Goal: Obtain resource: Obtain resource

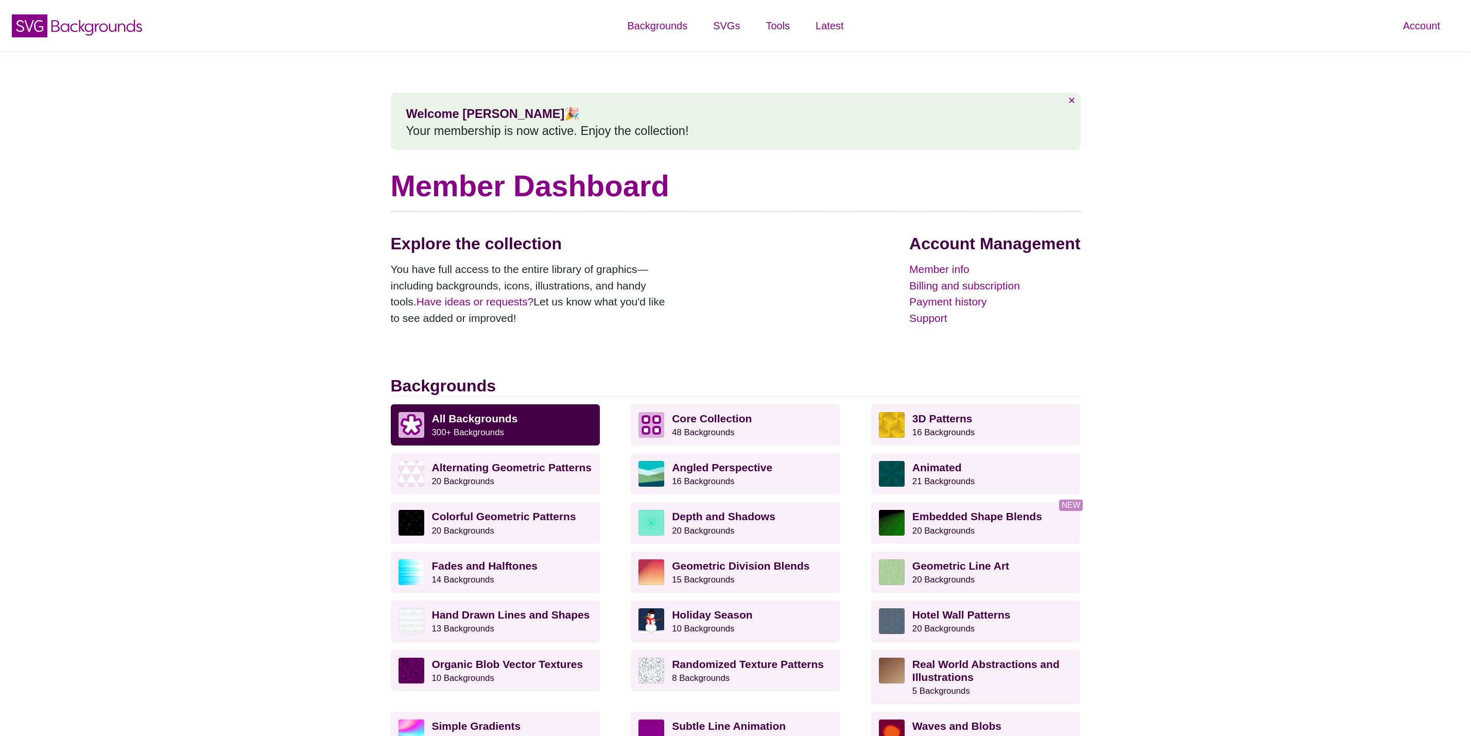
scroll to position [232, 0]
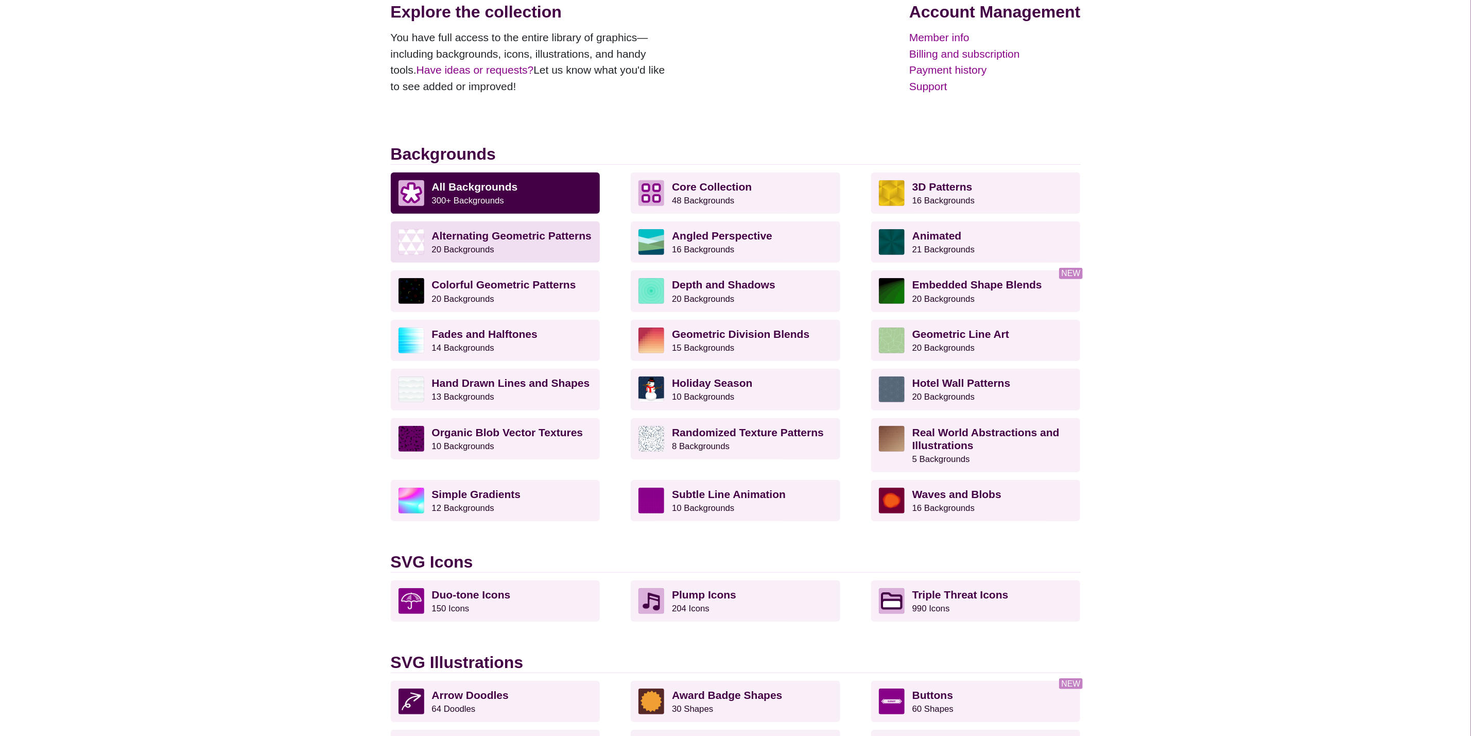
click at [477, 237] on strong "Alternating Geometric Patterns" at bounding box center [512, 236] width 160 height 12
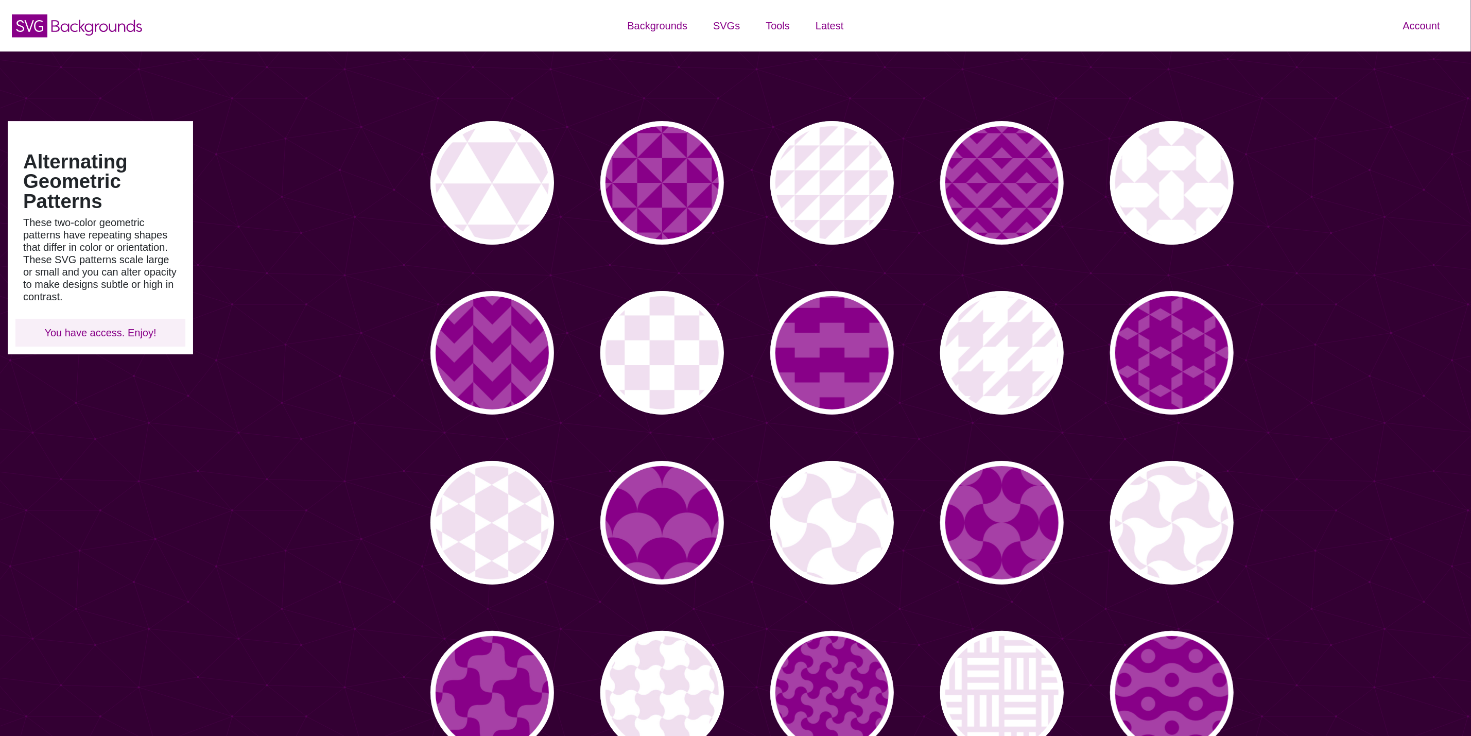
type input "#450057"
type input "#FFFFFF"
click at [501, 181] on p "PREVIEW" at bounding box center [492, 182] width 47 height 15
type input "#FFFFFF"
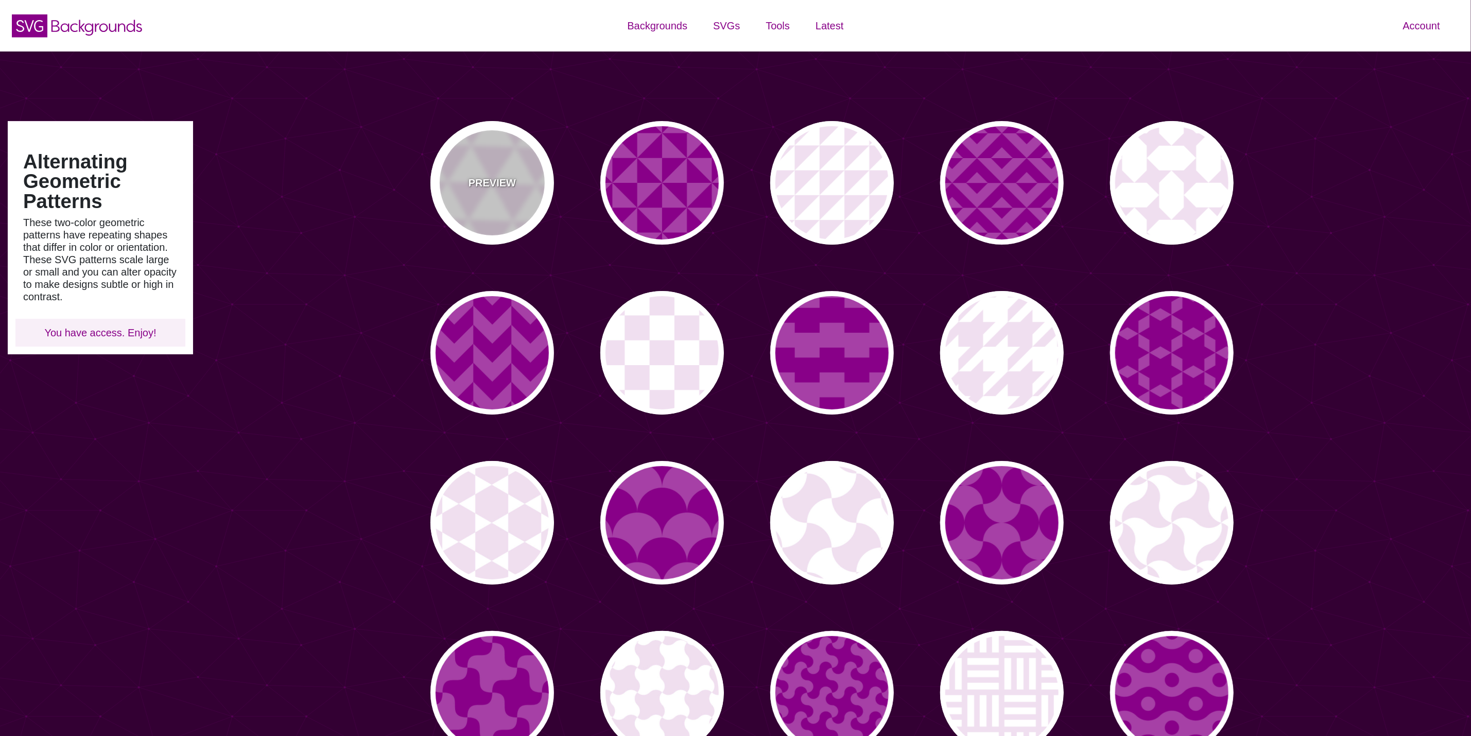
type input "#F0DFF0"
type input "#880088"
type input "0"
type input "0.2"
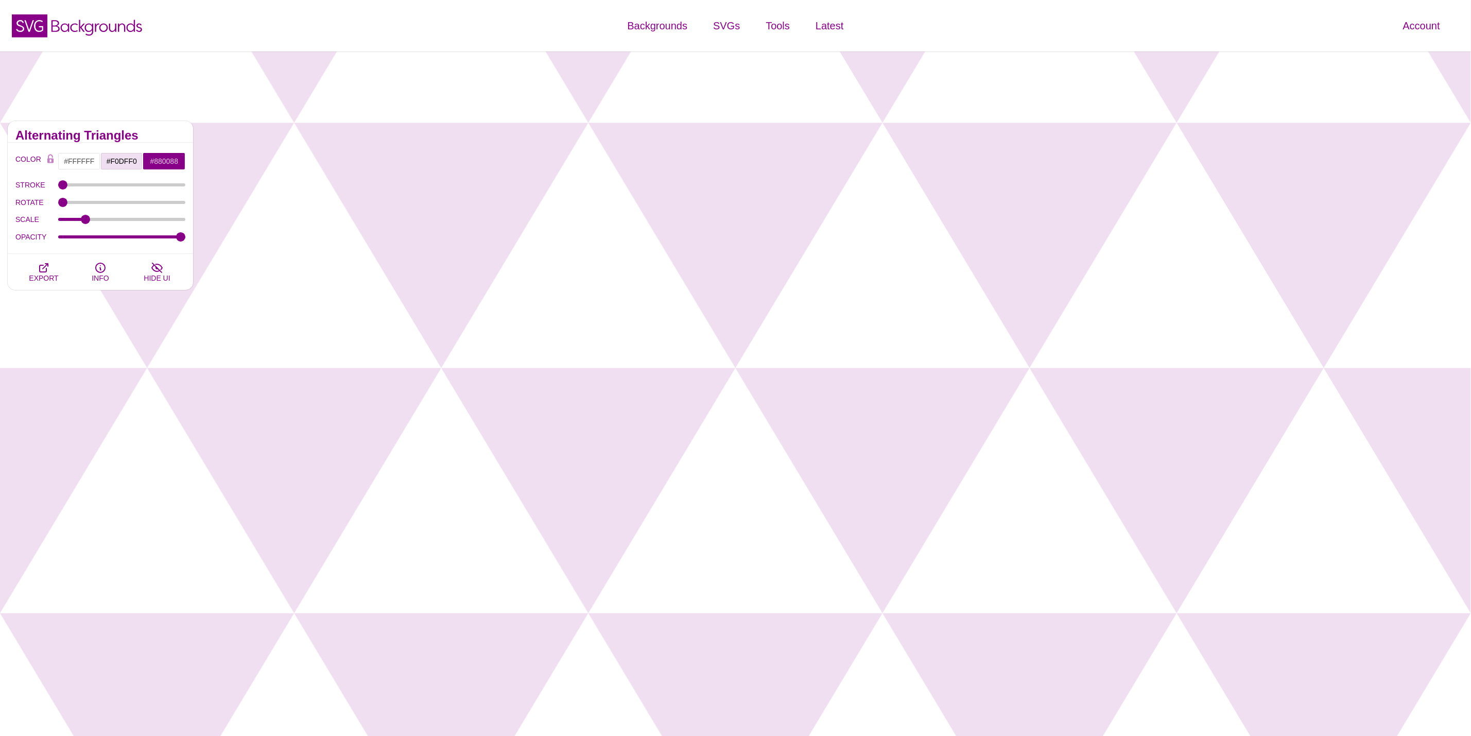
drag, startPoint x: 165, startPoint y: 241, endPoint x: 127, endPoint y: 245, distance: 38.3
click at [127, 245] on div "OPACITY" at bounding box center [100, 237] width 170 height 18
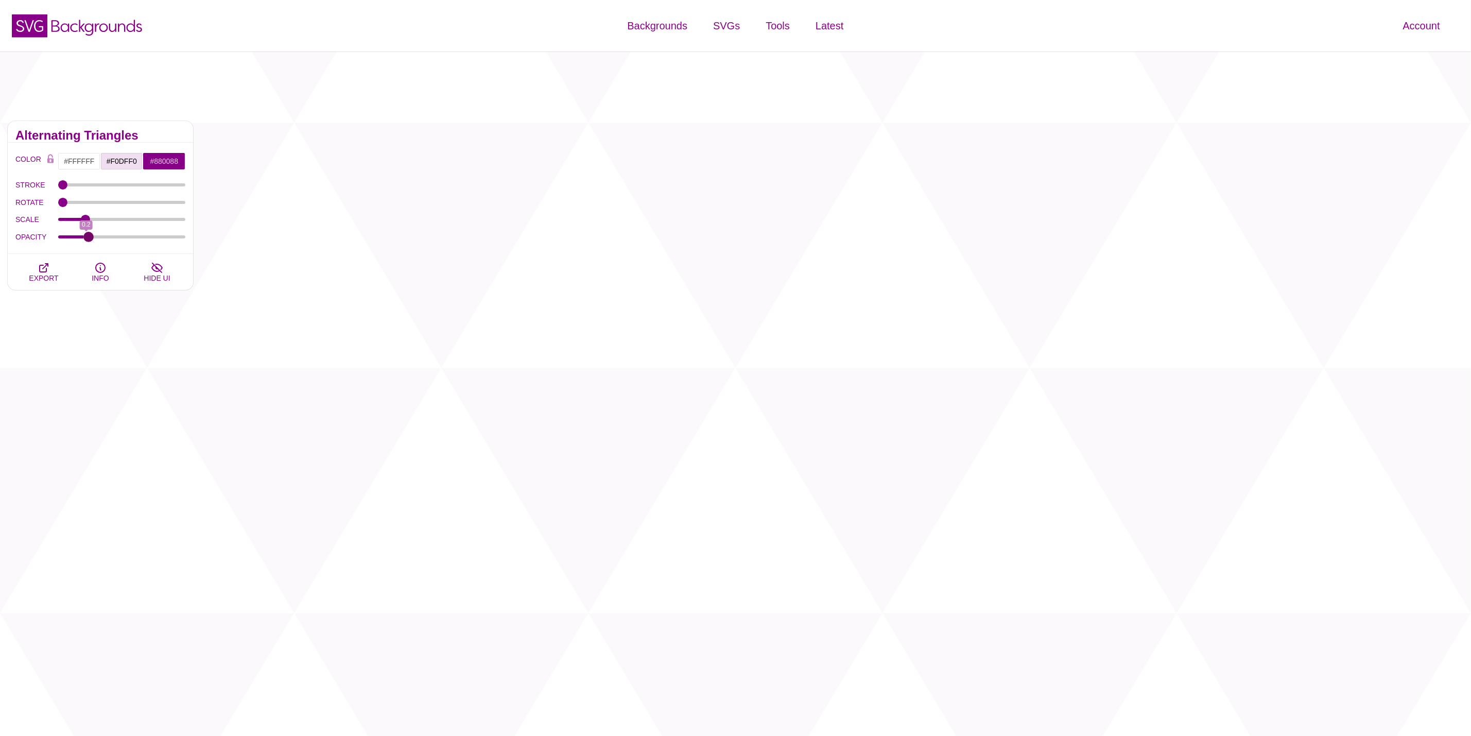
drag, startPoint x: 180, startPoint y: 238, endPoint x: 95, endPoint y: 247, distance: 85.5
click at [96, 239] on input "OPACITY" at bounding box center [122, 237] width 128 height 4
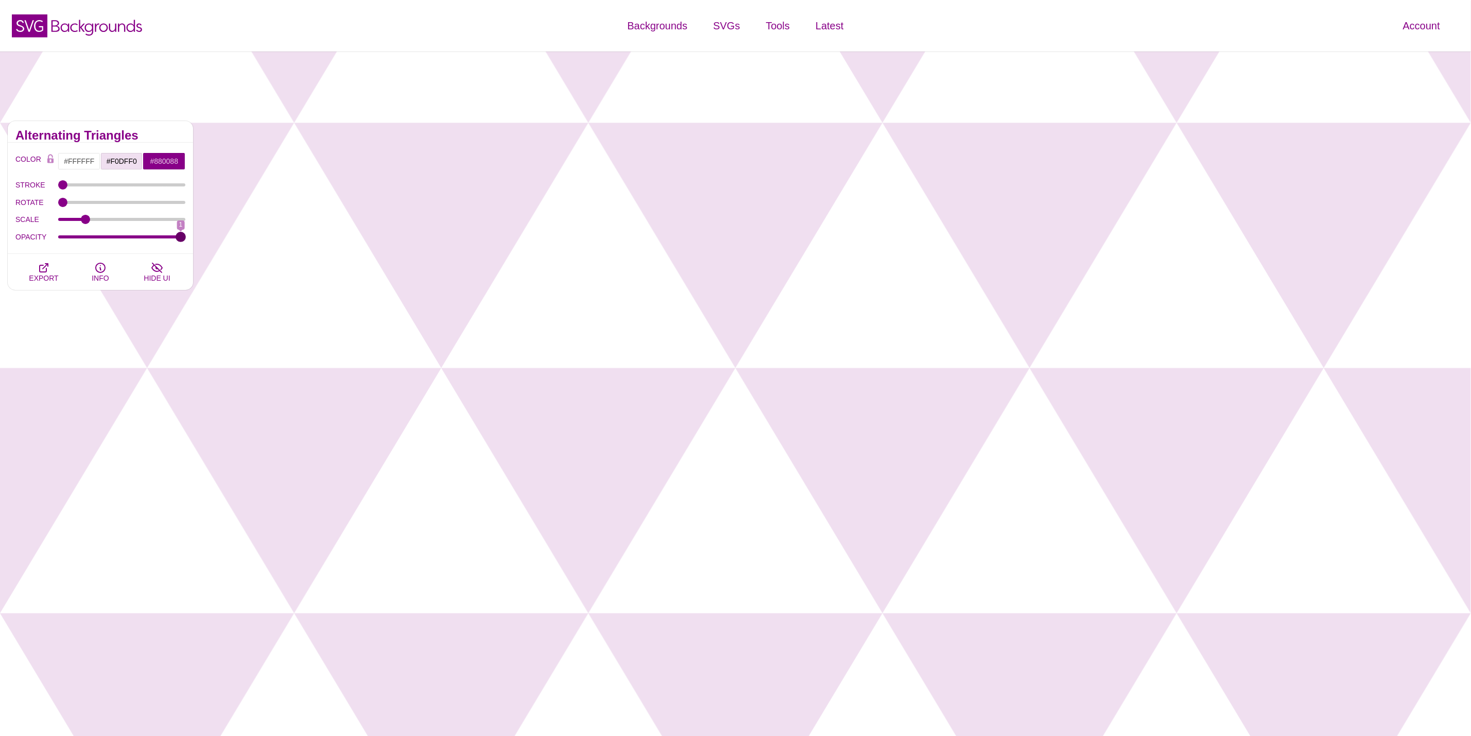
drag, startPoint x: 100, startPoint y: 238, endPoint x: 263, endPoint y: 238, distance: 162.2
type input "1"
click at [186, 238] on input "OPACITY" at bounding box center [122, 237] width 128 height 4
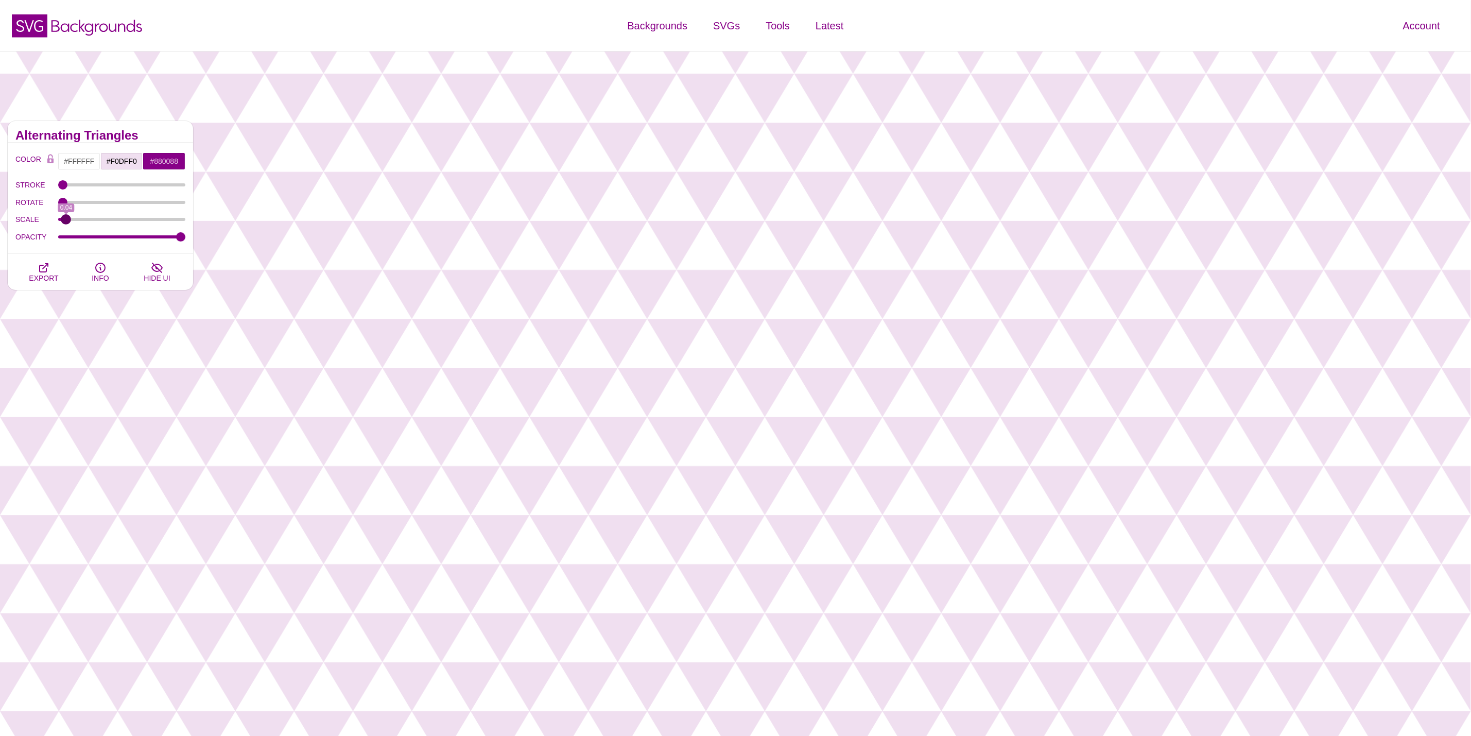
drag, startPoint x: 87, startPoint y: 221, endPoint x: 66, endPoint y: 233, distance: 23.6
type input "0.04"
click at [66, 221] on input "SCALE" at bounding box center [122, 219] width 128 height 4
drag, startPoint x: 63, startPoint y: 200, endPoint x: 42, endPoint y: 209, distance: 23.5
click at [58, 204] on input "ROTATE" at bounding box center [122, 202] width 128 height 4
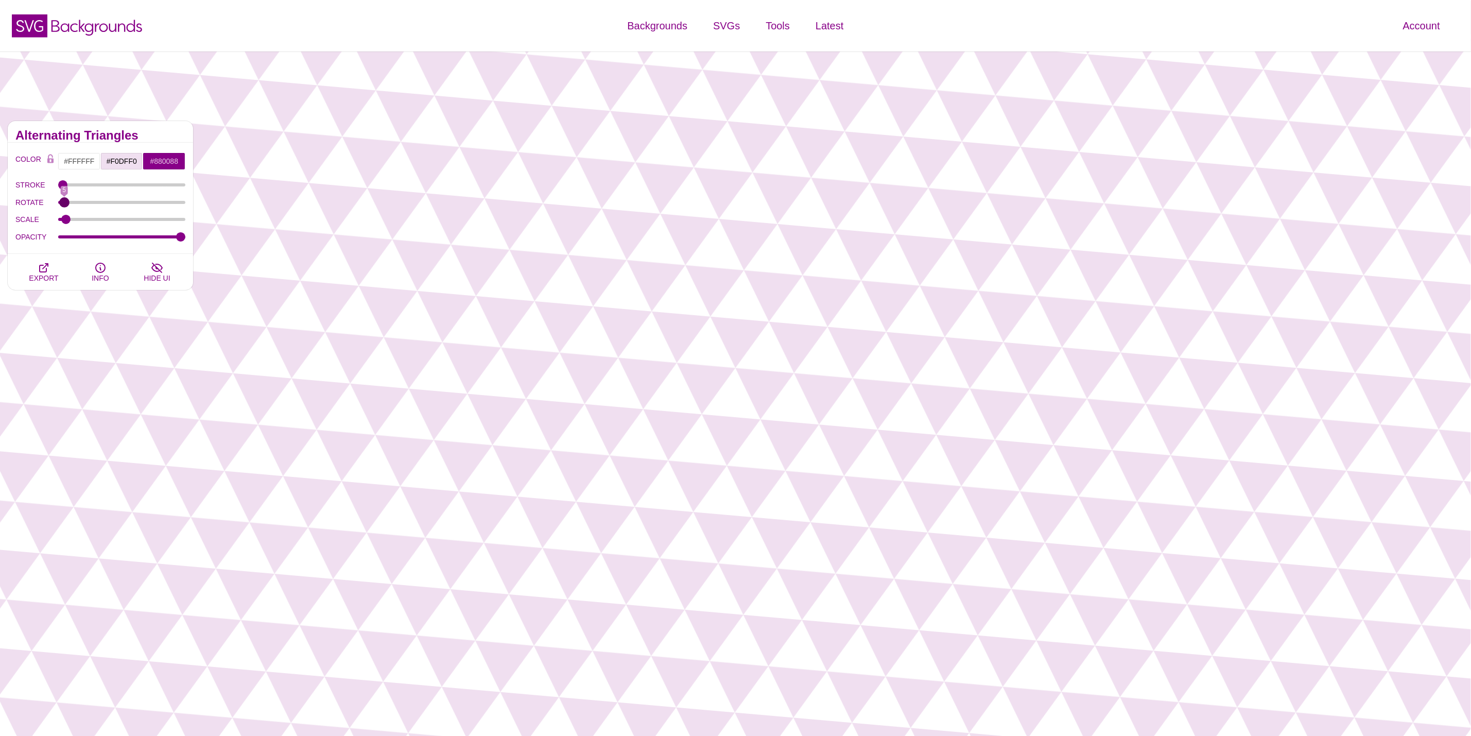
type input "0"
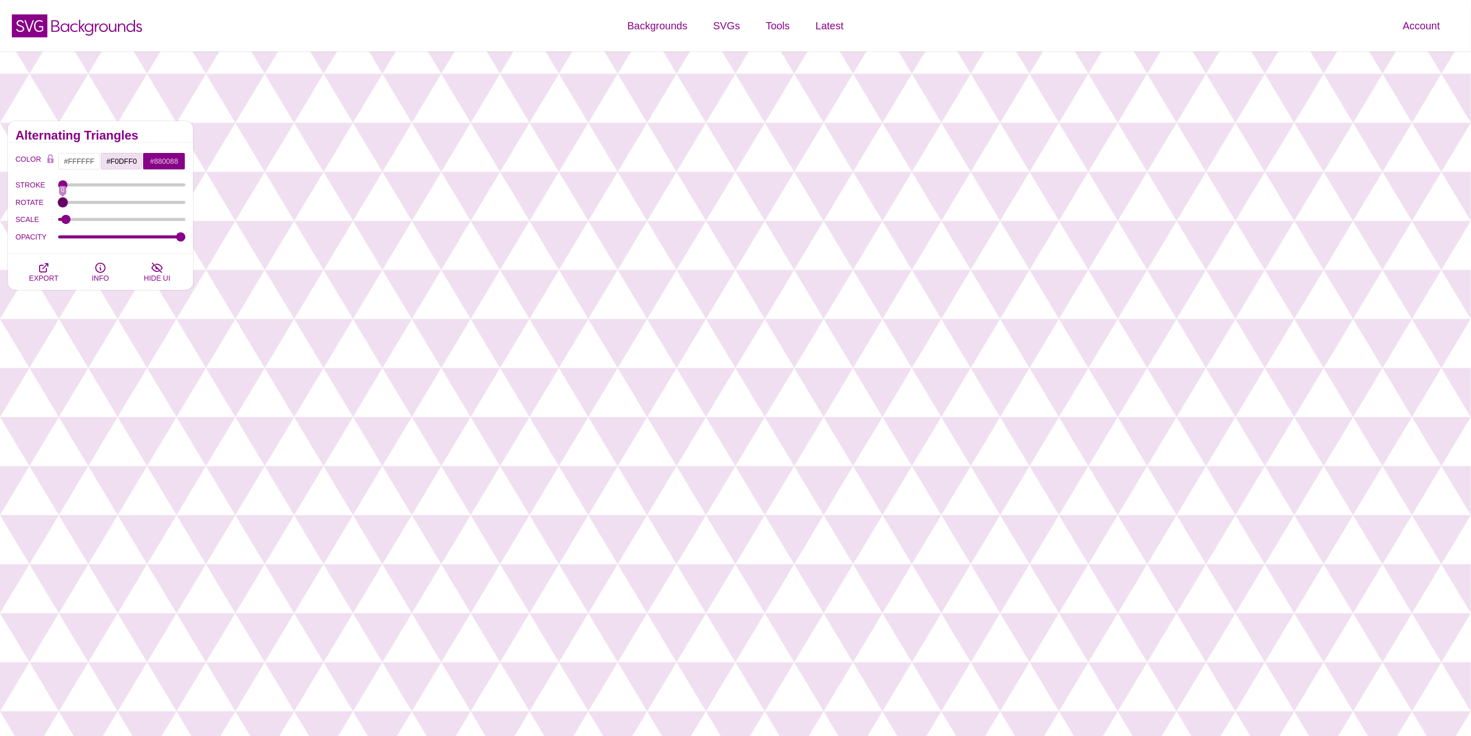
drag, startPoint x: 68, startPoint y: 201, endPoint x: 32, endPoint y: 204, distance: 35.7
click at [58, 204] on input "ROTATE" at bounding box center [122, 202] width 128 height 4
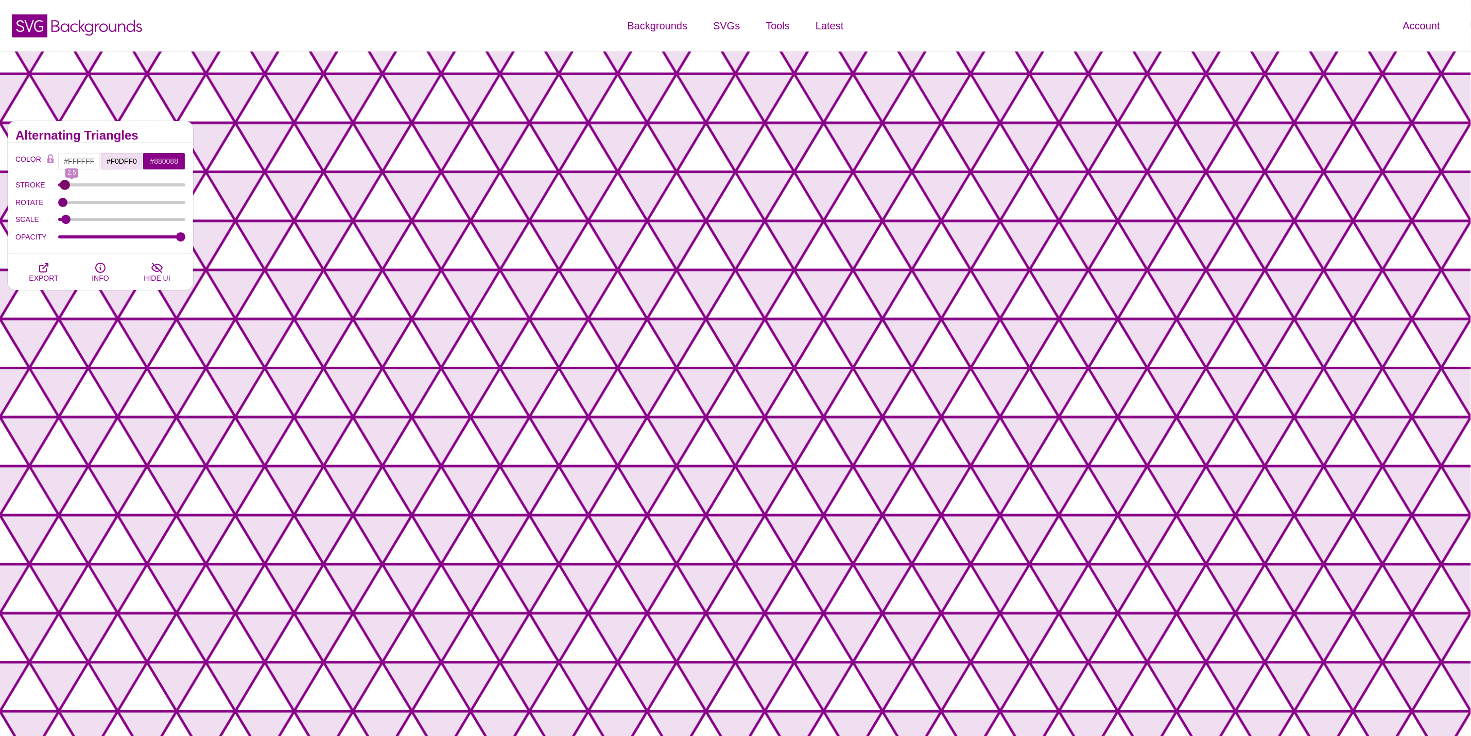
type input "0"
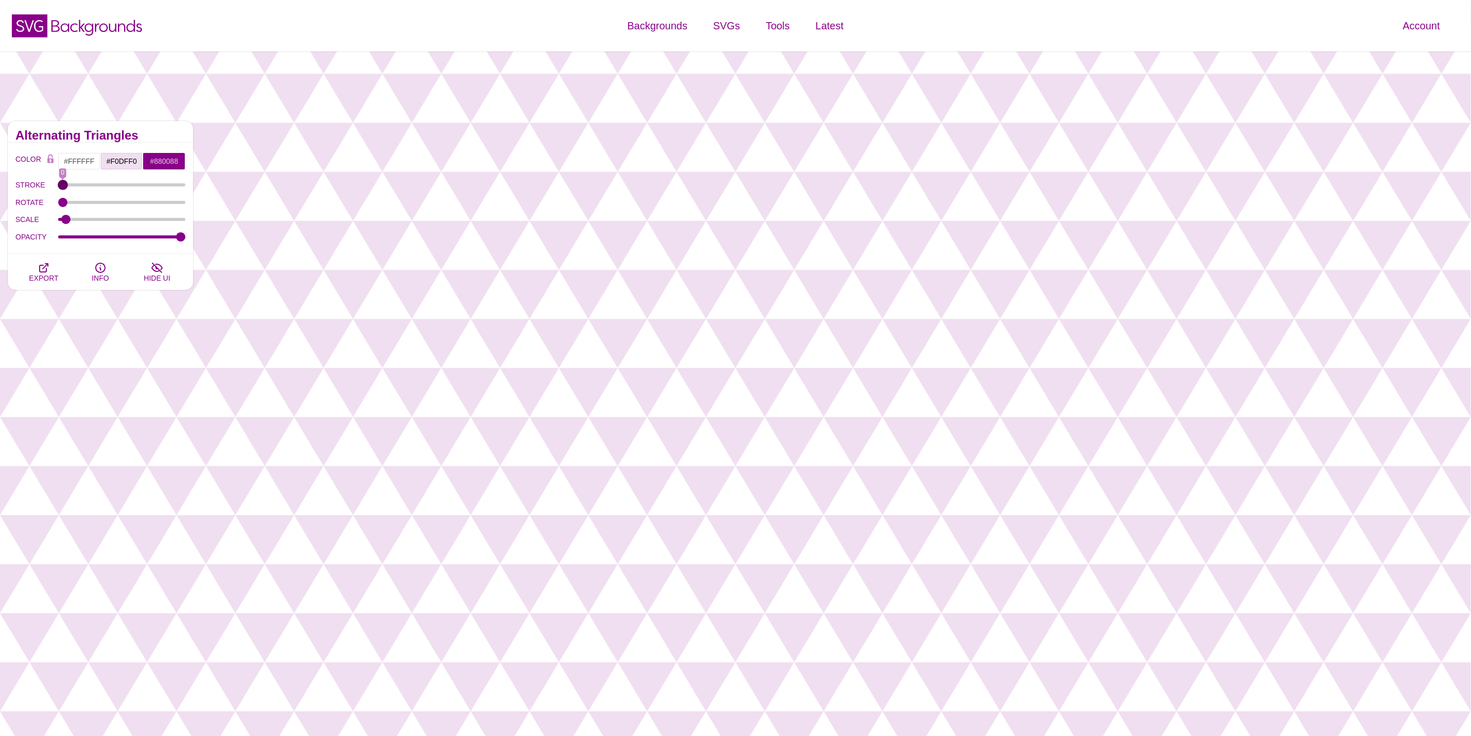
drag, startPoint x: 62, startPoint y: 184, endPoint x: 36, endPoint y: 191, distance: 26.5
click at [58, 187] on input "STROKE" at bounding box center [122, 185] width 128 height 4
click at [46, 286] on button "EXPORT" at bounding box center [43, 272] width 57 height 36
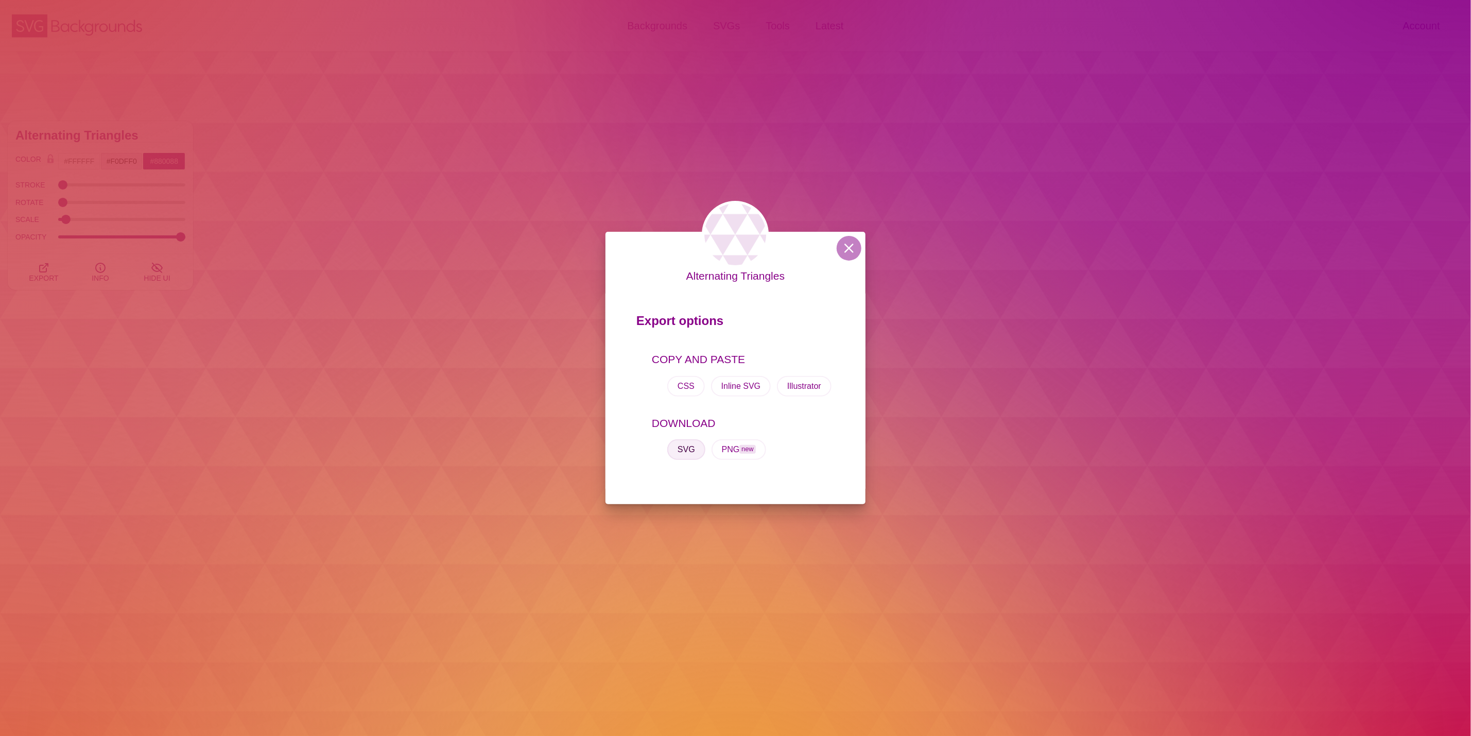
click at [696, 451] on button "SVG" at bounding box center [686, 449] width 38 height 21
click at [399, 258] on div "Alternating Triangles Export options COPY AND PASTE CSS Inline SVG Illustrator …" at bounding box center [735, 368] width 1471 height 736
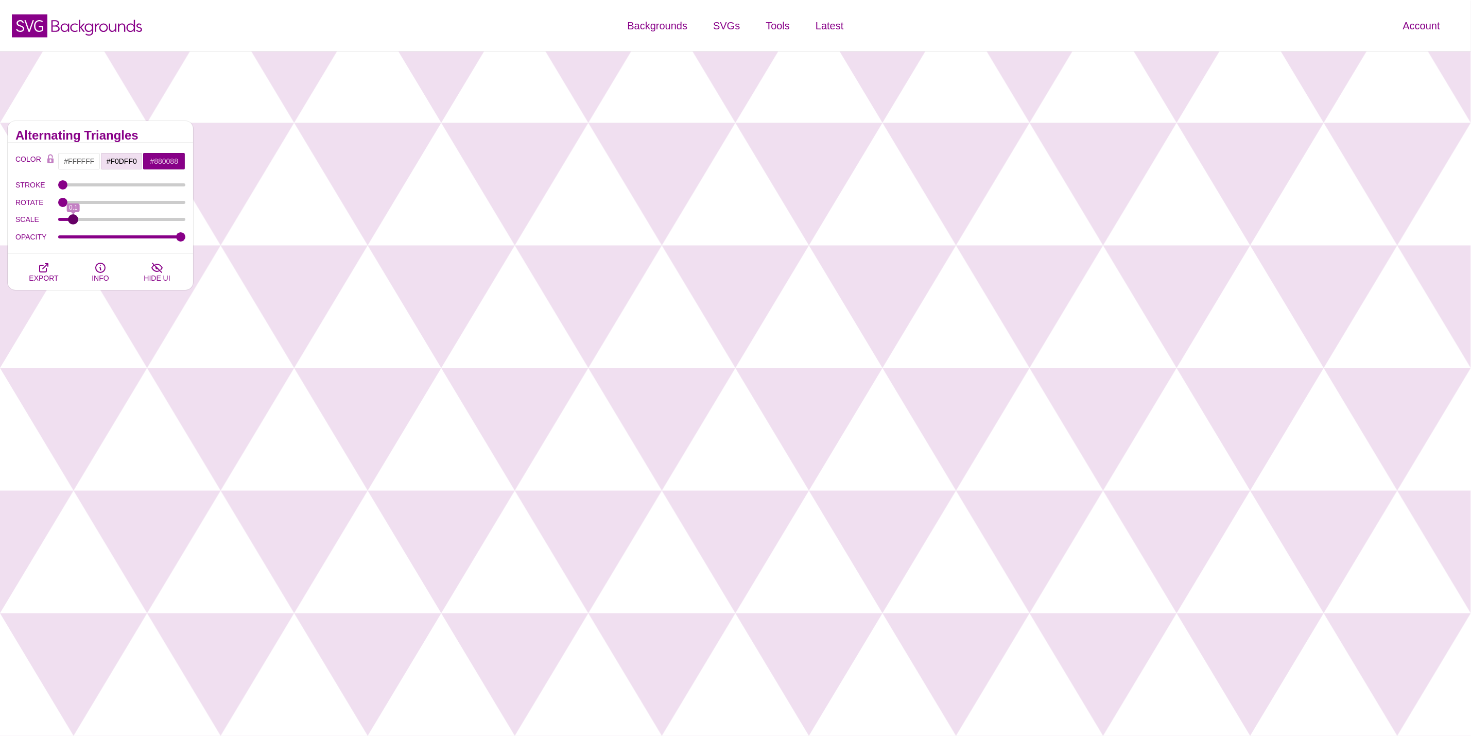
drag, startPoint x: 67, startPoint y: 215, endPoint x: 73, endPoint y: 218, distance: 6.7
type input "0.1"
click at [73, 218] on input "SCALE" at bounding box center [122, 219] width 128 height 4
click at [48, 272] on icon "button" at bounding box center [44, 268] width 12 height 12
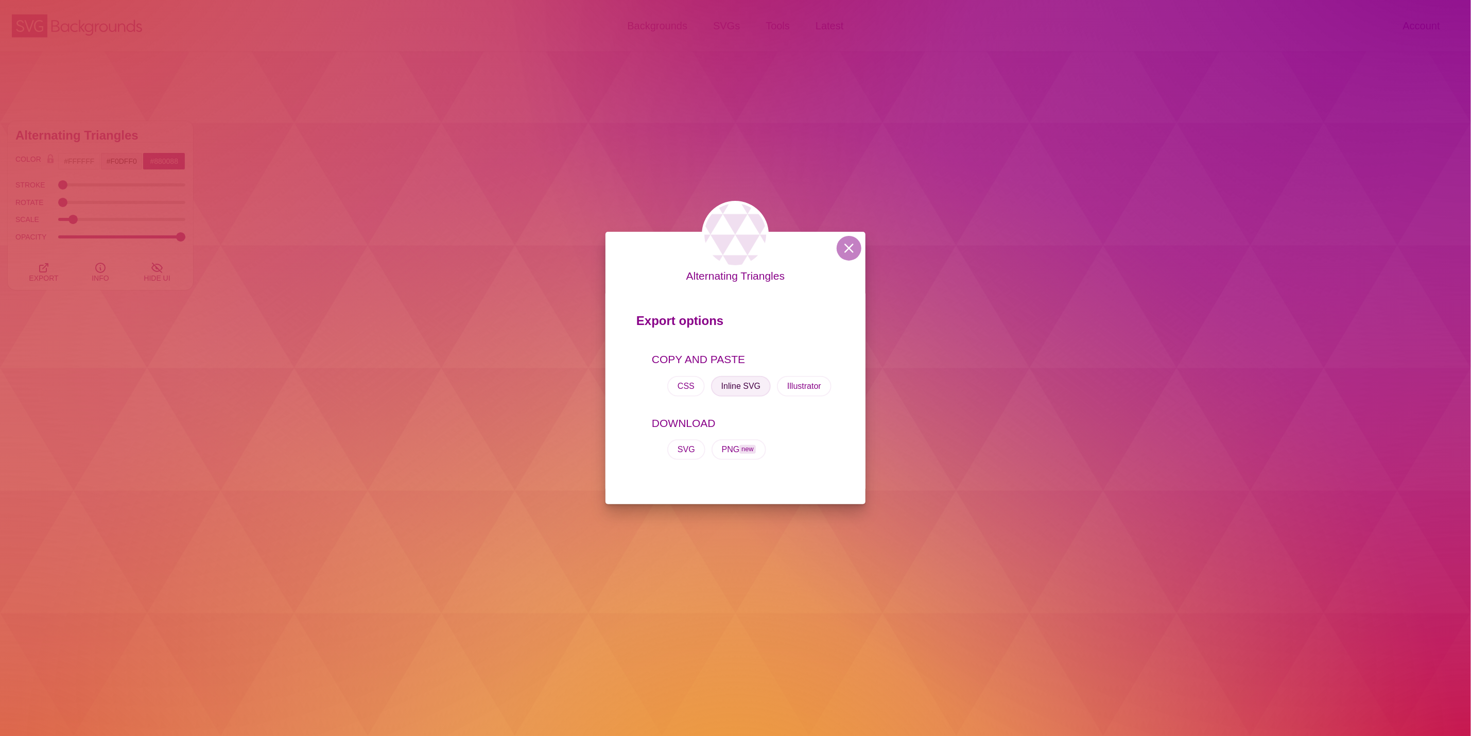
click at [740, 384] on button "Inline SVG" at bounding box center [741, 386] width 60 height 21
click at [743, 387] on button "Inline SVG" at bounding box center [741, 386] width 60 height 21
click at [694, 450] on button "SVG" at bounding box center [686, 449] width 38 height 21
click at [839, 244] on button at bounding box center [849, 248] width 25 height 25
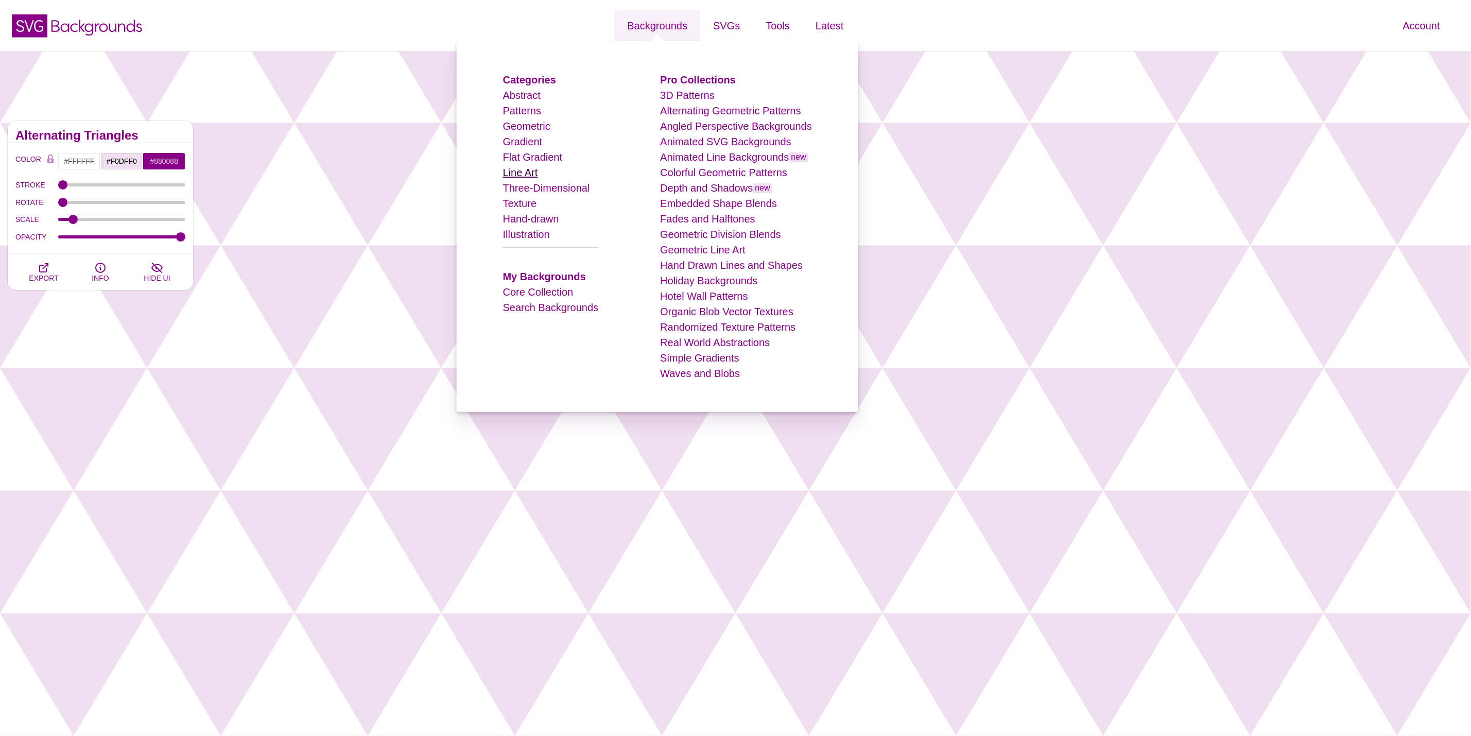
click at [538, 177] on link "Line Art" at bounding box center [520, 172] width 35 height 11
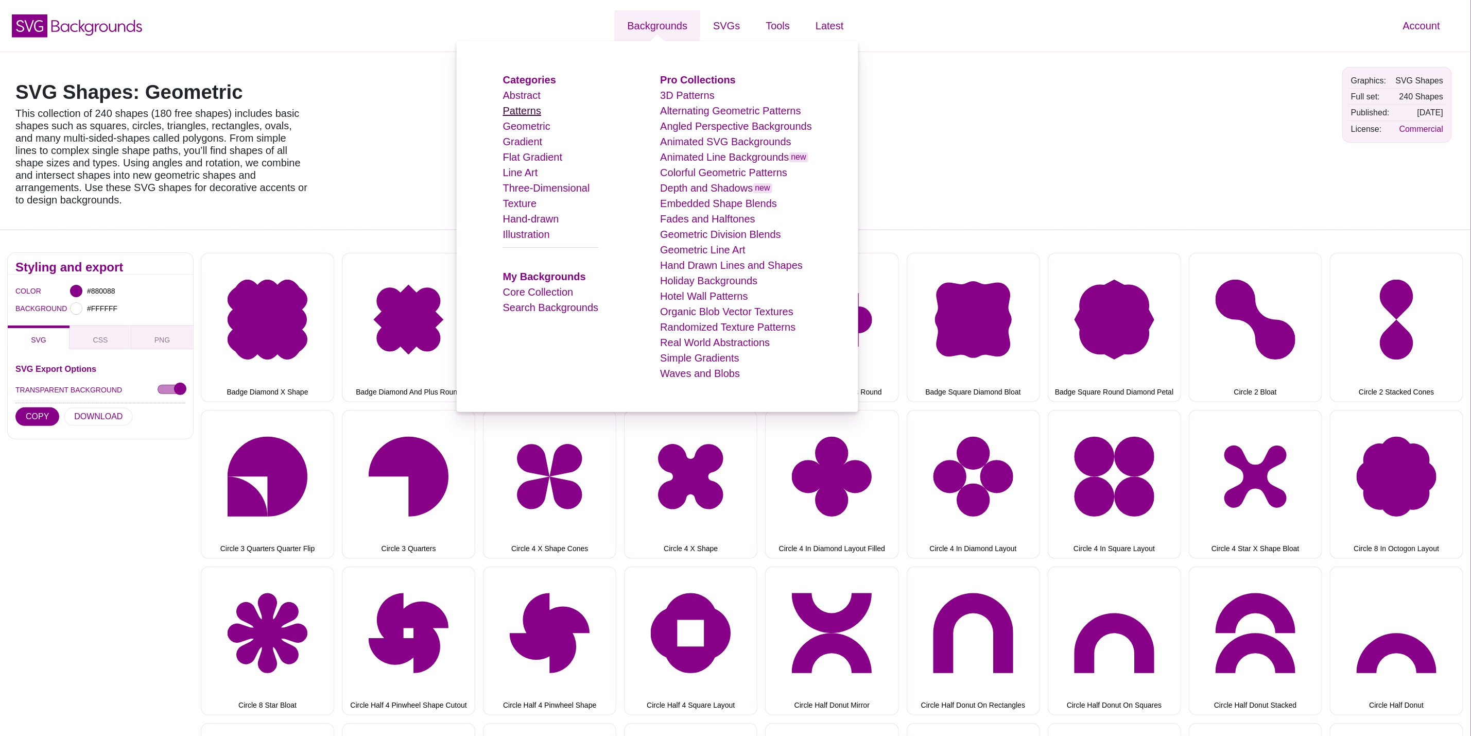
click at [530, 114] on link "Patterns" at bounding box center [522, 110] width 38 height 11
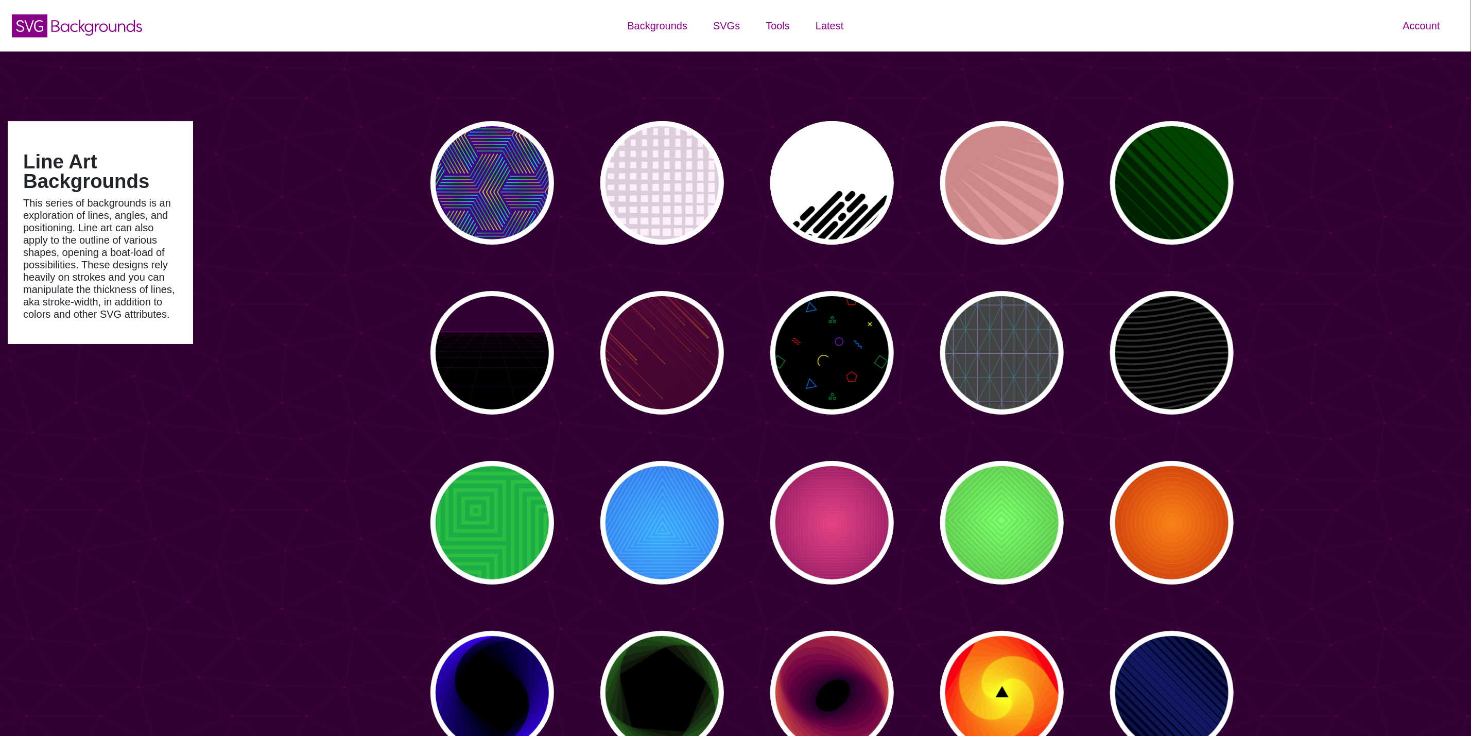
type input "#450057"
type input "#FFFFFF"
click at [806, 199] on div "PREVIEW" at bounding box center [832, 183] width 124 height 124
type input "#FFFFFF"
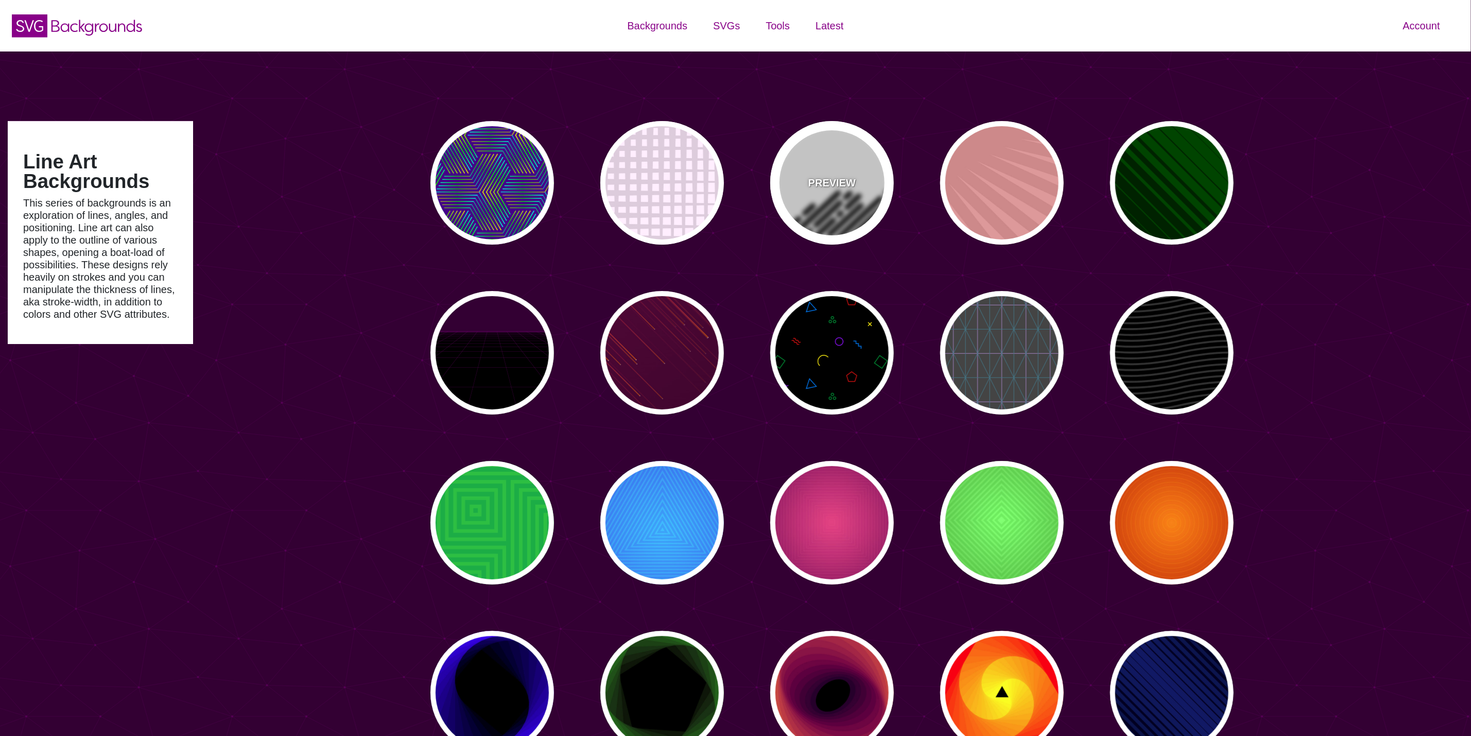
type input "#000000"
type input "0"
type input "500"
type input "25"
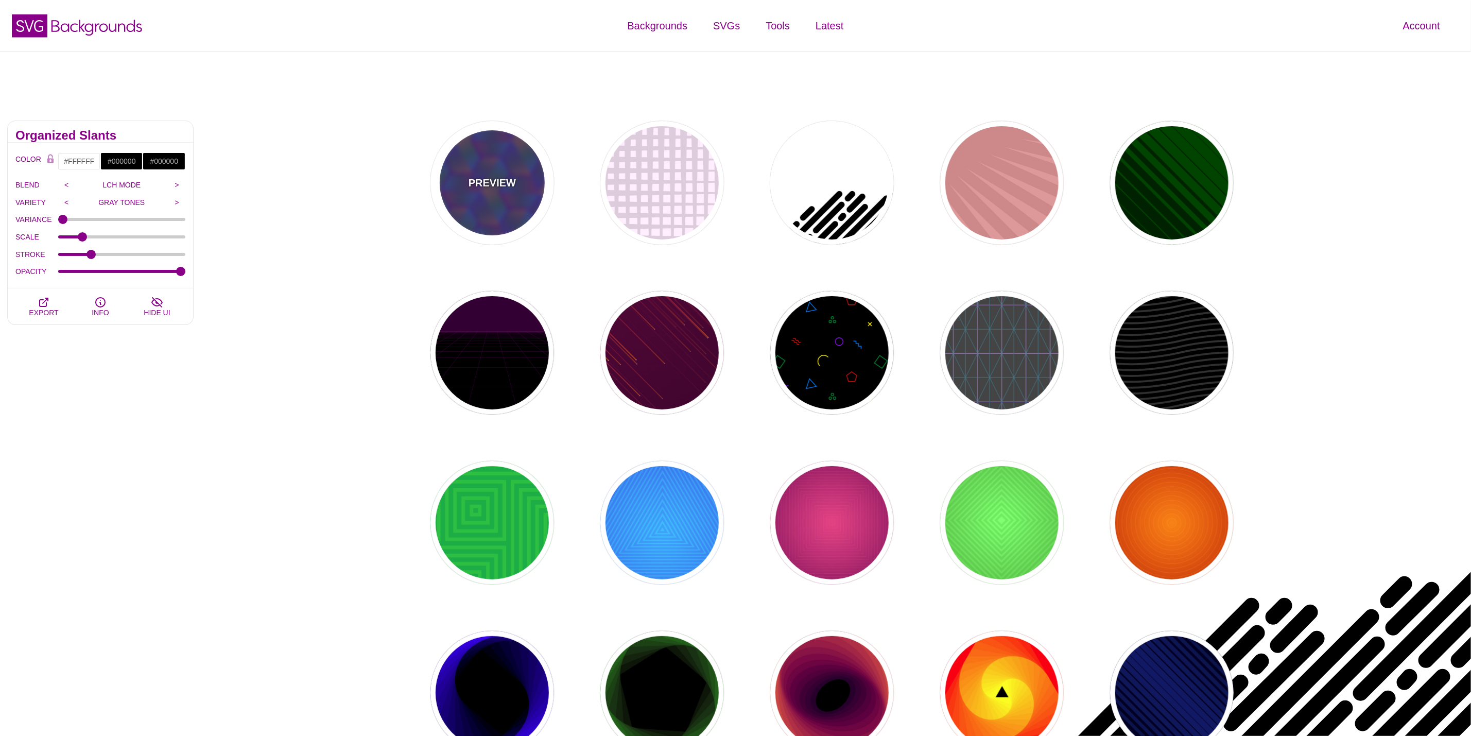
click at [541, 204] on div "PREVIEW" at bounding box center [492, 183] width 124 height 124
type input "#440088"
type input "#FFFF00"
type input "#00FF00"
type input "#00FFFF"
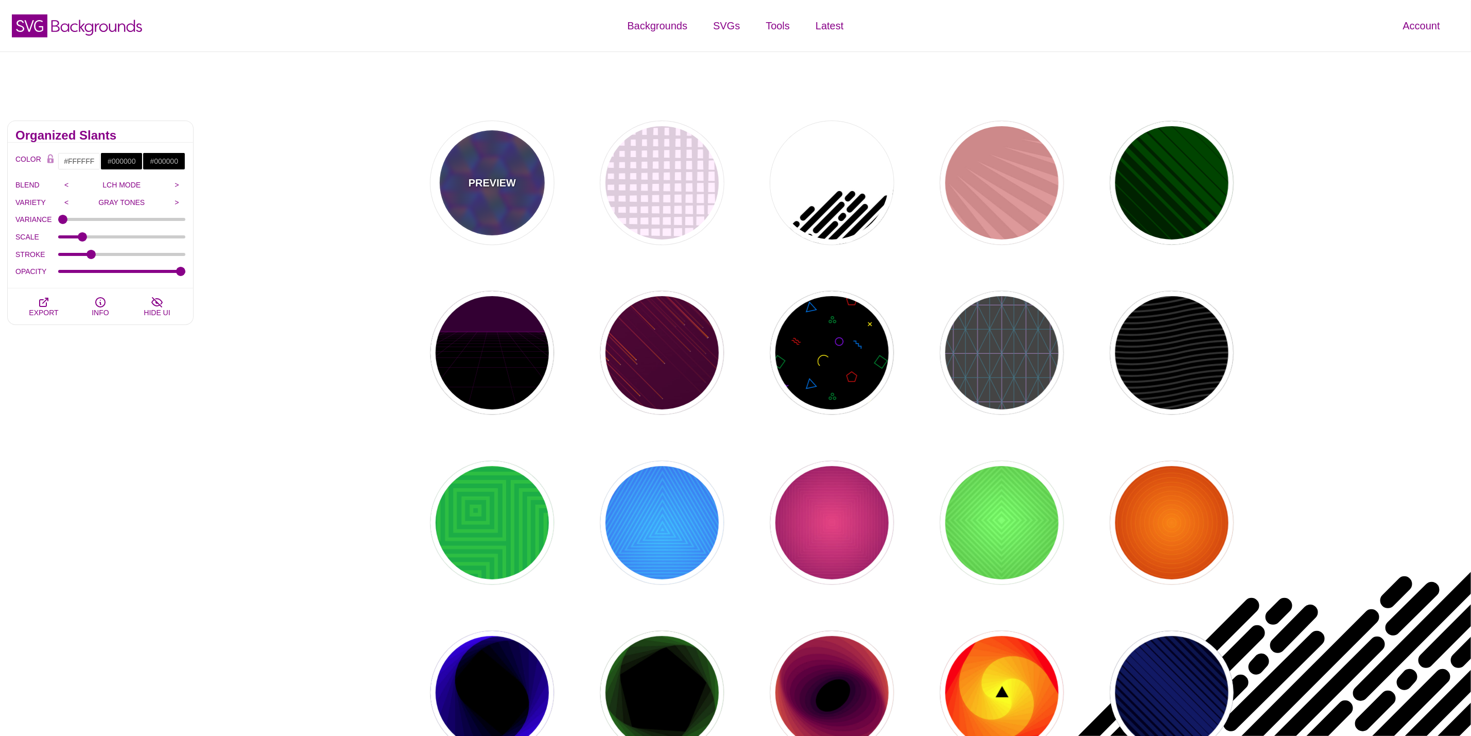
type input "1"
type input "0"
type input "0.5"
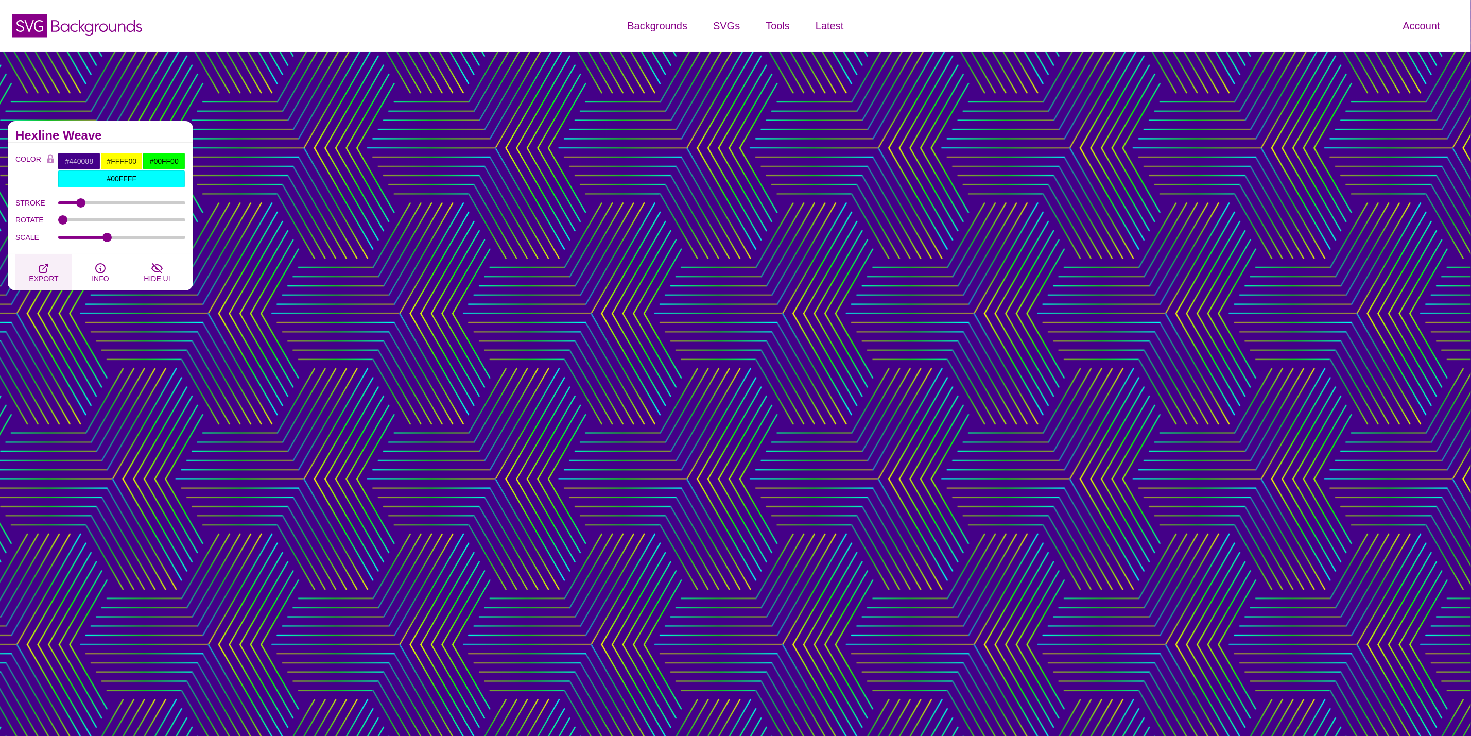
click at [49, 269] on icon "button" at bounding box center [44, 268] width 12 height 12
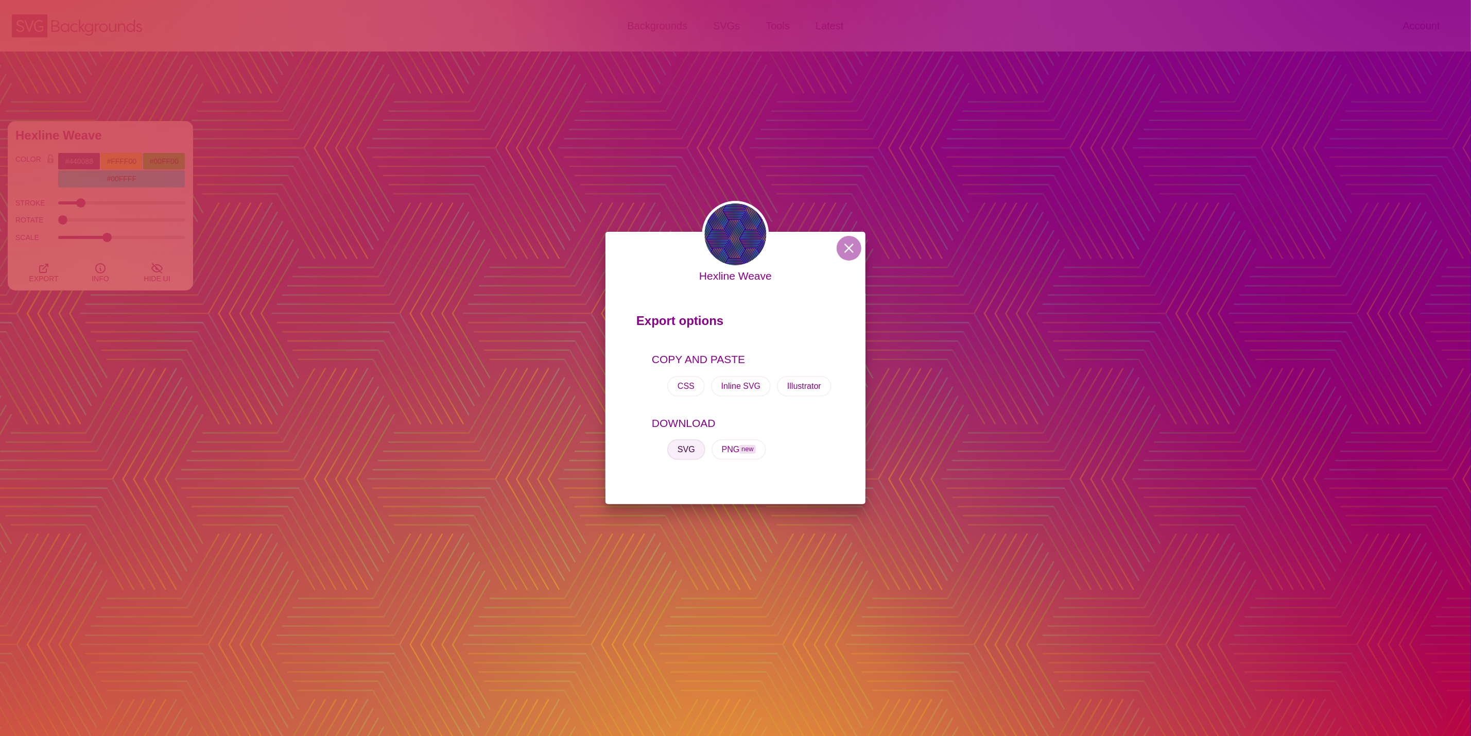
click at [682, 445] on button "SVG" at bounding box center [686, 449] width 38 height 21
click at [849, 249] on button at bounding box center [849, 248] width 25 height 25
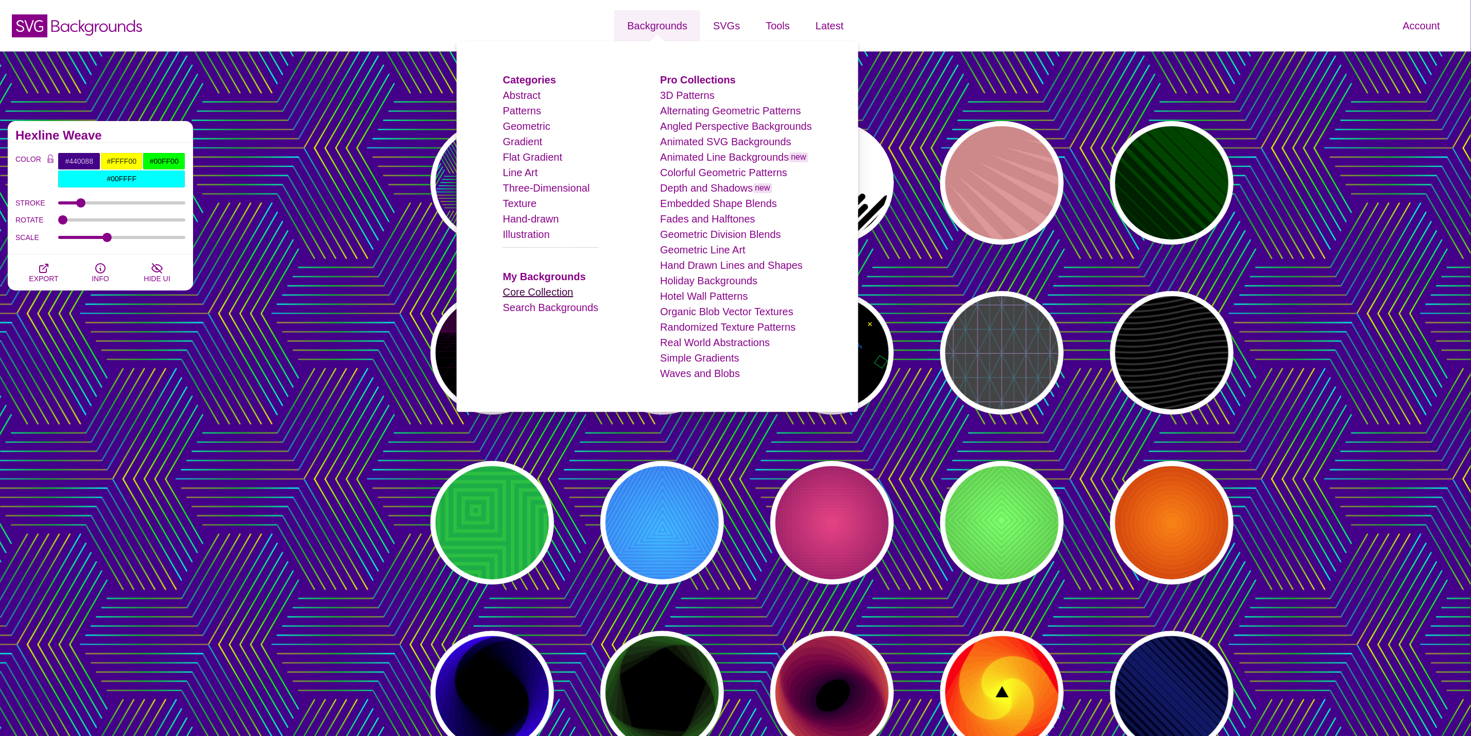
click at [557, 296] on link "Core Collection" at bounding box center [538, 291] width 71 height 11
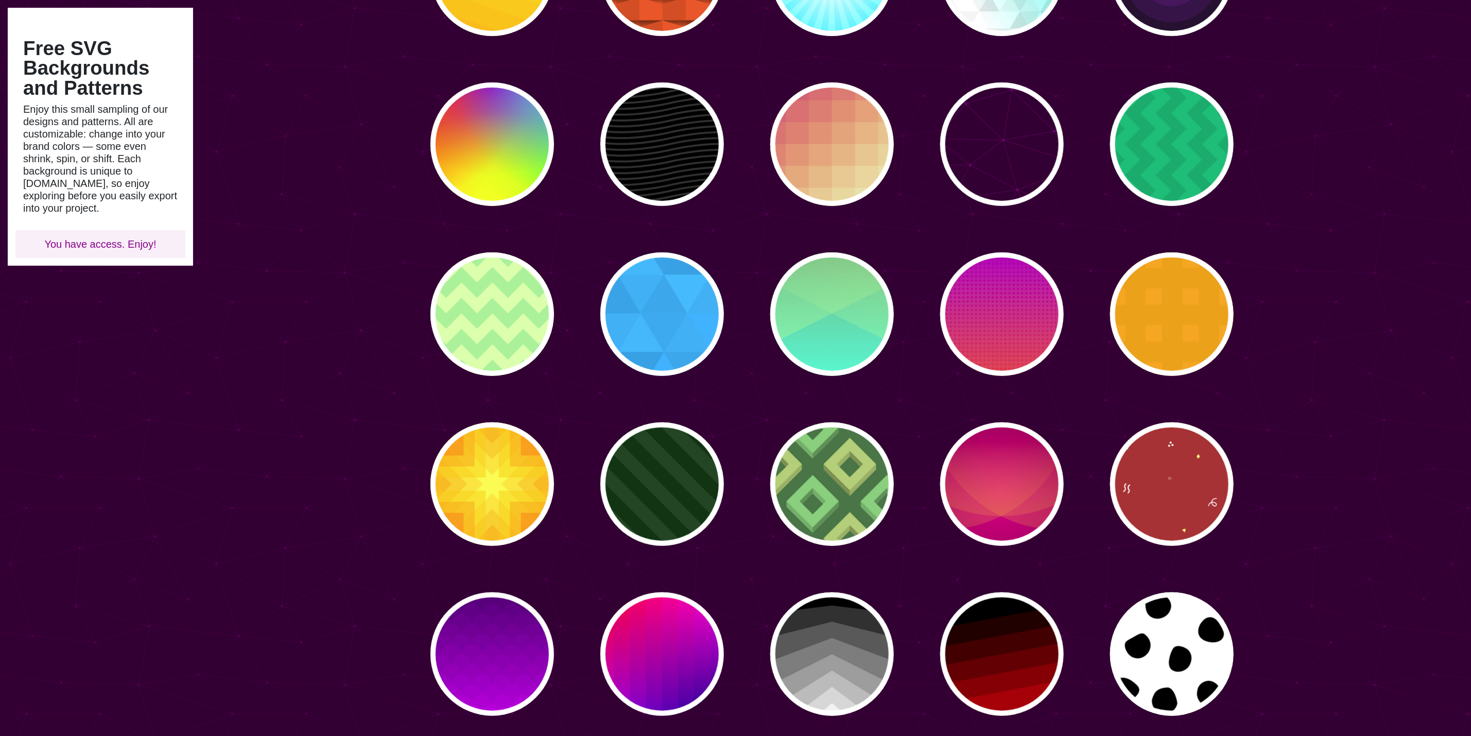
scroll to position [232, 0]
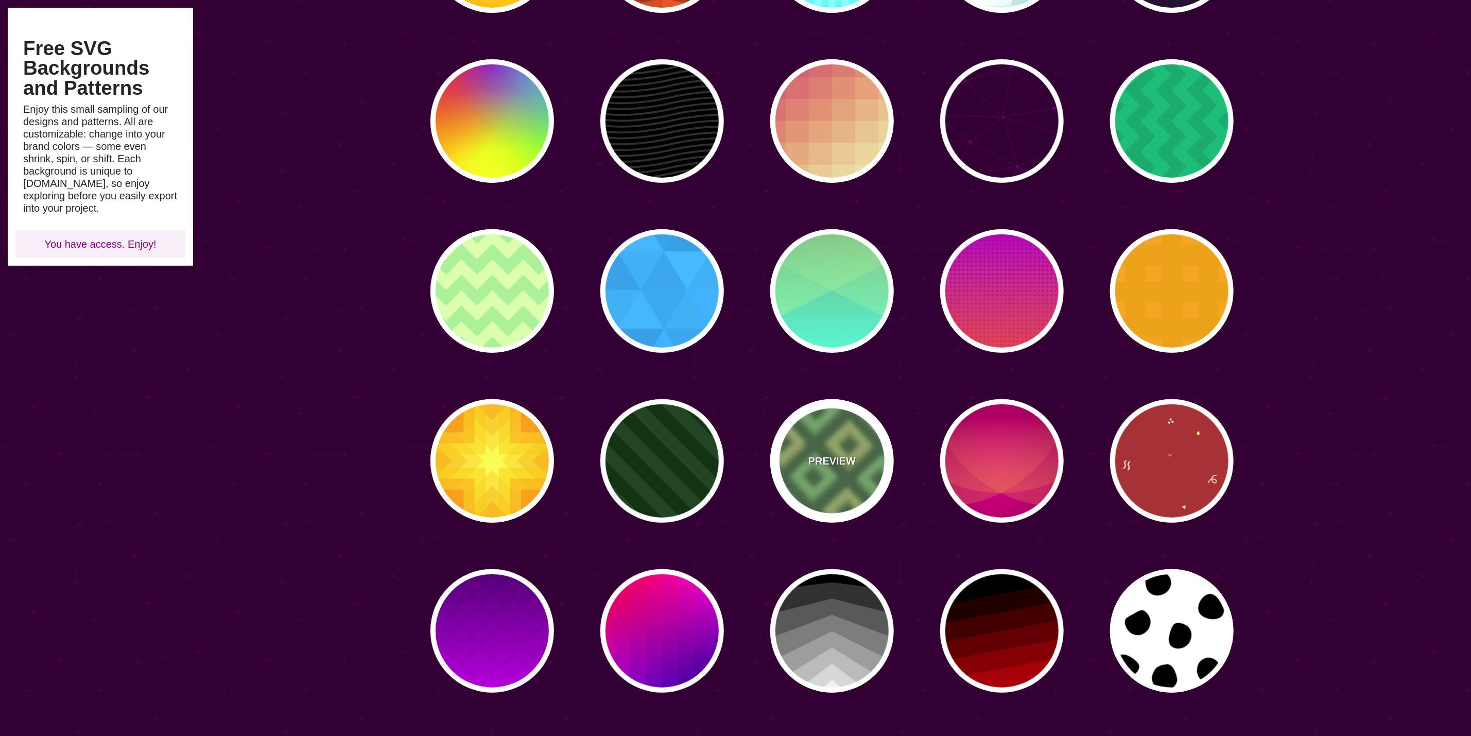
click at [861, 454] on div "PREVIEW" at bounding box center [832, 461] width 124 height 124
type input "#487346"
type input "#B6CC76"
type input "#89CC7C"
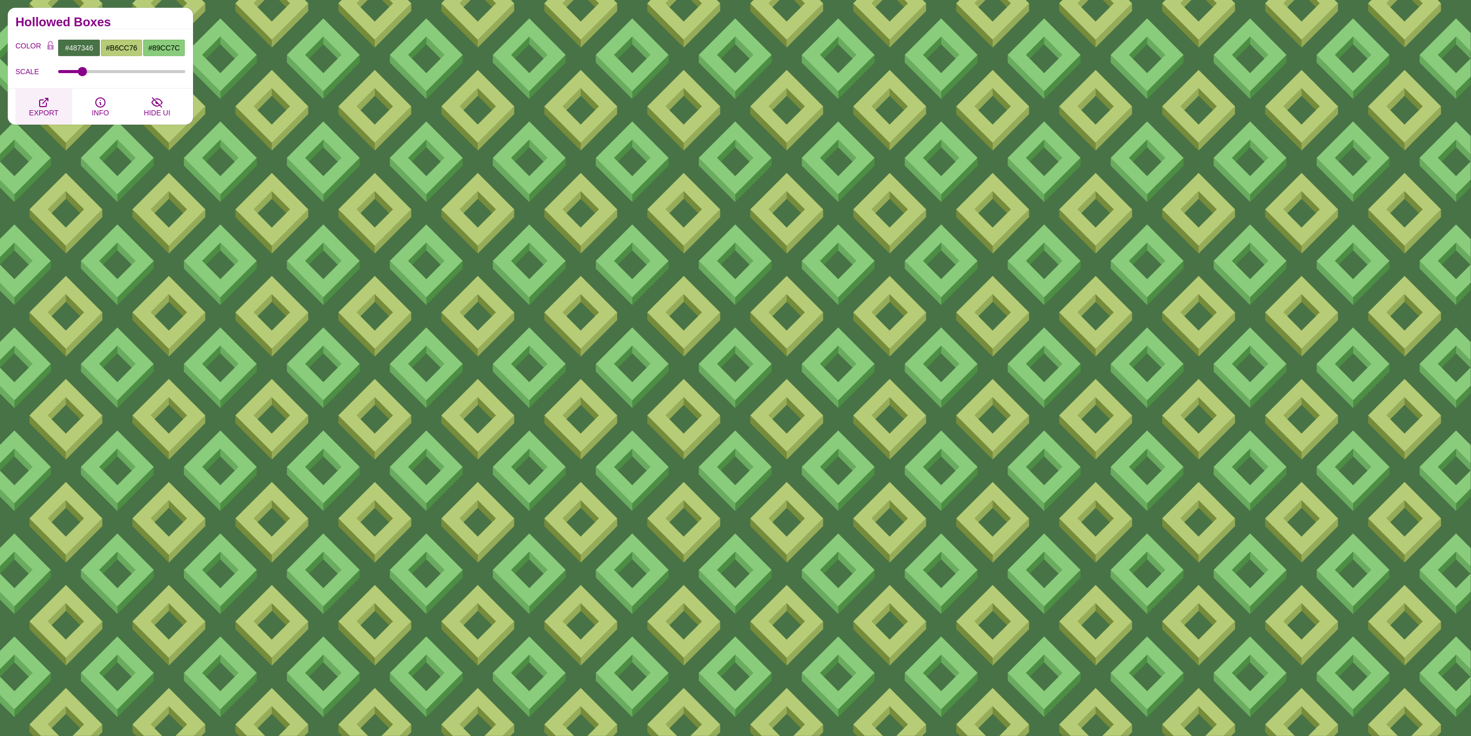
click at [49, 111] on span "EXPORT" at bounding box center [43, 113] width 29 height 8
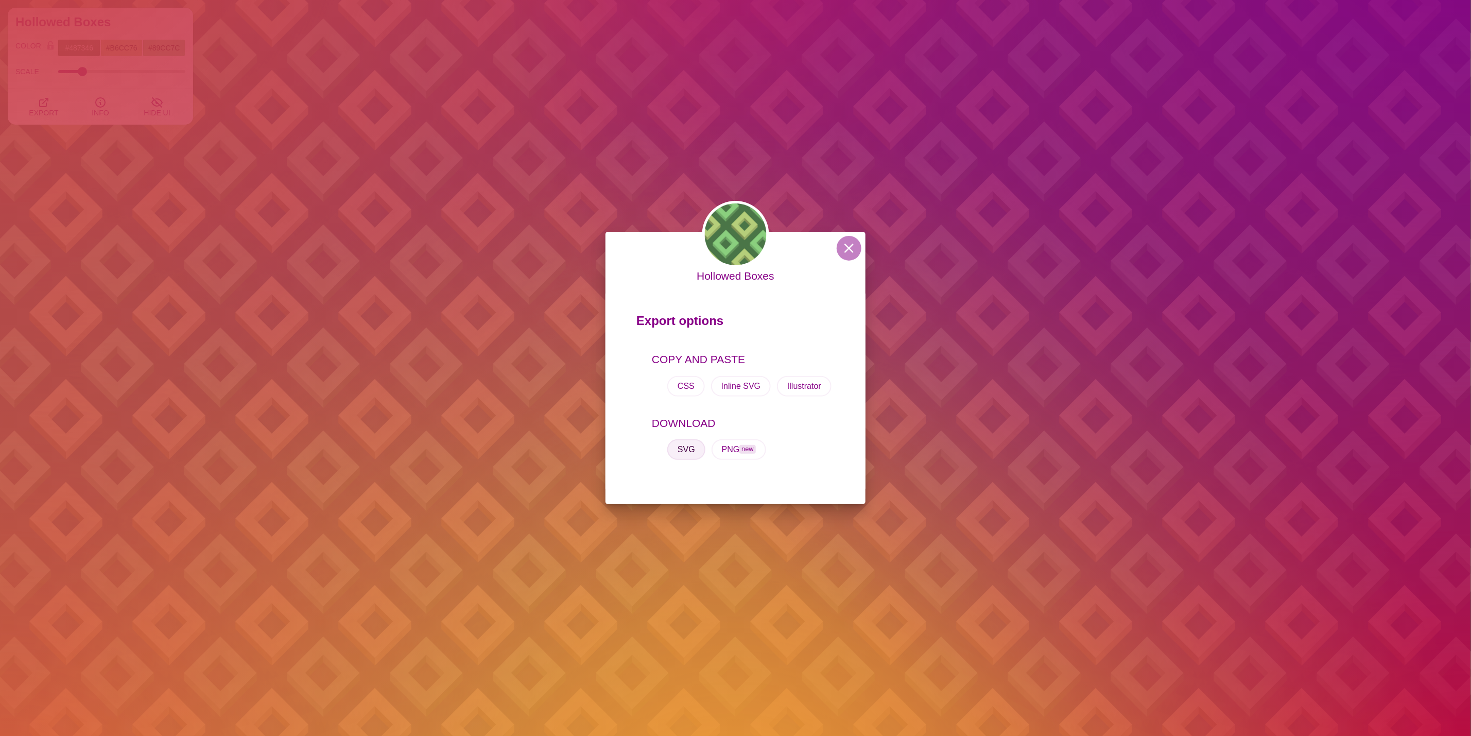
click at [685, 452] on button "SVG" at bounding box center [686, 449] width 38 height 21
click at [382, 116] on div "Hollowed Boxes Export options COPY AND PASTE CSS Inline SVG Illustrator DOWNLOA…" at bounding box center [735, 368] width 1471 height 736
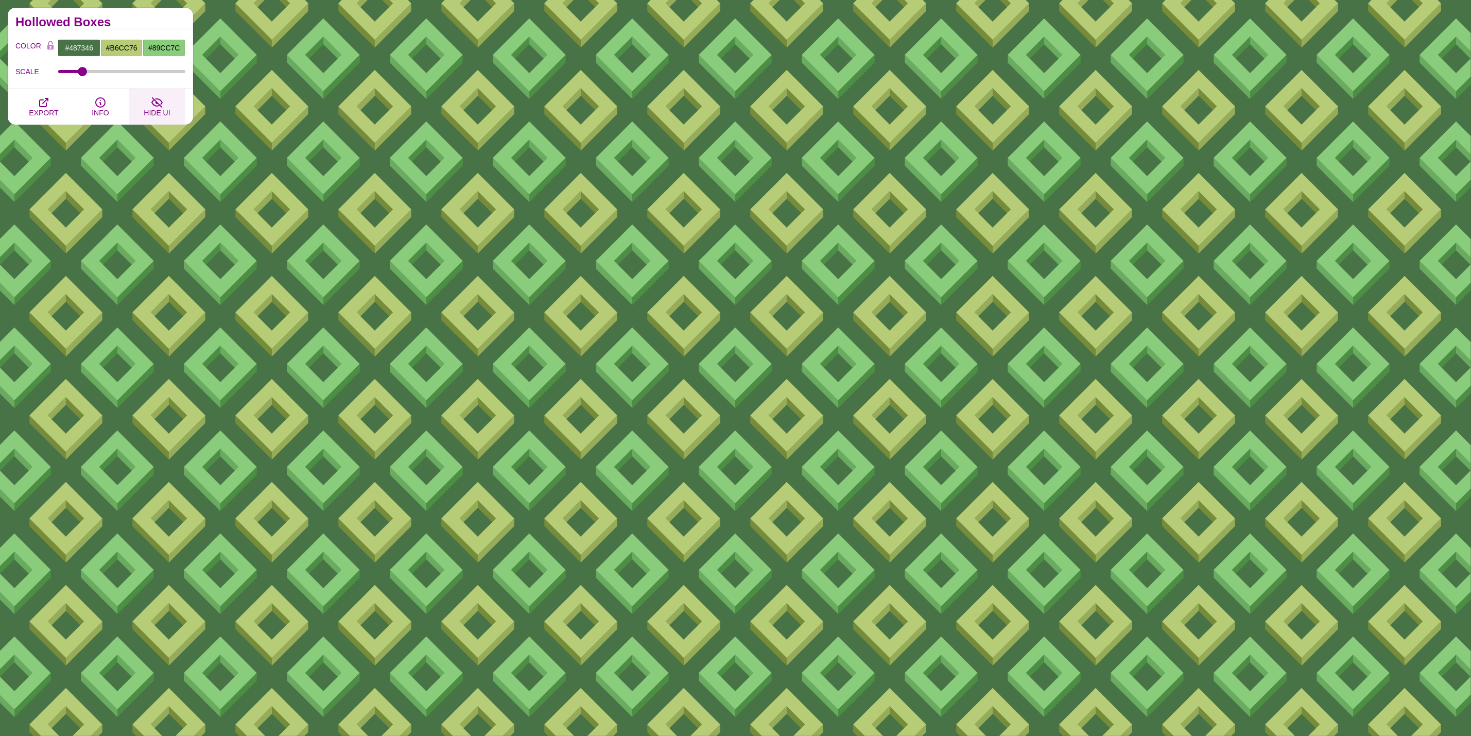
click at [160, 103] on icon "button" at bounding box center [157, 102] width 12 height 12
click at [158, 104] on icon "button" at bounding box center [157, 102] width 10 height 9
click at [73, 74] on div "SCALE" at bounding box center [100, 72] width 170 height 18
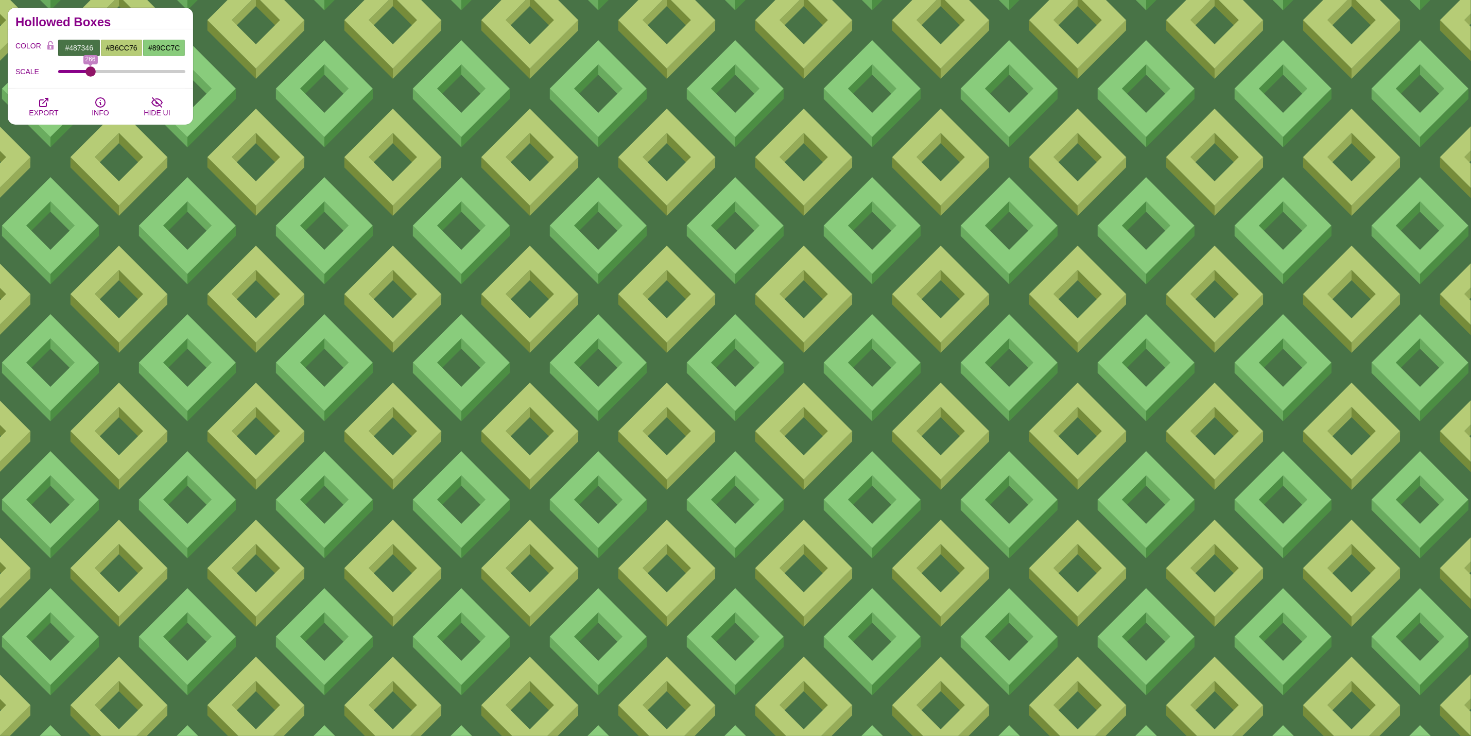
drag, startPoint x: 79, startPoint y: 70, endPoint x: 90, endPoint y: 78, distance: 13.6
type input "266"
click at [90, 74] on input "SCALE" at bounding box center [122, 72] width 128 height 4
click at [41, 99] on icon "button" at bounding box center [44, 102] width 12 height 12
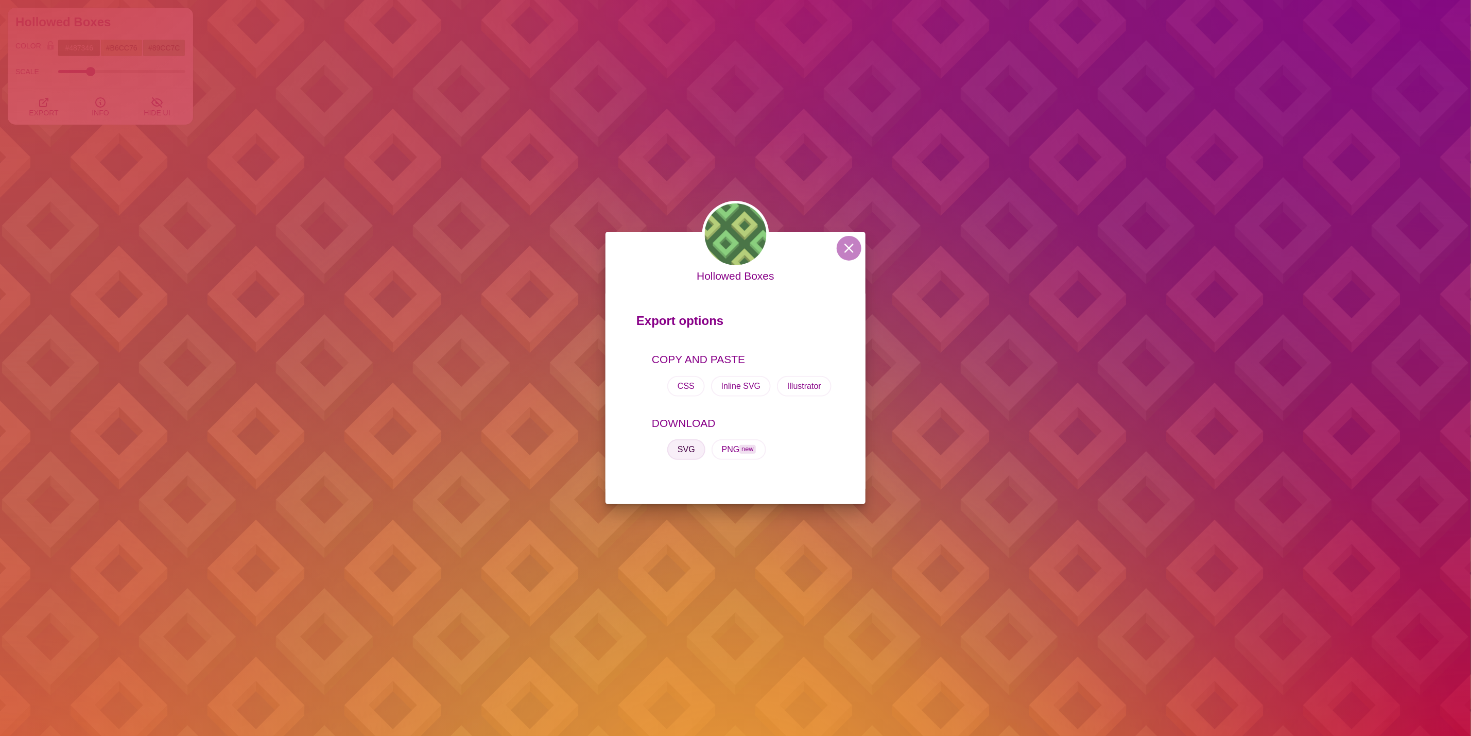
click at [689, 456] on button "SVG" at bounding box center [686, 449] width 38 height 21
click at [664, 195] on div "Hollowed Boxes Export options COPY AND PASTE CSS Inline SVG Illustrator DOWNLOA…" at bounding box center [735, 368] width 1471 height 736
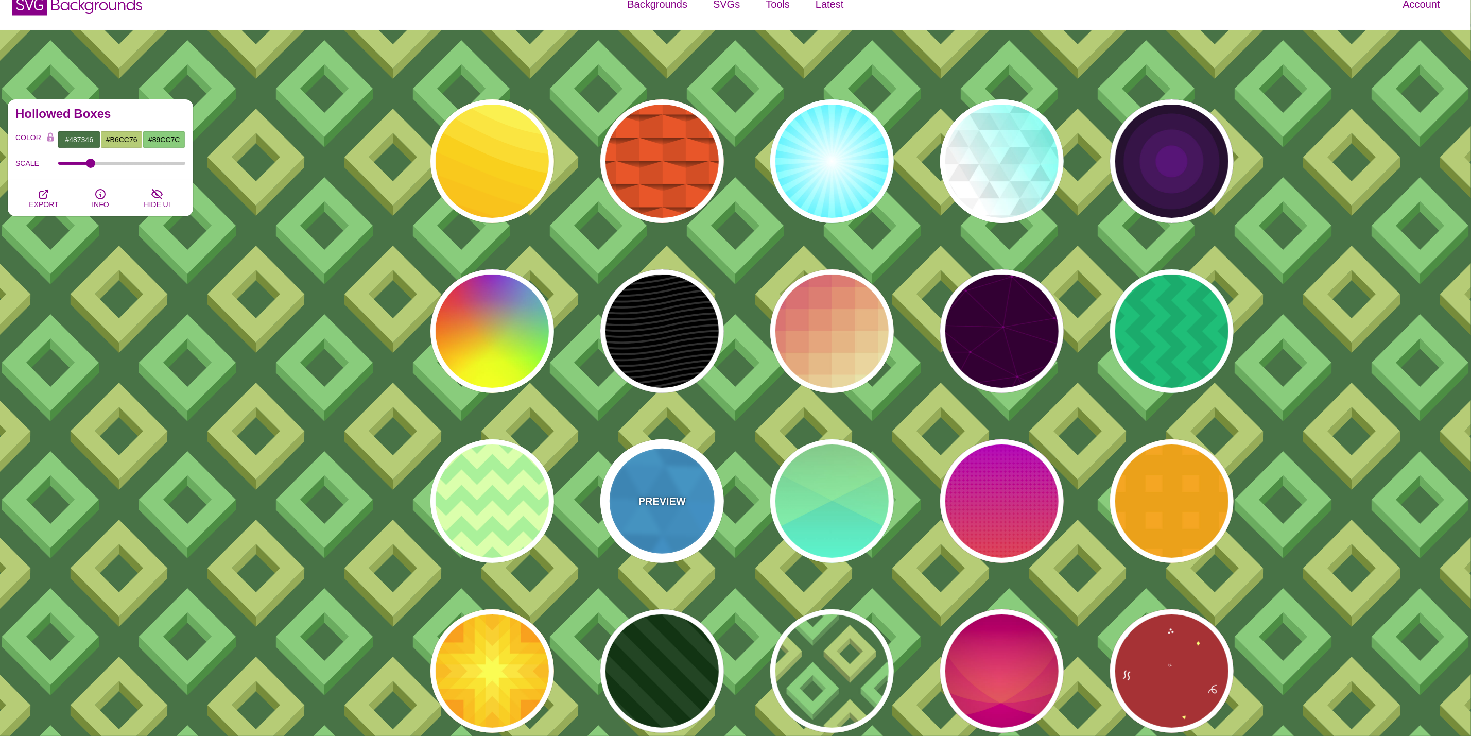
scroll to position [0, 0]
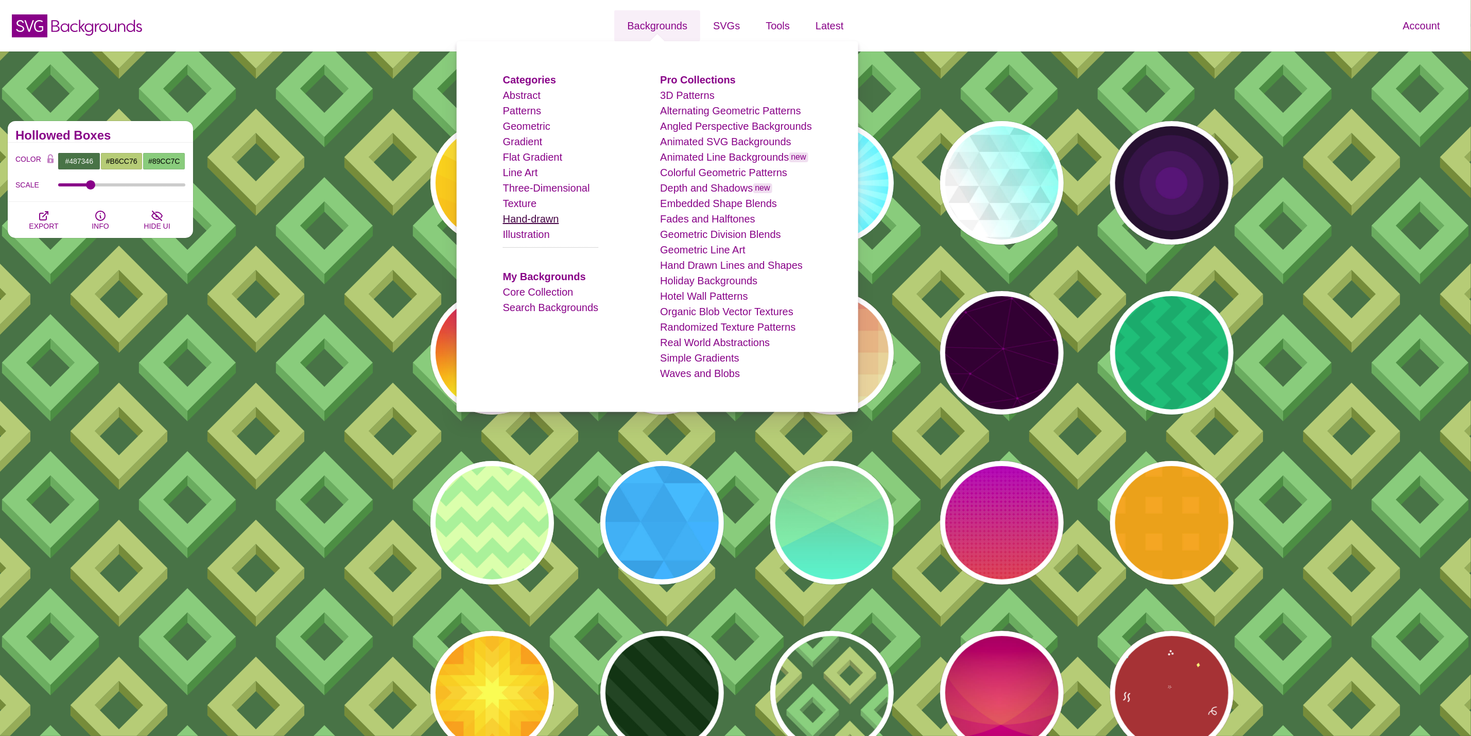
click at [550, 217] on link "Hand-drawn" at bounding box center [531, 218] width 56 height 11
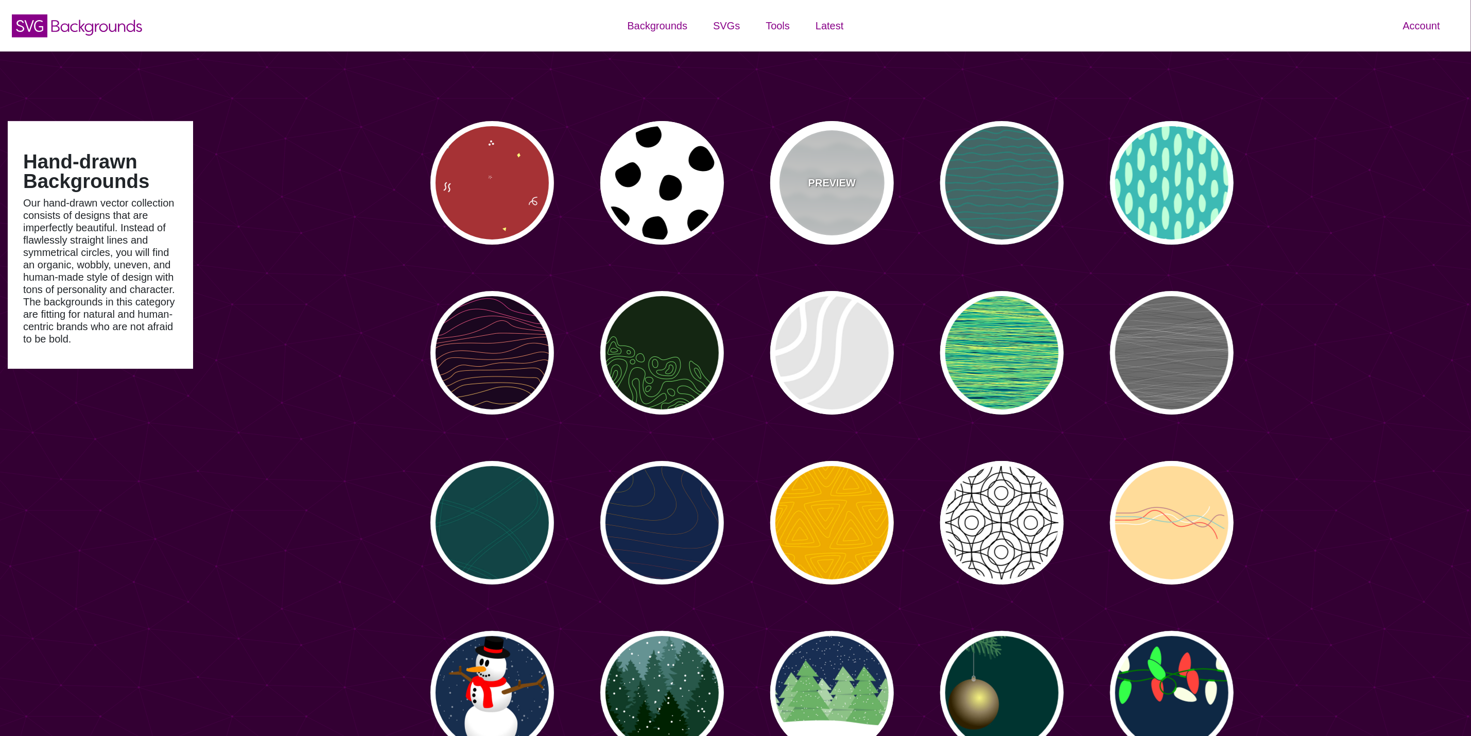
click at [825, 194] on div "PREVIEW" at bounding box center [832, 183] width 124 height 124
type input "#FFFFFF"
type input "#779999"
type input "#99BBBB"
type input "0"
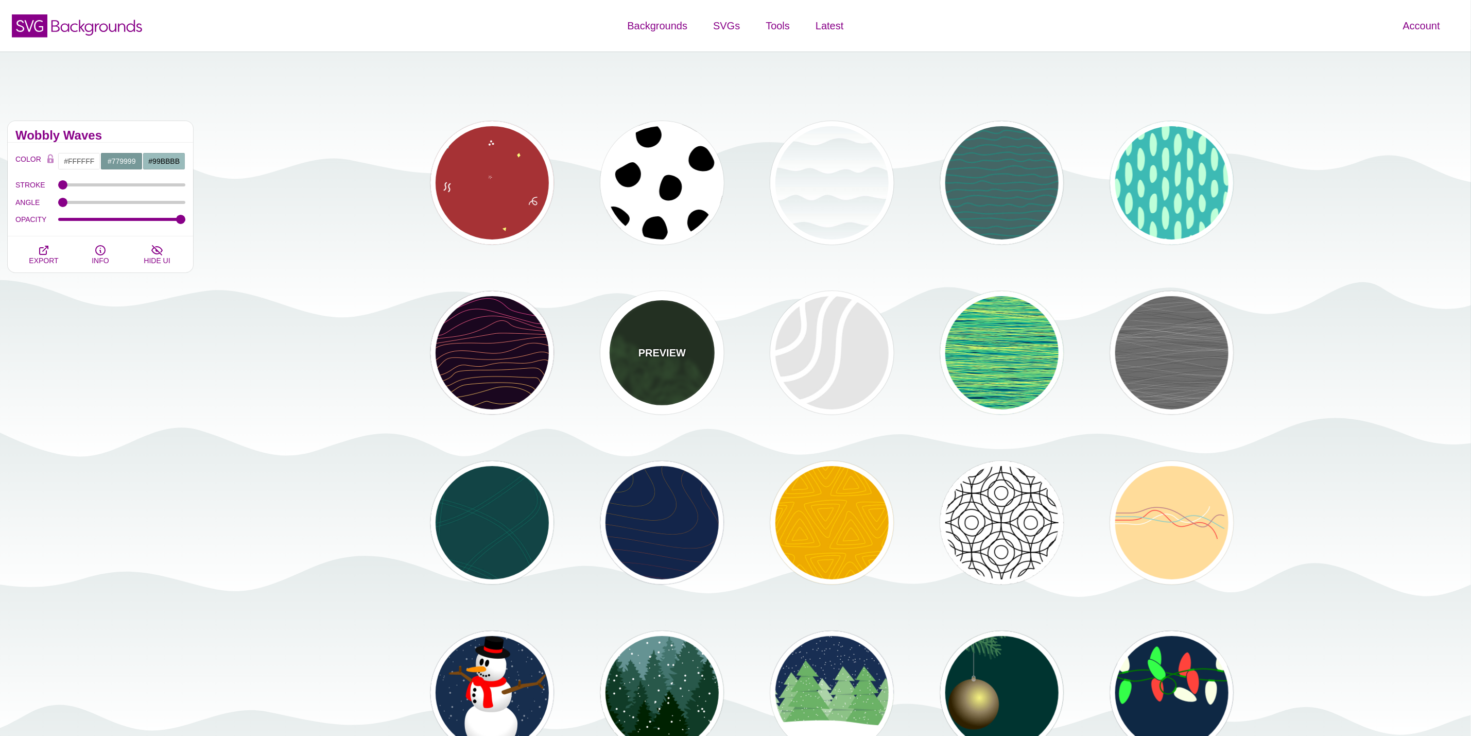
click at [677, 371] on div "PREVIEW" at bounding box center [662, 353] width 124 height 124
type input "#142612"
type input "#86FF79"
type input "0"
type input "4"
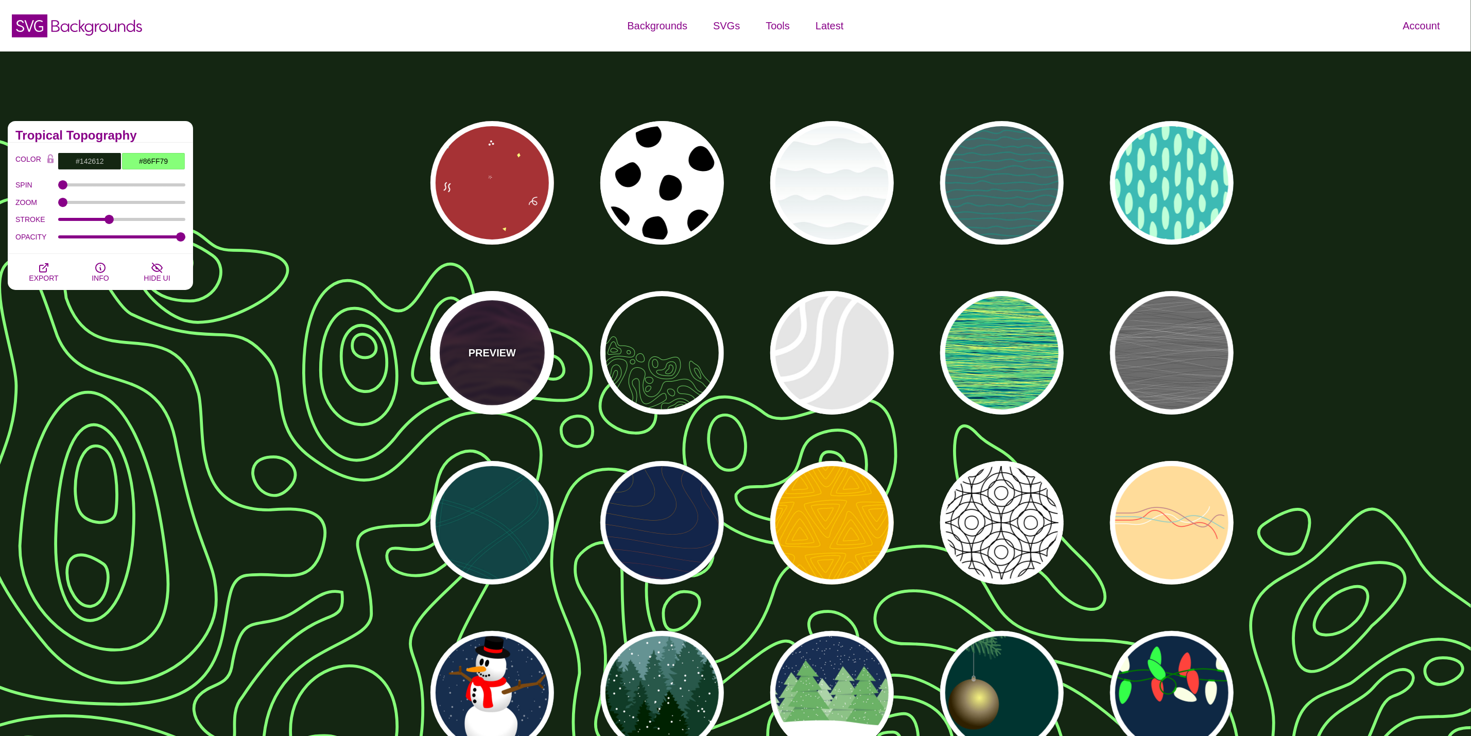
click at [482, 387] on div "PREVIEW" at bounding box center [492, 353] width 124 height 124
type input "#1A071F"
type input "#F5FF9C"
type input "#CA42FF"
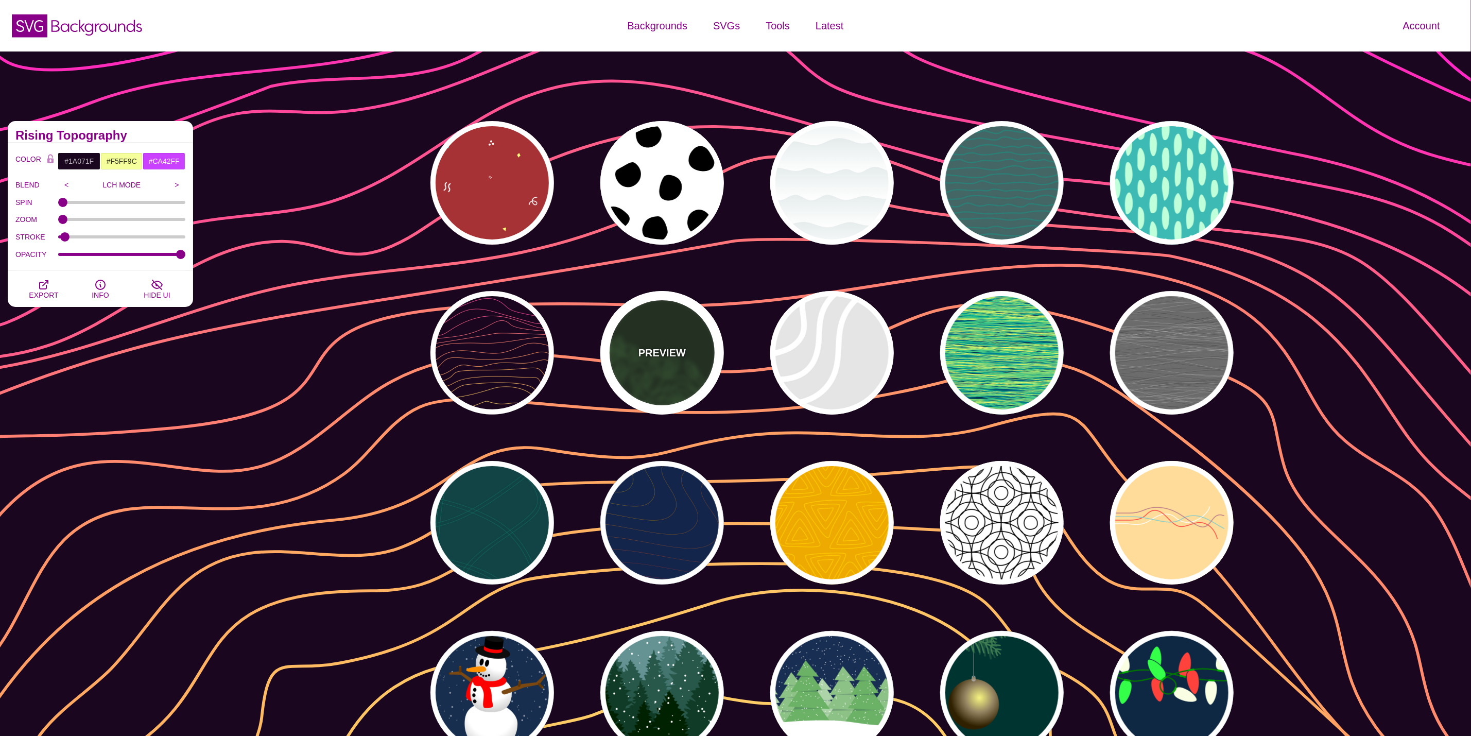
click at [649, 372] on div "PREVIEW" at bounding box center [662, 353] width 124 height 124
type input "#142612"
type input "#86FF79"
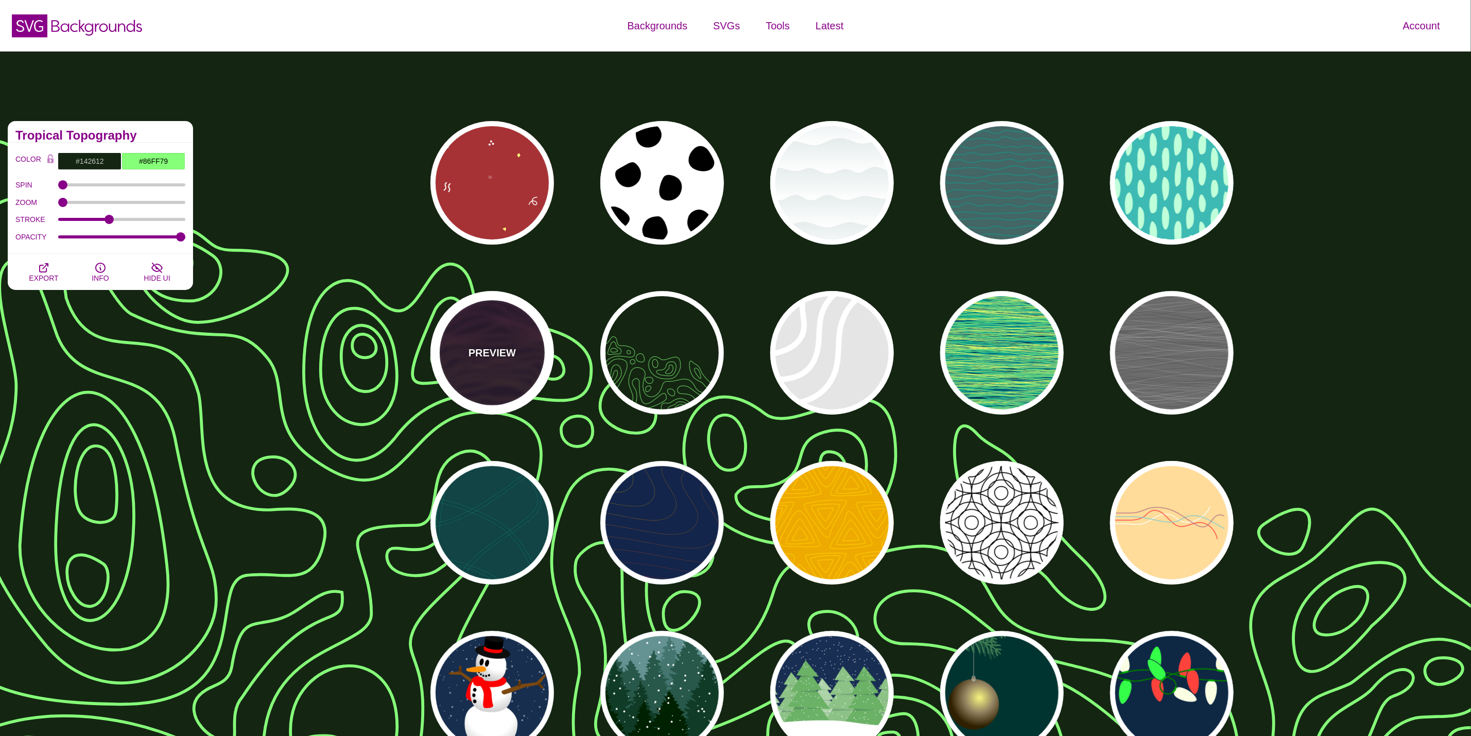
click at [472, 357] on p "PREVIEW" at bounding box center [492, 352] width 47 height 15
type input "#1A071F"
type input "#F5FF9C"
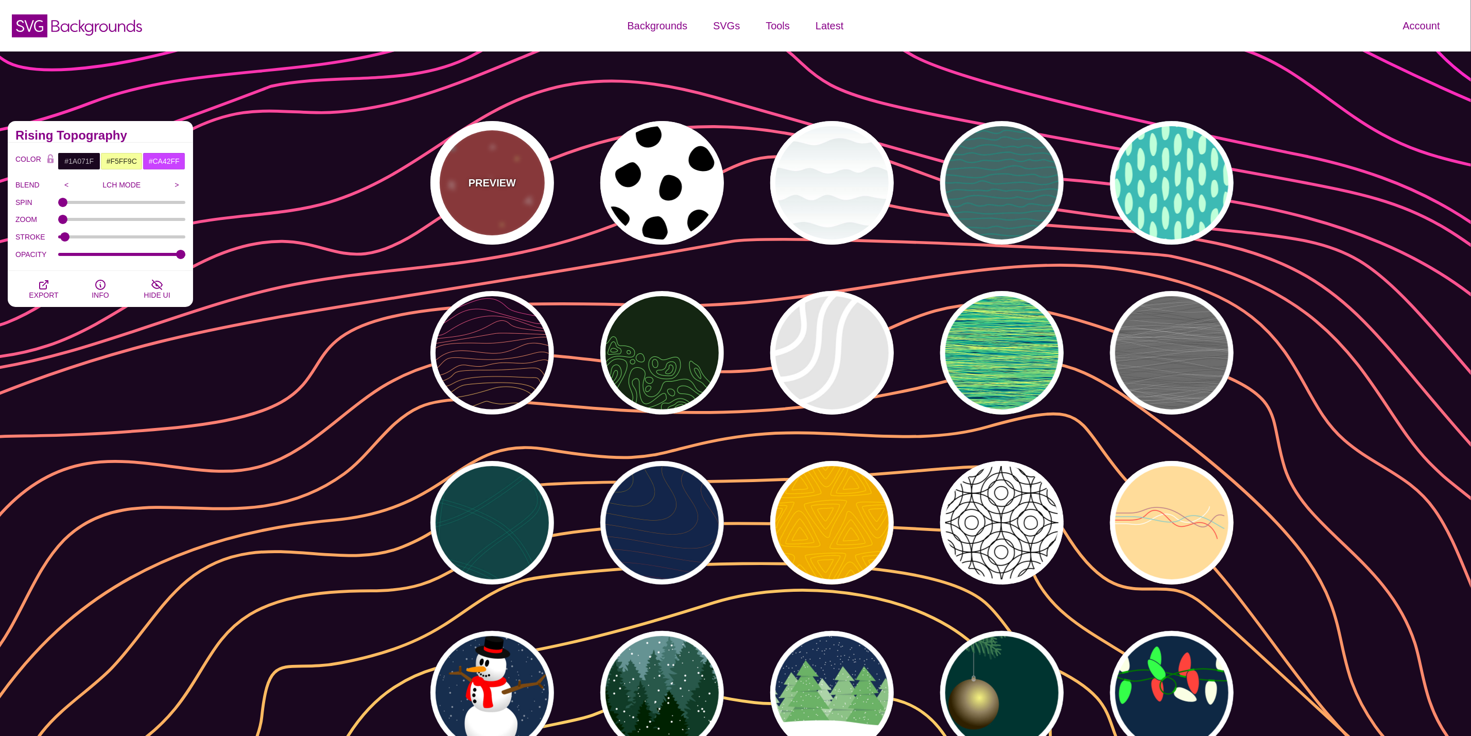
click at [522, 194] on div "PREVIEW" at bounding box center [492, 183] width 124 height 124
type input "#AA3333"
type input "#FFFF77"
type input "#55FFFF"
type input "1600"
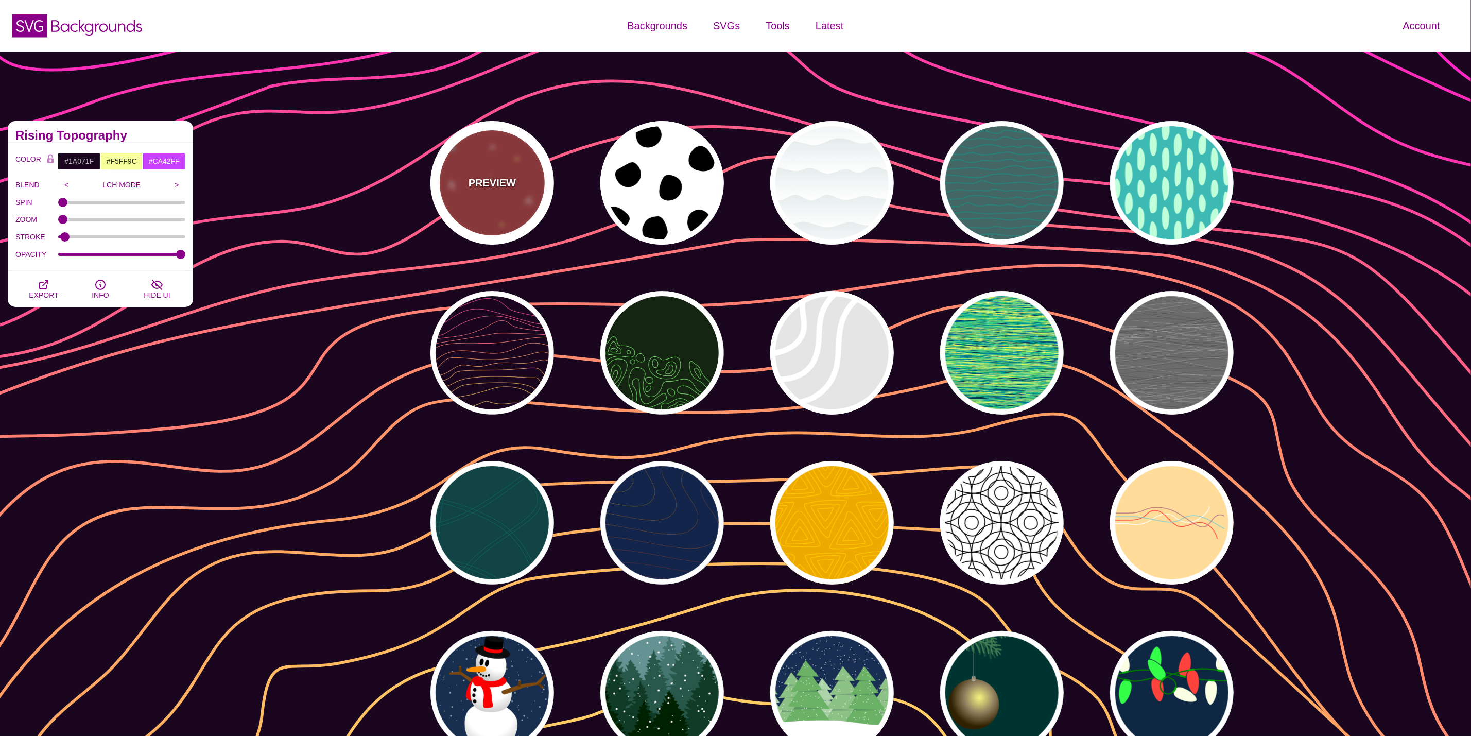
type input "1"
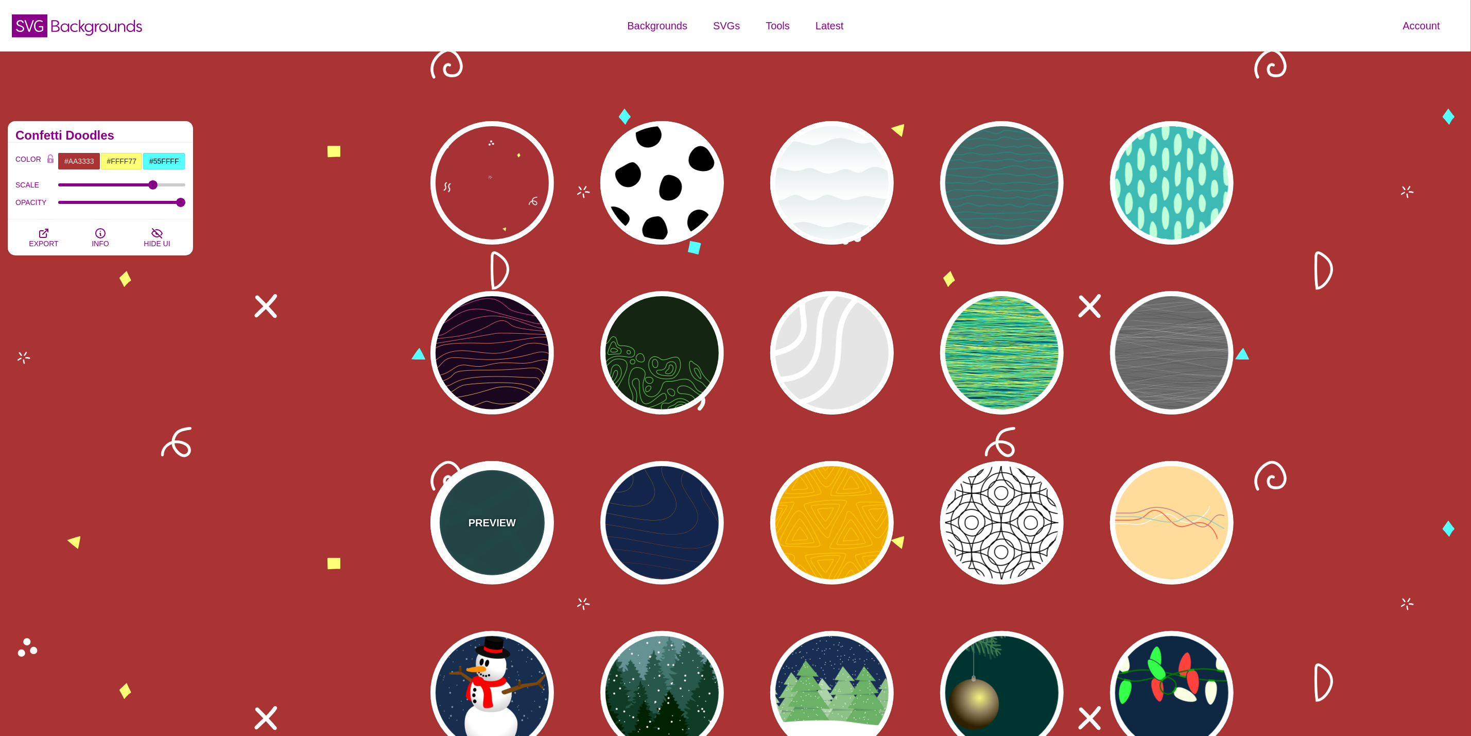
click at [507, 549] on div "PREVIEW" at bounding box center [492, 523] width 124 height 124
type input "#114444"
type input "#117766"
type input "2"
type input "0.5"
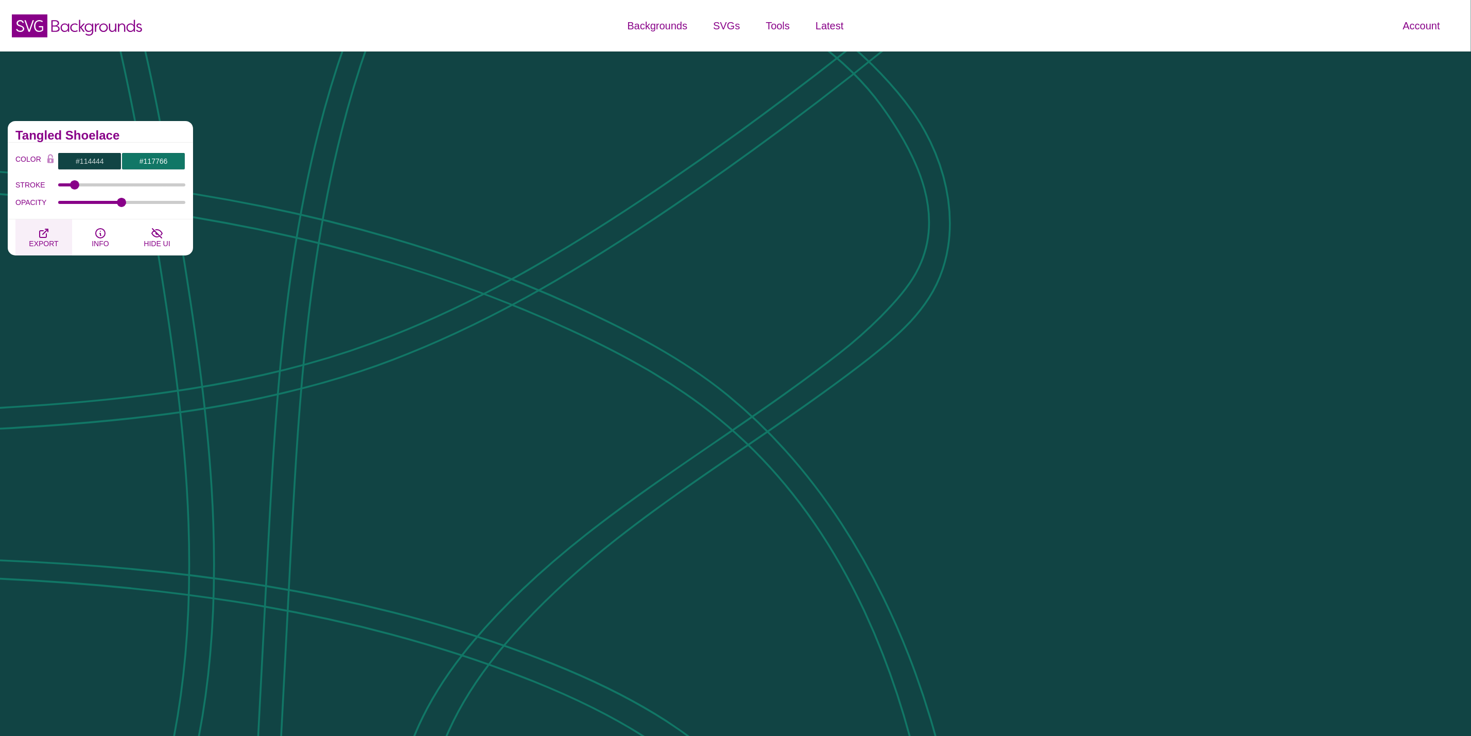
click at [48, 233] on icon "button" at bounding box center [44, 233] width 12 height 12
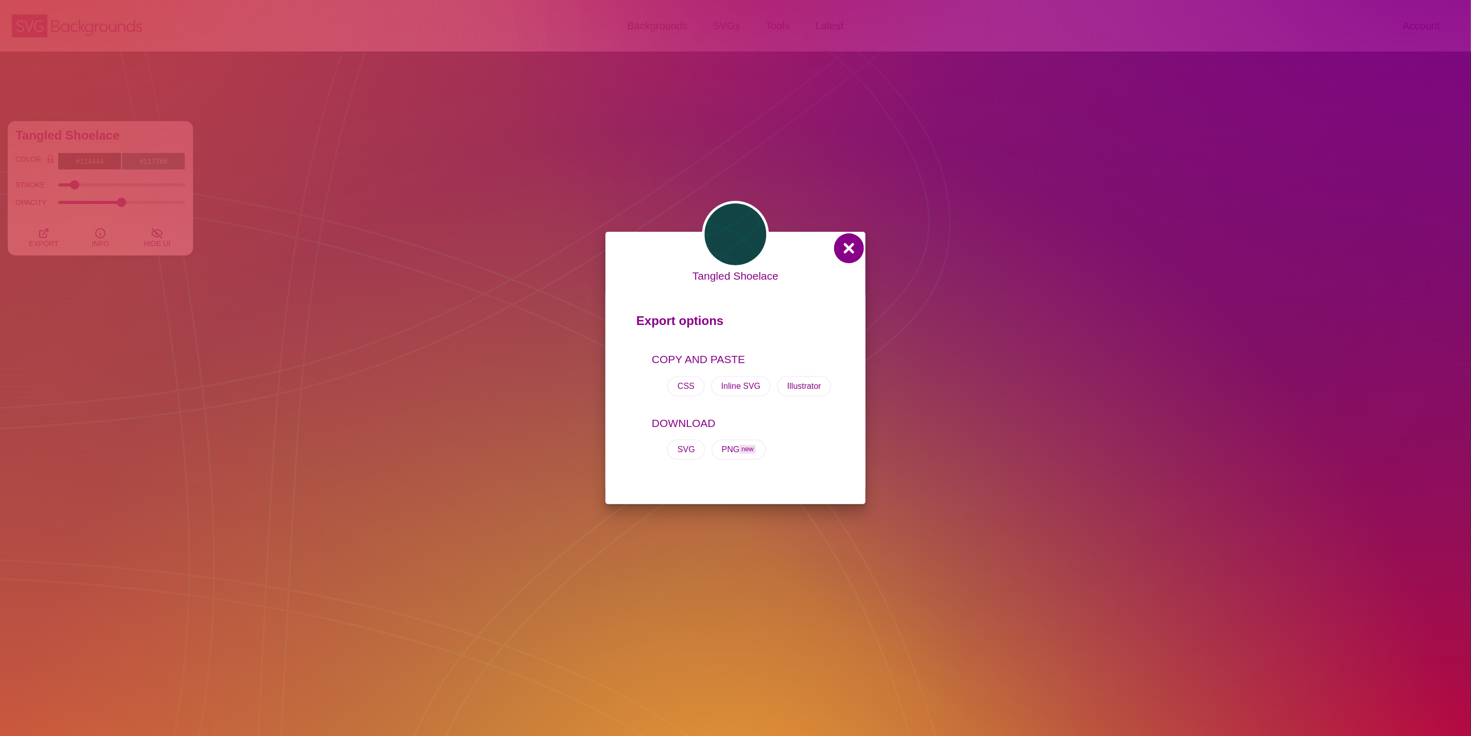
click at [858, 250] on button at bounding box center [849, 248] width 25 height 25
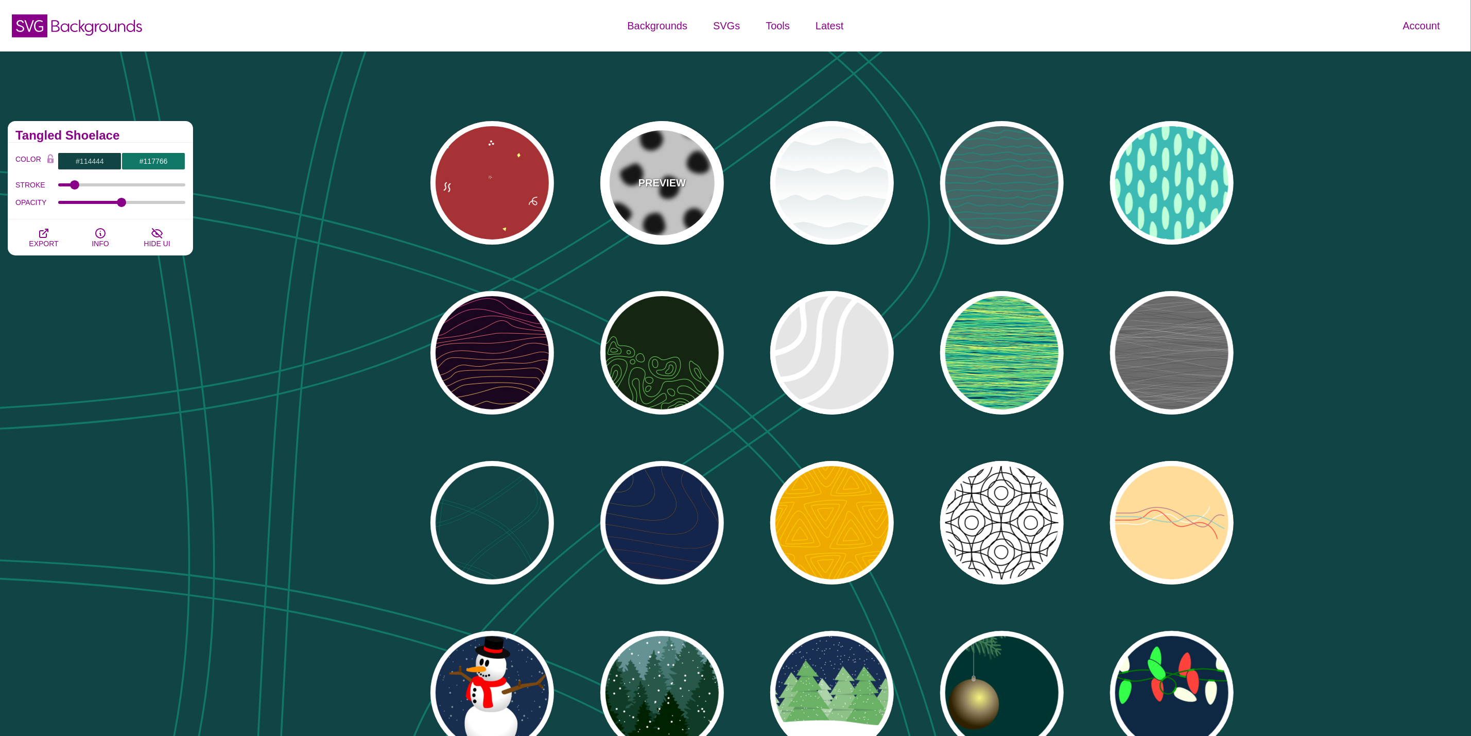
click at [678, 178] on p "PREVIEW" at bounding box center [661, 182] width 47 height 15
type input "#FFFFFF"
type input "#000000"
type input "900"
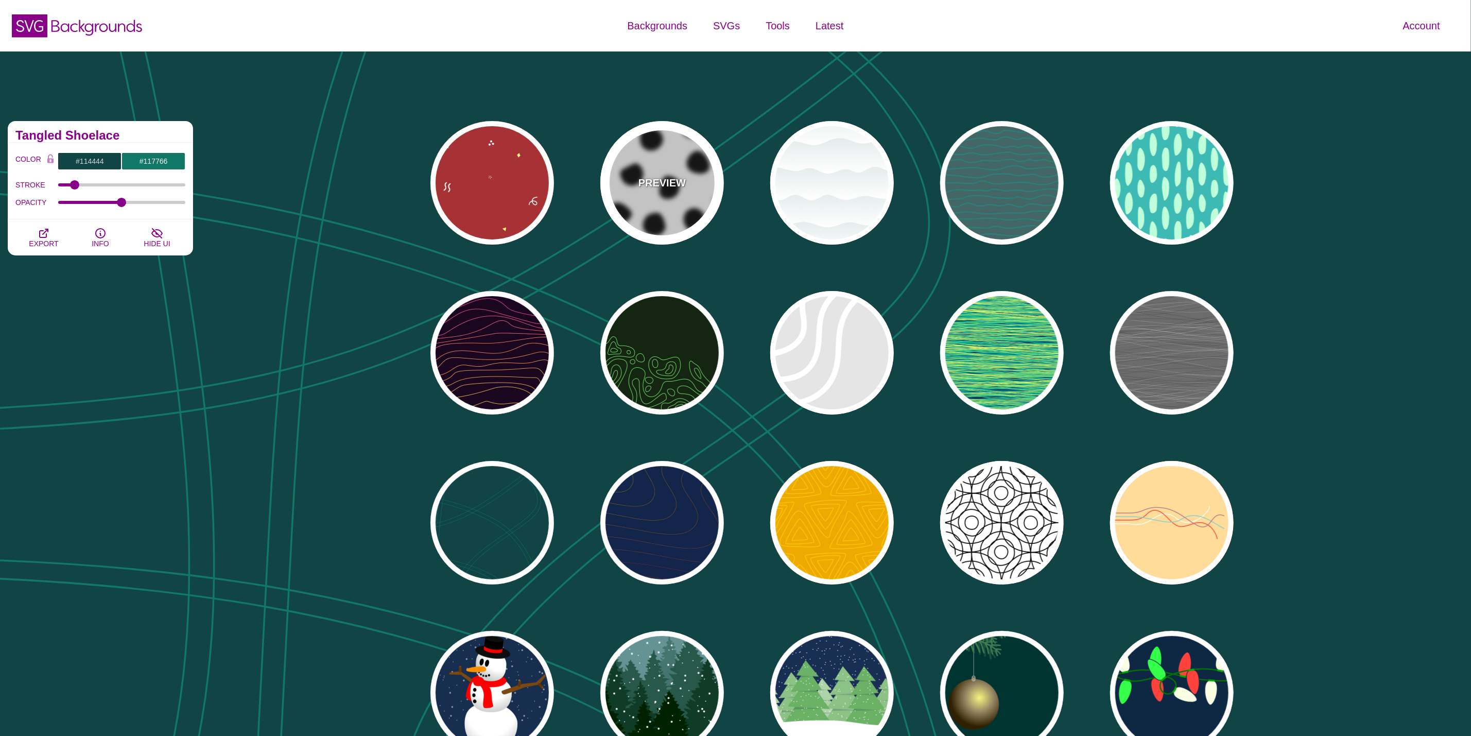
type input "1"
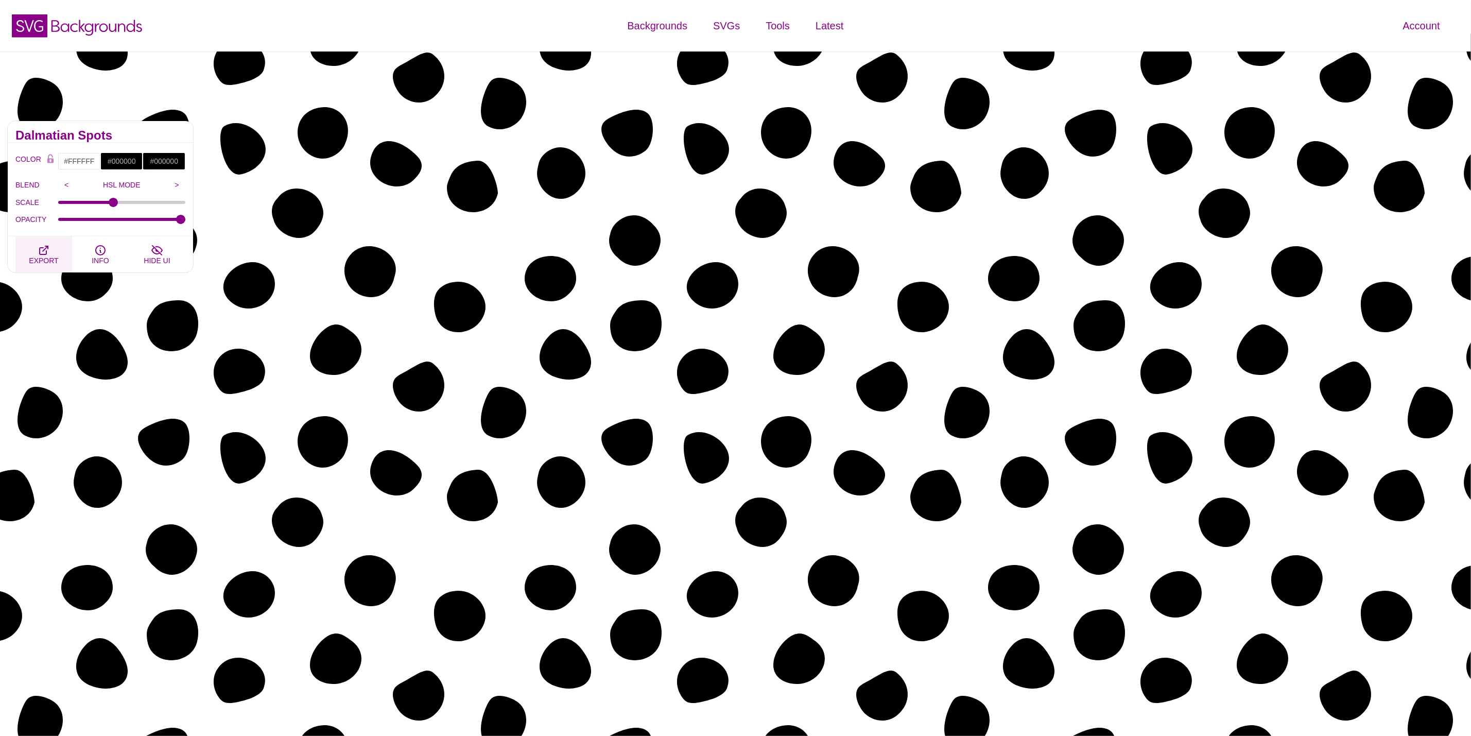
click at [53, 252] on button "EXPORT" at bounding box center [43, 254] width 57 height 36
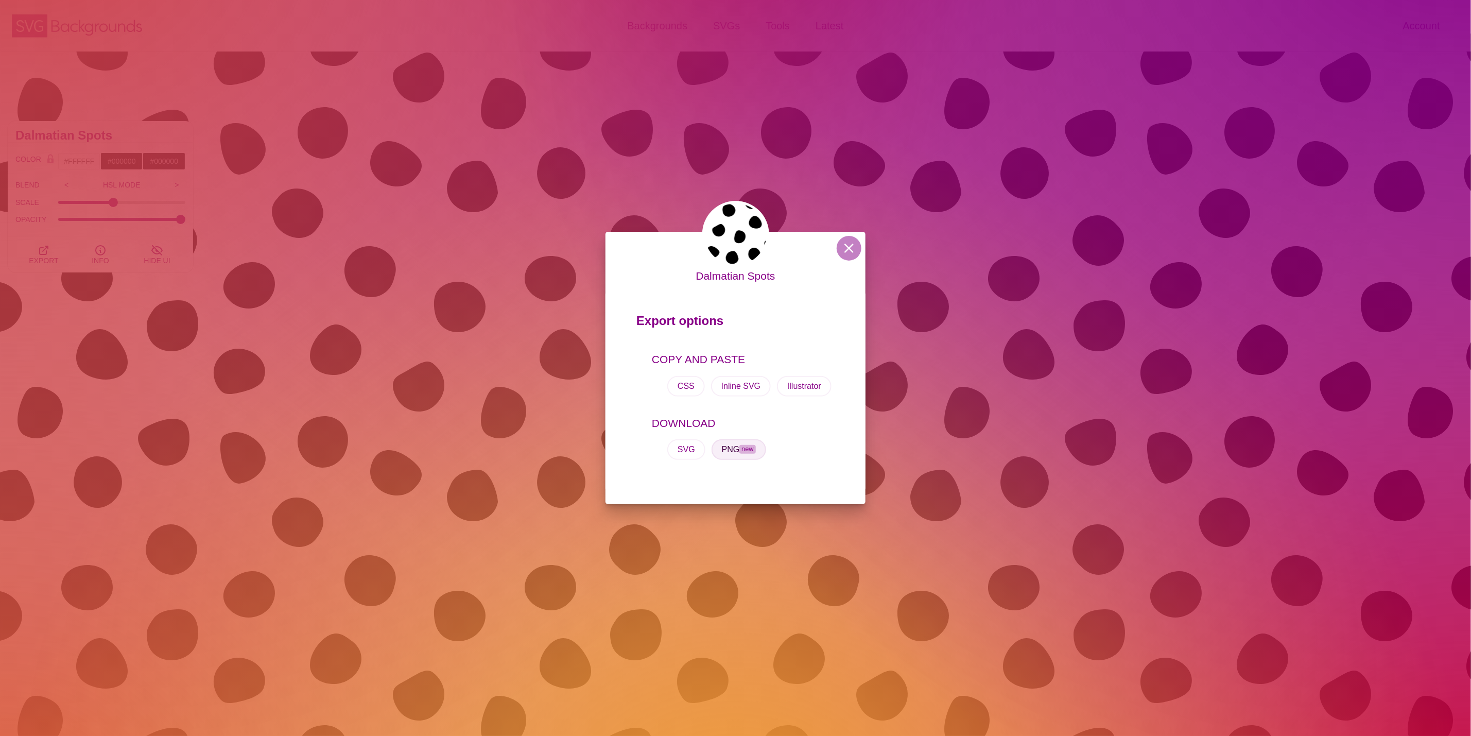
click at [730, 450] on button "PNG new" at bounding box center [739, 449] width 55 height 21
click at [846, 243] on button at bounding box center [849, 248] width 25 height 25
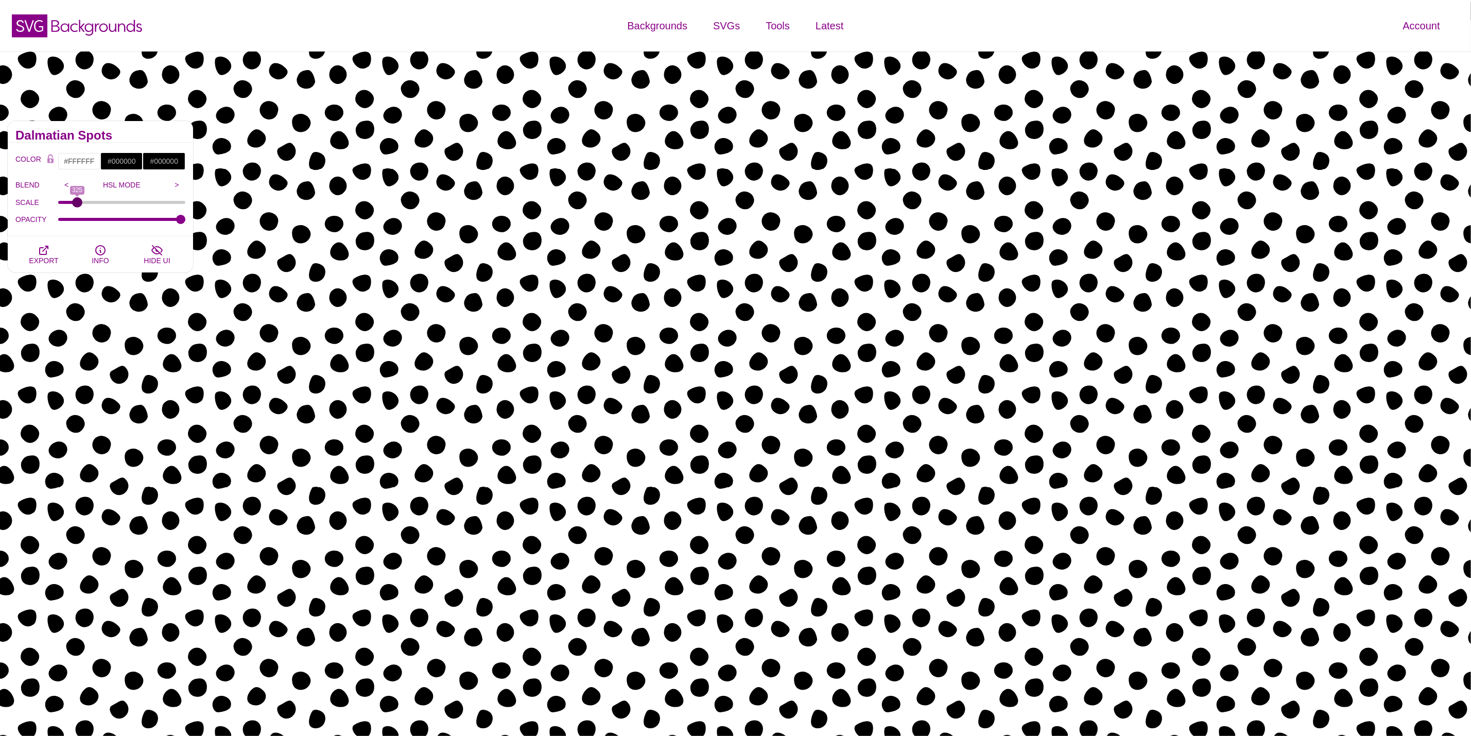
drag, startPoint x: 119, startPoint y: 202, endPoint x: 77, endPoint y: 204, distance: 41.8
click at [77, 204] on input "SCALE" at bounding box center [122, 202] width 128 height 4
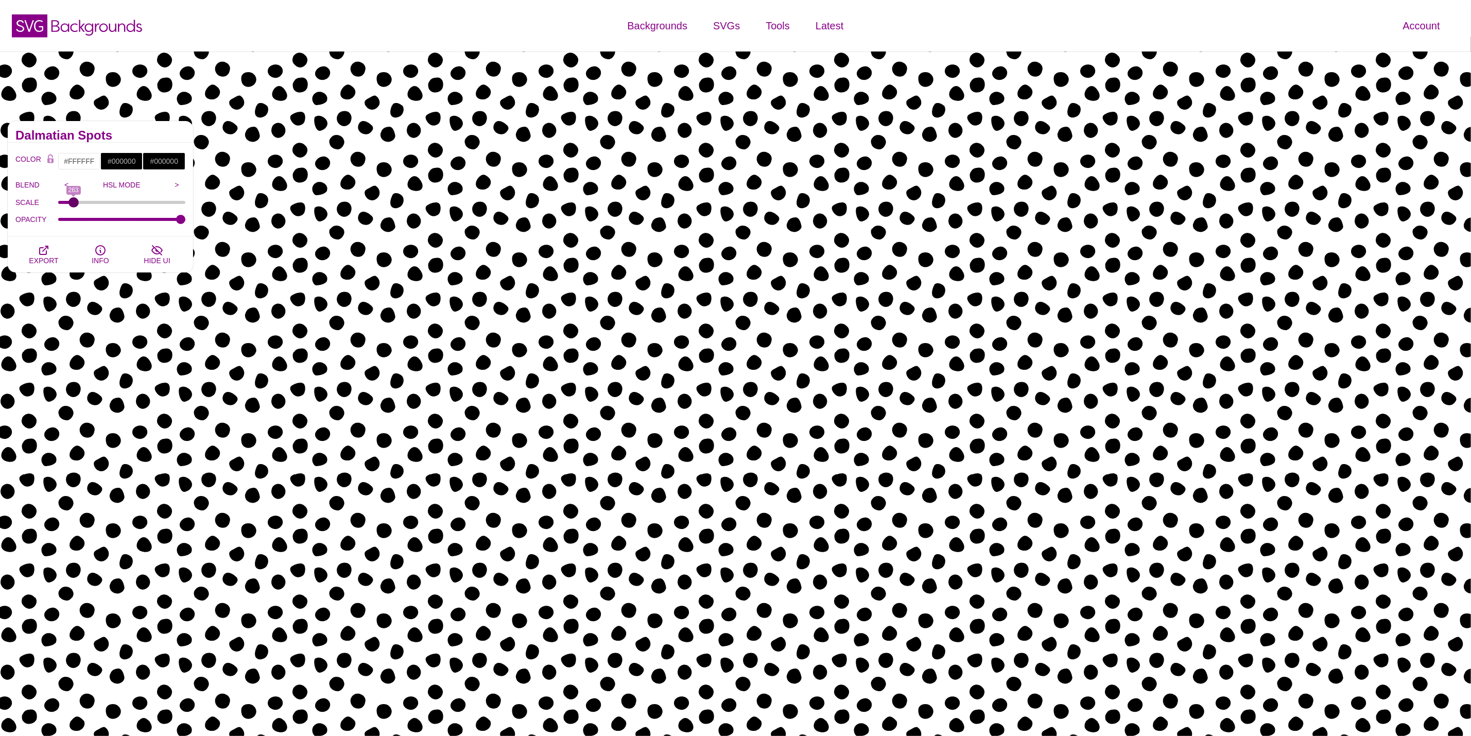
click at [73, 203] on input "SCALE" at bounding box center [122, 202] width 128 height 4
click at [175, 187] on input ">" at bounding box center [176, 184] width 17 height 15
click at [173, 186] on input ">" at bounding box center [176, 184] width 17 height 15
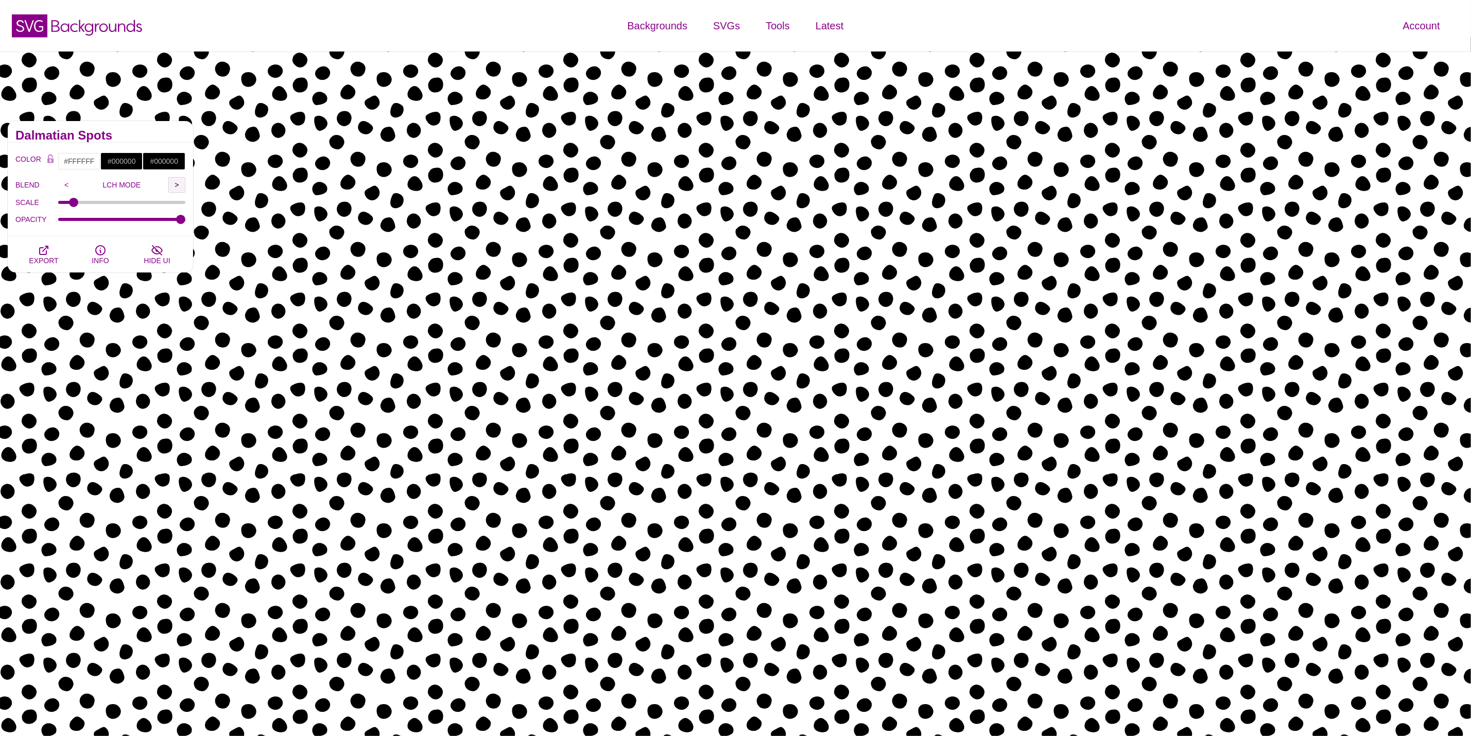
click at [173, 186] on input ">" at bounding box center [176, 184] width 17 height 15
click at [172, 185] on input ">" at bounding box center [176, 184] width 17 height 15
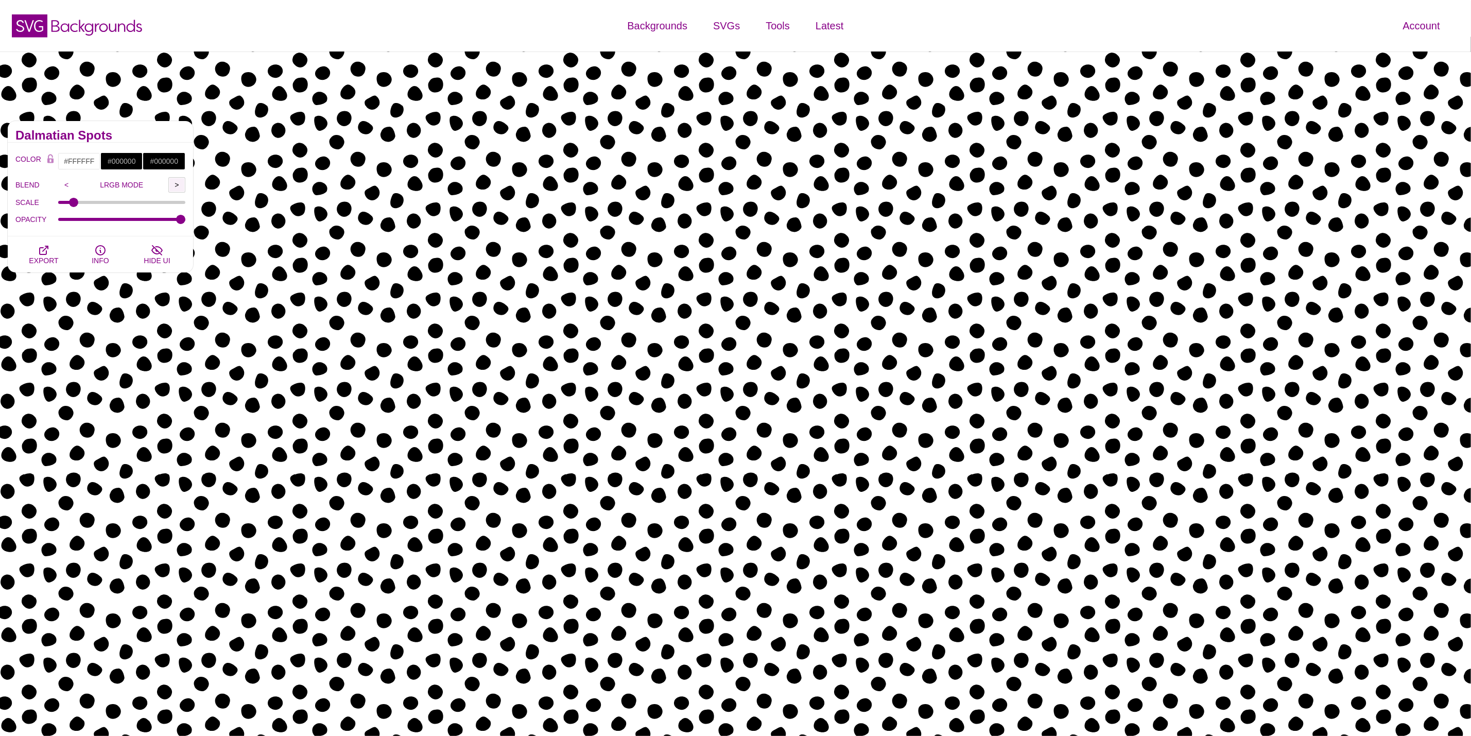
click at [172, 185] on input ">" at bounding box center [176, 184] width 17 height 15
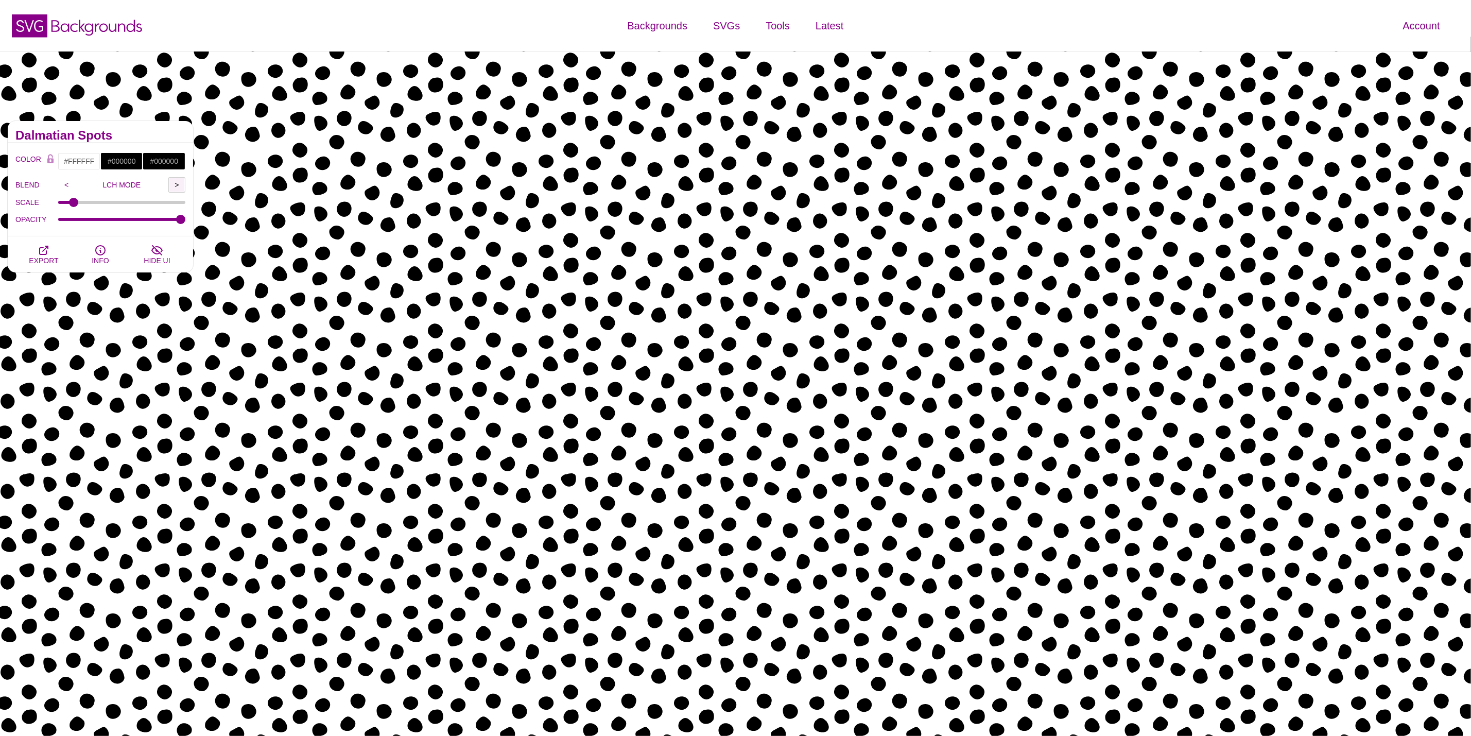
click at [172, 185] on input ">" at bounding box center [176, 184] width 17 height 15
click at [96, 255] on icon "button" at bounding box center [100, 250] width 12 height 12
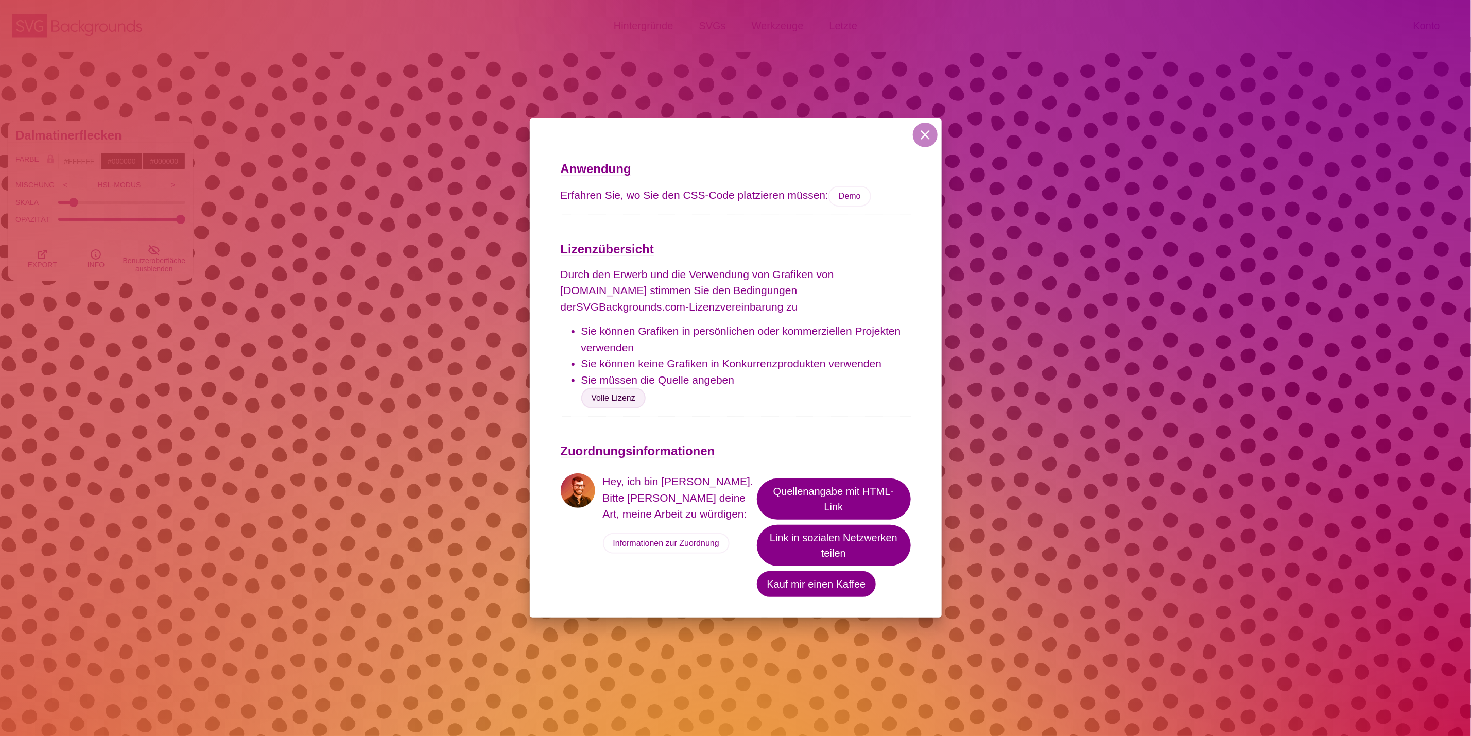
click at [601, 402] on font "Volle Lizenz" at bounding box center [614, 397] width 44 height 9
click at [864, 495] on font "Quellenangabe mit HTML-Link" at bounding box center [833, 499] width 121 height 27
click at [672, 547] on font "Informationen zur Zuordnung" at bounding box center [666, 543] width 106 height 9
click at [846, 195] on font "Demo" at bounding box center [850, 196] width 22 height 9
click at [930, 141] on button at bounding box center [925, 135] width 25 height 25
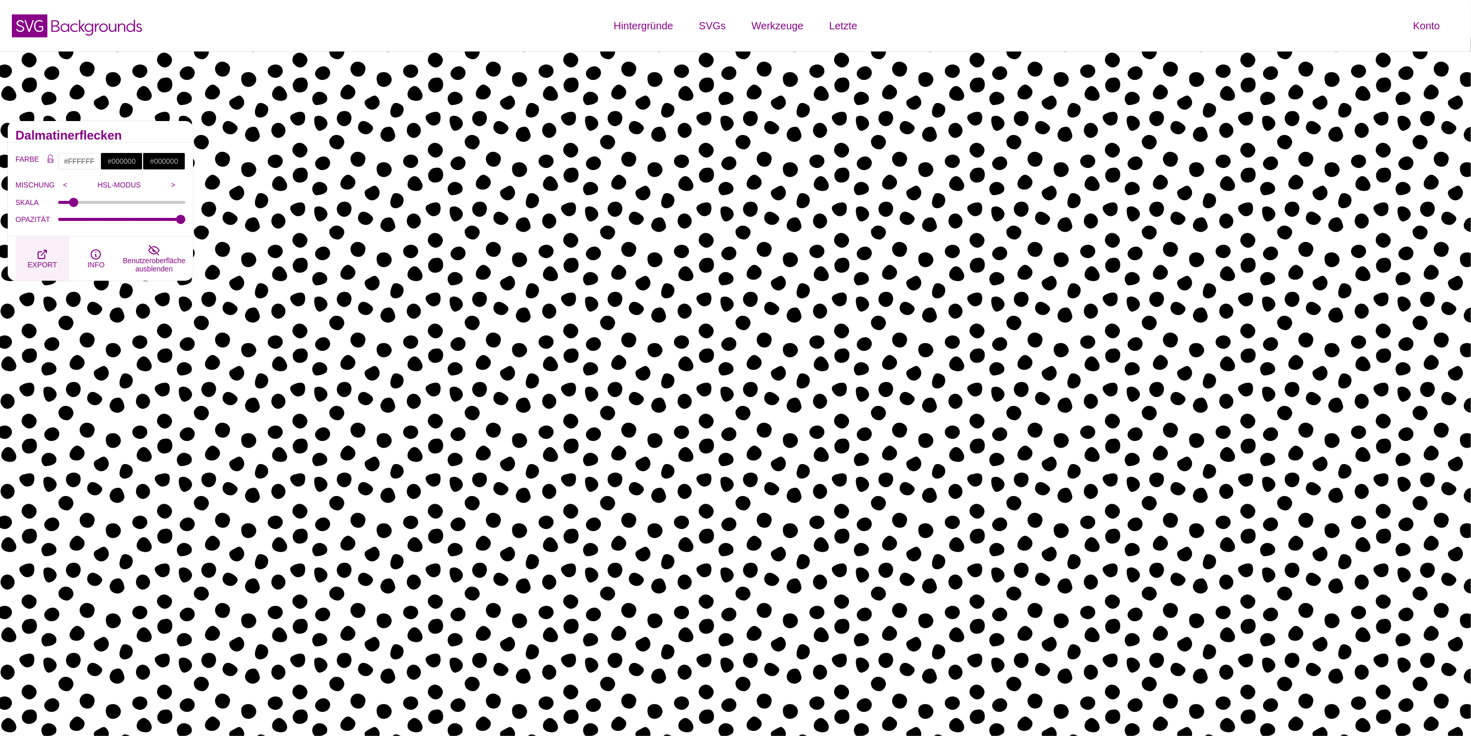
click at [42, 265] on font "EXPORT" at bounding box center [41, 265] width 29 height 8
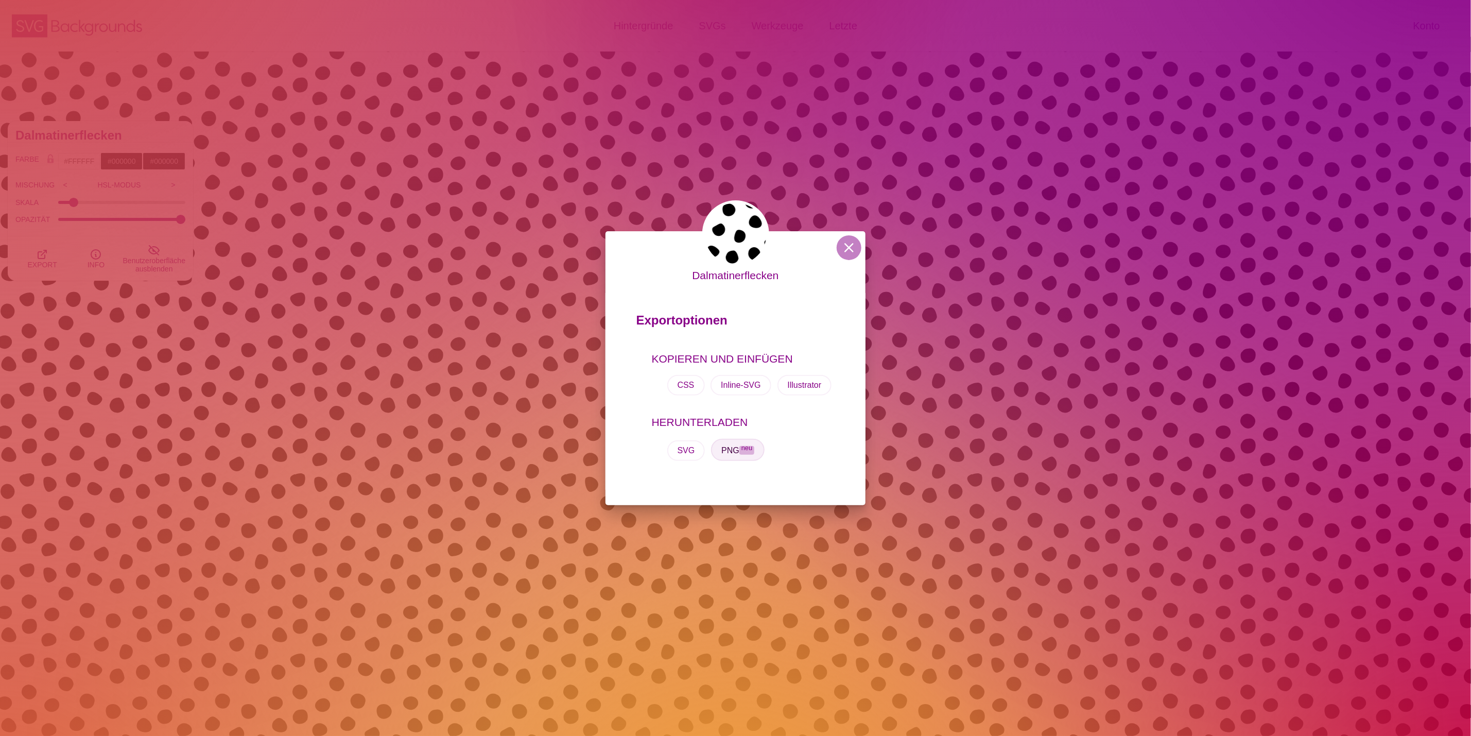
click at [740, 450] on span "neu" at bounding box center [746, 450] width 15 height 9
click at [845, 235] on div "Dalmatinerflecken Exportoptionen KOPIEREN UND EINFÜGEN CSS Inline-SVG Illustrat…" at bounding box center [736, 368] width 261 height 274
click at [842, 244] on button at bounding box center [849, 247] width 25 height 25
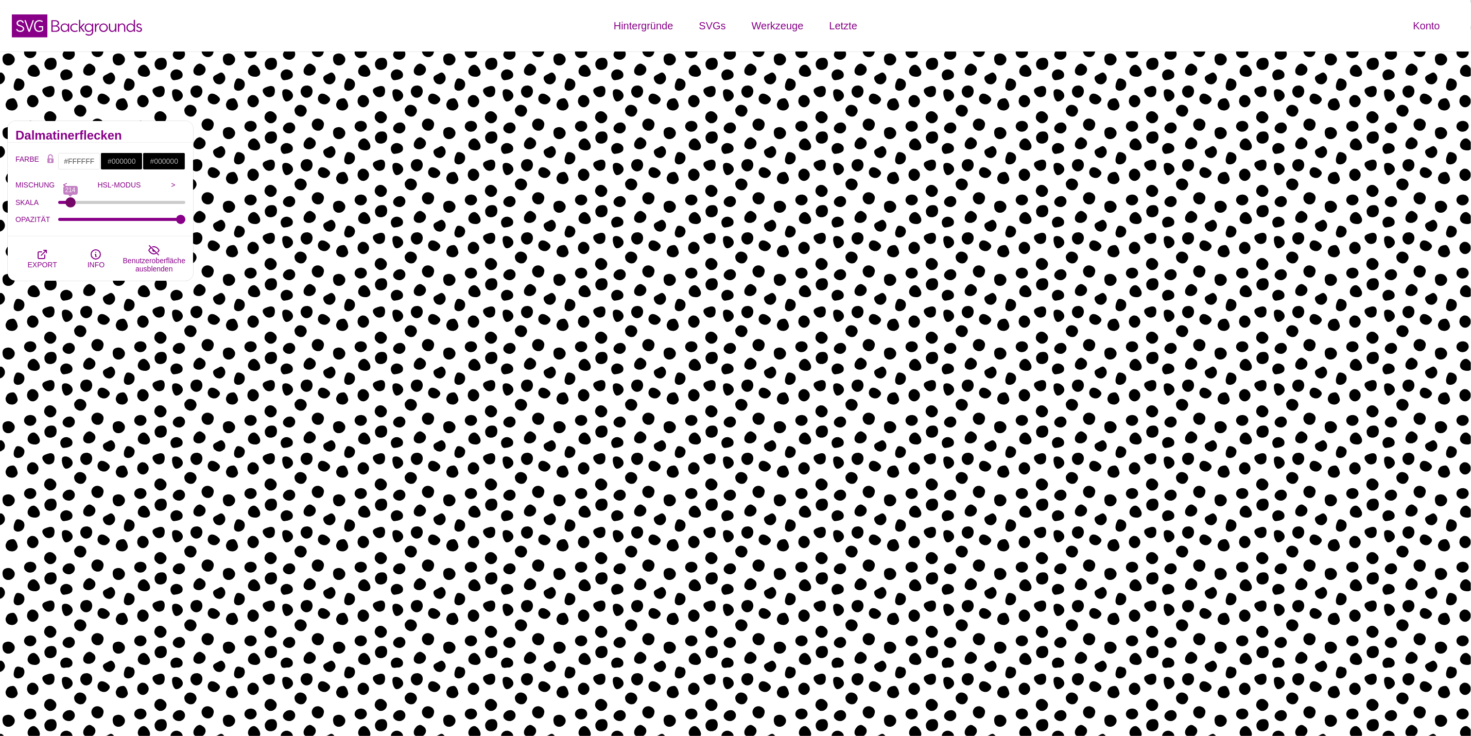
drag, startPoint x: 77, startPoint y: 204, endPoint x: 70, endPoint y: 206, distance: 7.5
type input "214"
click at [70, 204] on input "SKALA" at bounding box center [122, 202] width 128 height 4
click at [41, 255] on icon "button" at bounding box center [42, 254] width 12 height 12
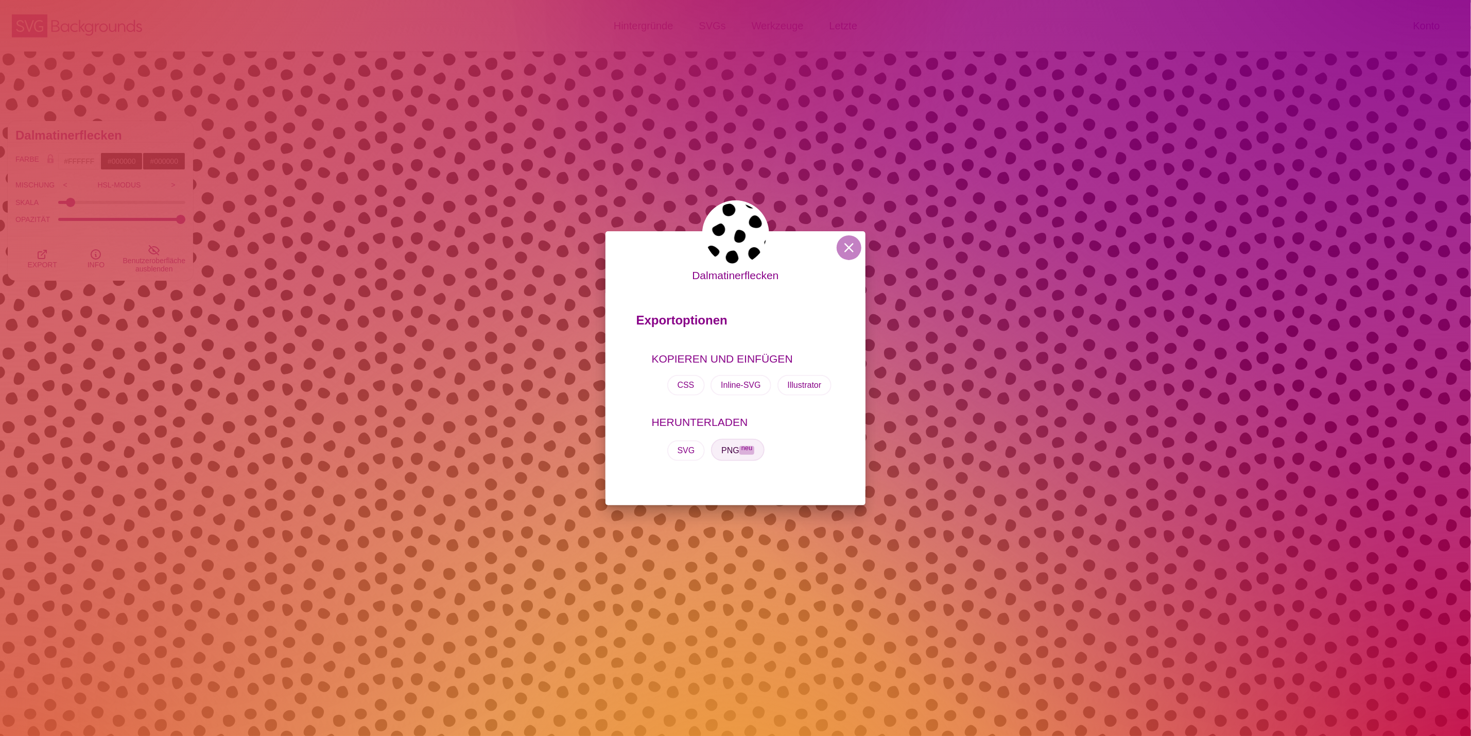
click at [739, 449] on font "PNG" at bounding box center [730, 450] width 18 height 9
click at [856, 238] on div "Dalmatinerflecken Exportoptionen KOPIEREN UND EINFÜGEN CSS Inline-SVG Illustrat…" at bounding box center [736, 368] width 261 height 274
click at [846, 244] on button at bounding box center [849, 247] width 25 height 25
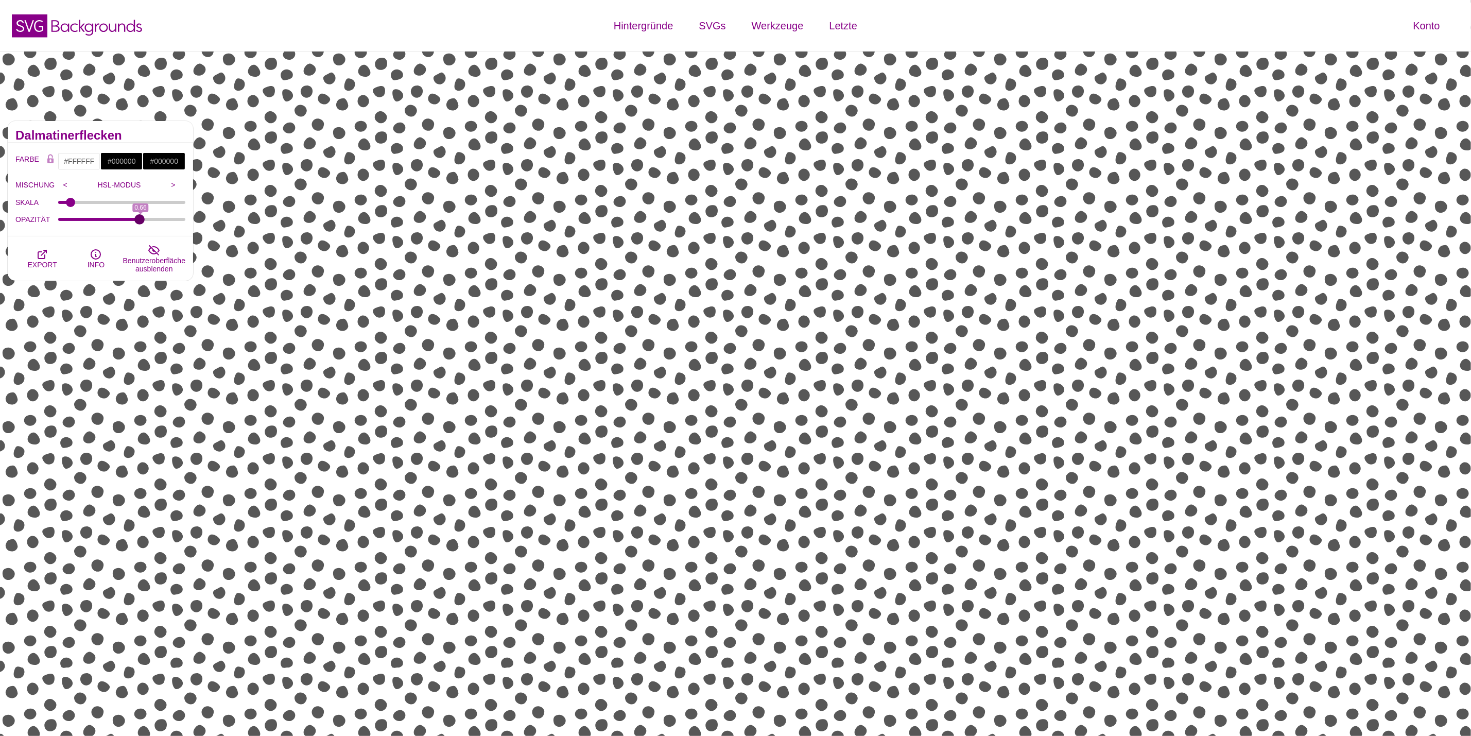
drag, startPoint x: 172, startPoint y: 221, endPoint x: 140, endPoint y: 218, distance: 32.5
click at [140, 218] on input "OPAZITÄT" at bounding box center [122, 219] width 128 height 4
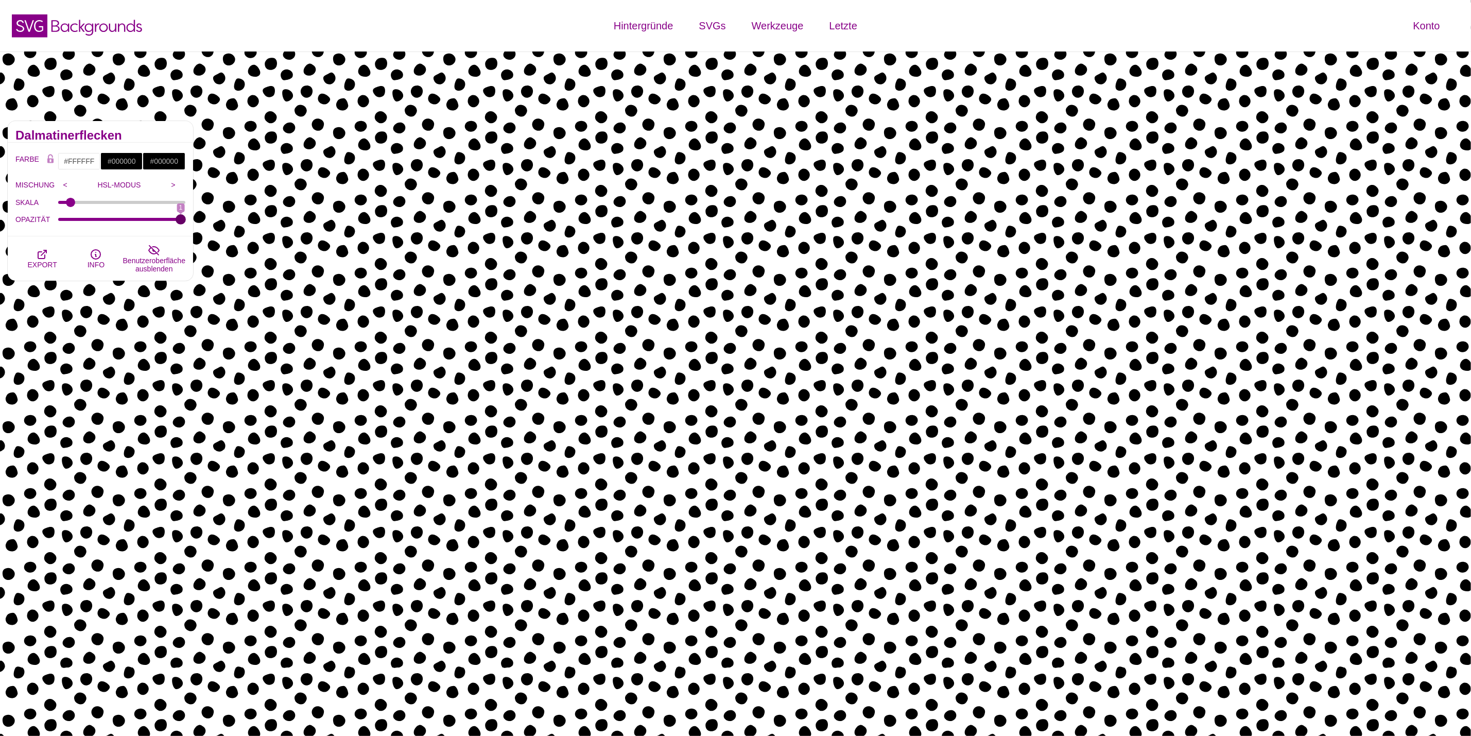
drag, startPoint x: 140, startPoint y: 218, endPoint x: 226, endPoint y: 218, distance: 86.5
type input "1"
click at [186, 218] on input "OPAZITÄT" at bounding box center [122, 219] width 128 height 4
click at [42, 263] on font "EXPORT" at bounding box center [41, 265] width 29 height 8
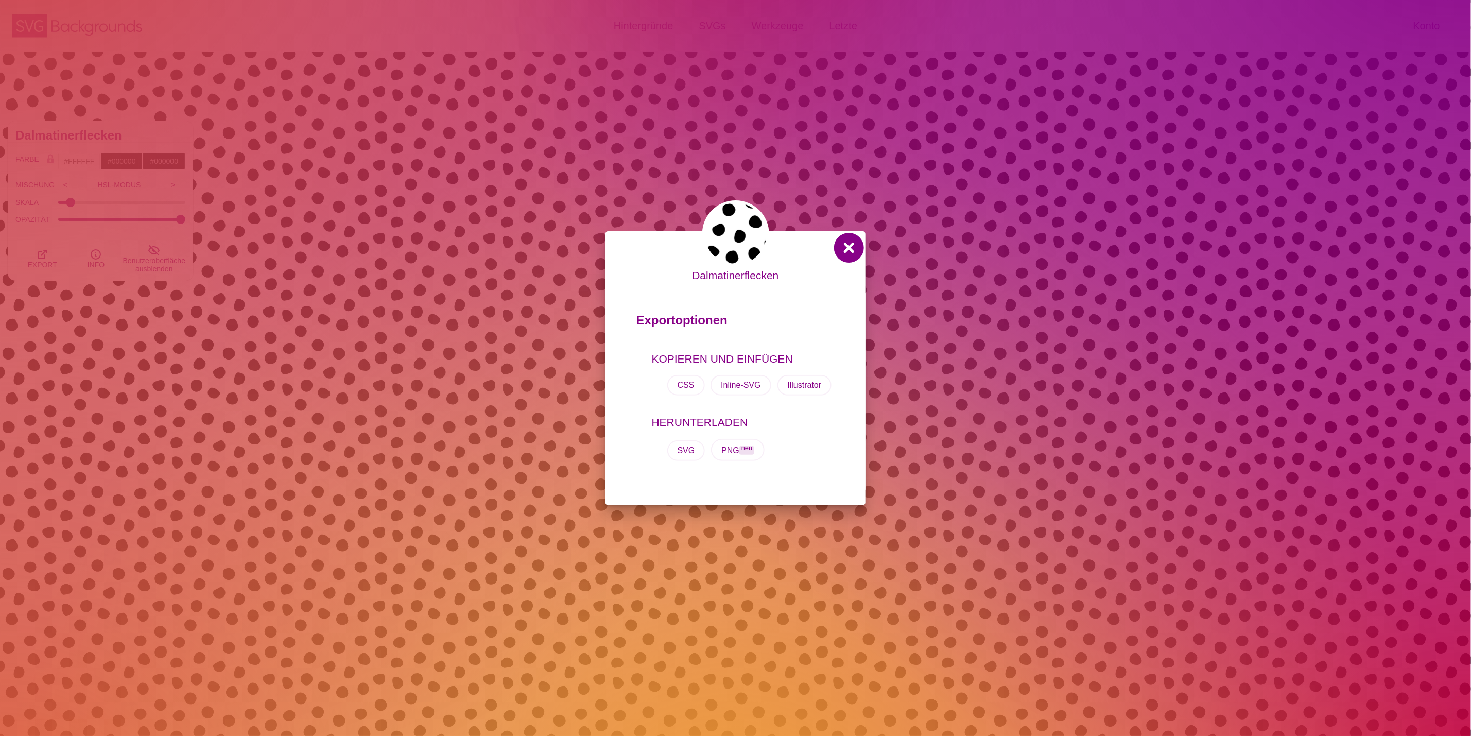
click at [851, 247] on button at bounding box center [849, 247] width 25 height 25
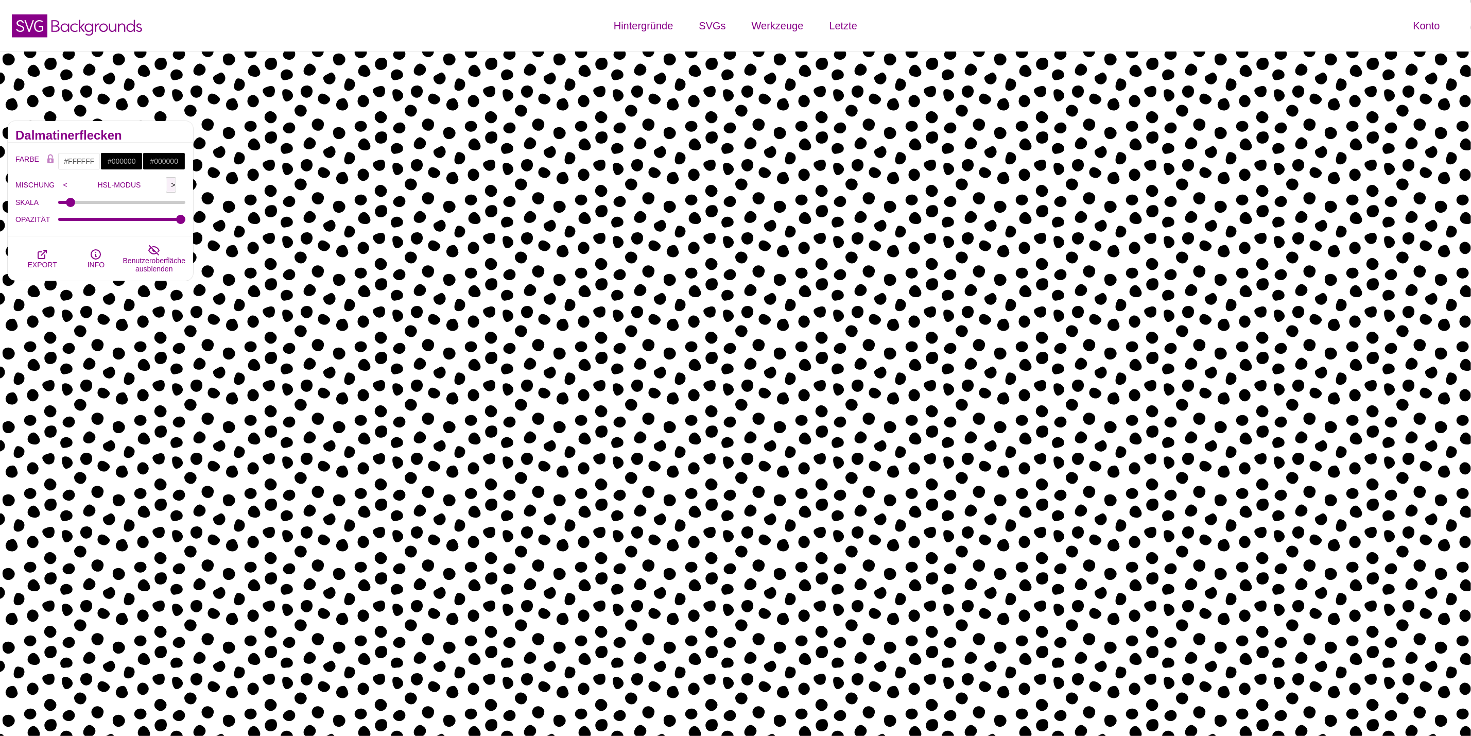
click at [170, 181] on input ">" at bounding box center [171, 184] width 10 height 15
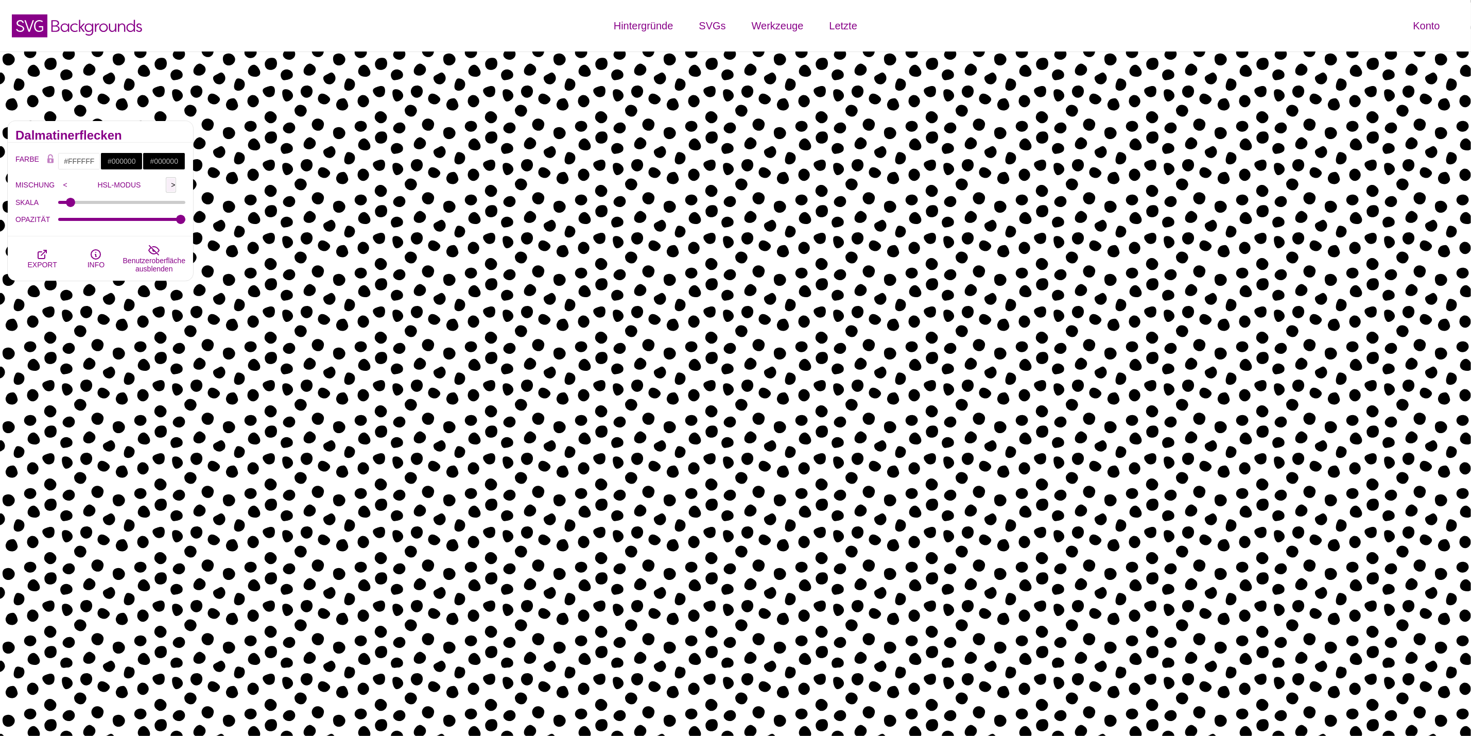
click at [170, 181] on input ">" at bounding box center [171, 184] width 10 height 15
click at [168, 182] on input ">" at bounding box center [171, 184] width 10 height 15
click at [178, 184] on font ">" at bounding box center [173, 184] width 14 height 15
click at [174, 185] on input ">" at bounding box center [171, 184] width 10 height 15
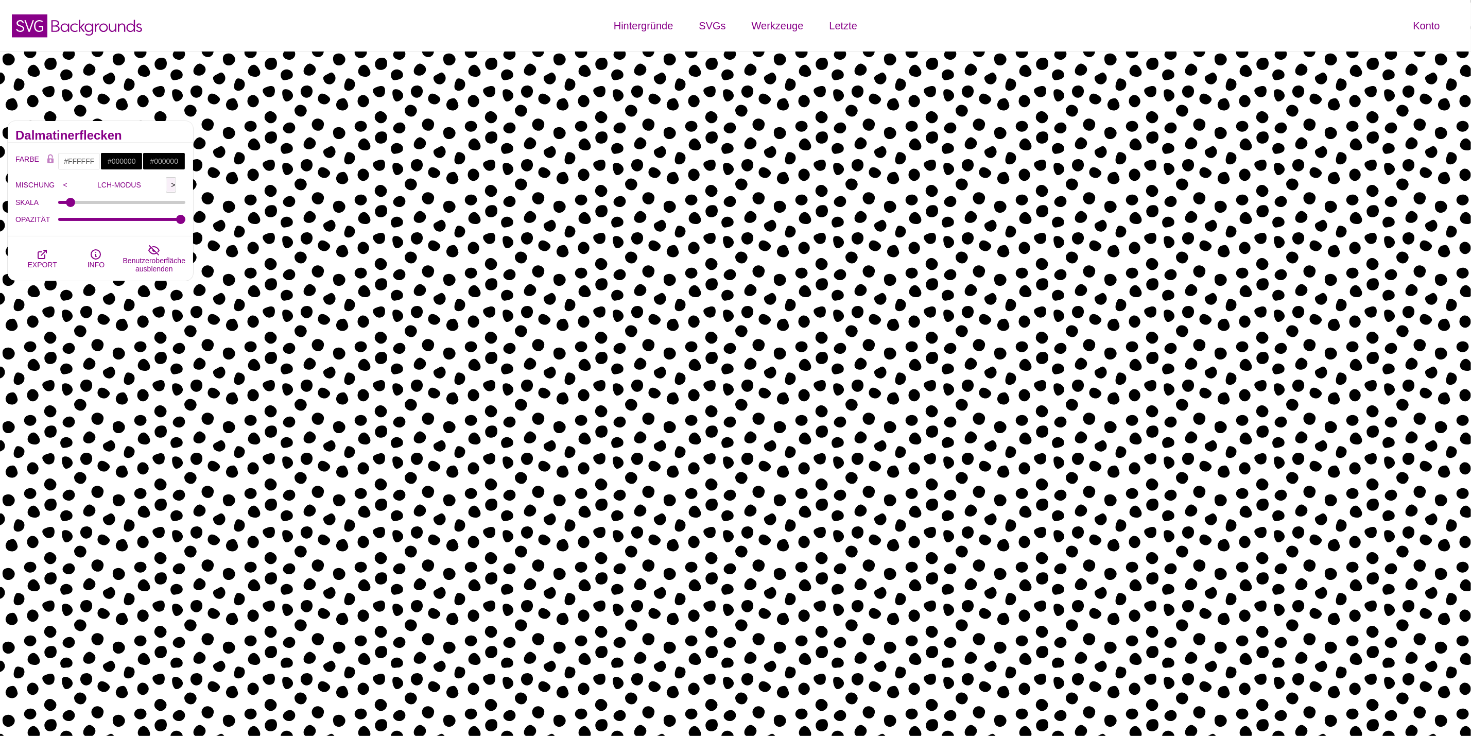
click at [172, 186] on input ">" at bounding box center [171, 184] width 10 height 15
click at [292, 734] on div "VORSCHAU VORSCHAU VORSCHAU VORSCHAU VORSCHAU VORSCHAU VORSCHAU VORSCHAU VORSCHA…" at bounding box center [836, 692] width 1270 height 1158
click at [90, 258] on icon "button" at bounding box center [96, 254] width 12 height 12
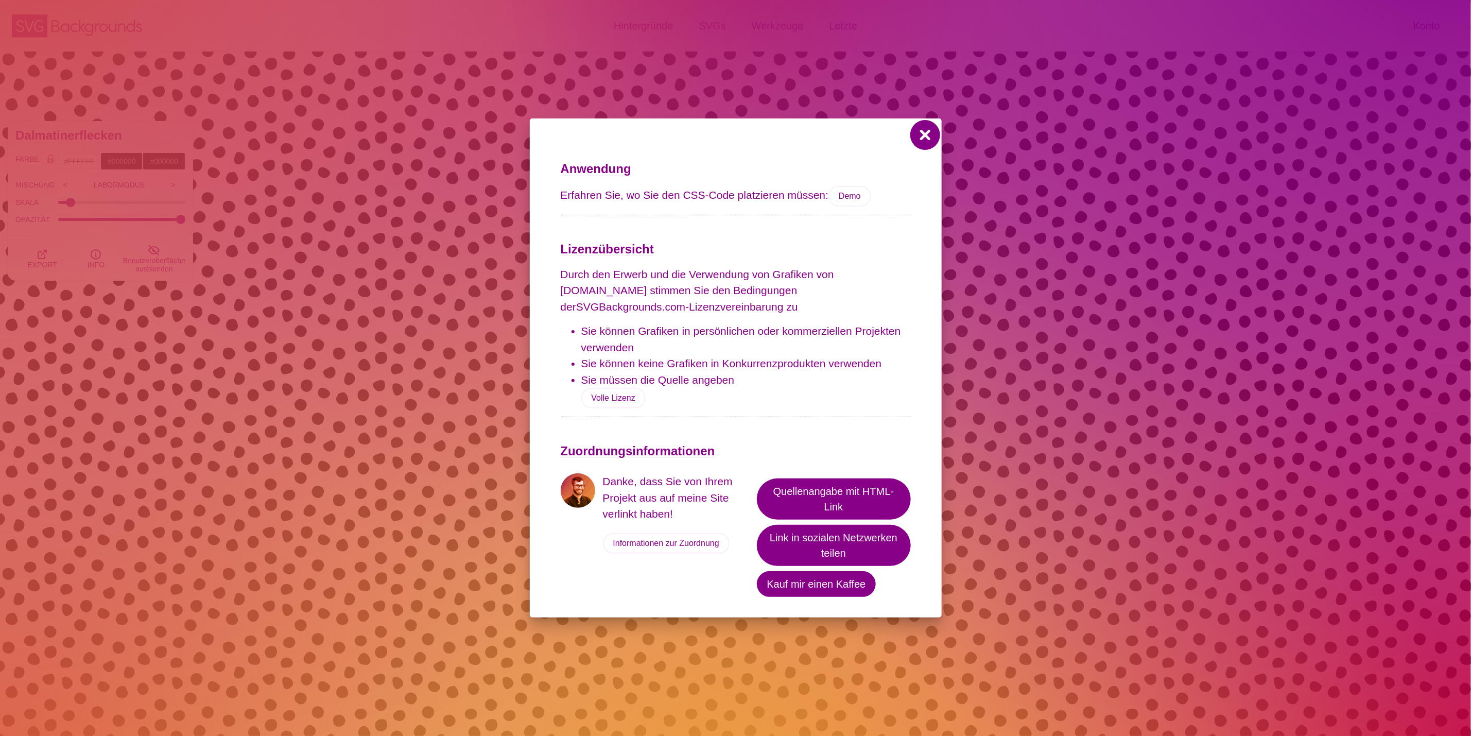
click at [925, 133] on button at bounding box center [925, 135] width 25 height 25
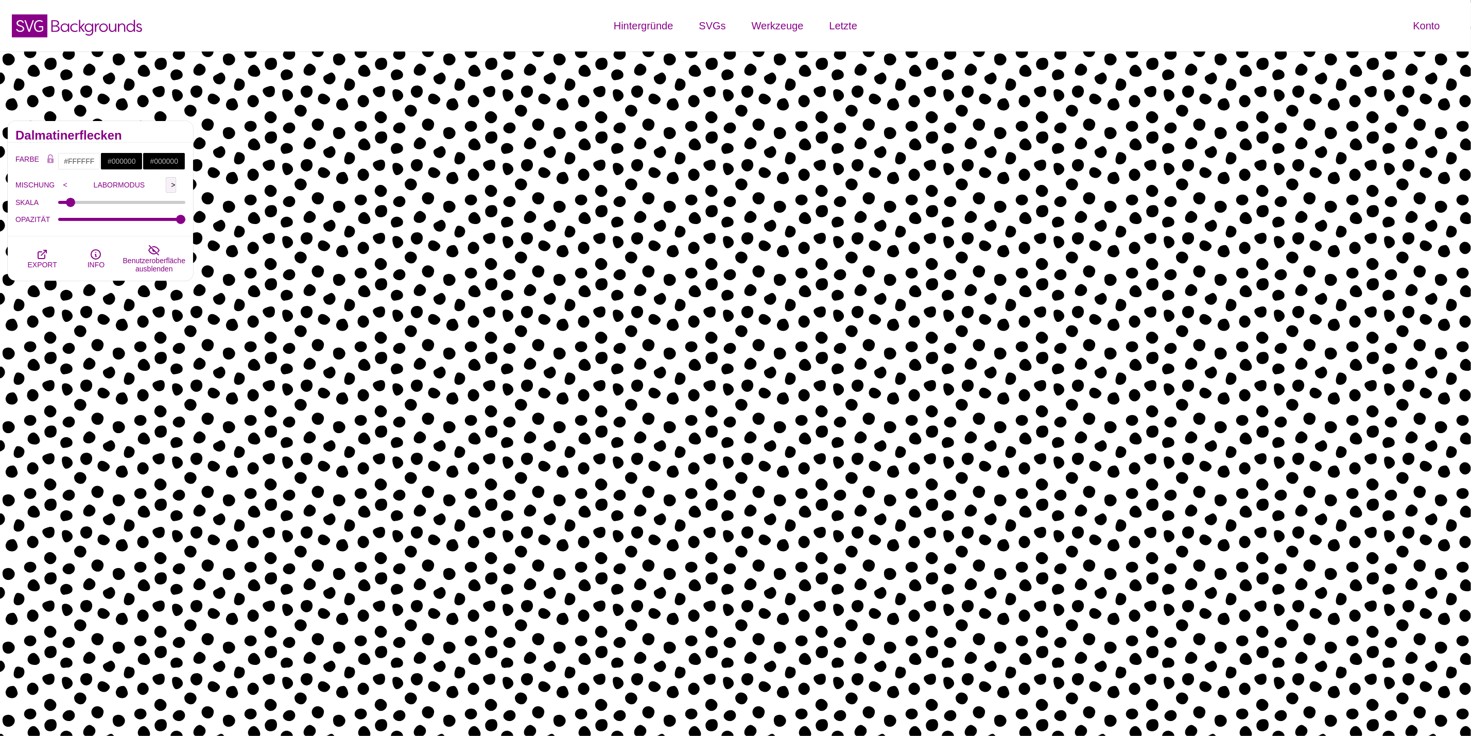
click at [170, 184] on input ">" at bounding box center [171, 184] width 10 height 15
click at [171, 190] on input ">" at bounding box center [171, 184] width 10 height 15
click at [173, 187] on input ">" at bounding box center [171, 184] width 10 height 15
drag, startPoint x: 110, startPoint y: 189, endPoint x: 91, endPoint y: 182, distance: 19.7
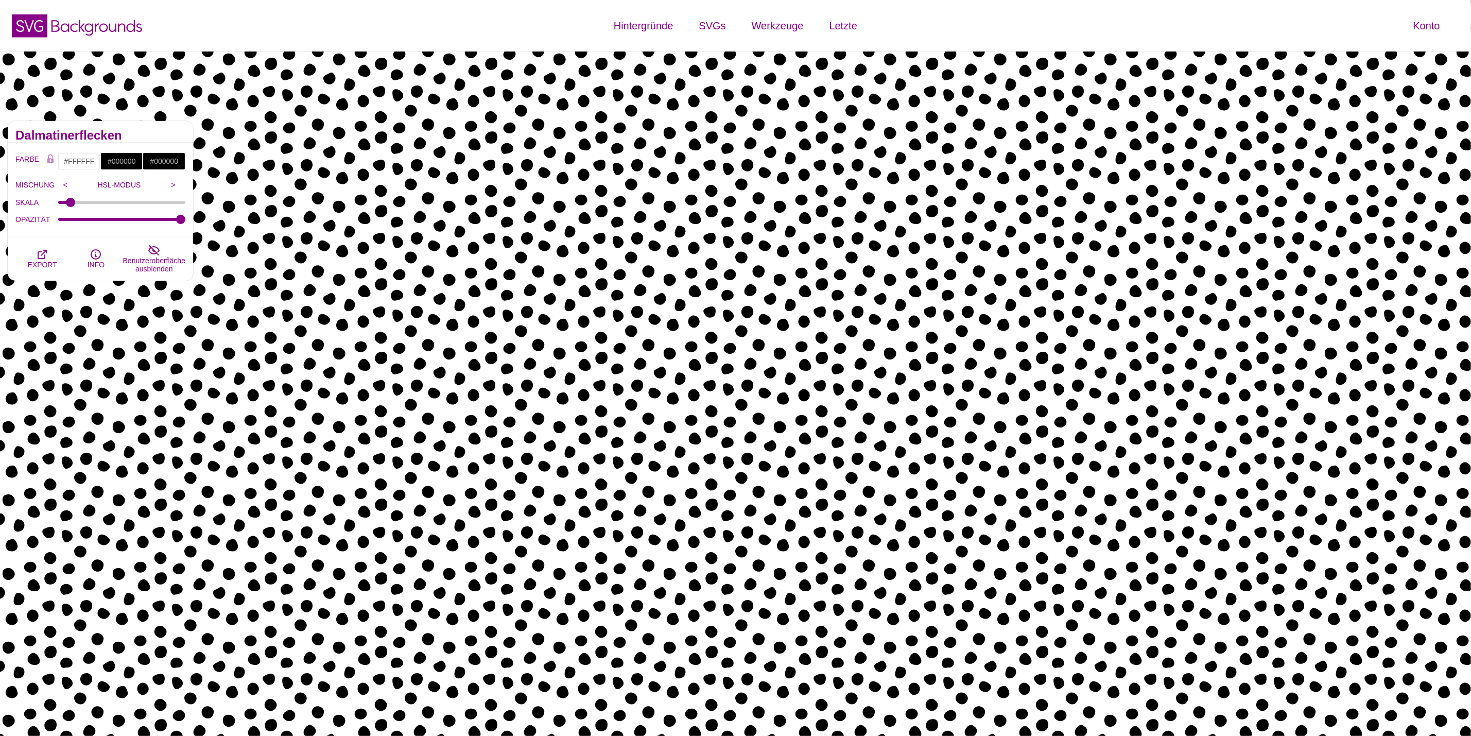
click at [91, 182] on p "HSL-MODUS" at bounding box center [120, 185] width 94 height 8
drag, startPoint x: 90, startPoint y: 182, endPoint x: 157, endPoint y: 197, distance: 68.5
click at [157, 197] on div "FARBE #FFFFFF #000000 #000000 #444444 #555555 #666666 #777777 #888888 #999999 M…" at bounding box center [100, 190] width 170 height 76
drag, startPoint x: 158, startPoint y: 187, endPoint x: 76, endPoint y: 181, distance: 82.6
click at [76, 181] on p "HSL-MODUS" at bounding box center [120, 185] width 94 height 8
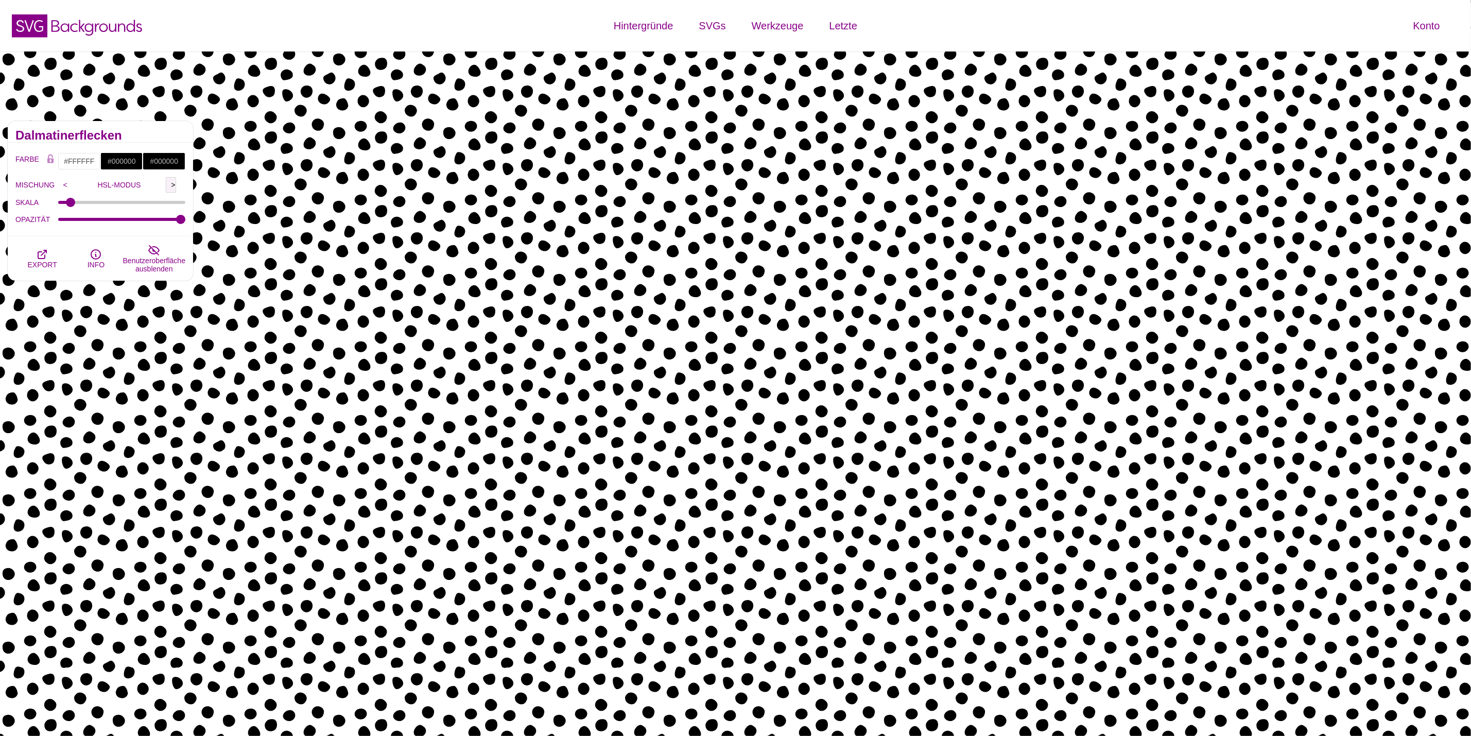
click at [176, 181] on input ">" at bounding box center [171, 184] width 10 height 15
click at [174, 184] on input ">" at bounding box center [171, 184] width 10 height 15
click at [174, 182] on input ">" at bounding box center [171, 184] width 10 height 15
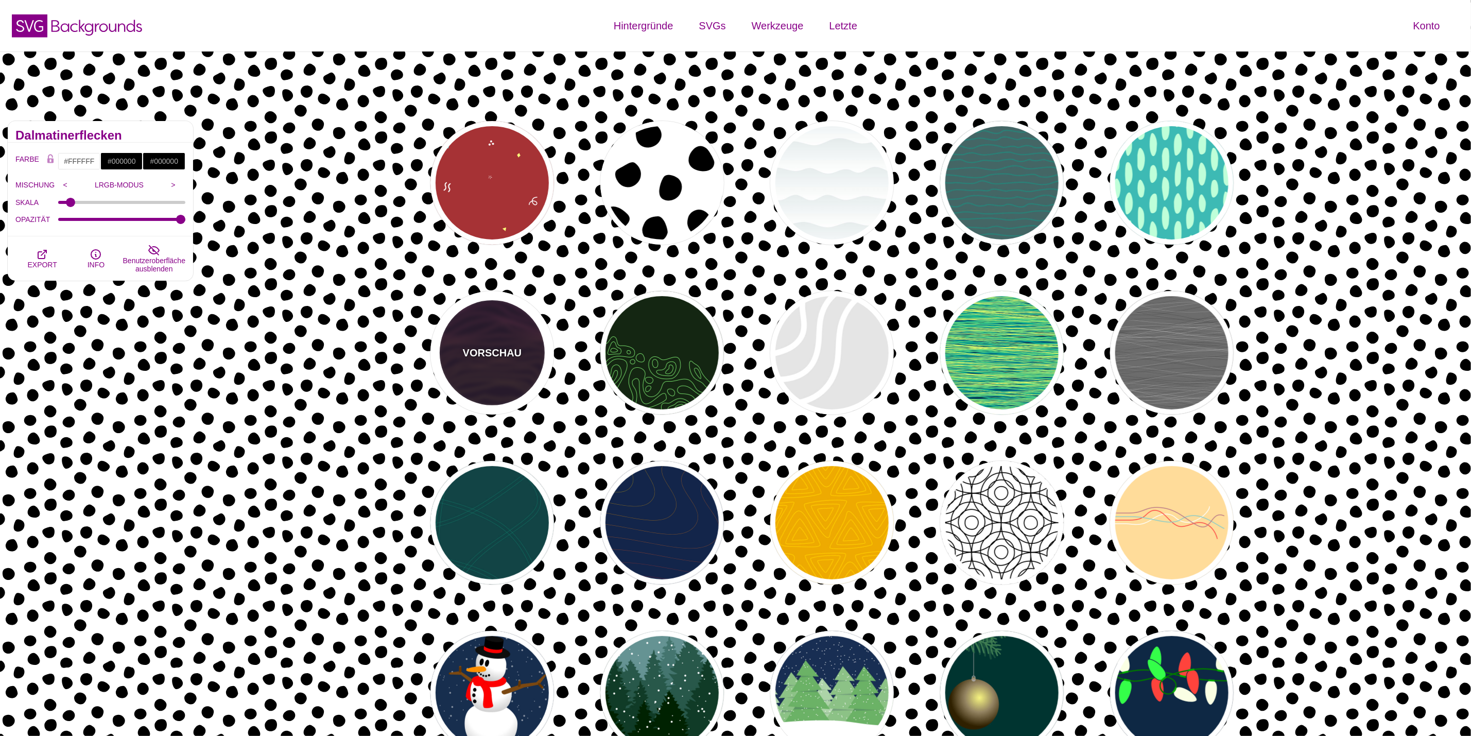
click at [516, 347] on font "VORSCHAU" at bounding box center [492, 352] width 59 height 11
type input "#1A071F"
type input "#F5FF9C"
type input "#CA42FF"
type input "0"
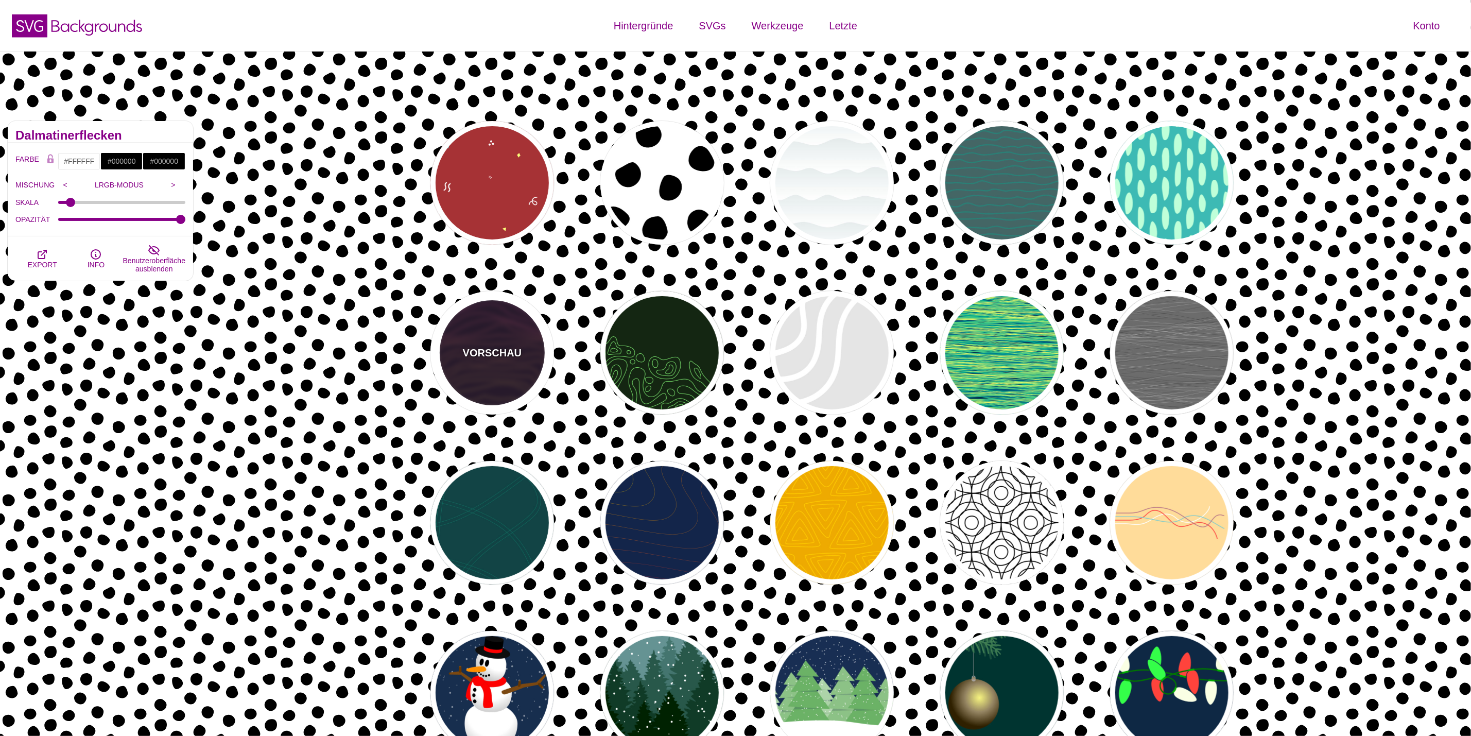
type input "0"
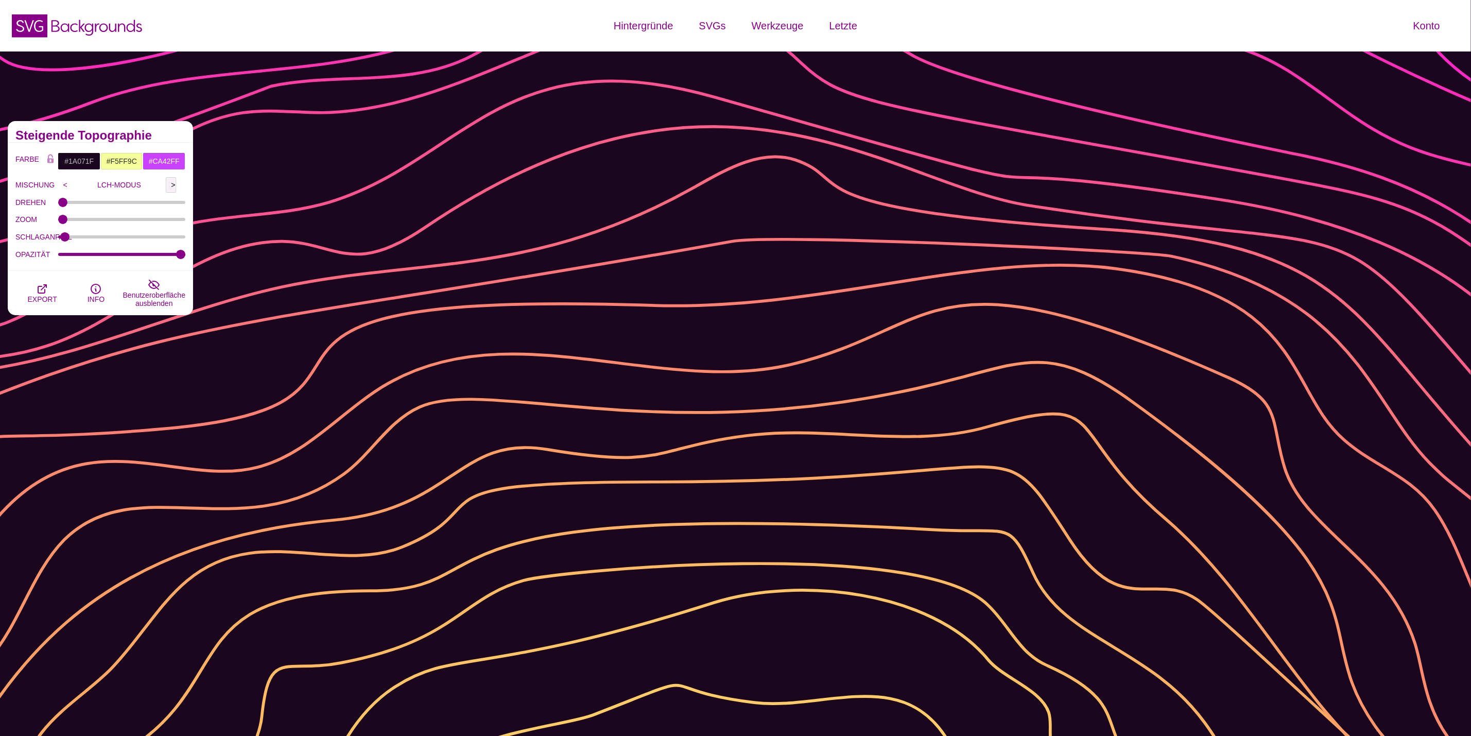
click at [170, 183] on input ">" at bounding box center [171, 184] width 10 height 15
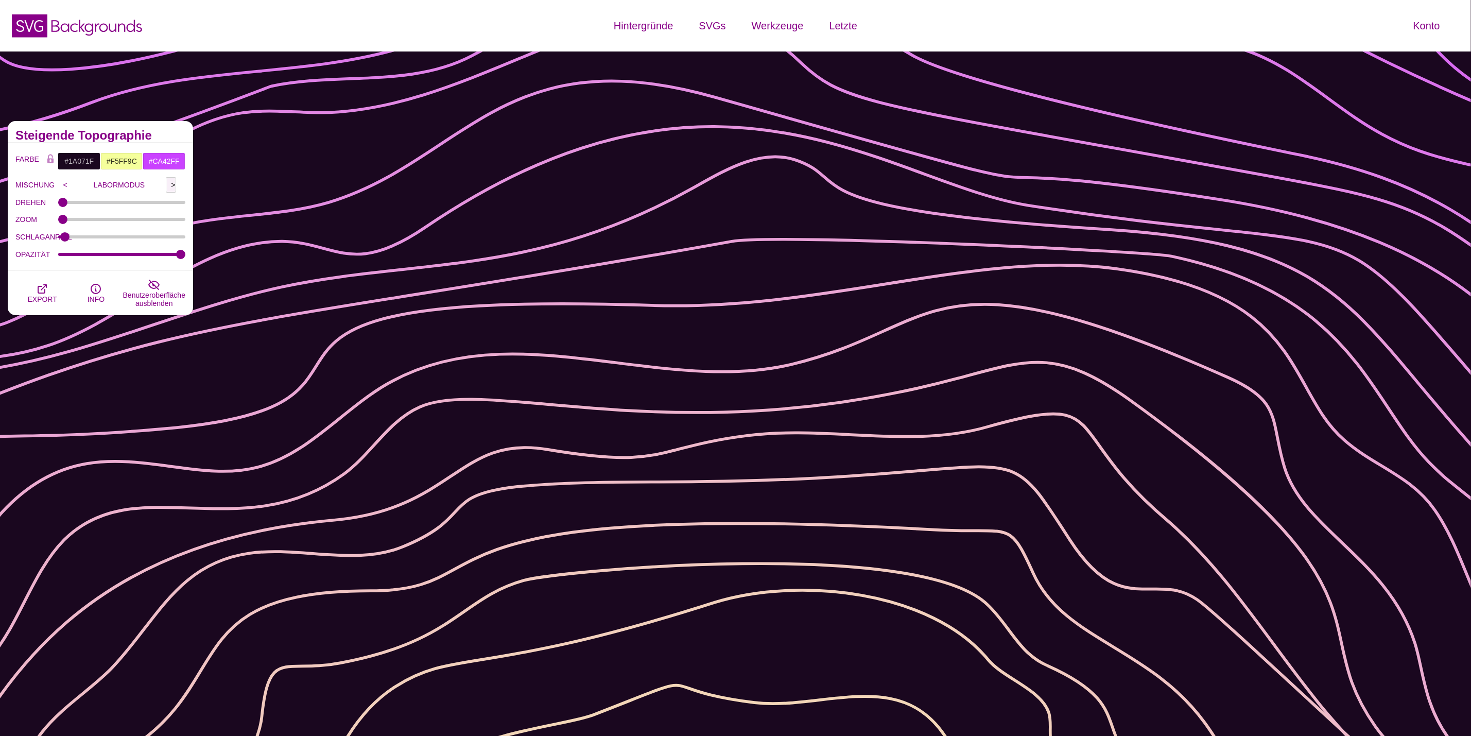
click at [170, 184] on input ">" at bounding box center [171, 184] width 10 height 15
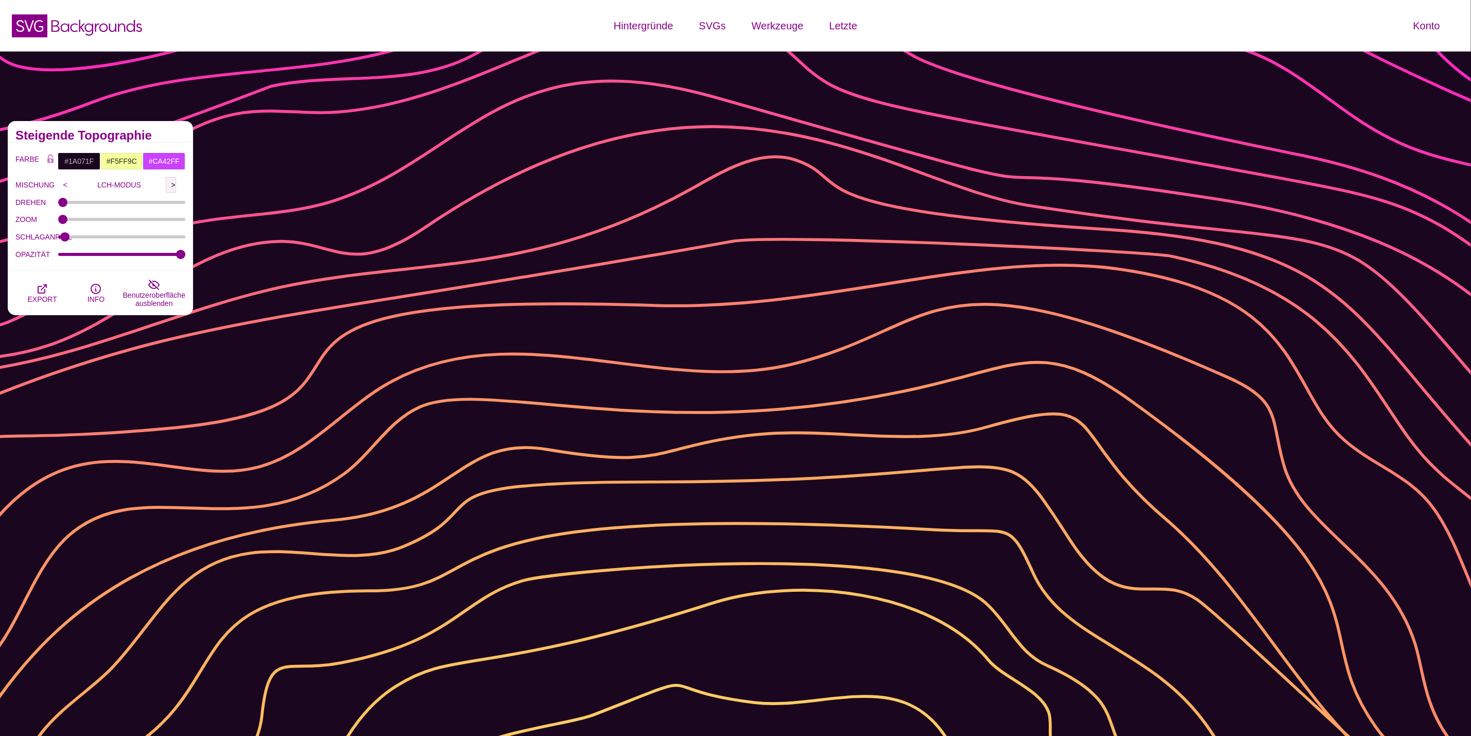
click at [170, 184] on input ">" at bounding box center [171, 184] width 10 height 15
click at [170, 186] on input ">" at bounding box center [171, 184] width 10 height 15
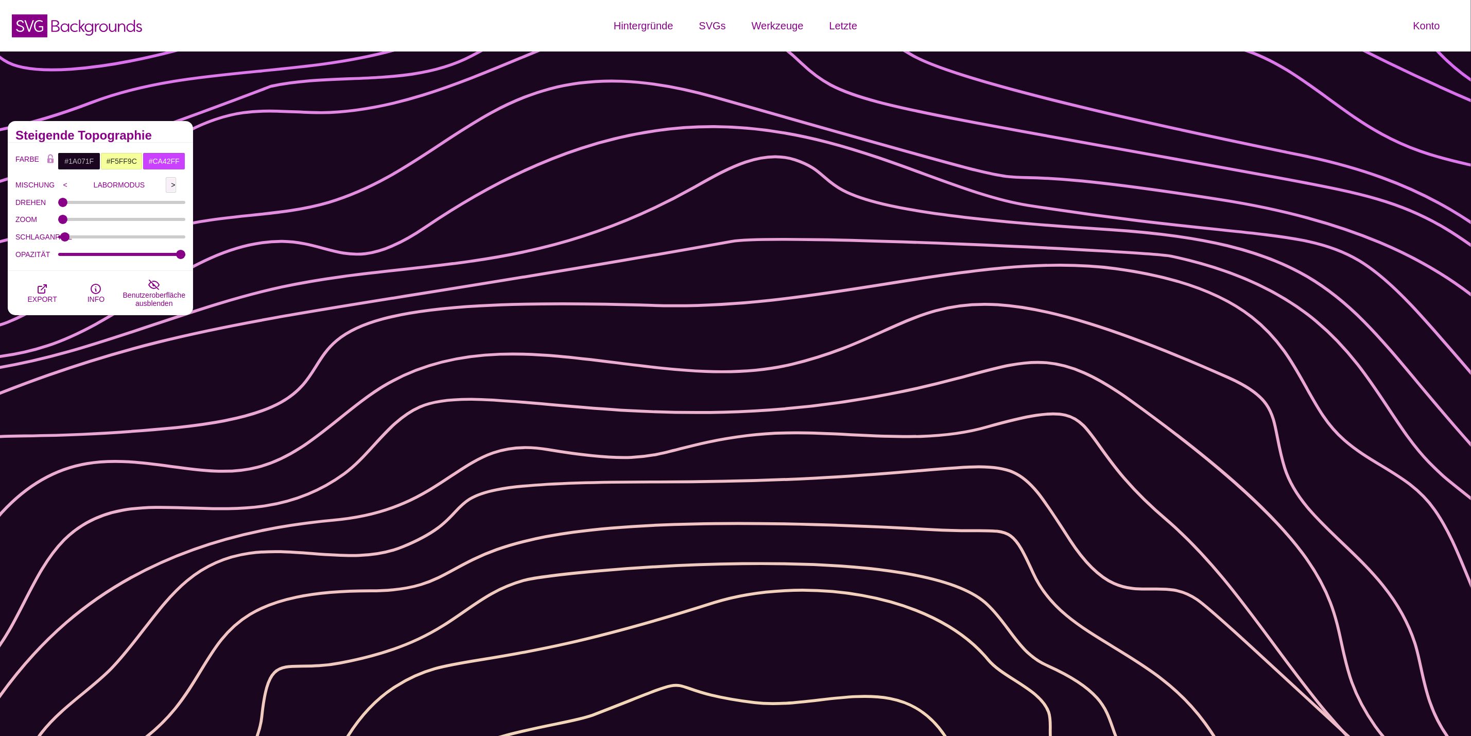
click at [170, 184] on input ">" at bounding box center [171, 184] width 10 height 15
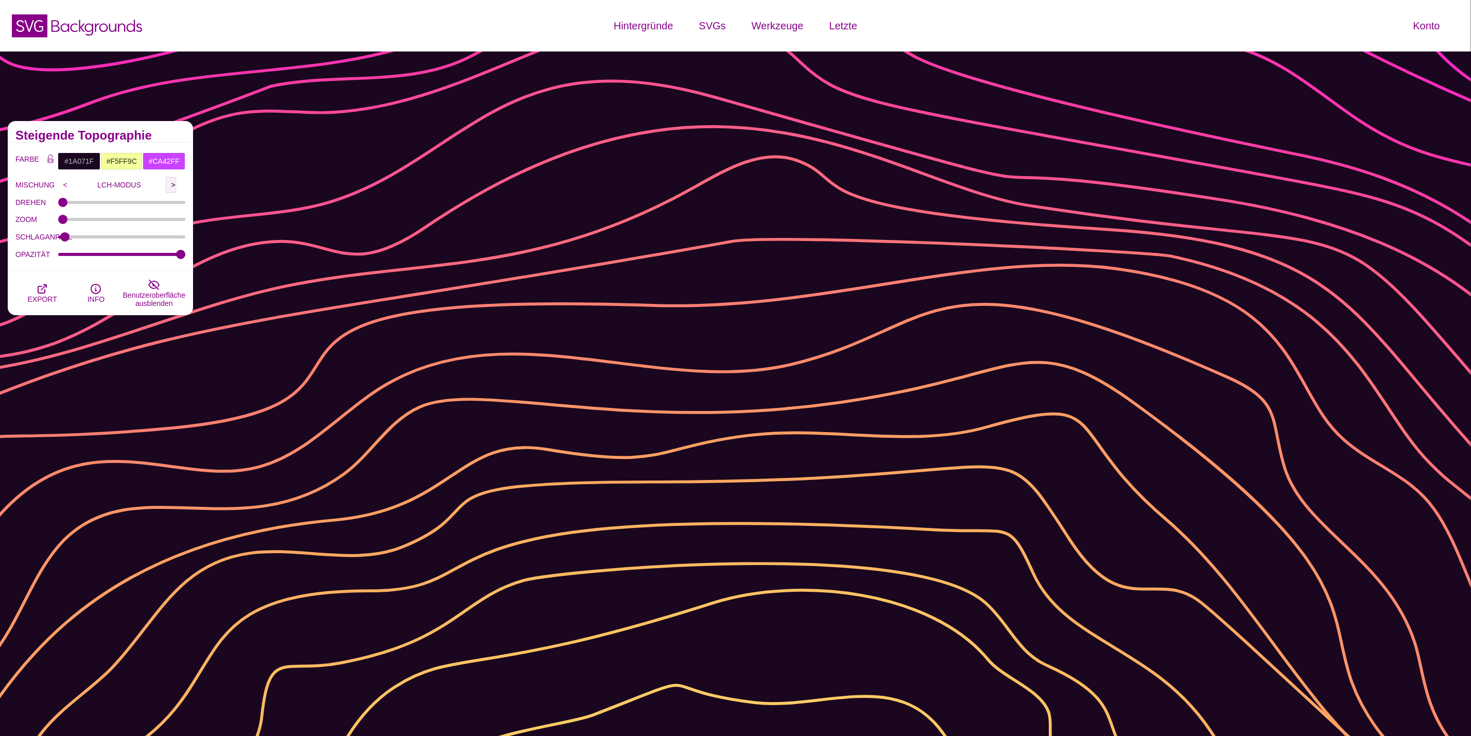
click at [170, 183] on input ">" at bounding box center [171, 184] width 10 height 15
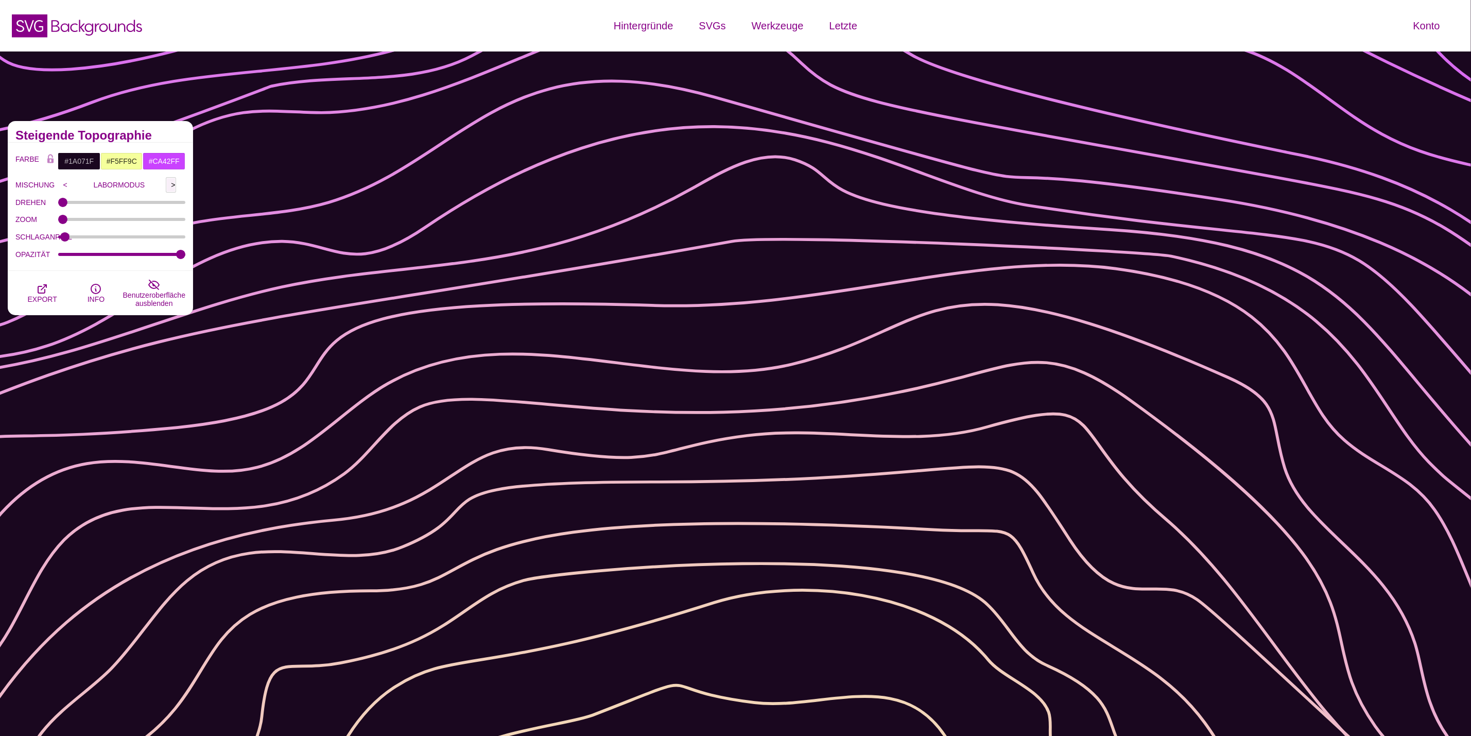
click at [170, 183] on input ">" at bounding box center [171, 184] width 10 height 15
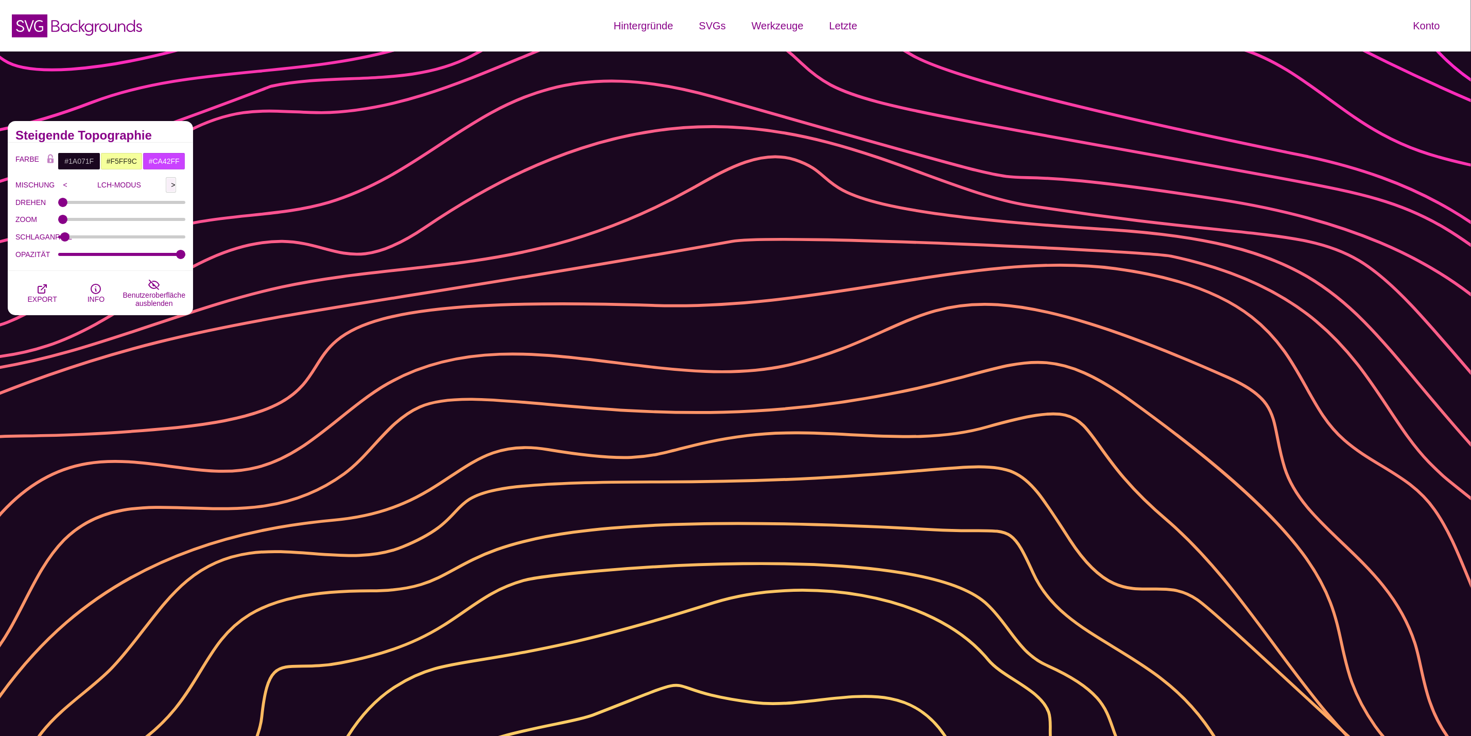
click at [170, 182] on input ">" at bounding box center [171, 184] width 10 height 15
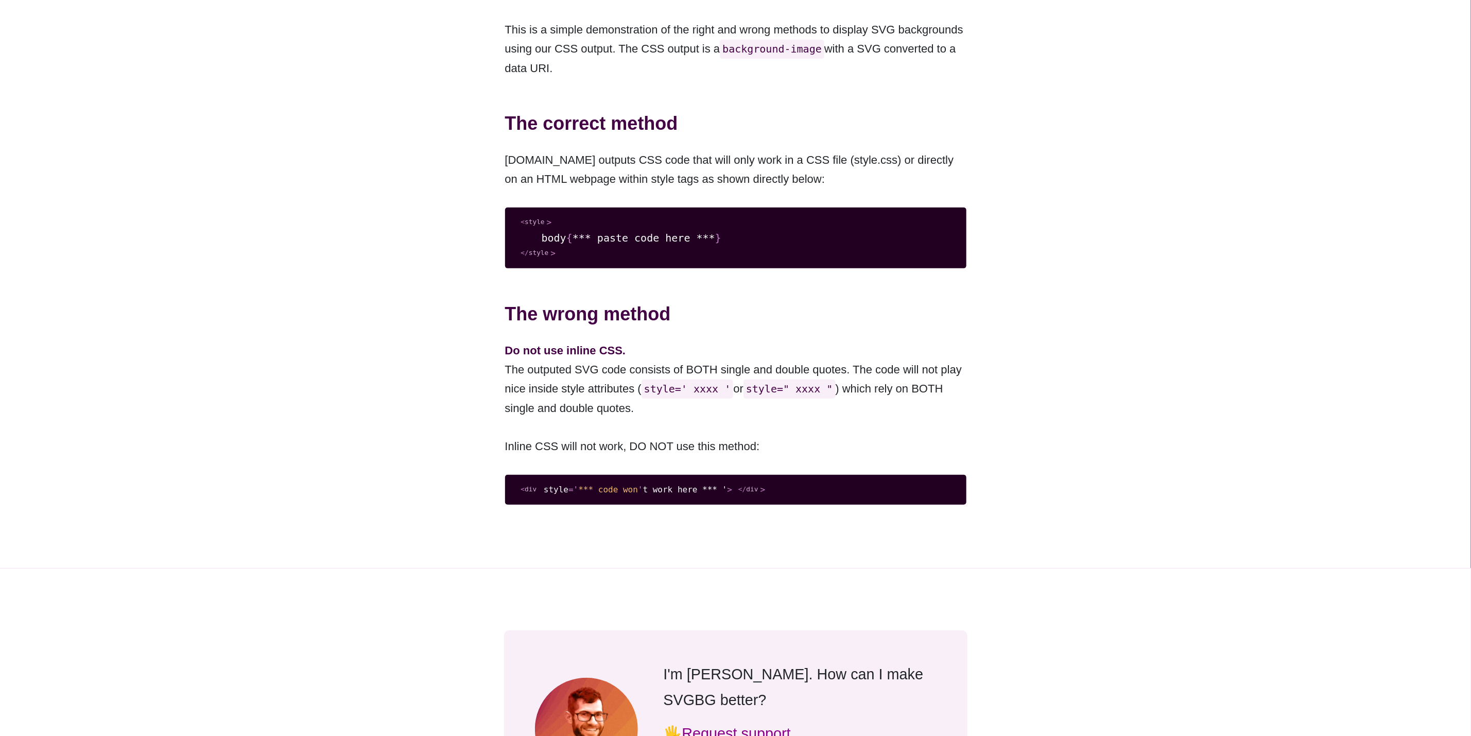
scroll to position [84, 0]
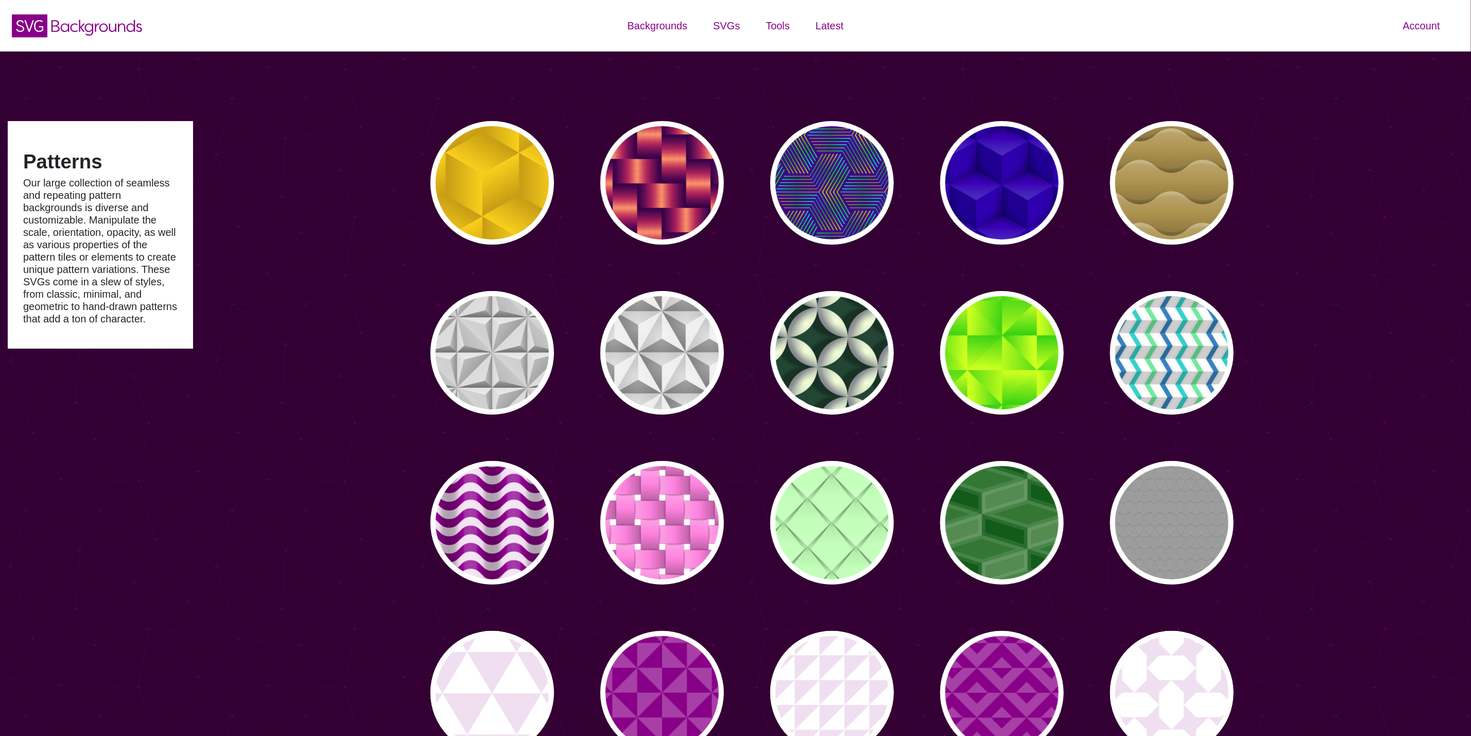
type input "#450057"
type input "#FFFFFF"
click at [493, 172] on div "PREVIEW" at bounding box center [492, 183] width 124 height 124
type input "#FFCC00"
type input "#CC9900"
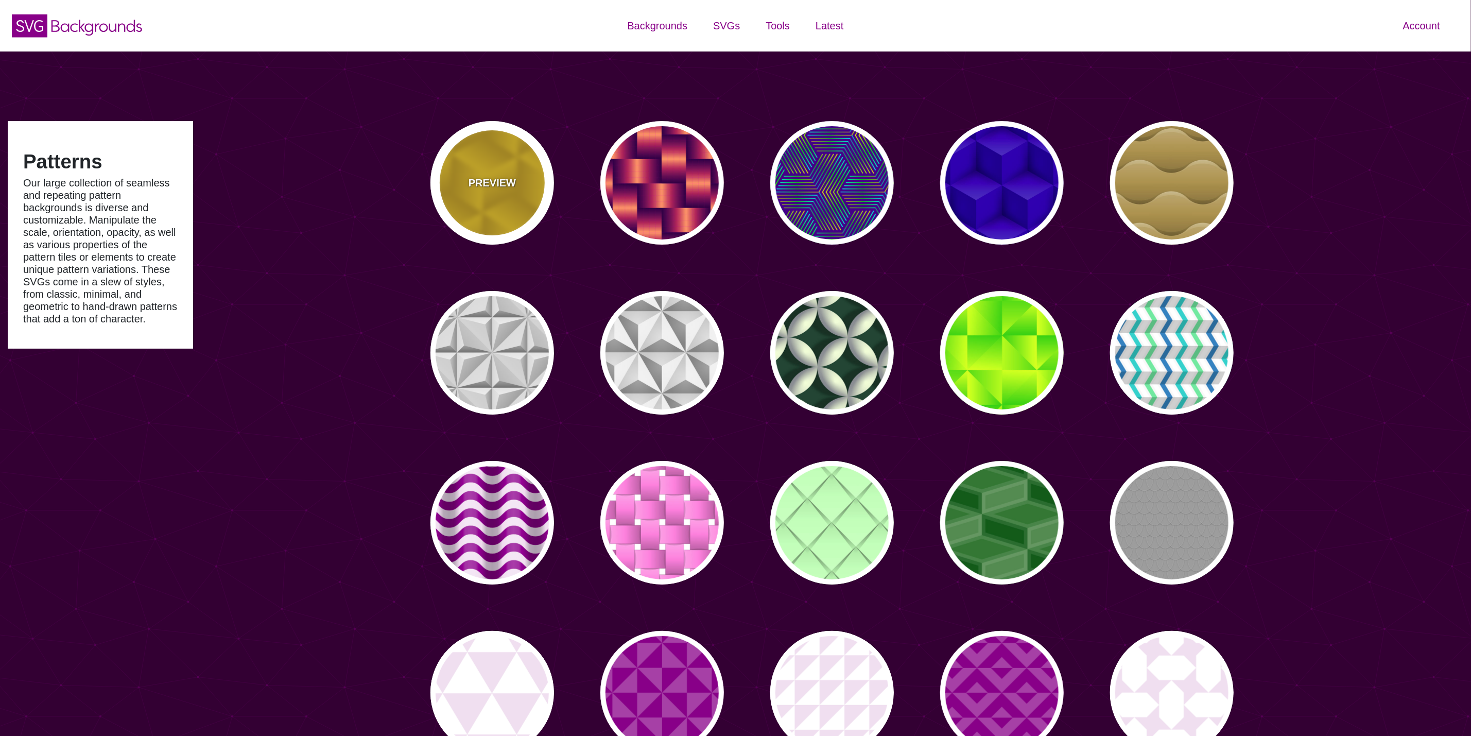
type input "0"
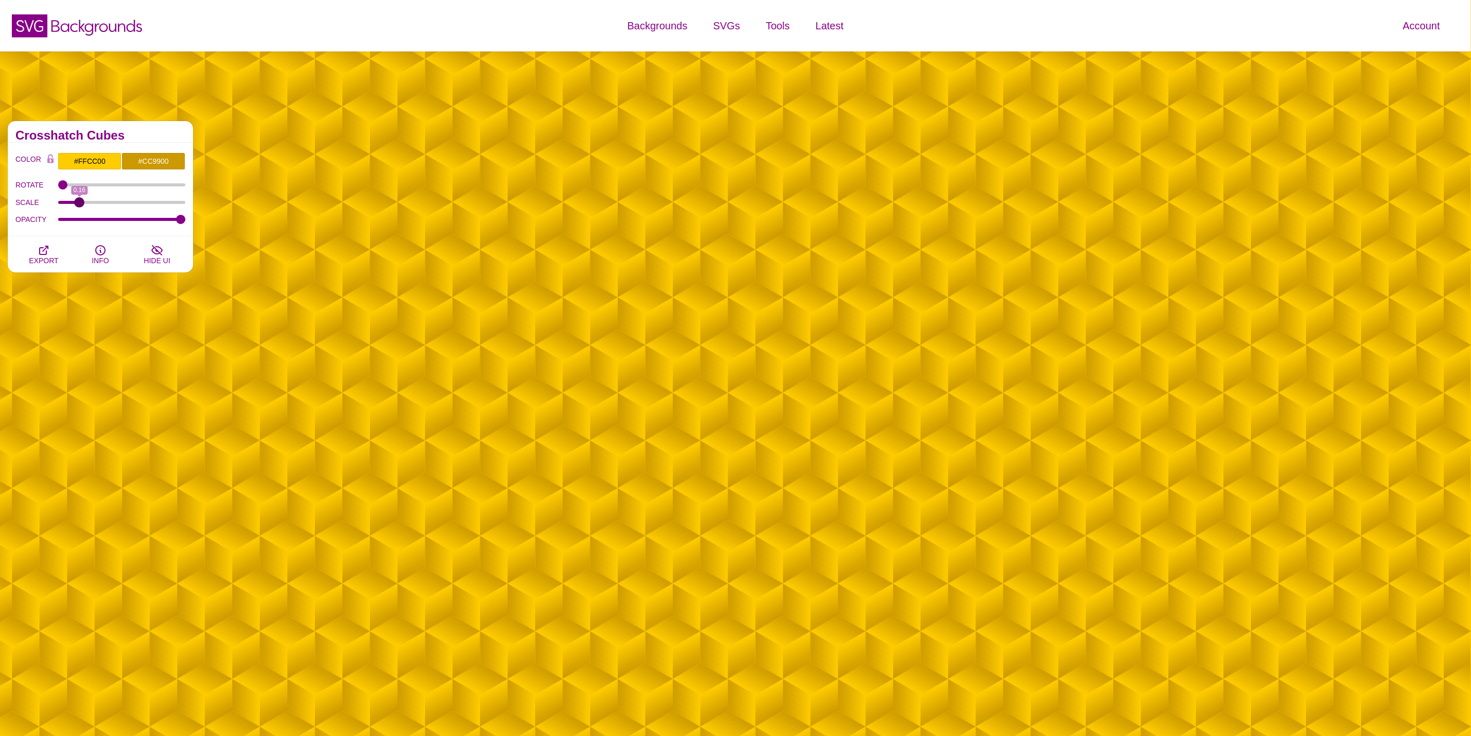
drag, startPoint x: 165, startPoint y: 204, endPoint x: 79, endPoint y: 226, distance: 88.7
type input "0.16"
click at [79, 204] on input "SCALE" at bounding box center [122, 202] width 128 height 4
click at [45, 250] on icon "button" at bounding box center [44, 250] width 8 height 8
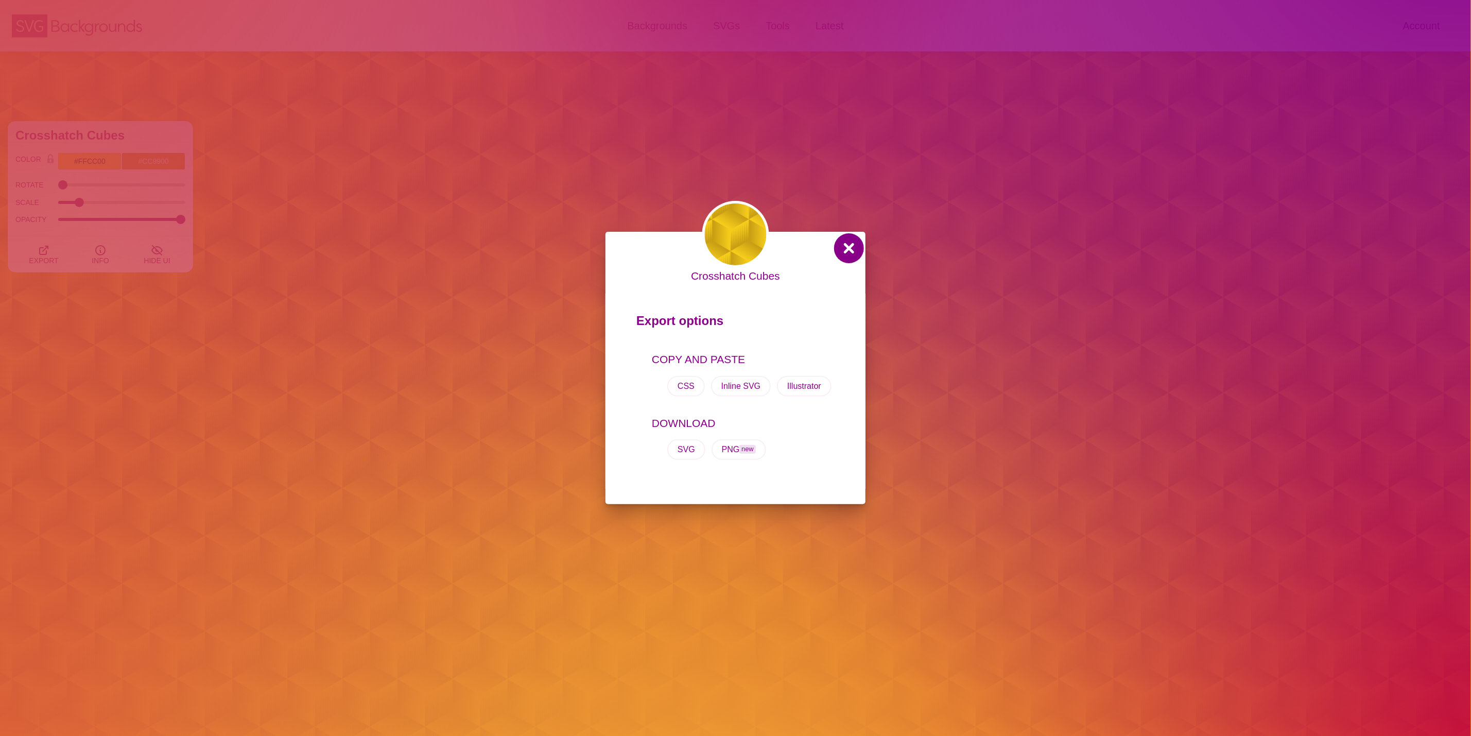
click at [853, 246] on button at bounding box center [849, 248] width 25 height 25
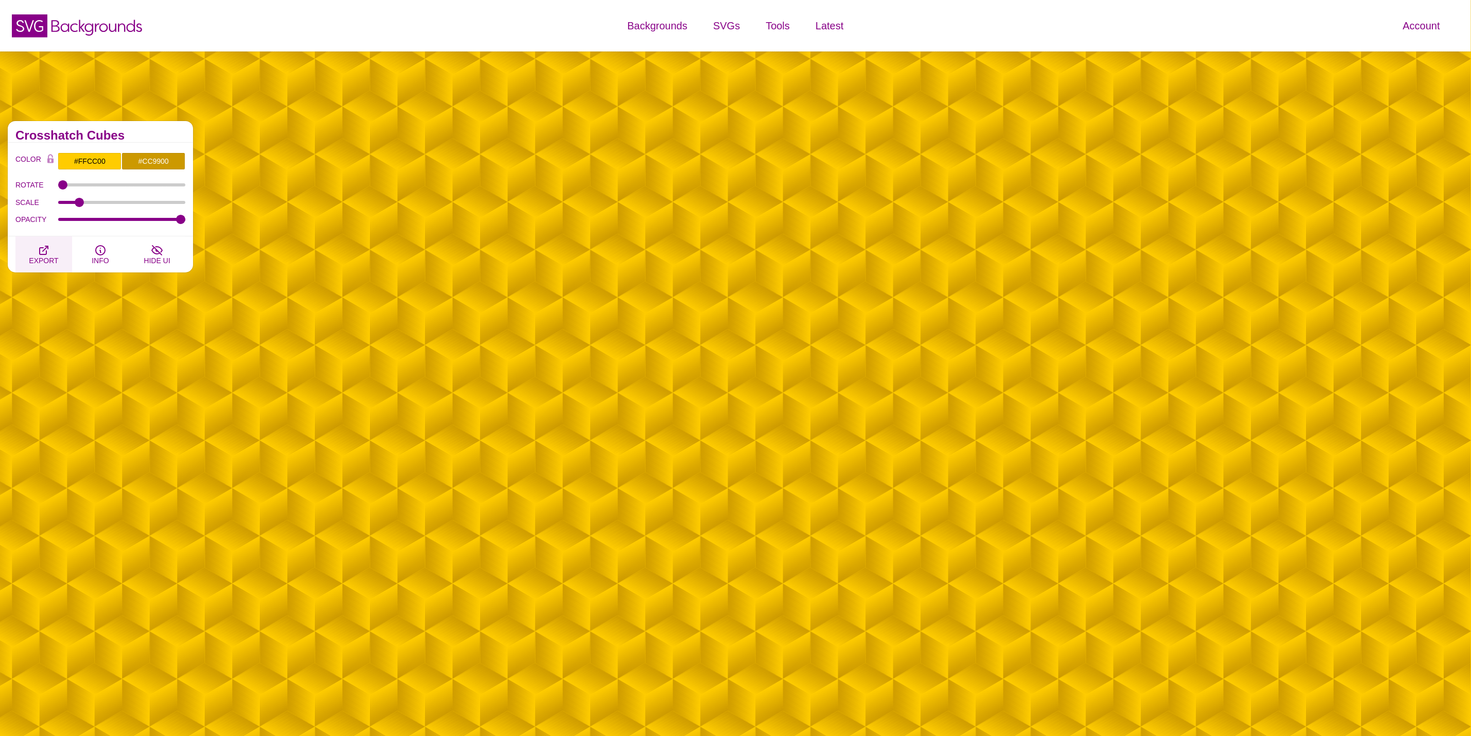
click at [48, 256] on span "EXPORT" at bounding box center [43, 260] width 29 height 8
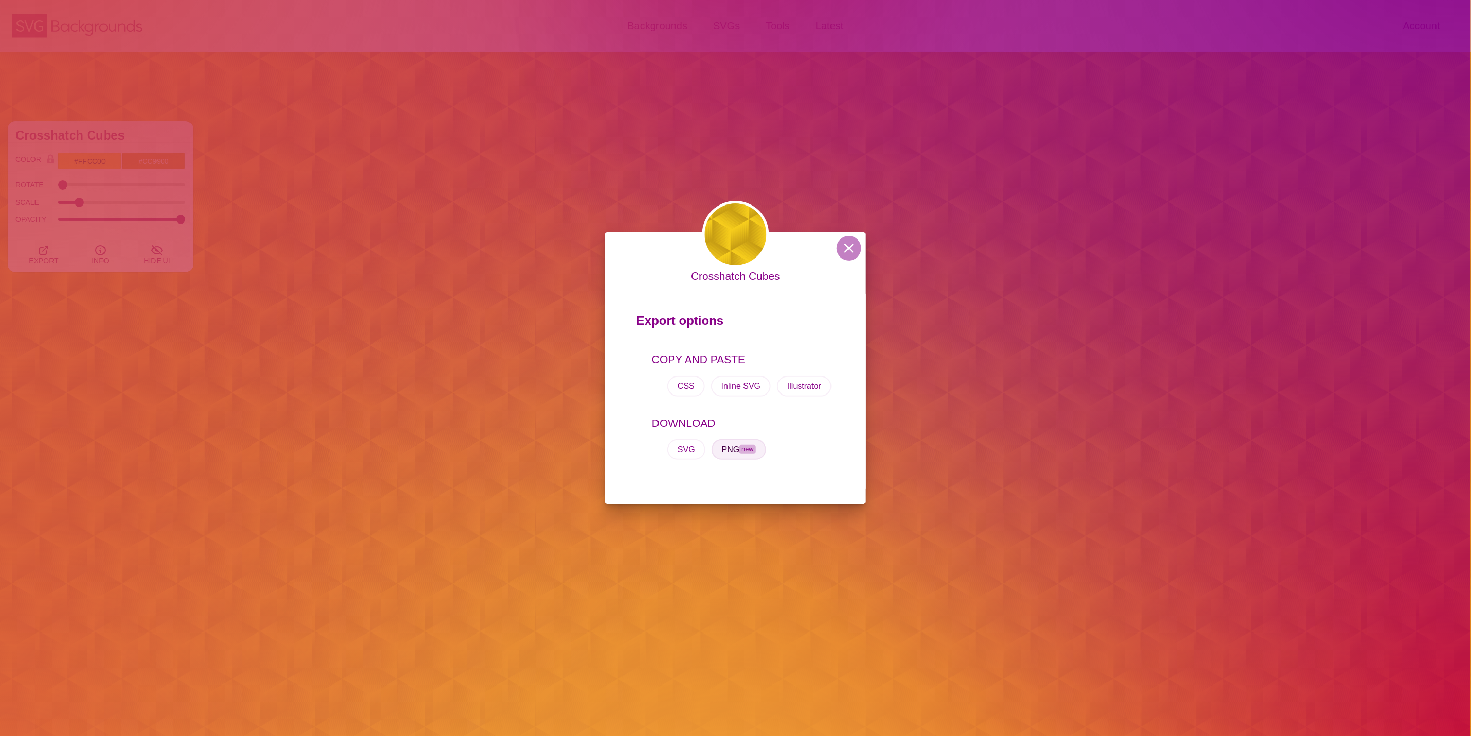
click at [745, 447] on span "new" at bounding box center [747, 449] width 16 height 9
click at [831, 187] on div "Crosshatch Cubes Export options COPY AND PASTE CSS Inline SVG Illustrator DOWNL…" at bounding box center [735, 368] width 1471 height 736
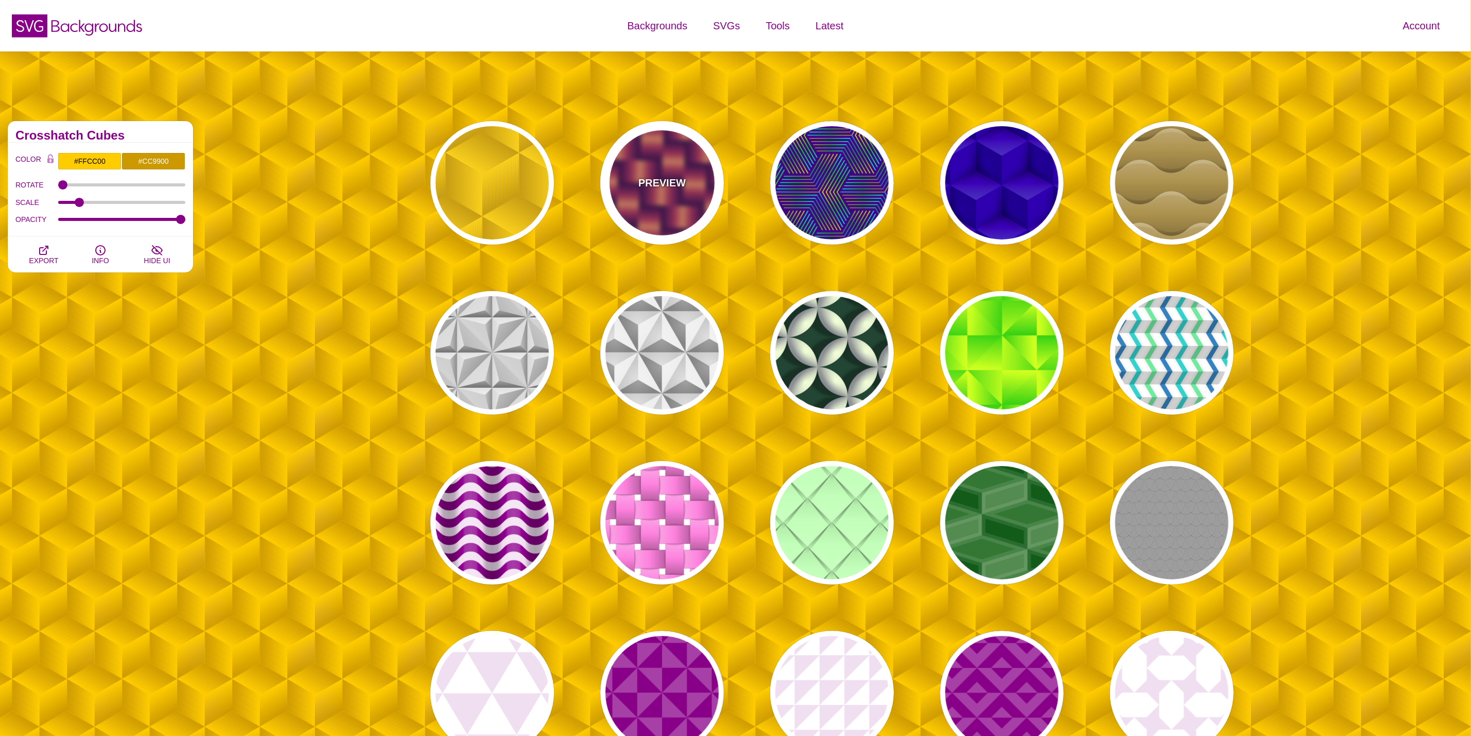
click at [691, 173] on div "PREVIEW" at bounding box center [662, 183] width 124 height 124
type input "#7700AA"
type input "#FF9966"
type input "#EE00BB"
type input "0.2"
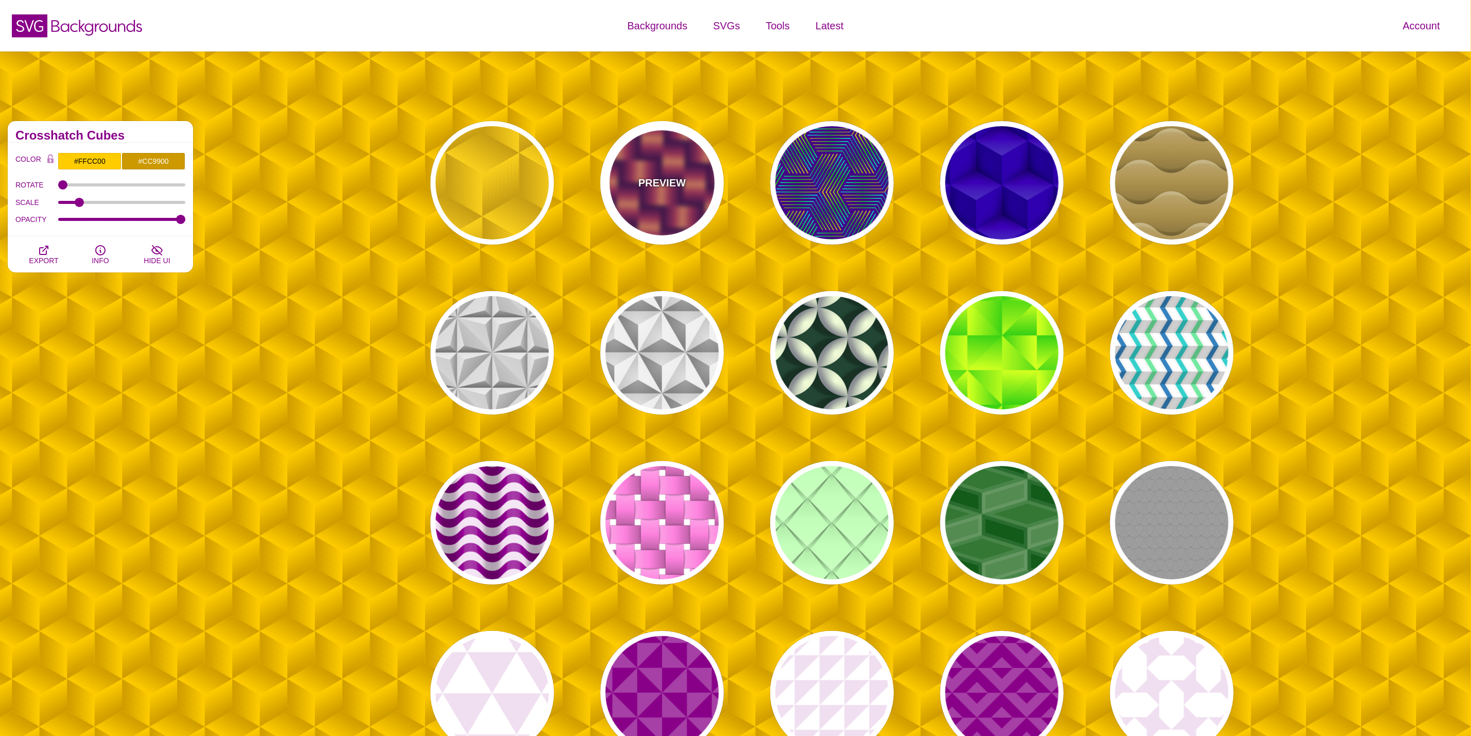
type input "2"
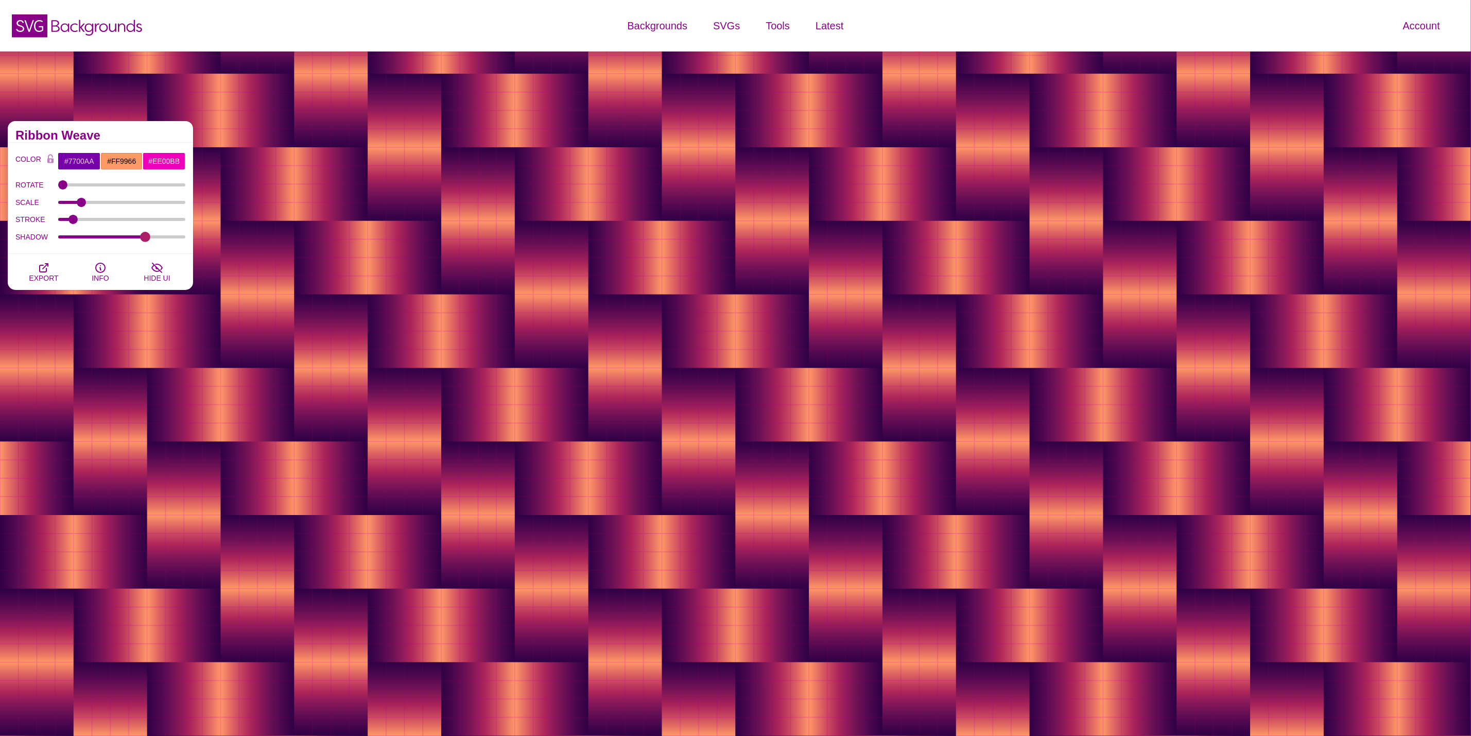
drag, startPoint x: 138, startPoint y: 240, endPoint x: 117, endPoint y: 238, distance: 20.7
click at [117, 238] on div "SHADOW" at bounding box center [100, 237] width 170 height 18
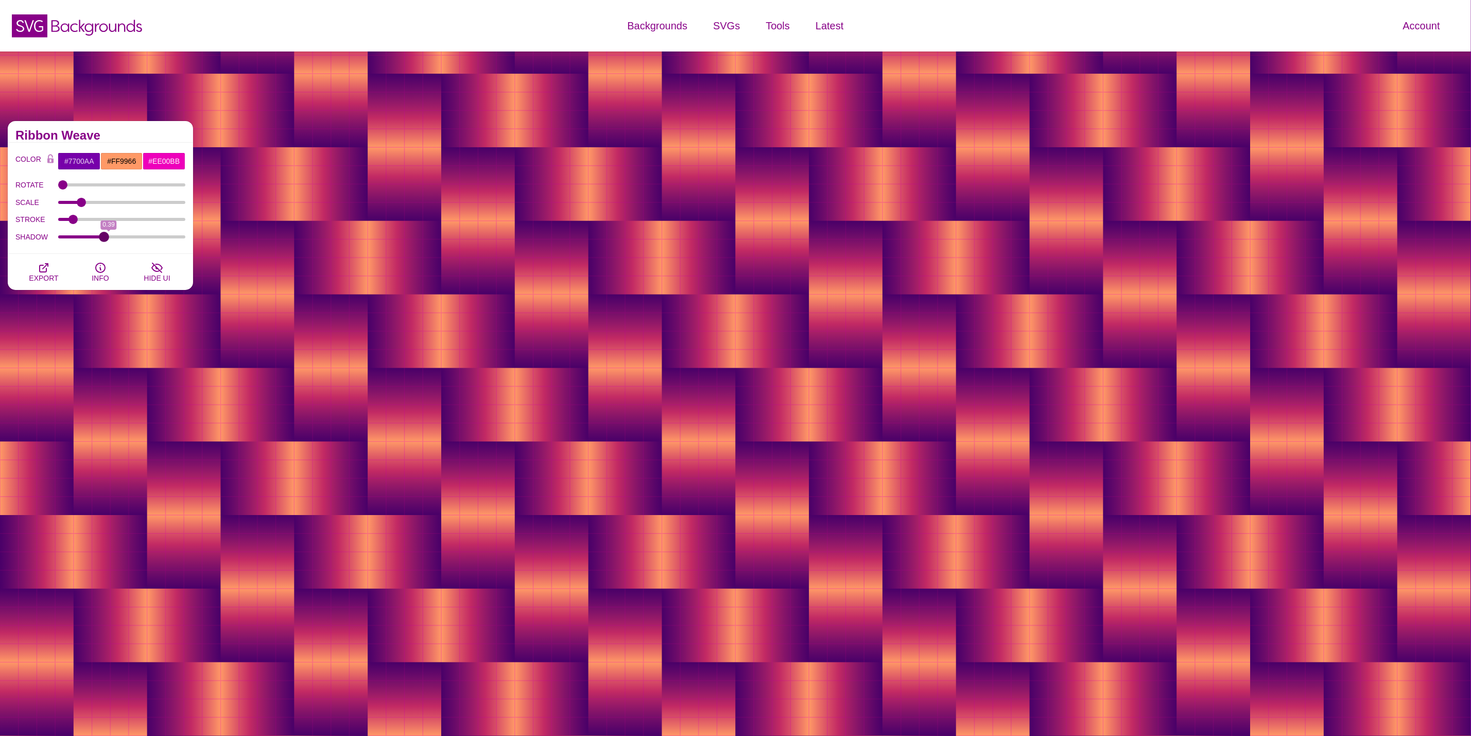
drag, startPoint x: 117, startPoint y: 238, endPoint x: 104, endPoint y: 238, distance: 13.4
click at [104, 238] on input "SHADOW" at bounding box center [122, 237] width 128 height 4
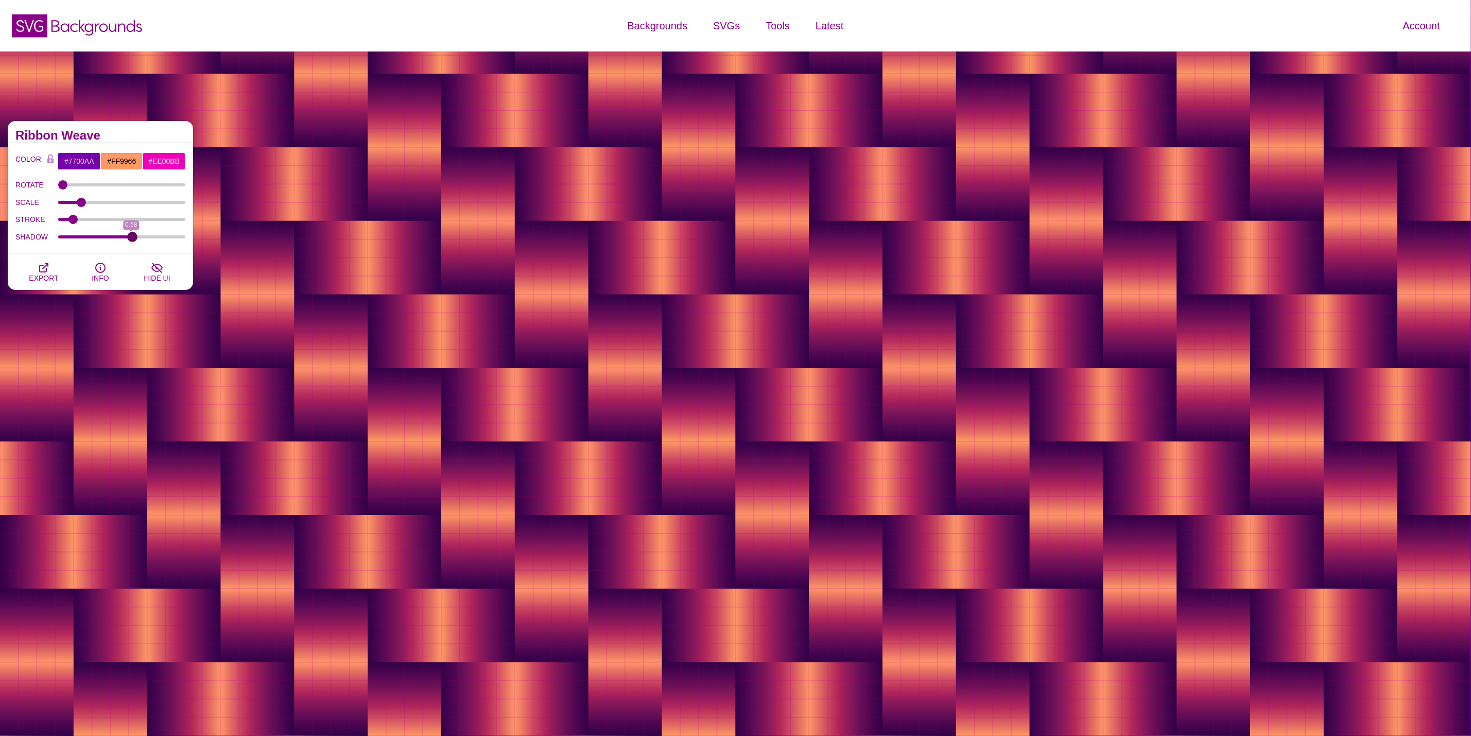
click at [133, 237] on input "SHADOW" at bounding box center [122, 237] width 128 height 4
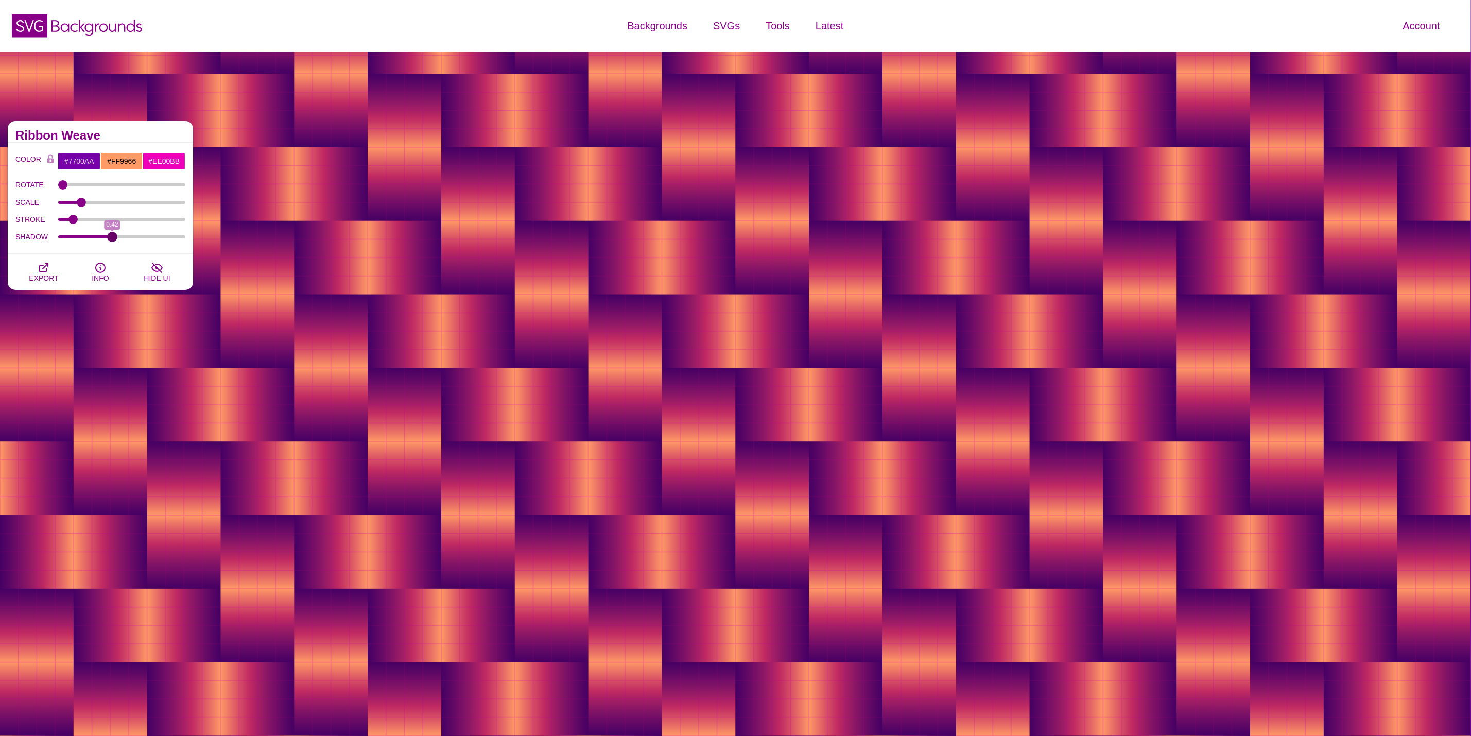
drag, startPoint x: 133, startPoint y: 237, endPoint x: 111, endPoint y: 252, distance: 26.3
type input "0.41"
click at [111, 239] on input "SHADOW" at bounding box center [122, 237] width 128 height 4
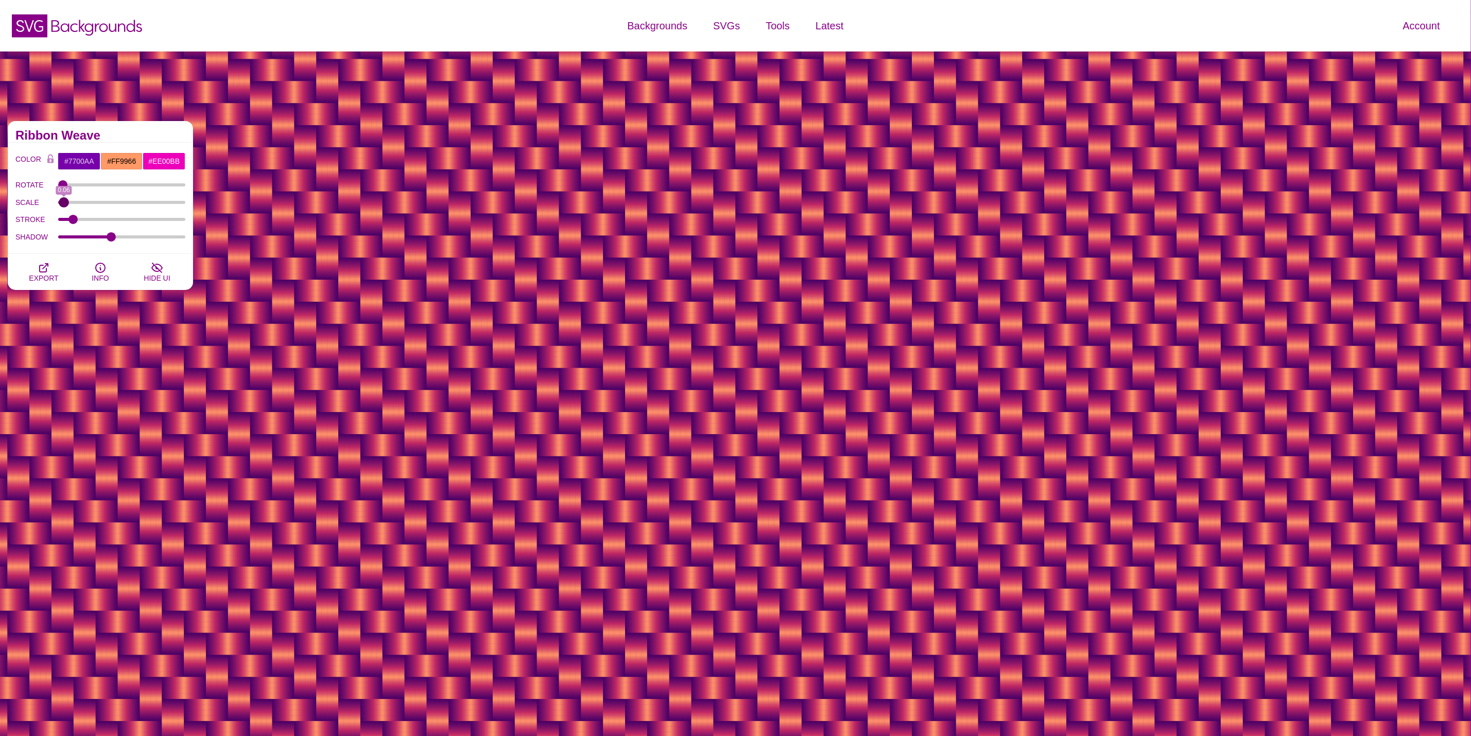
drag, startPoint x: 73, startPoint y: 202, endPoint x: 63, endPoint y: 204, distance: 9.9
type input "0.06"
click at [63, 204] on input "SCALE" at bounding box center [122, 202] width 128 height 4
click at [45, 274] on span "EXPORT" at bounding box center [43, 278] width 29 height 8
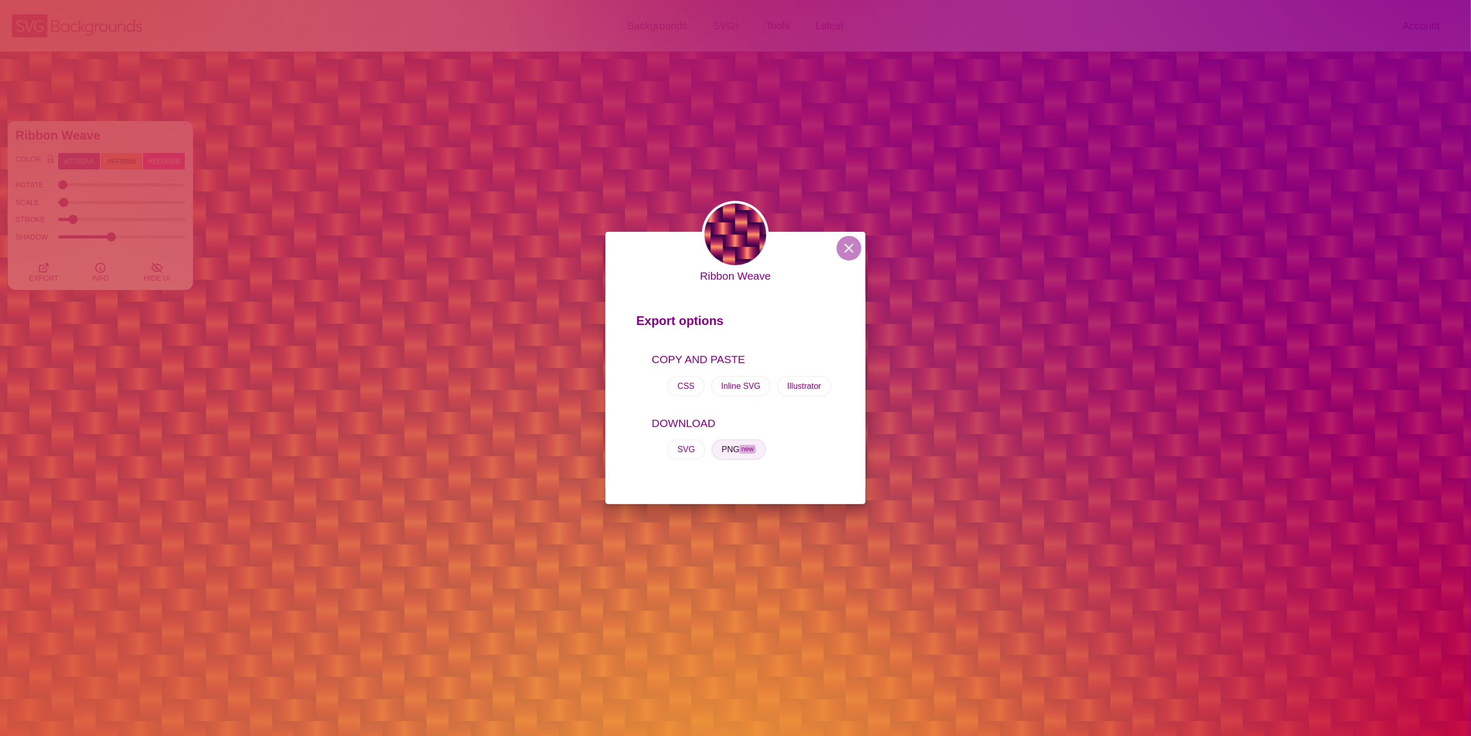
click at [726, 446] on button "PNG new" at bounding box center [739, 449] width 55 height 21
click at [850, 247] on button at bounding box center [849, 248] width 25 height 25
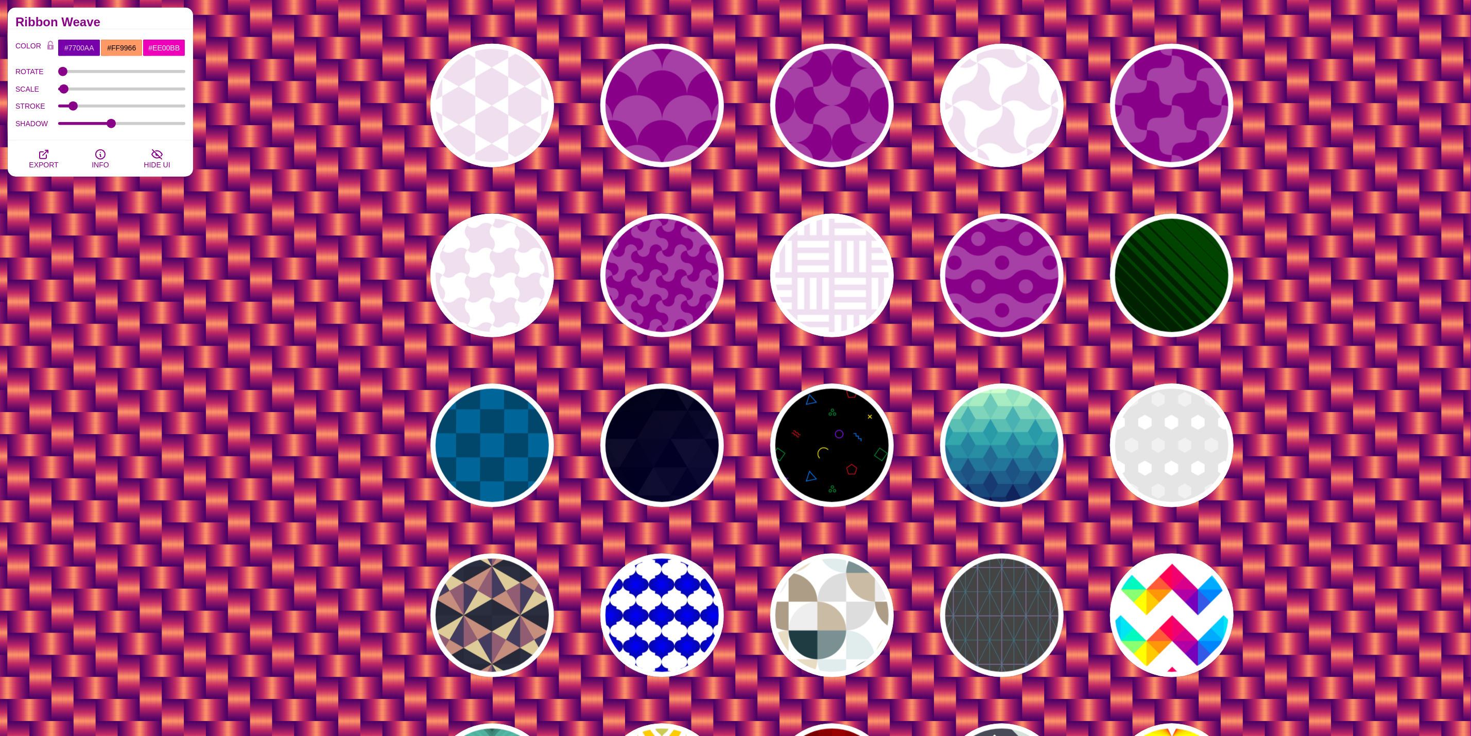
scroll to position [695, 0]
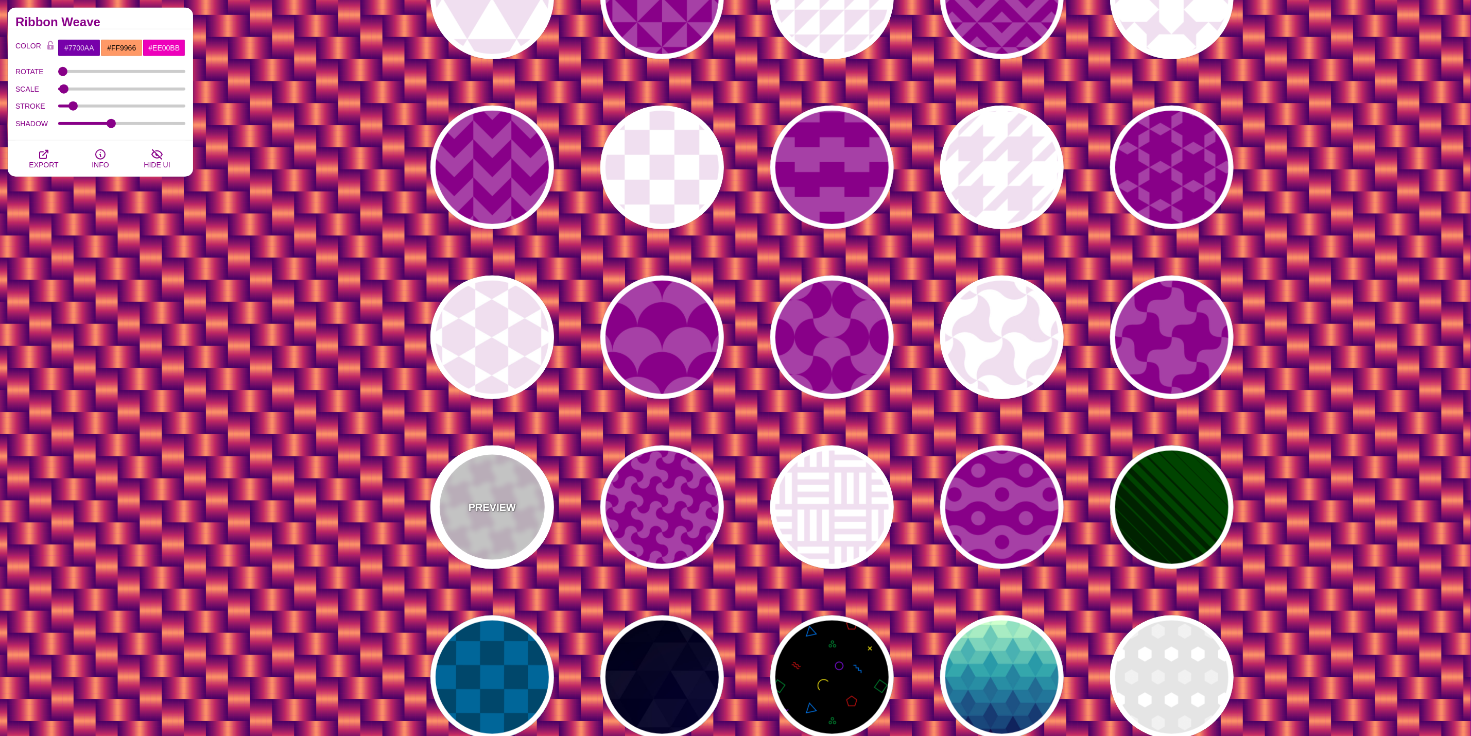
click at [493, 508] on p "PREVIEW" at bounding box center [492, 506] width 47 height 15
type input "#FFFFFF"
type input "#F0DFF0"
type input "#880088"
type input "0"
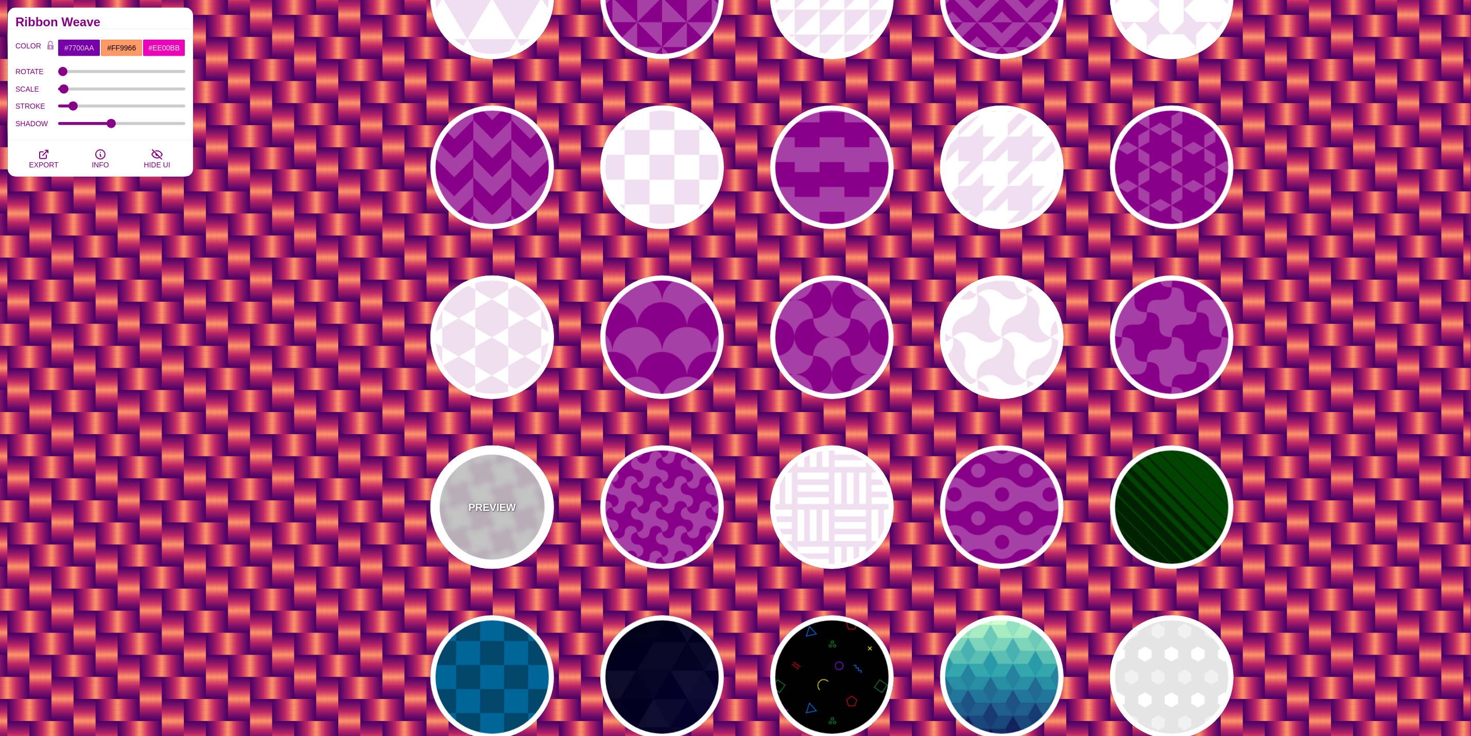
type input "0.2"
type input "1"
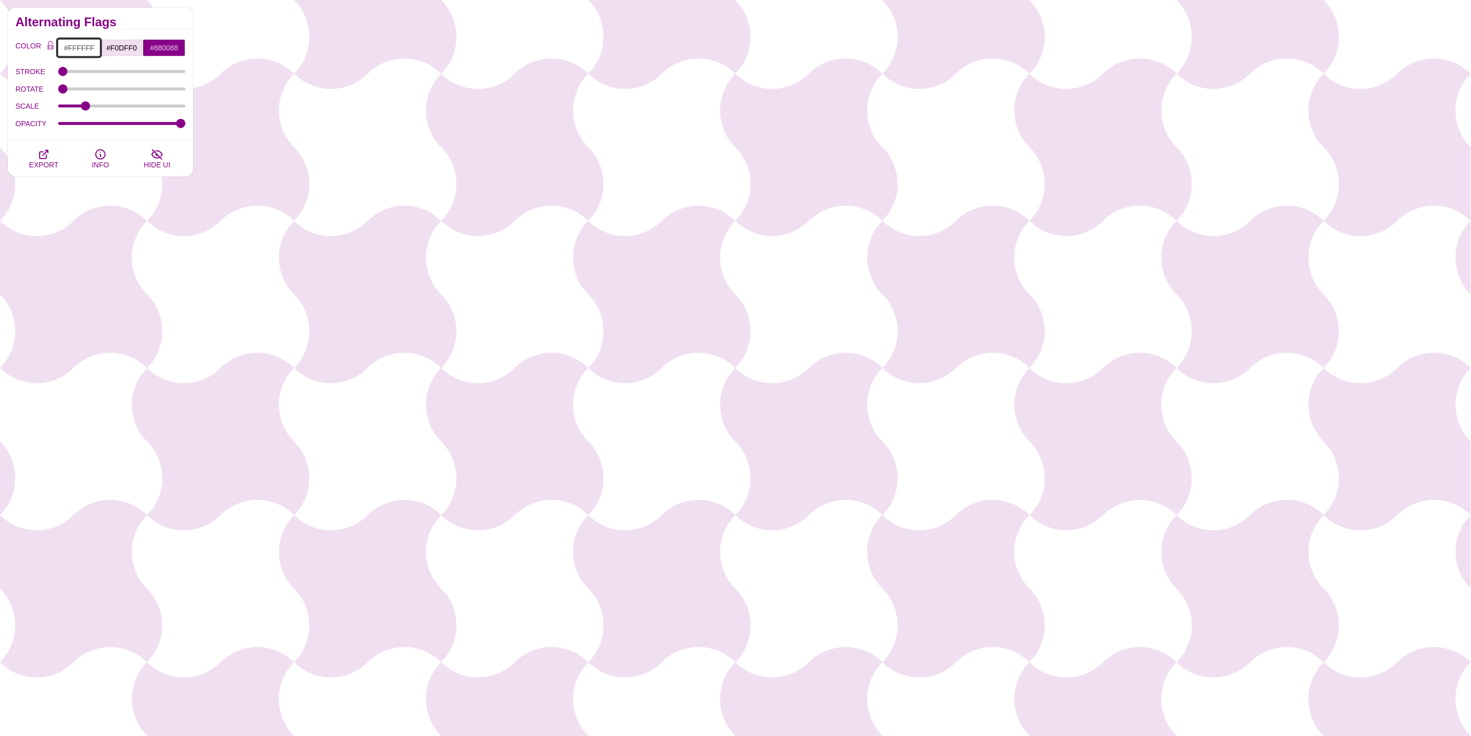
click at [82, 51] on input "#FFFFFF" at bounding box center [79, 48] width 43 height 18
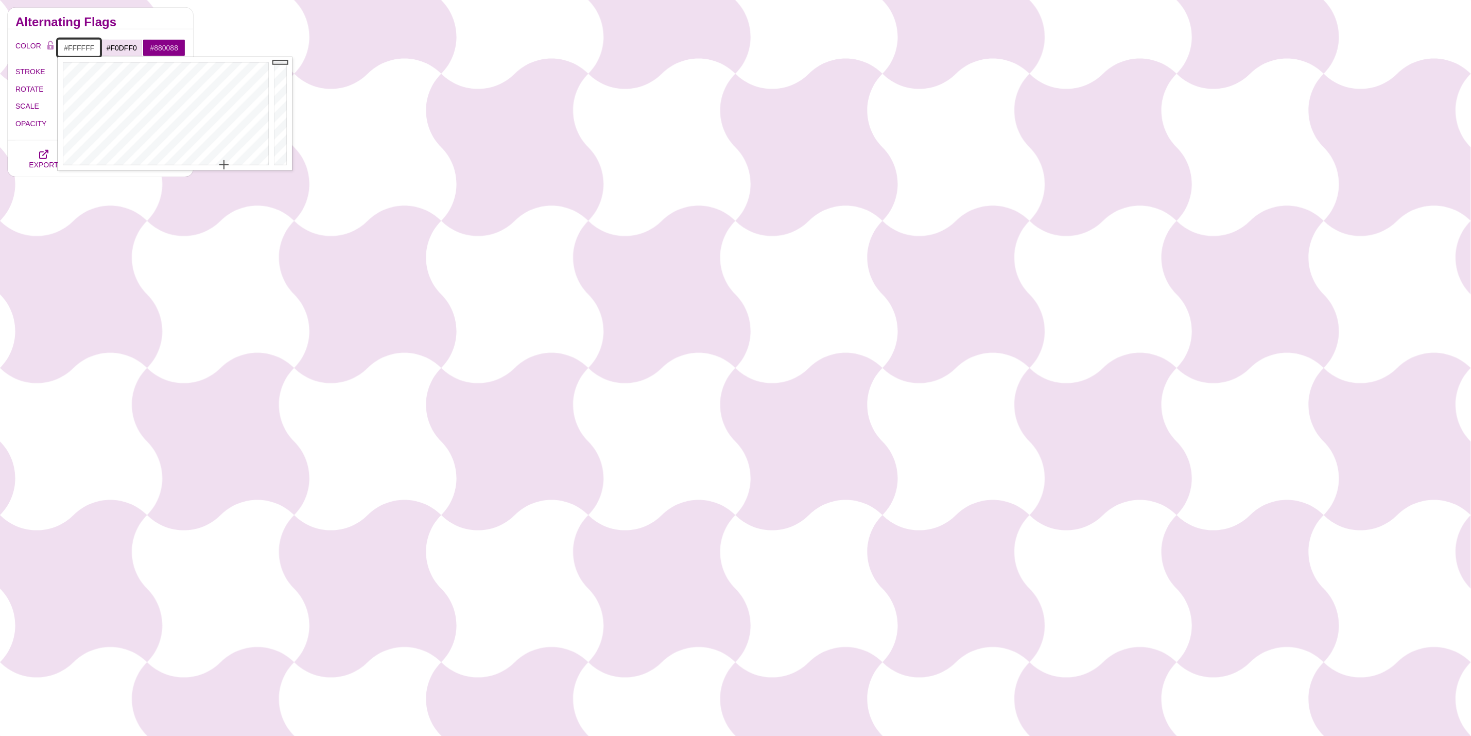
click at [82, 51] on input "#FFFFFF" at bounding box center [79, 48] width 43 height 18
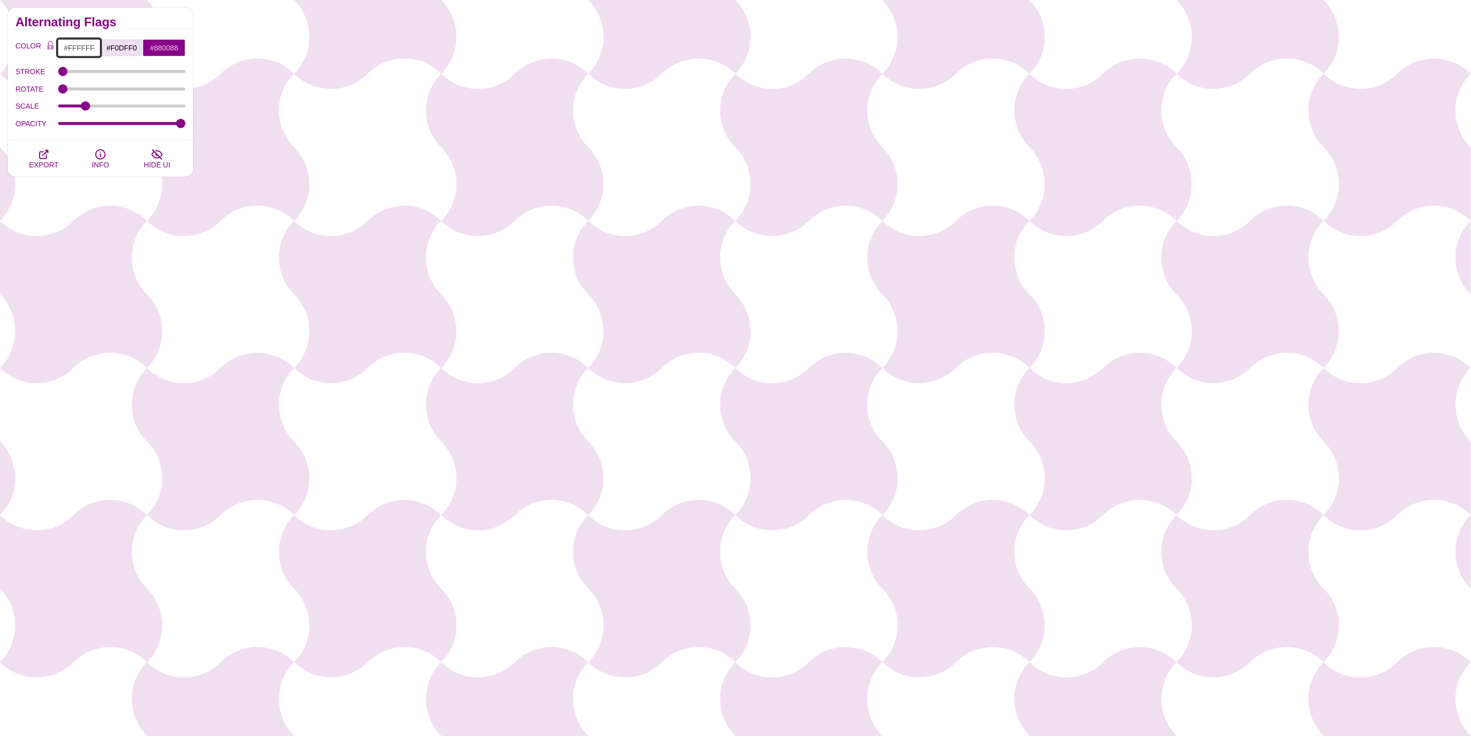
click at [84, 48] on input "#FFFFFF" at bounding box center [79, 48] width 43 height 18
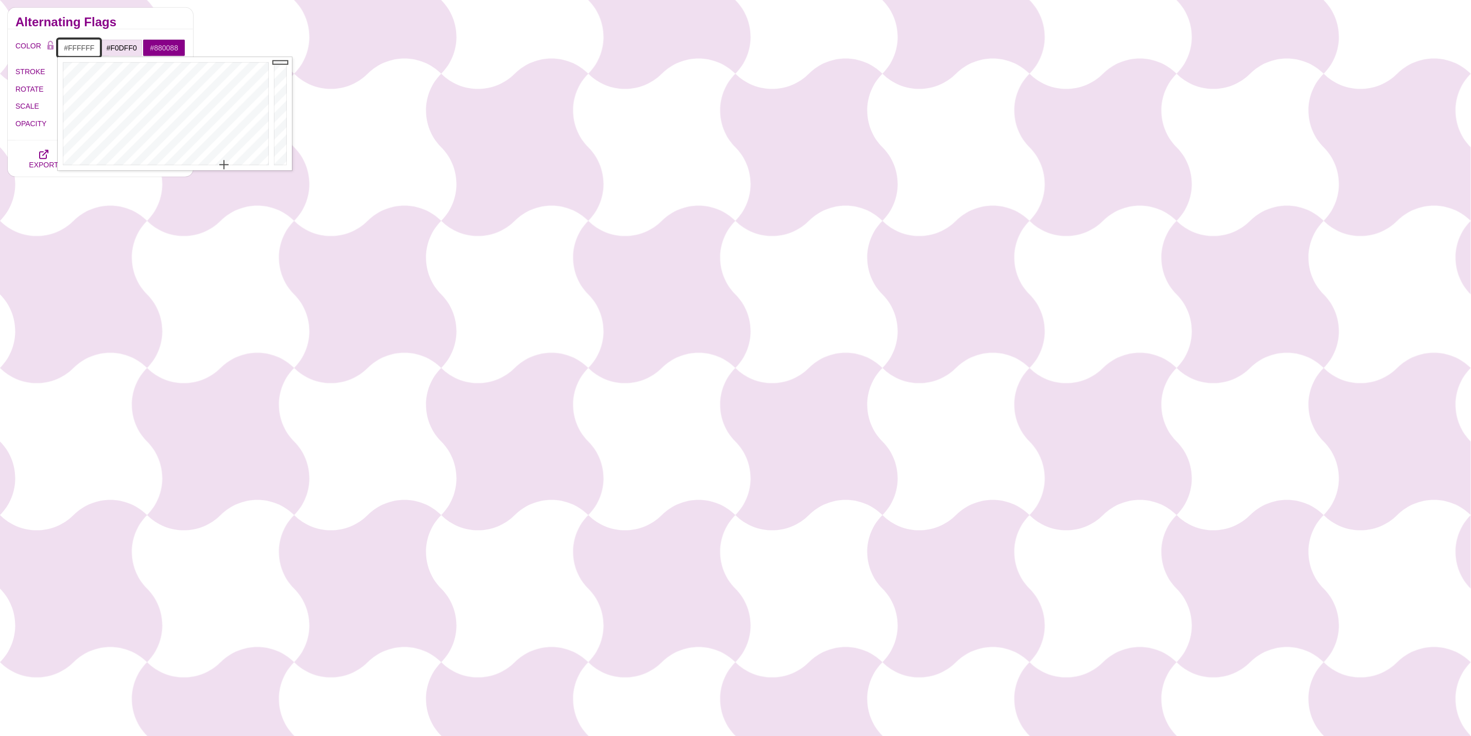
click at [93, 45] on input "#FFFFFF" at bounding box center [79, 48] width 43 height 18
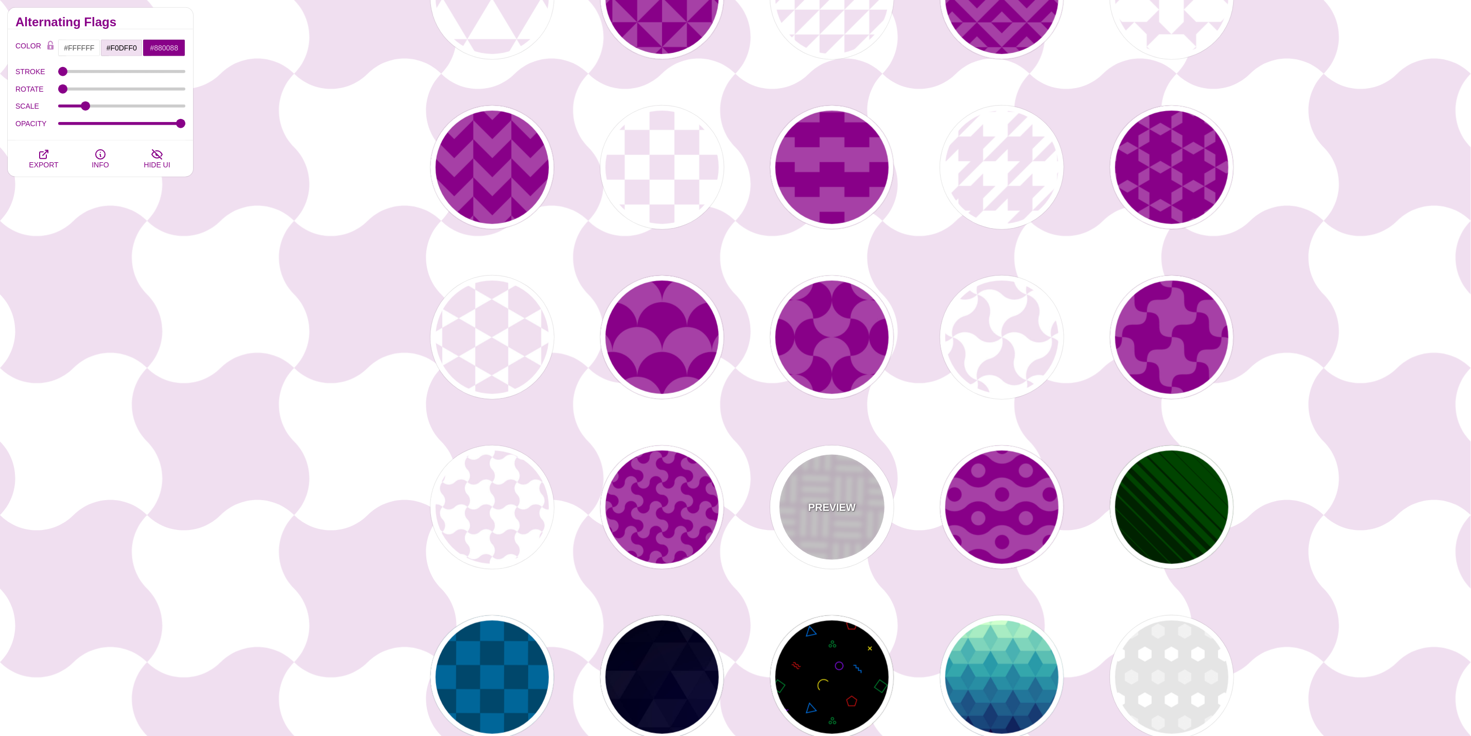
click at [830, 509] on p "PREVIEW" at bounding box center [831, 506] width 47 height 15
type input "#F0DFF0"
type input "#FFFFFF"
type input "60"
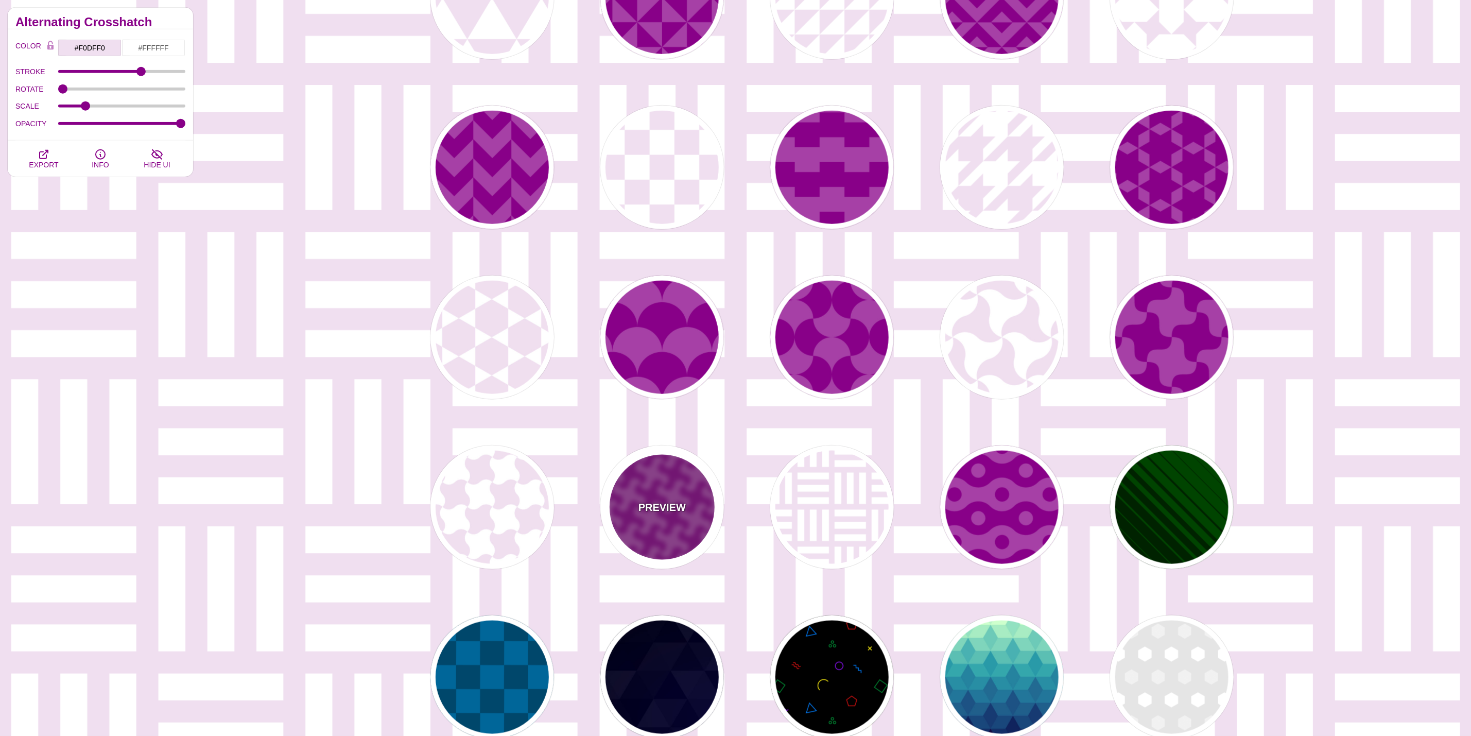
click at [682, 499] on p "PREVIEW" at bounding box center [661, 506] width 47 height 15
type input "#A640A6"
type input "#880088"
type input "#FFFFFF"
type input "0"
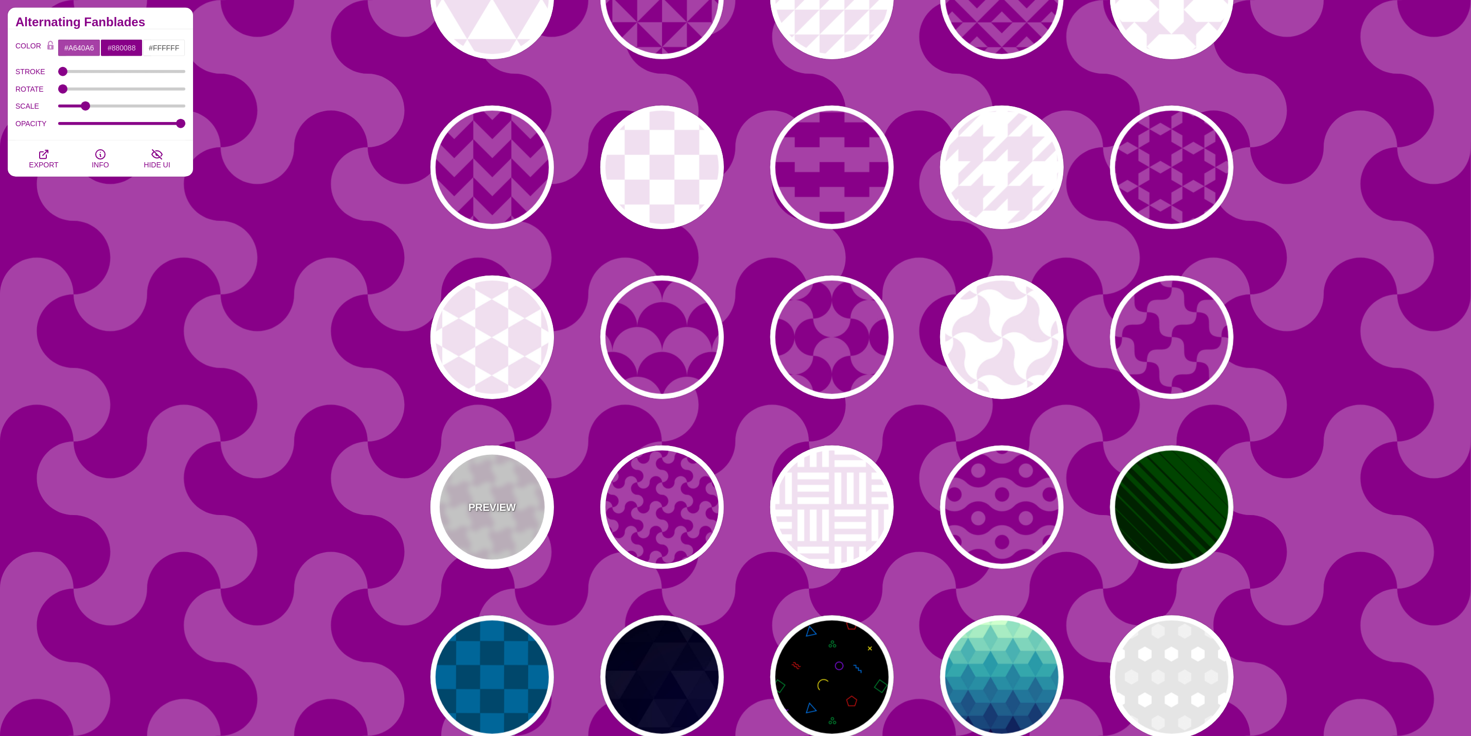
click at [535, 500] on div "PREVIEW" at bounding box center [492, 507] width 124 height 124
type input "#FFFFFF"
type input "#F0DFF0"
type input "#880088"
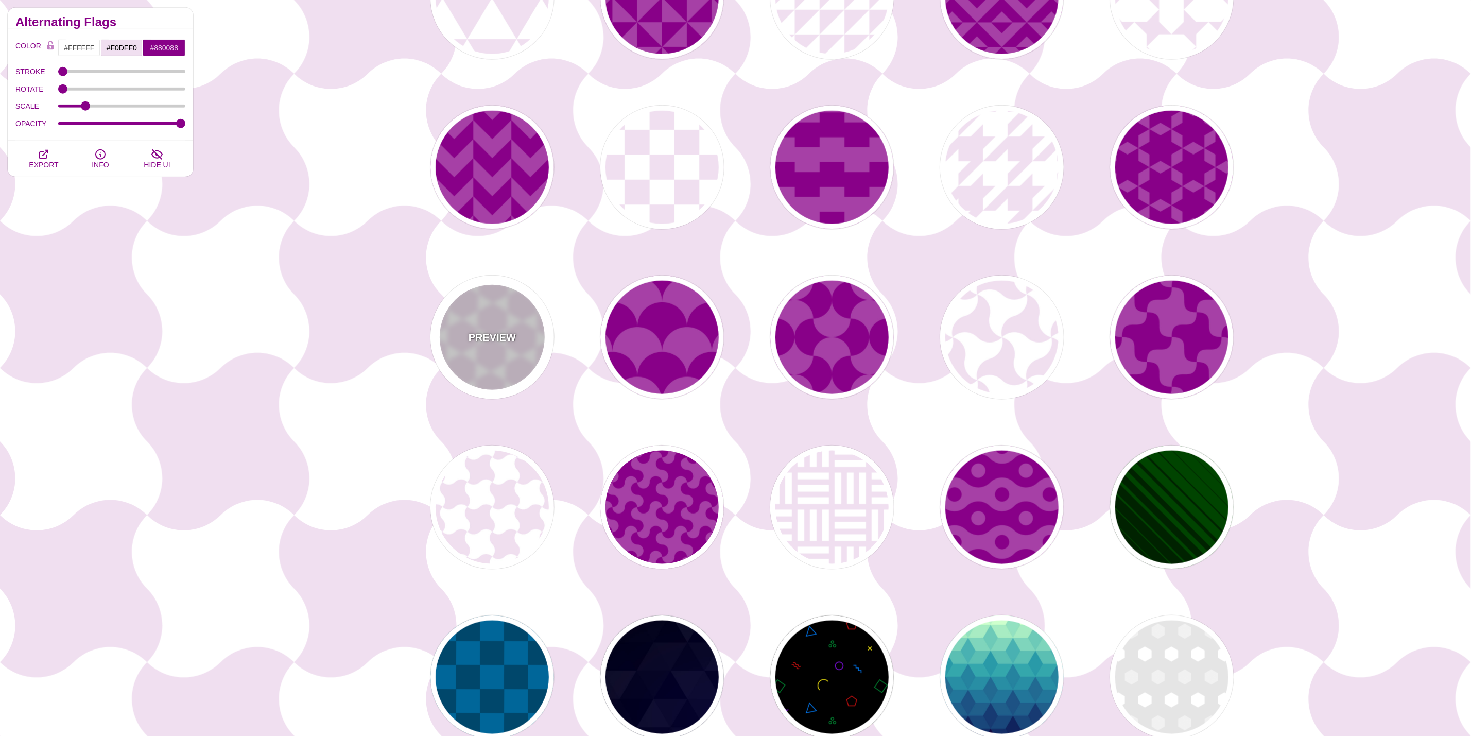
click at [499, 314] on div "PREVIEW" at bounding box center [492, 337] width 124 height 124
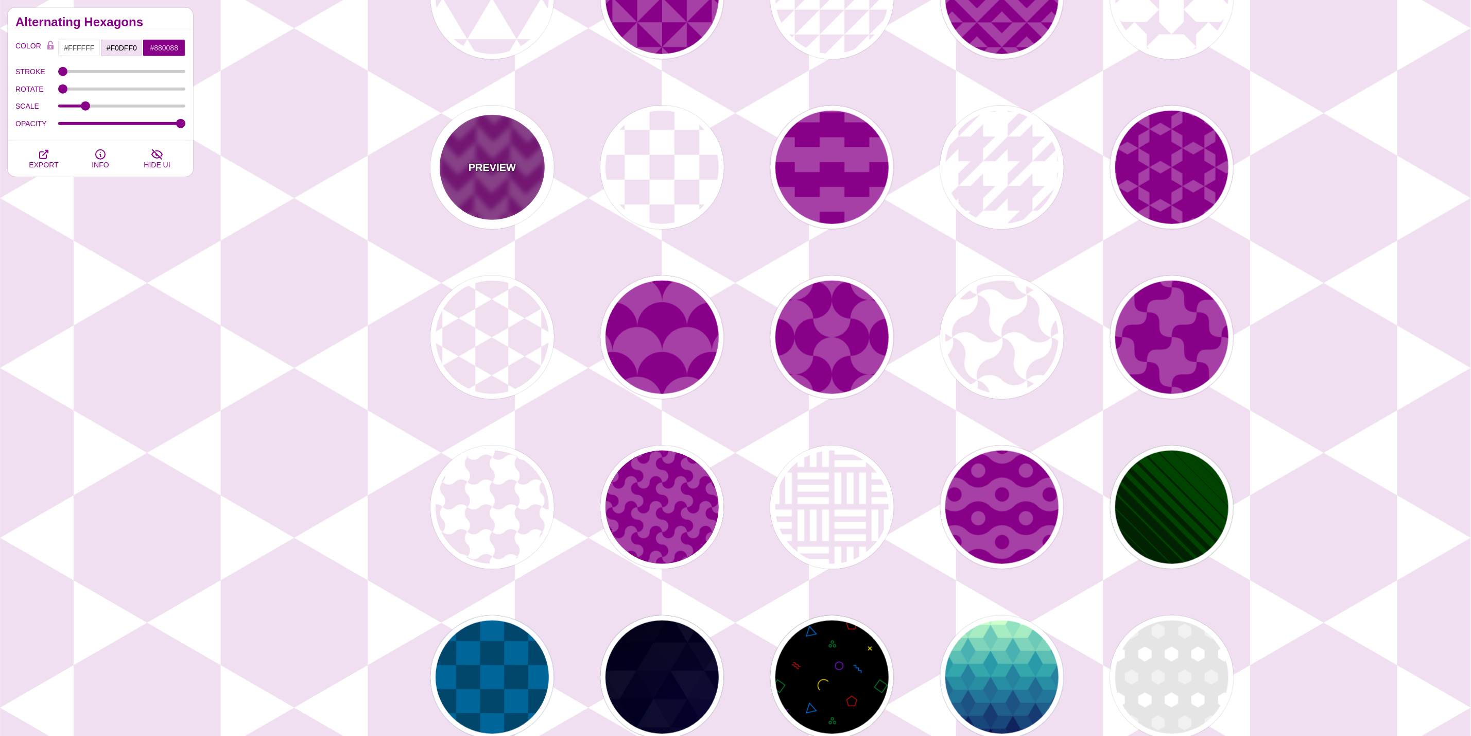
click at [506, 170] on p "PREVIEW" at bounding box center [492, 167] width 47 height 15
type input "#A640A6"
type input "#880088"
type input "#FFFFFF"
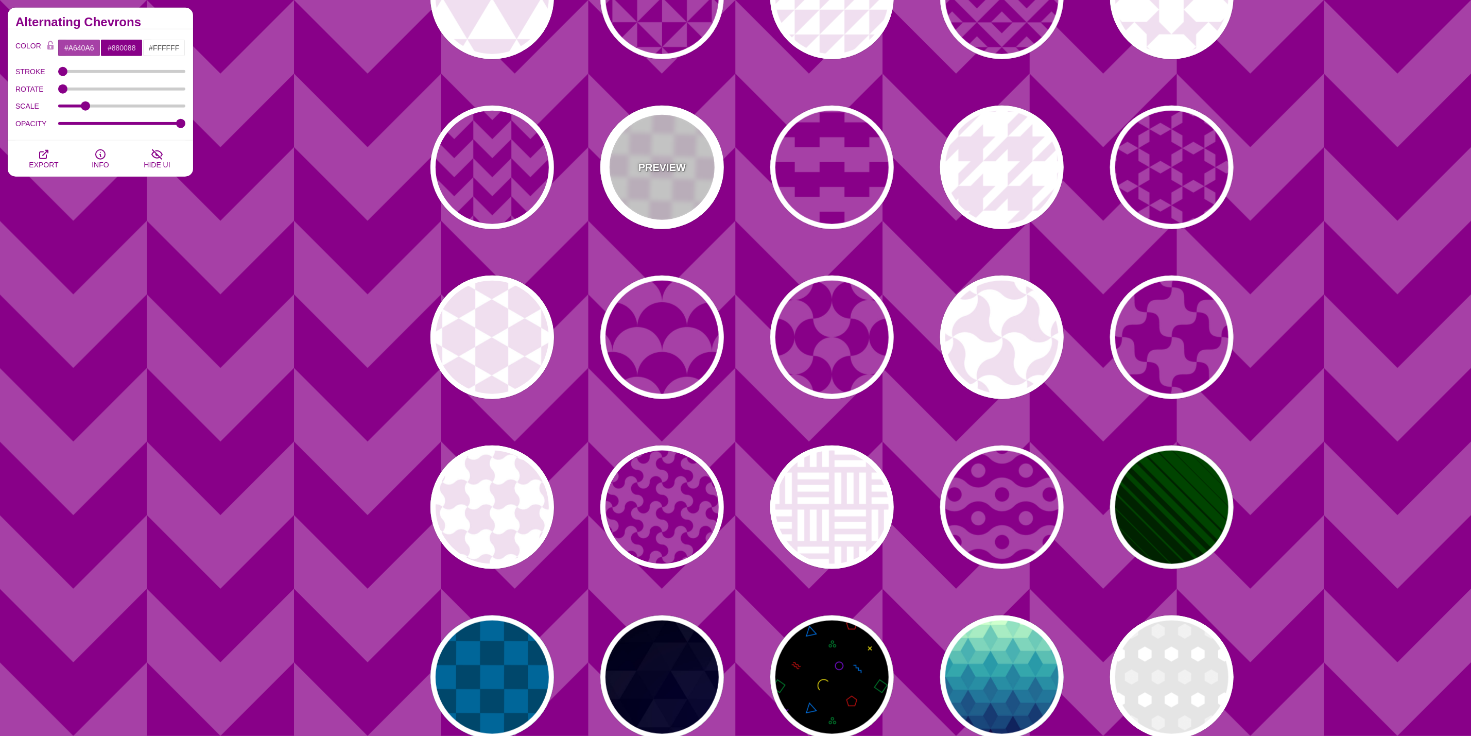
click at [677, 166] on p "PREVIEW" at bounding box center [661, 167] width 47 height 15
type input "#FFFFFF"
type input "#F0DFF0"
type input "#880088"
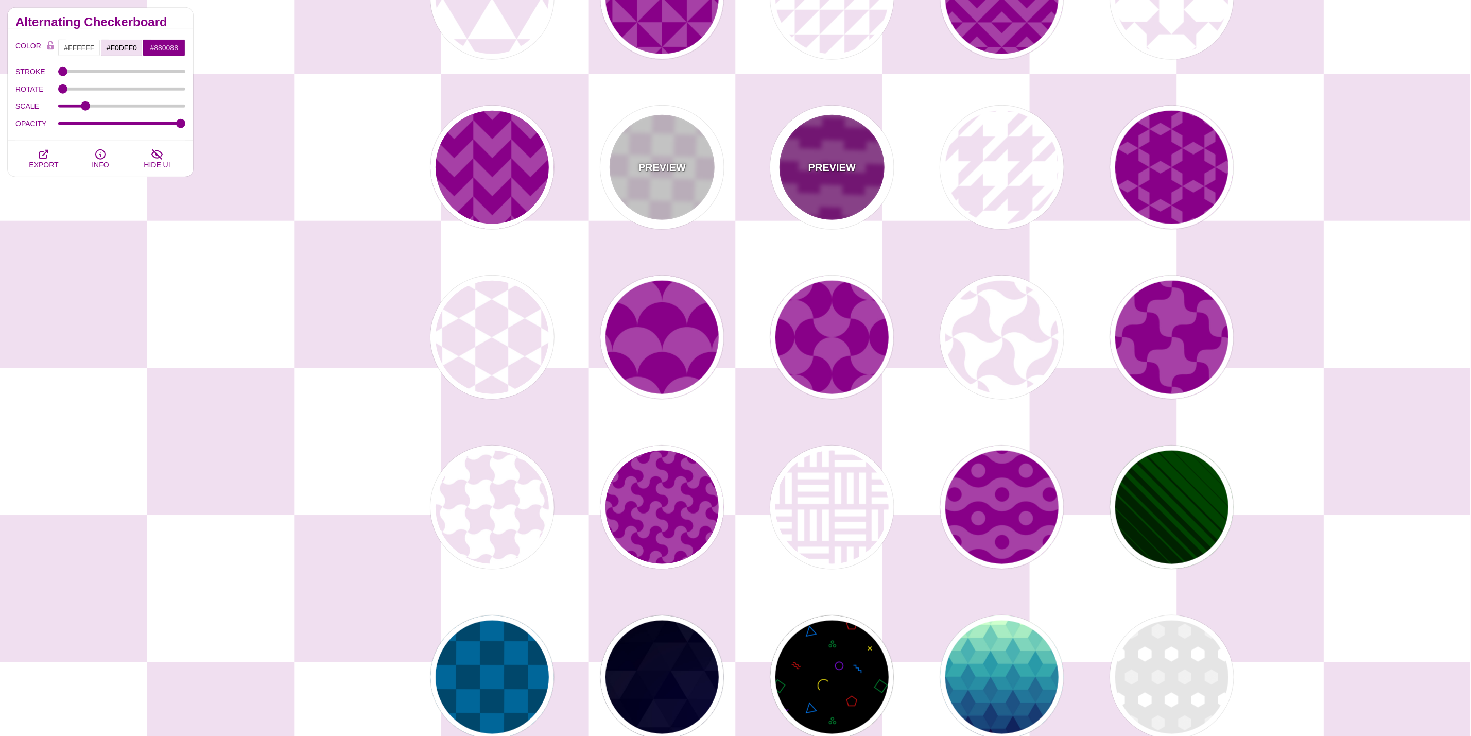
scroll to position [0, 0]
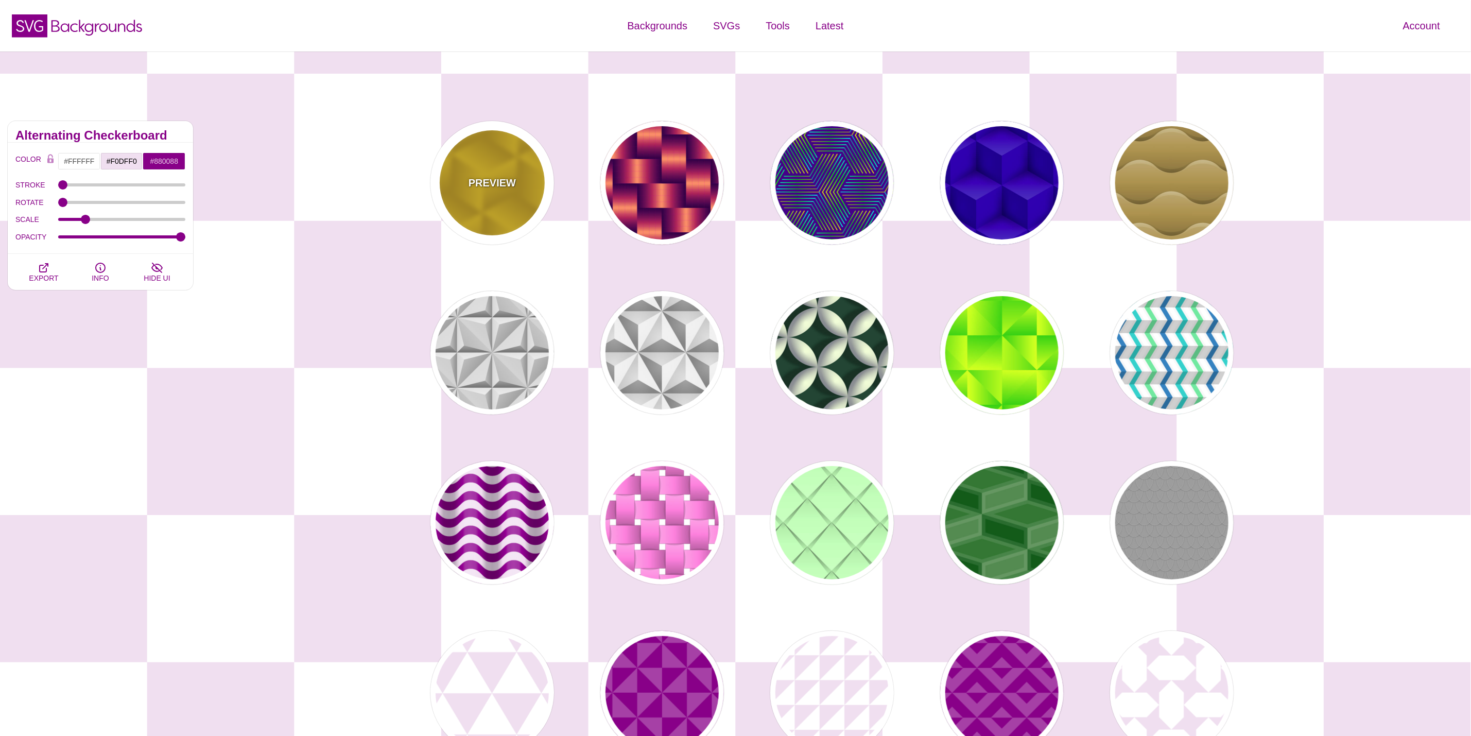
click at [474, 200] on div "PREVIEW" at bounding box center [492, 183] width 124 height 124
type input "#FFCC00"
type input "#CC9900"
type input "1"
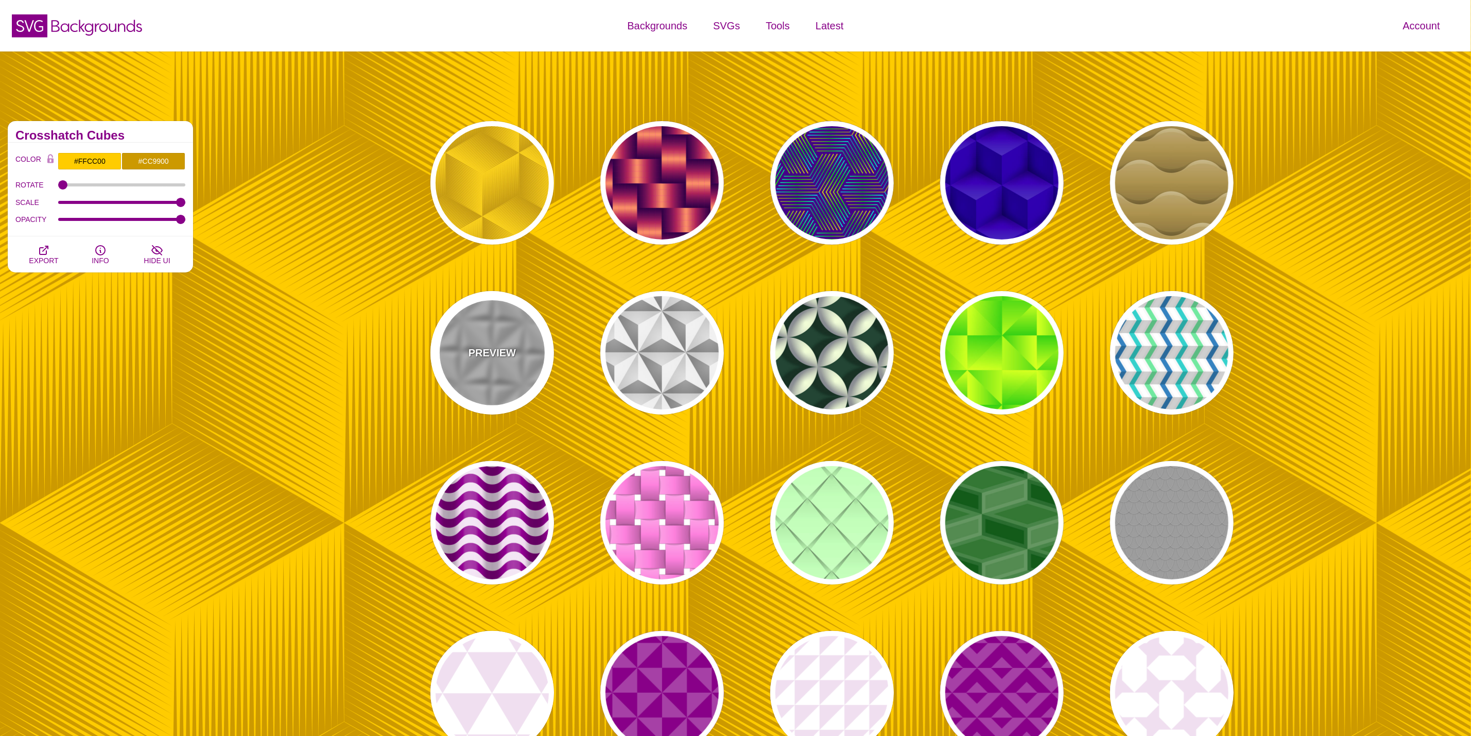
click at [528, 377] on div "PREVIEW" at bounding box center [492, 353] width 124 height 124
type input "#C7C7C7"
type input "0.5"
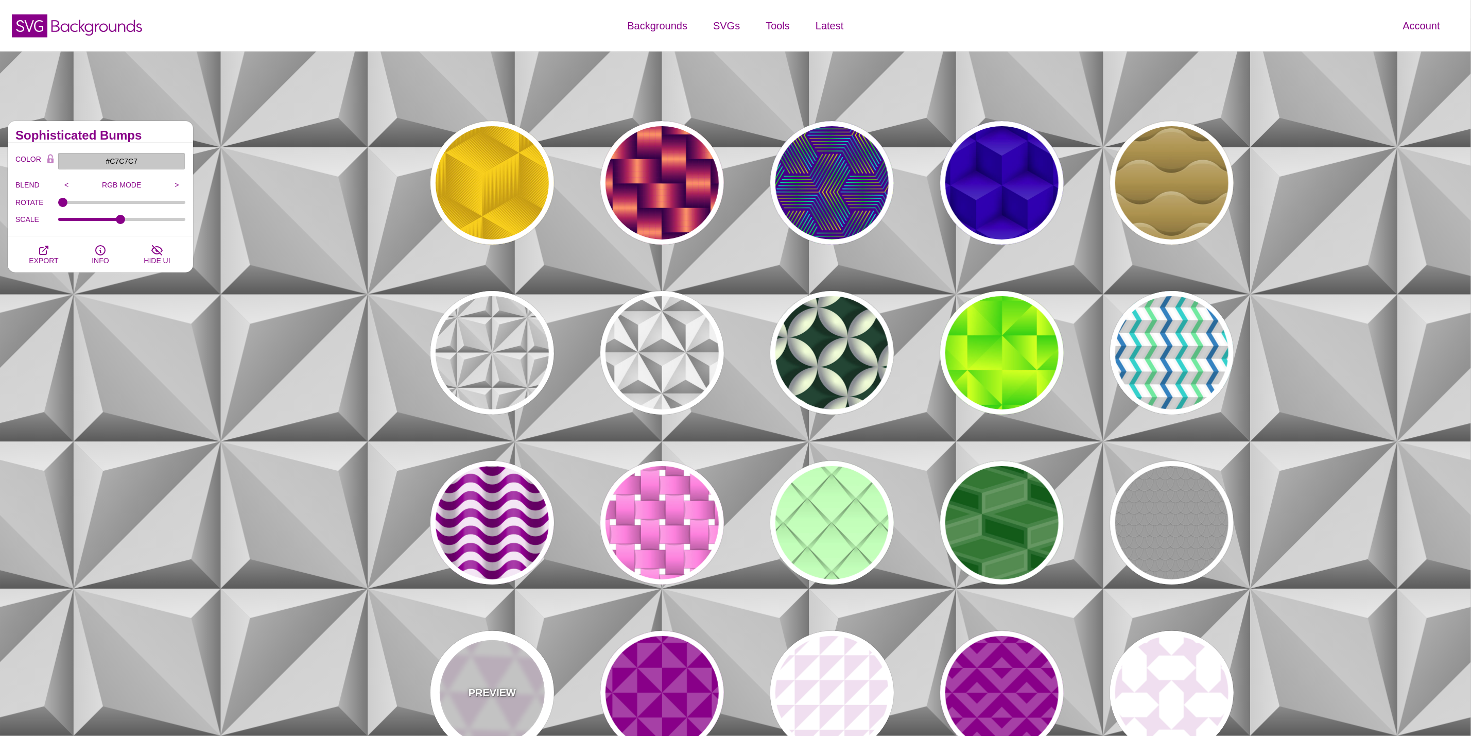
click at [473, 689] on p "PREVIEW" at bounding box center [492, 692] width 47 height 15
type input "#FFFFFF"
type input "#F0DFF0"
type input "0"
type input "0.2"
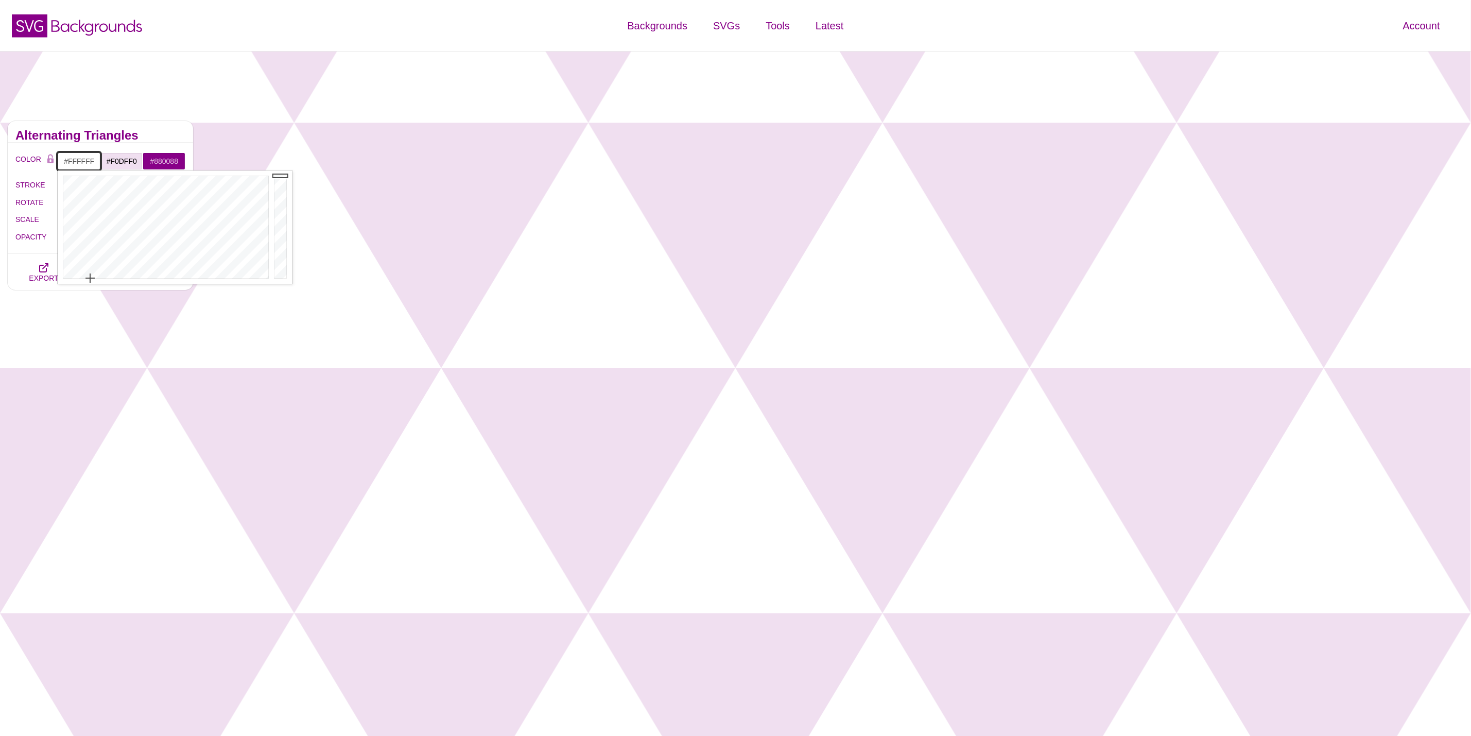
click at [93, 162] on input "#FFFFFF" at bounding box center [79, 161] width 43 height 18
type input "#FFFFFFFF"
click at [147, 140] on div "Alternating Triangles" at bounding box center [100, 132] width 185 height 22
click at [95, 163] on input "#FFFFFFFF" at bounding box center [79, 161] width 43 height 18
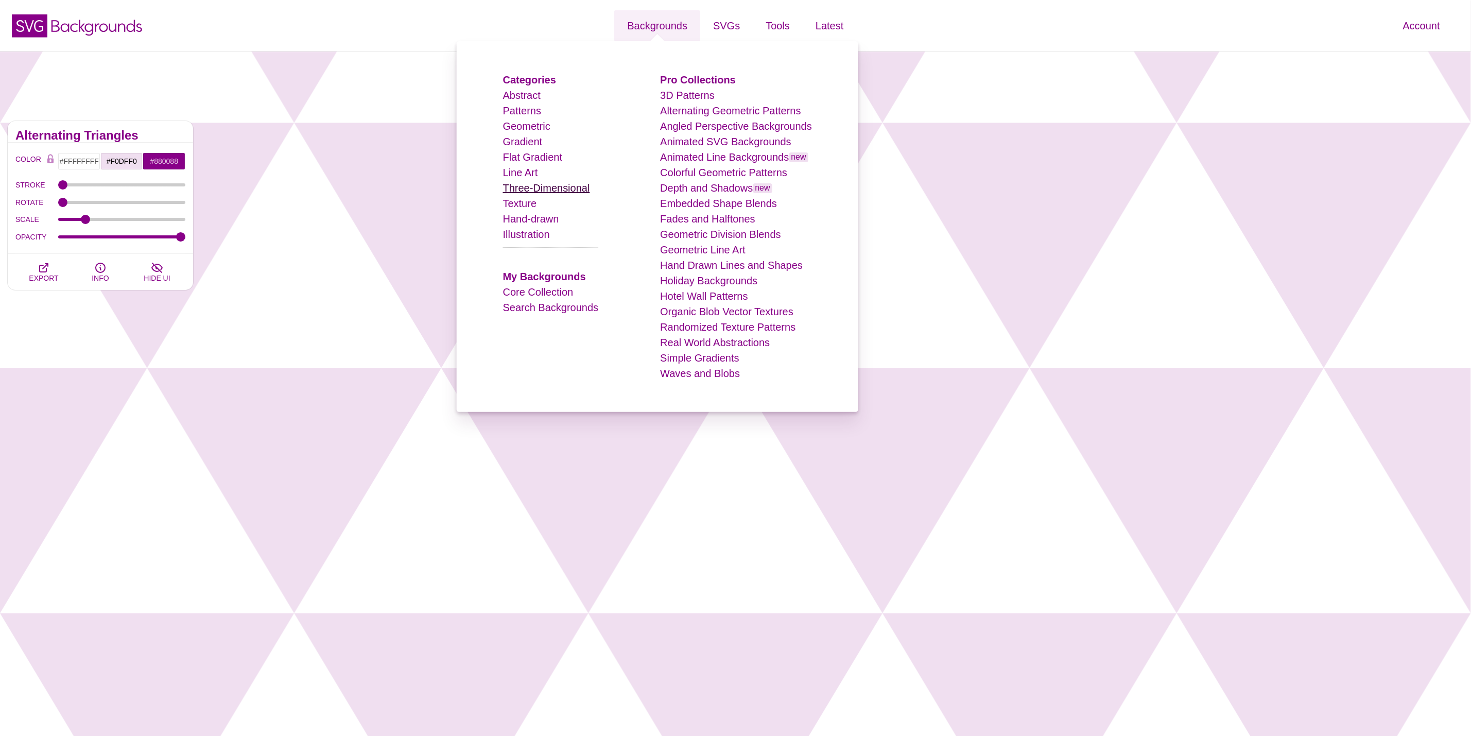
click at [560, 191] on link "Three-Dimensional" at bounding box center [546, 187] width 87 height 11
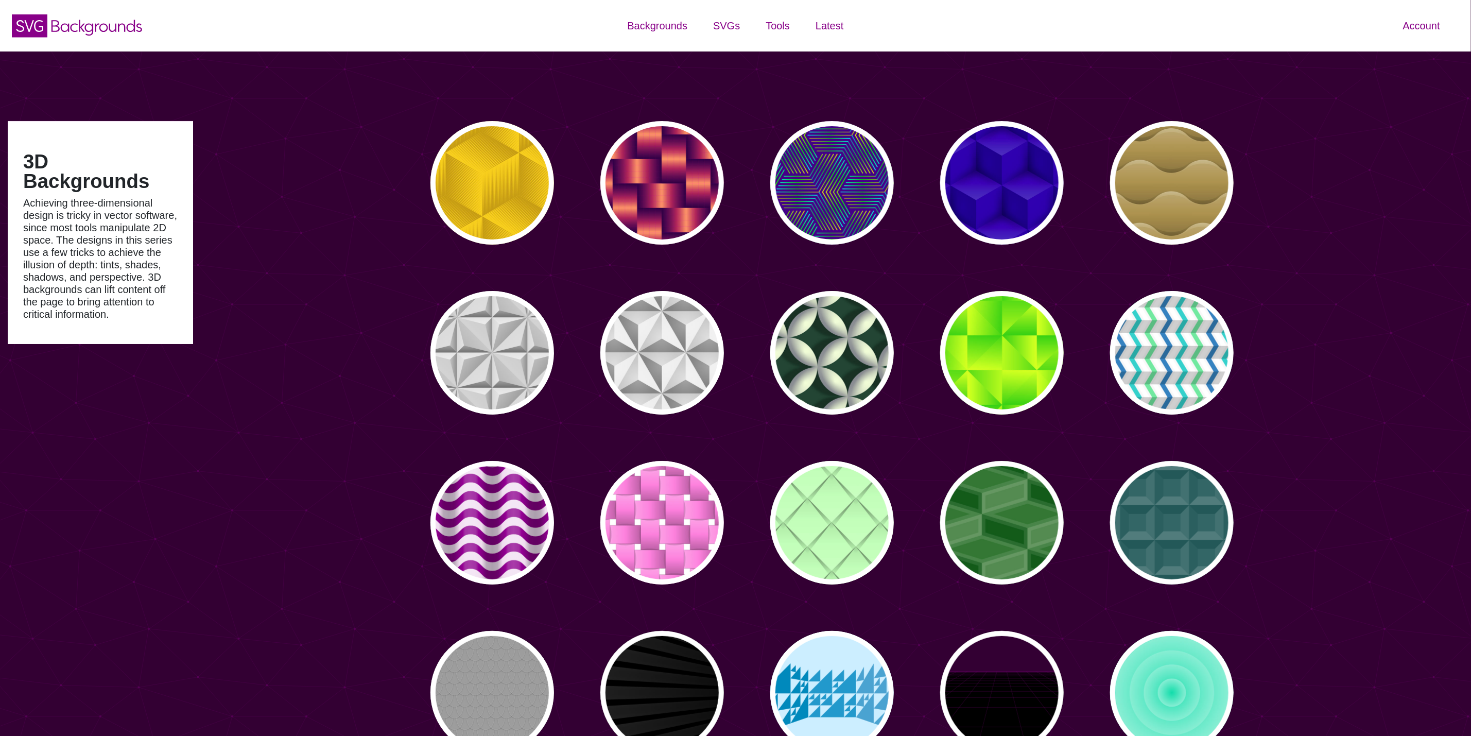
type input "#450057"
type input "#FFFFFF"
click at [487, 178] on p "PREVIEW" at bounding box center [492, 182] width 47 height 15
type input "#FFCC00"
type input "#CC9900"
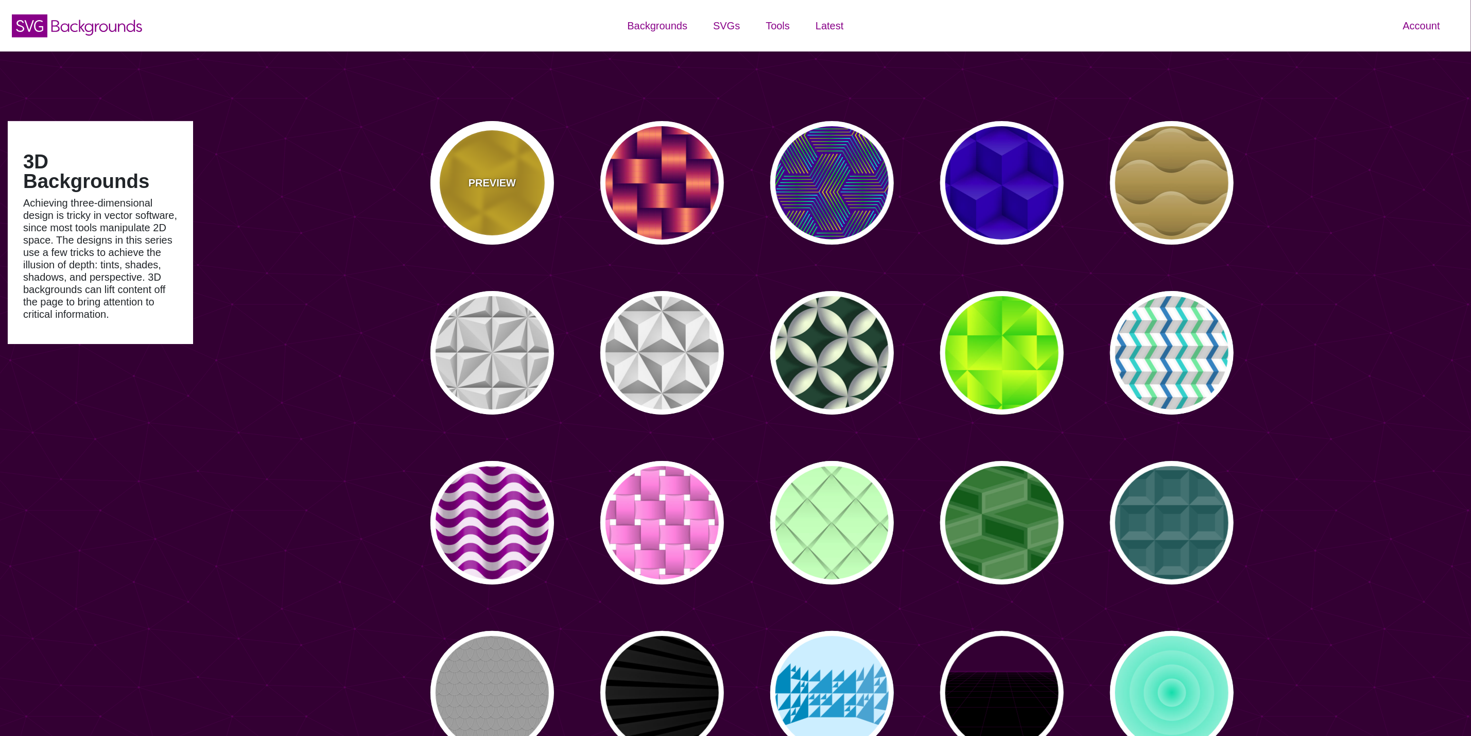
type input "0"
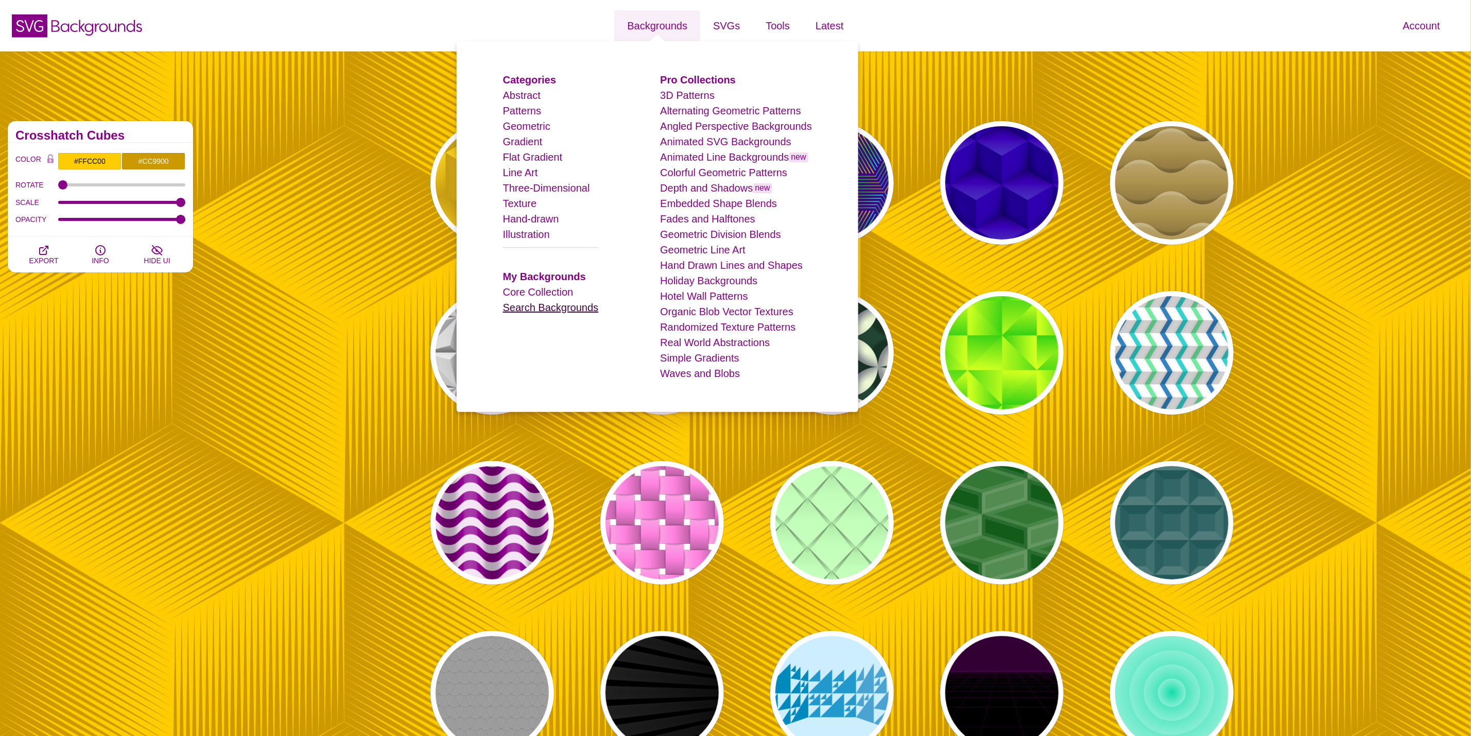
click at [563, 312] on link "Search Backgrounds" at bounding box center [551, 307] width 96 height 11
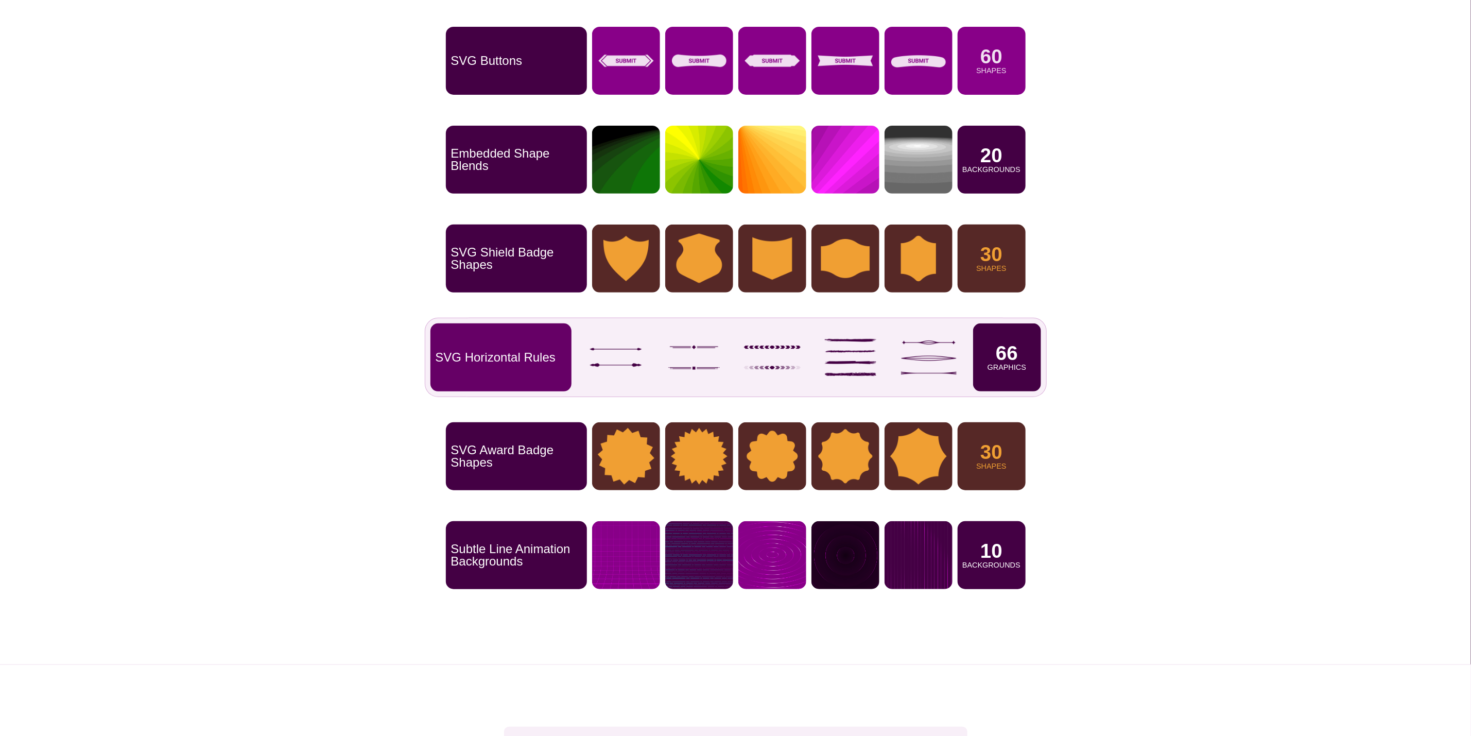
scroll to position [232, 0]
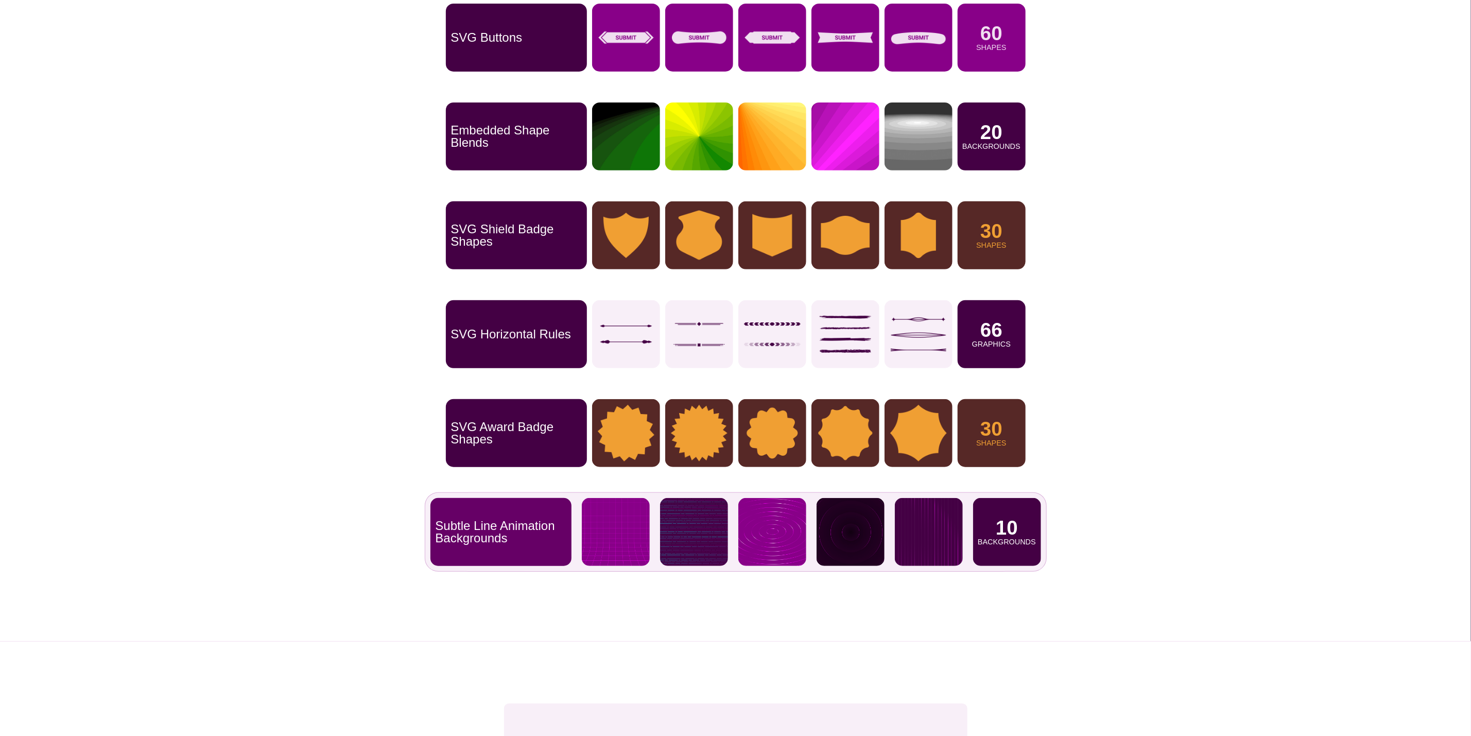
click at [485, 544] on p "Subtle Line Animation Backgrounds" at bounding box center [501, 532] width 131 height 25
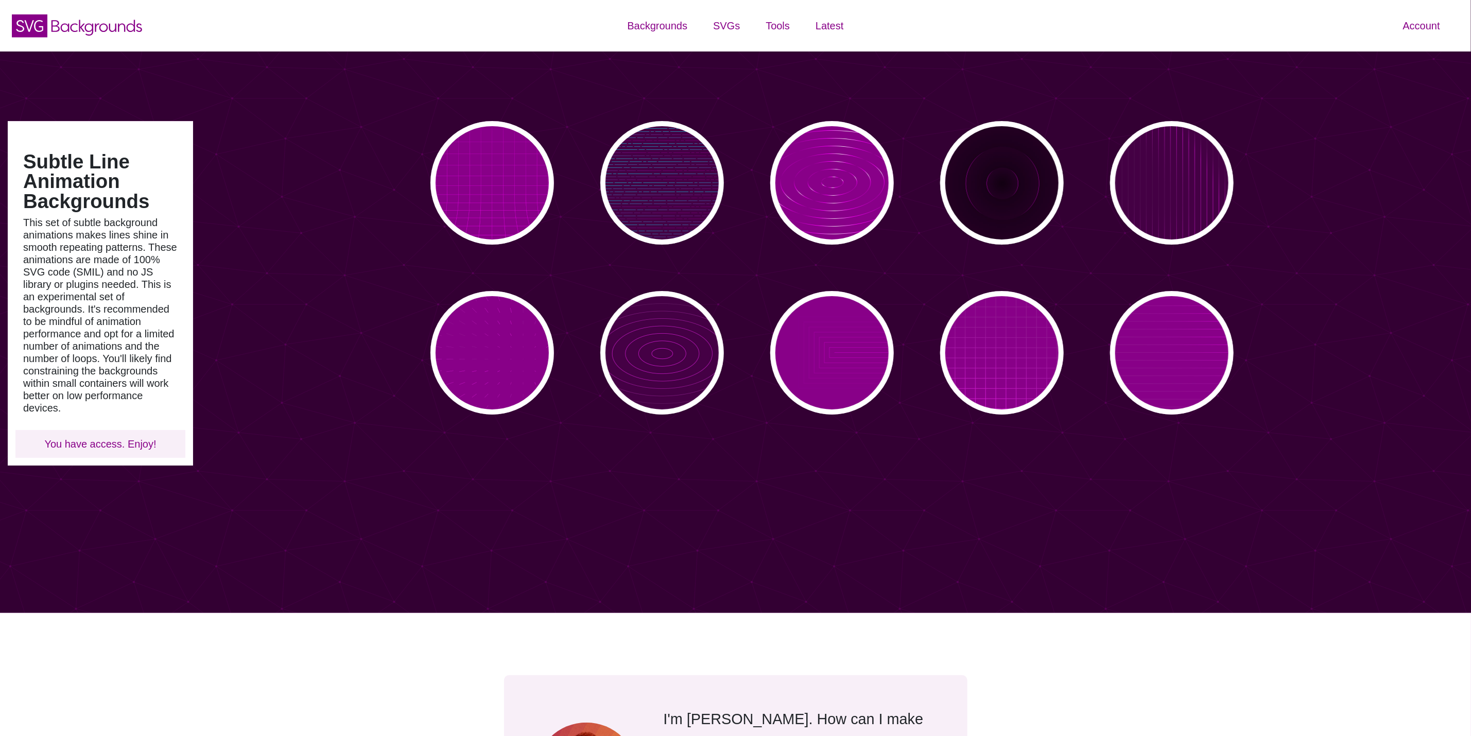
type input "#450057"
type input "#FFFFFF"
click at [489, 193] on div "PREVIEW" at bounding box center [492, 183] width 124 height 124
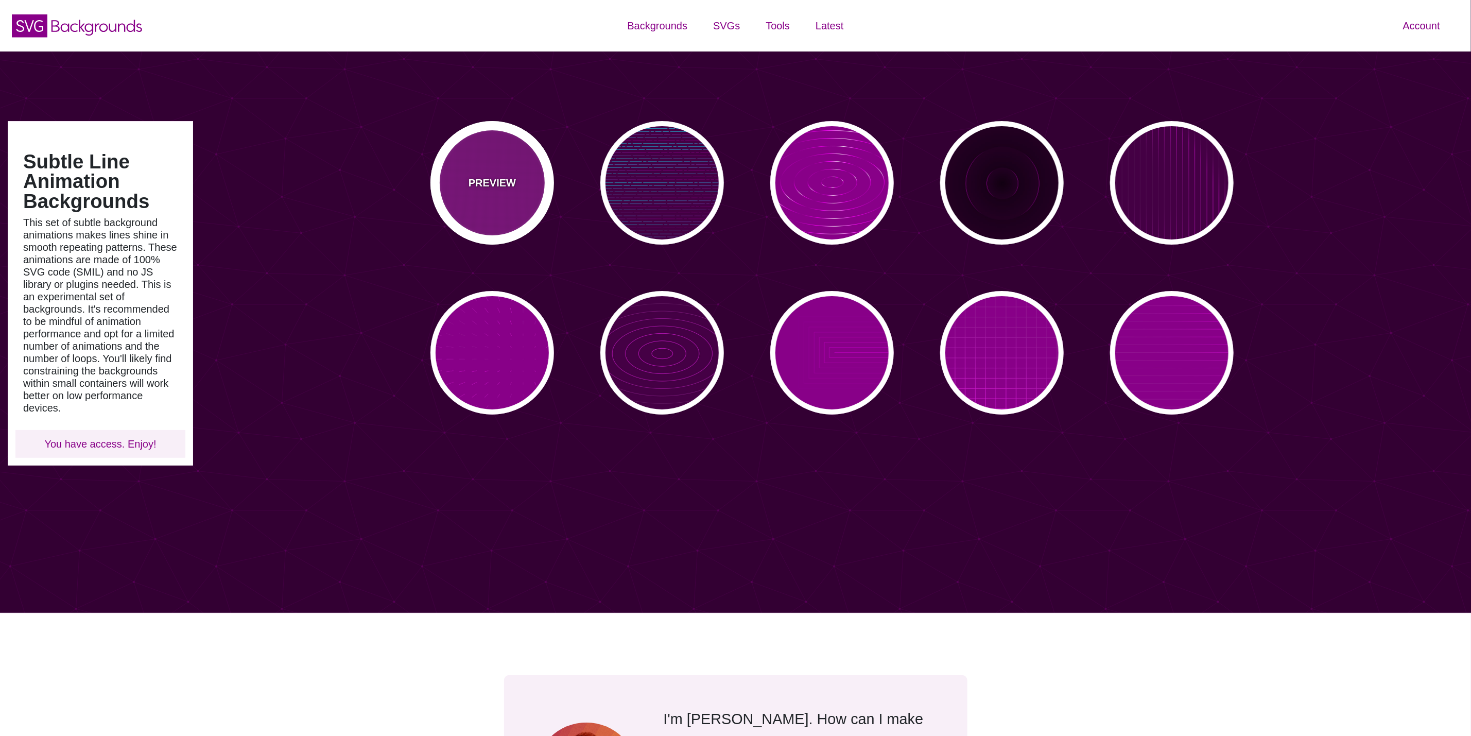
type input "#880088"
type input "#000000"
type input "#444444"
type input "0"
type input "5"
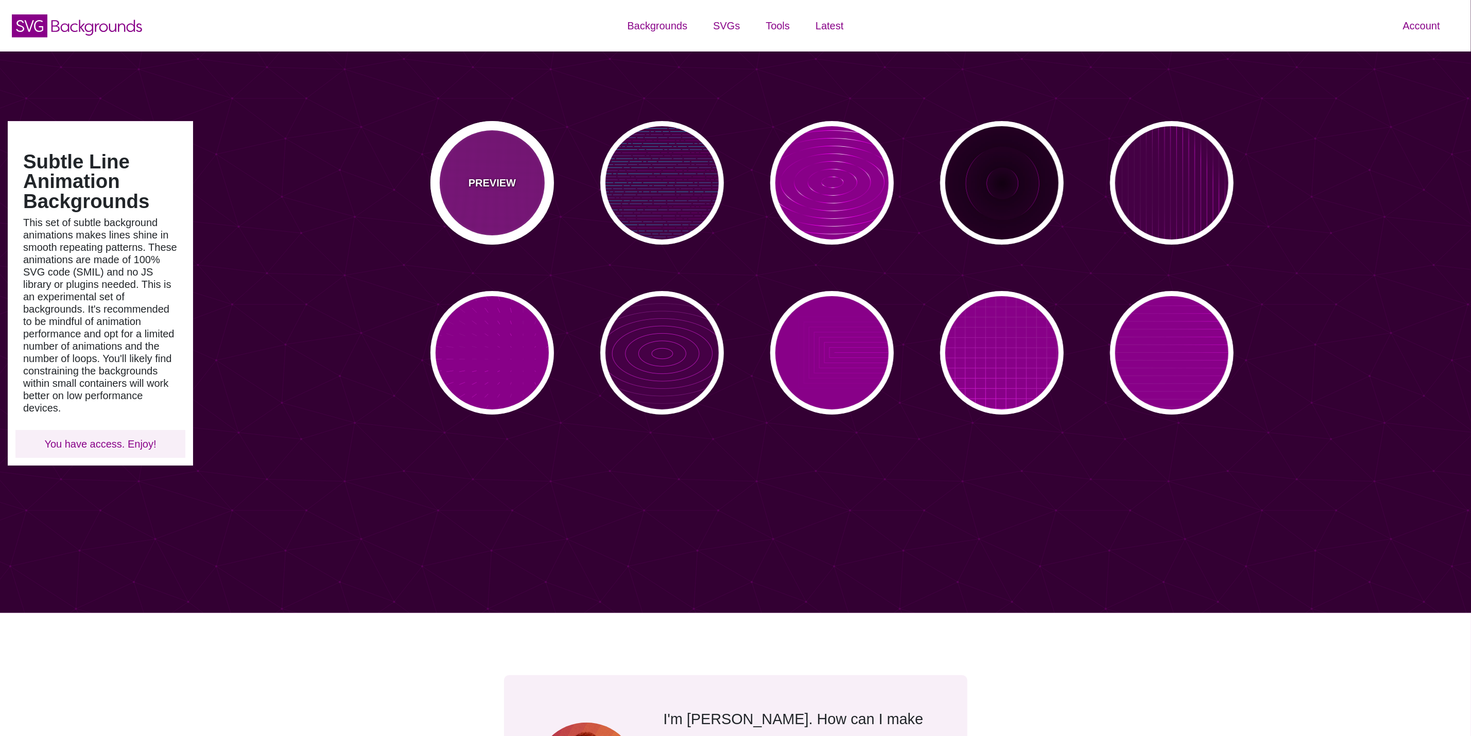
type input "999"
type input "0"
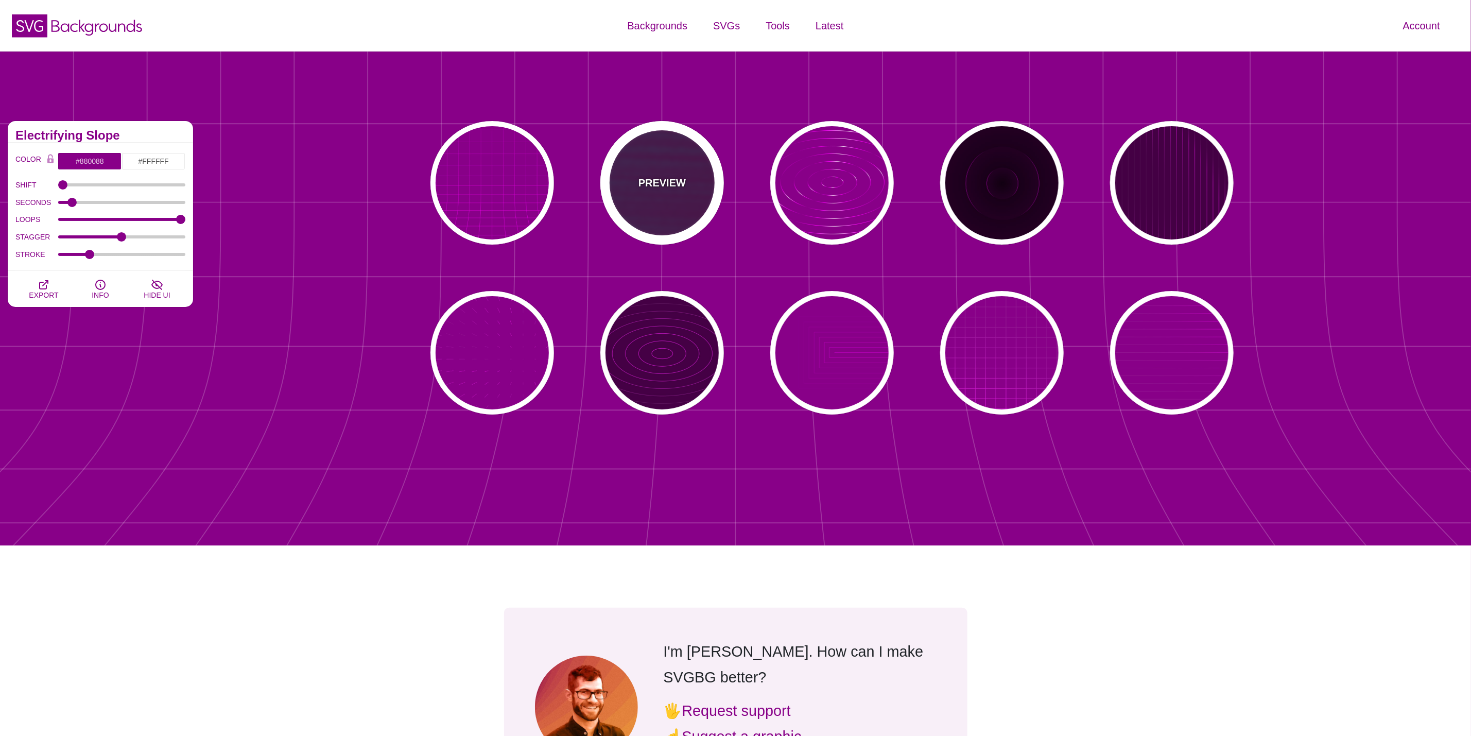
click at [623, 173] on div "PREVIEW" at bounding box center [662, 183] width 124 height 124
type input "#440044"
type input "#00FFFF"
type input "#FF0000"
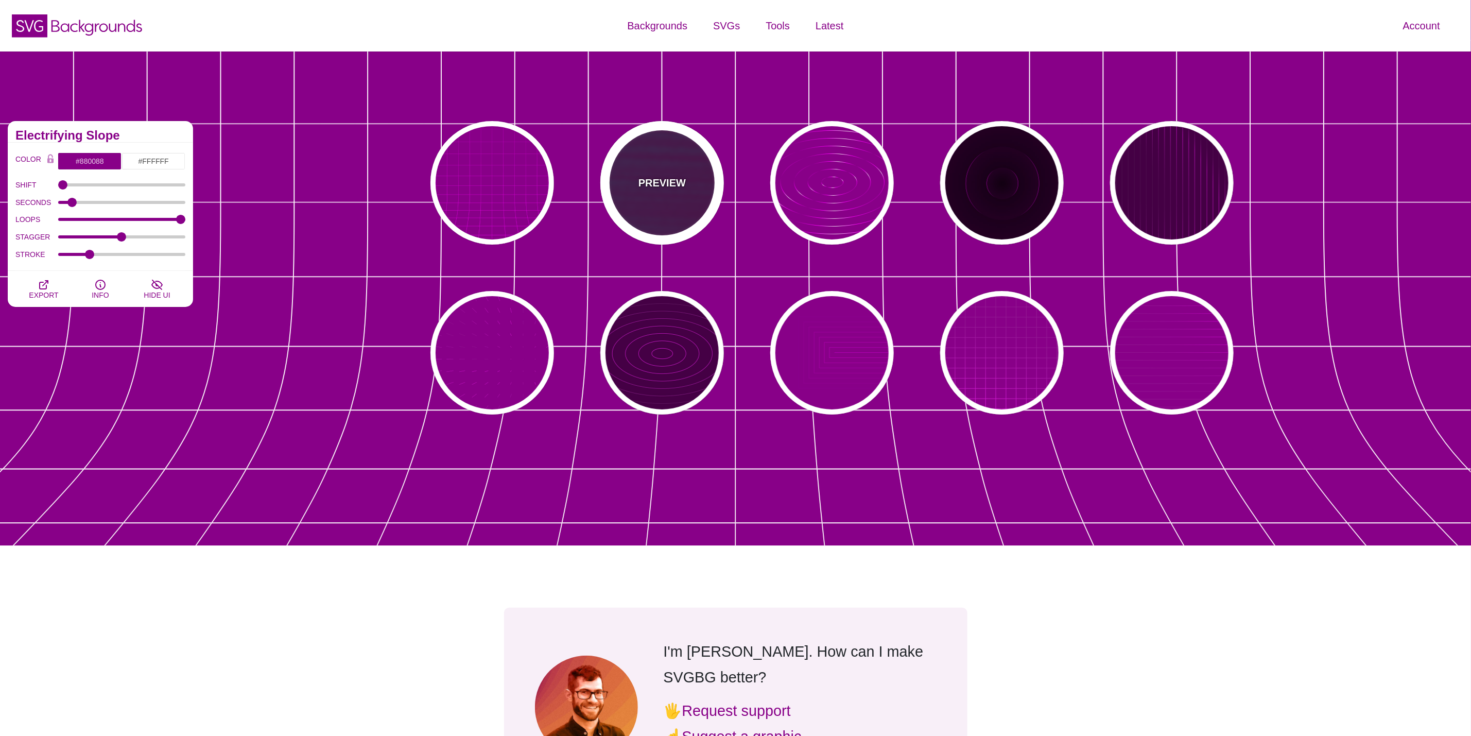
type input "#880088"
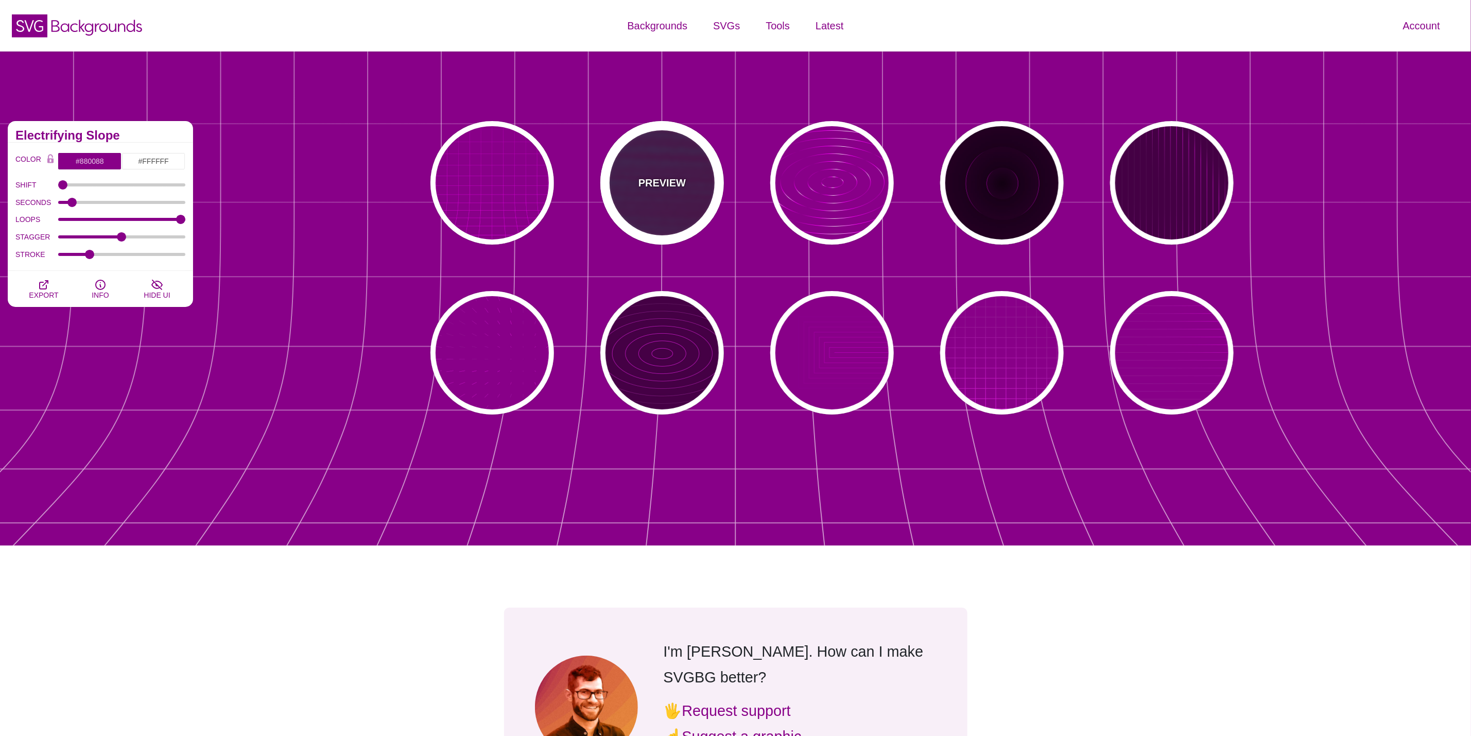
type input "15"
type input "999"
type input "1"
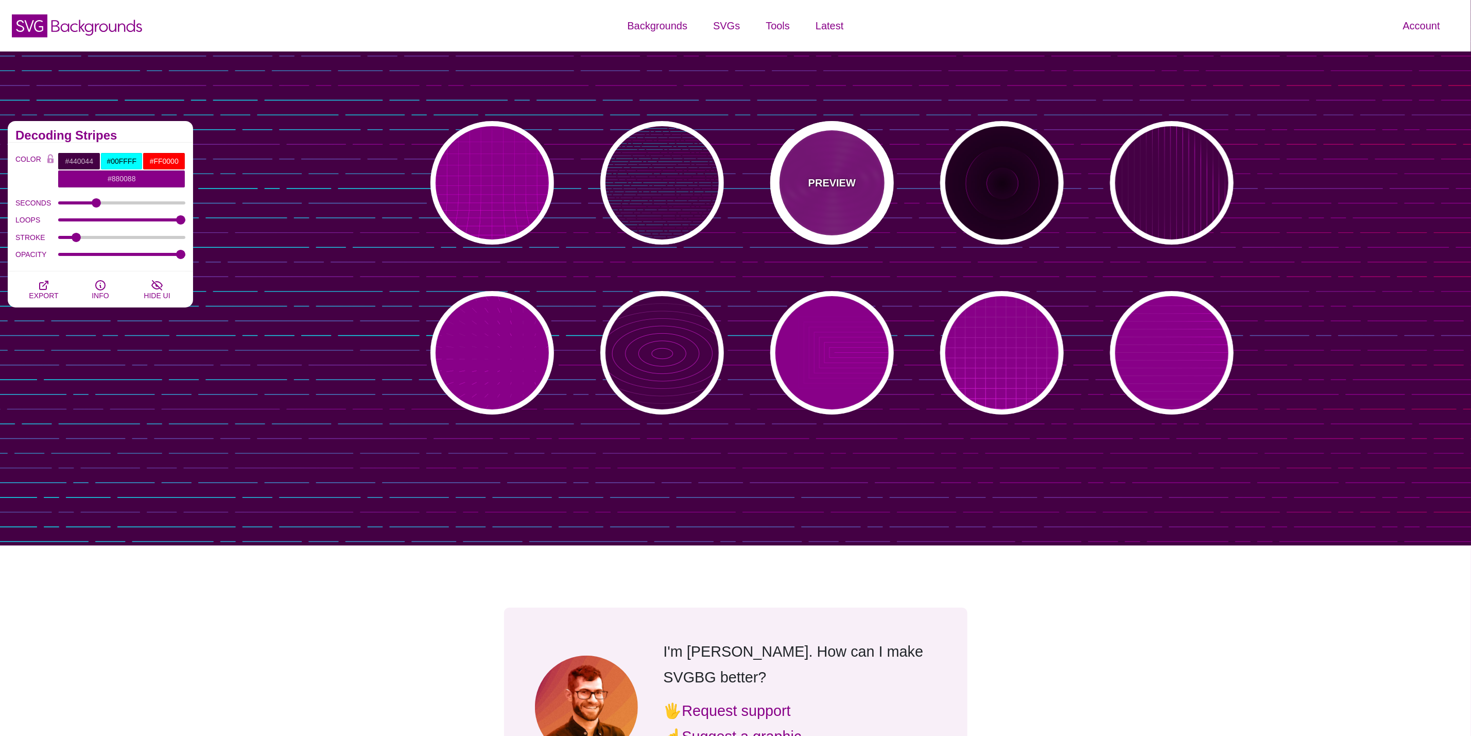
click at [802, 167] on div "PREVIEW" at bounding box center [832, 183] width 124 height 124
type input "#880088"
type input "#FF00FF"
type input "#FFFFFF"
type input "10000"
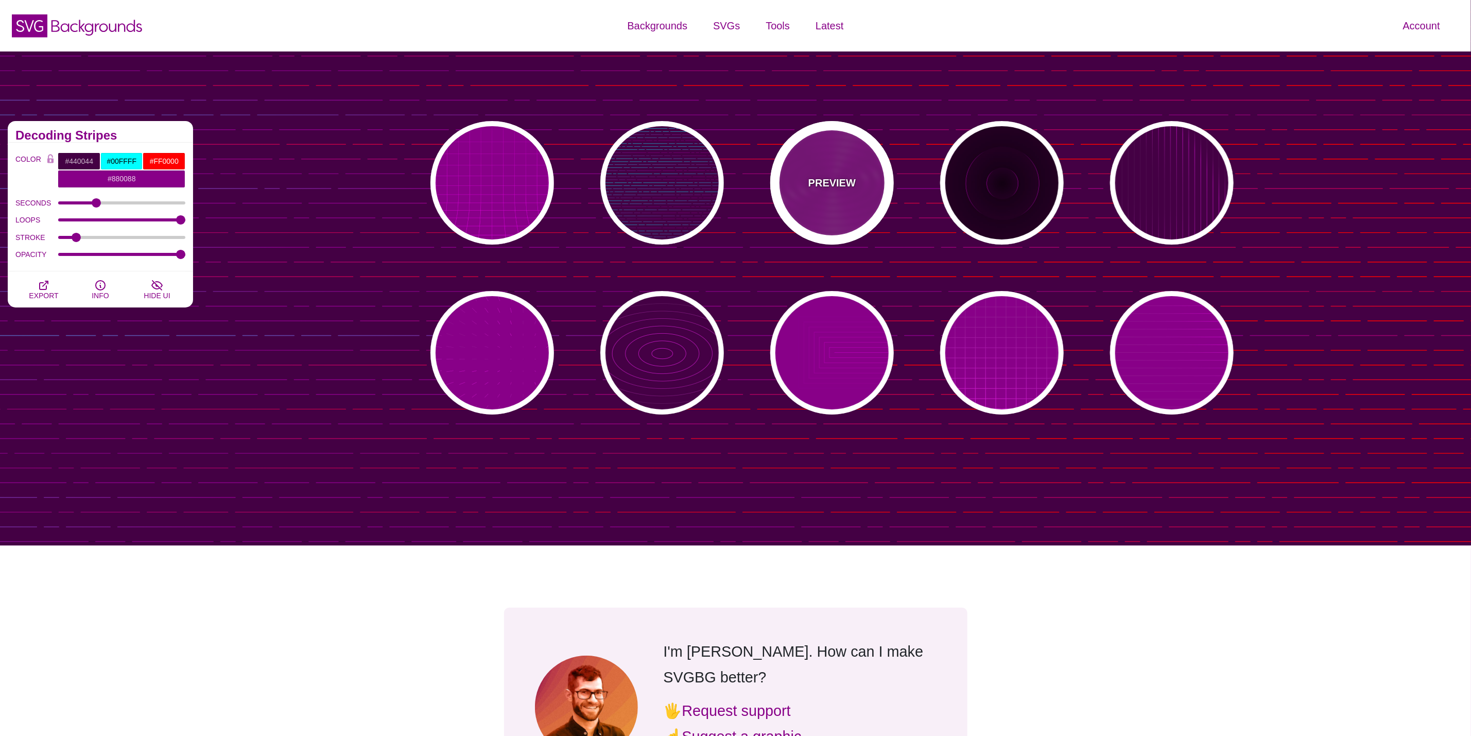
type input "99"
type input "50"
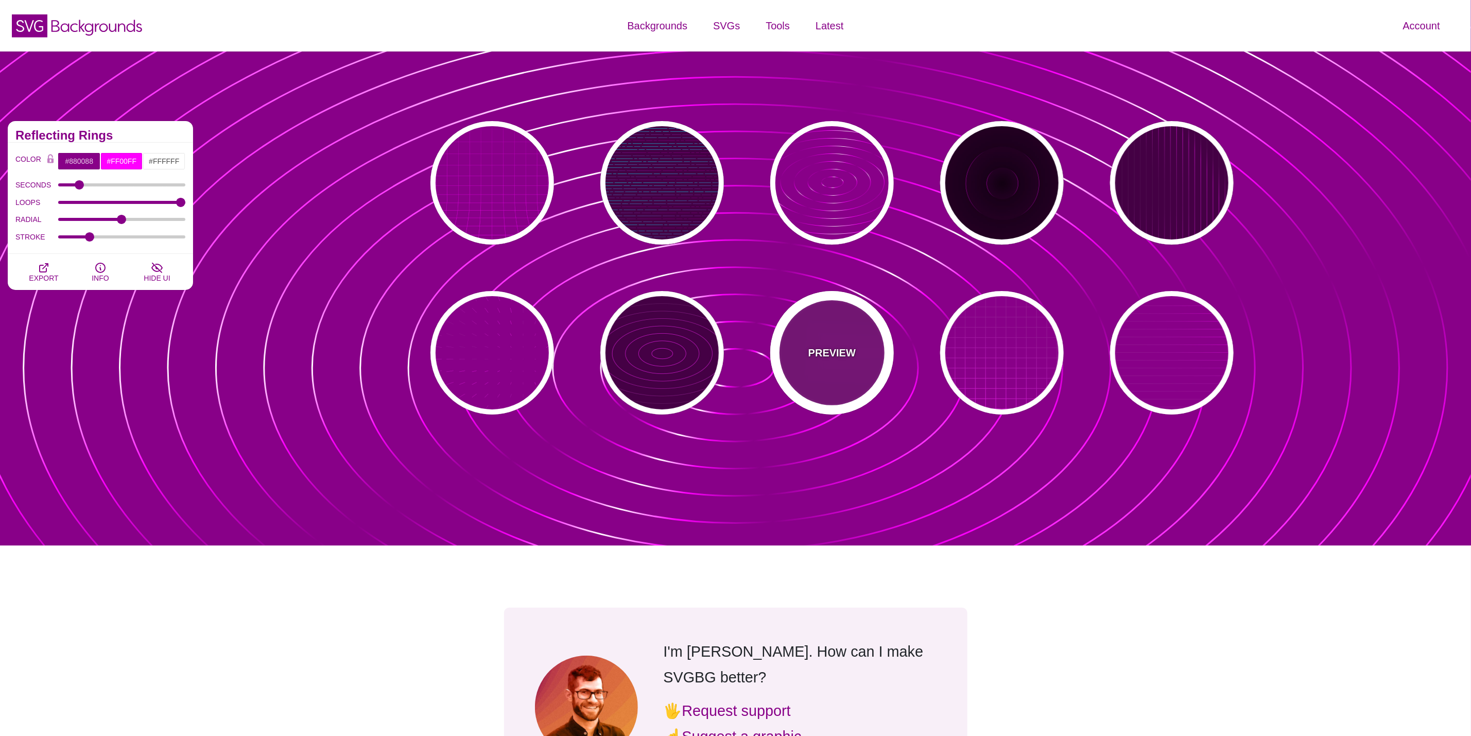
click at [819, 365] on div "PREVIEW" at bounding box center [832, 353] width 124 height 124
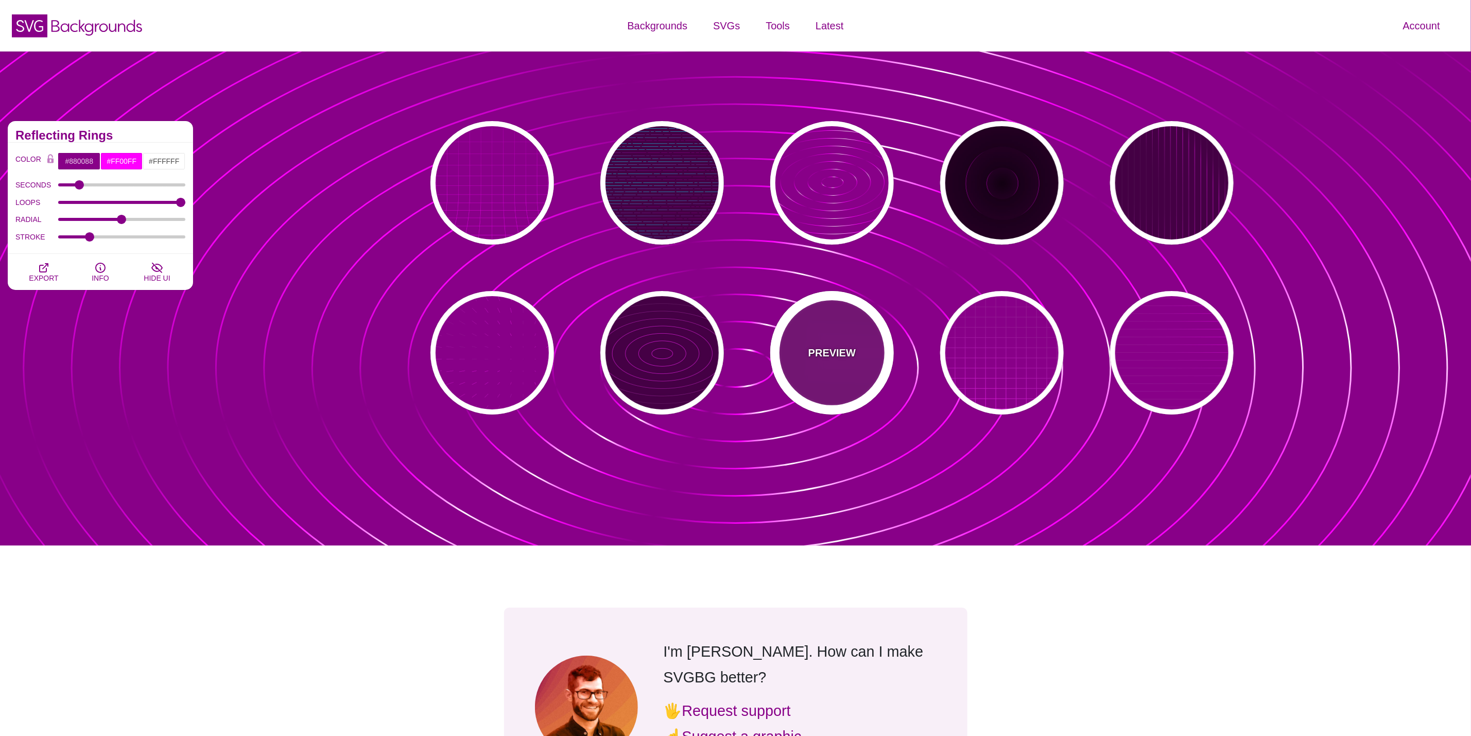
type input "5"
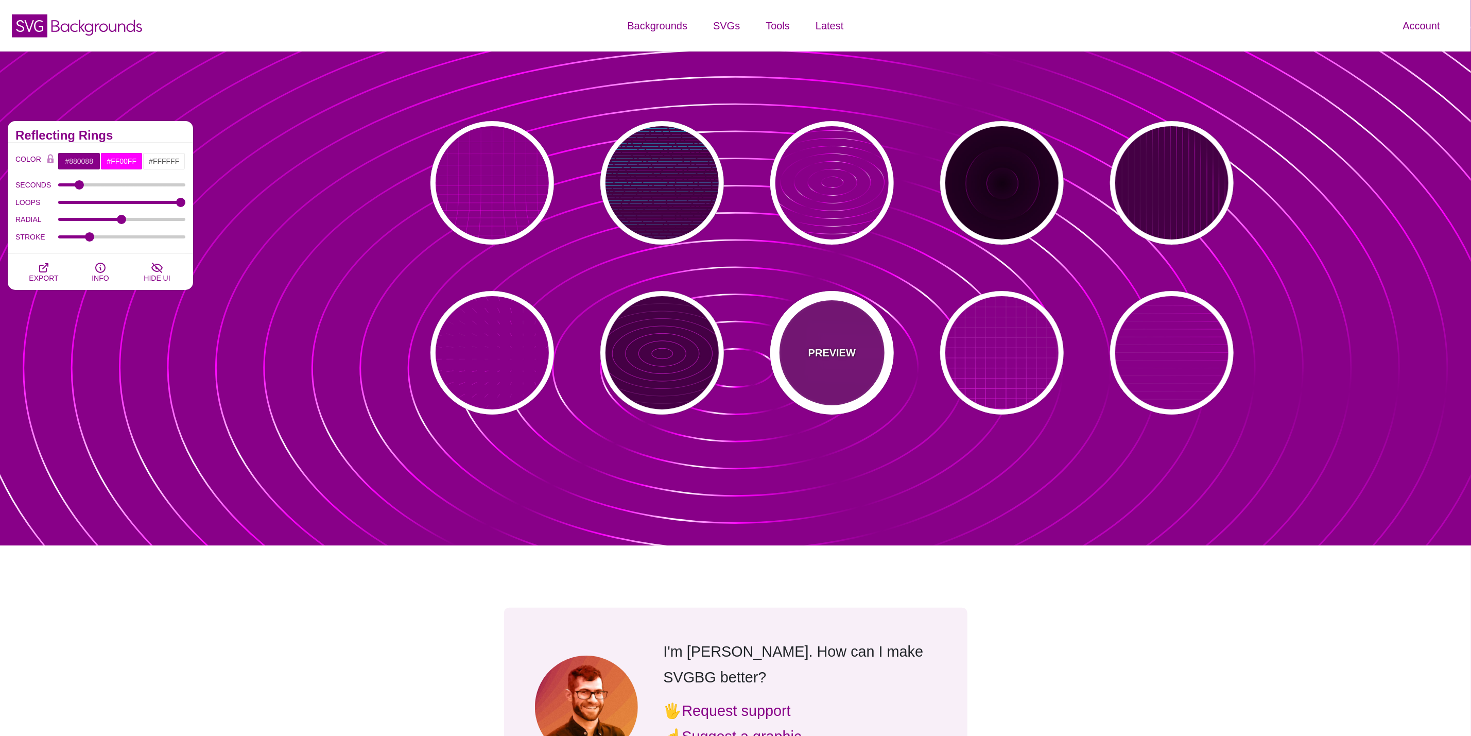
type input "999"
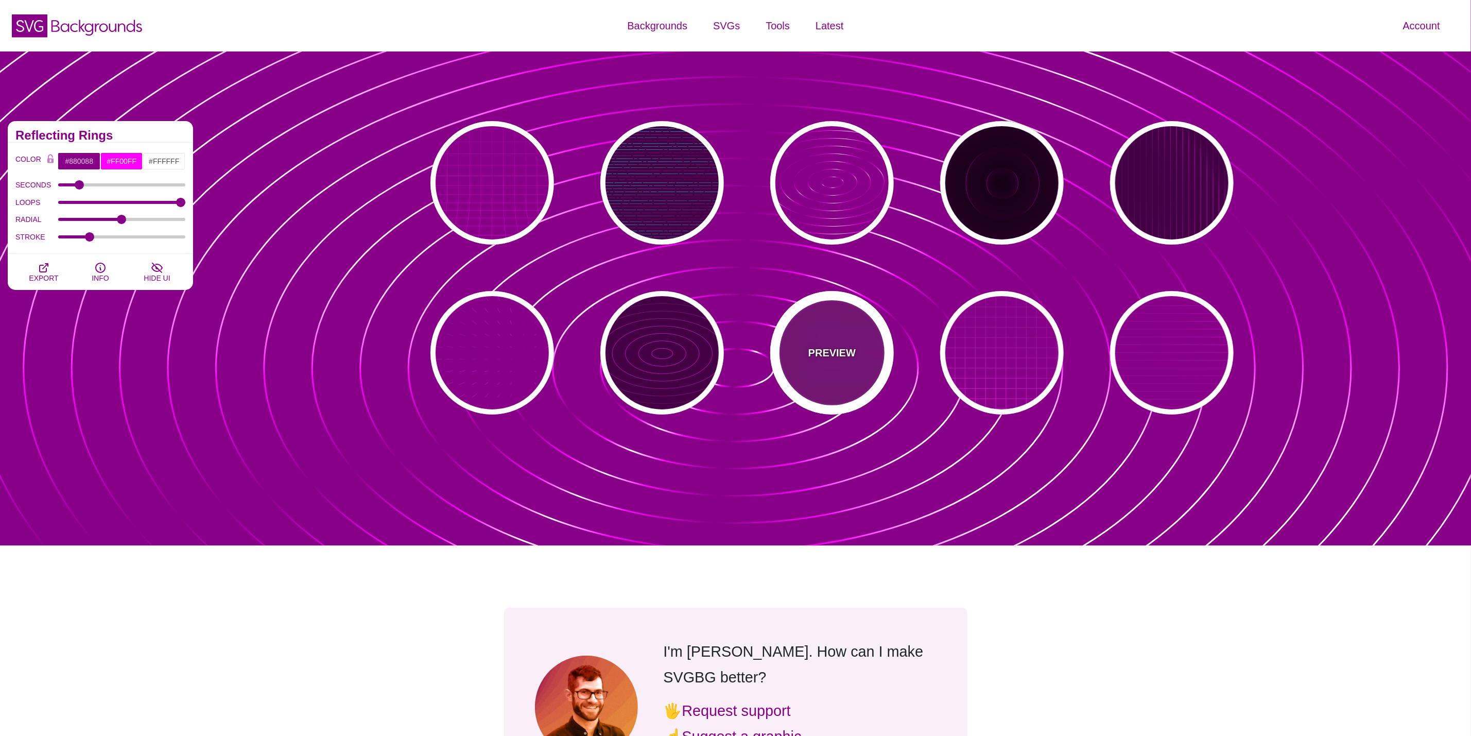
type input "0"
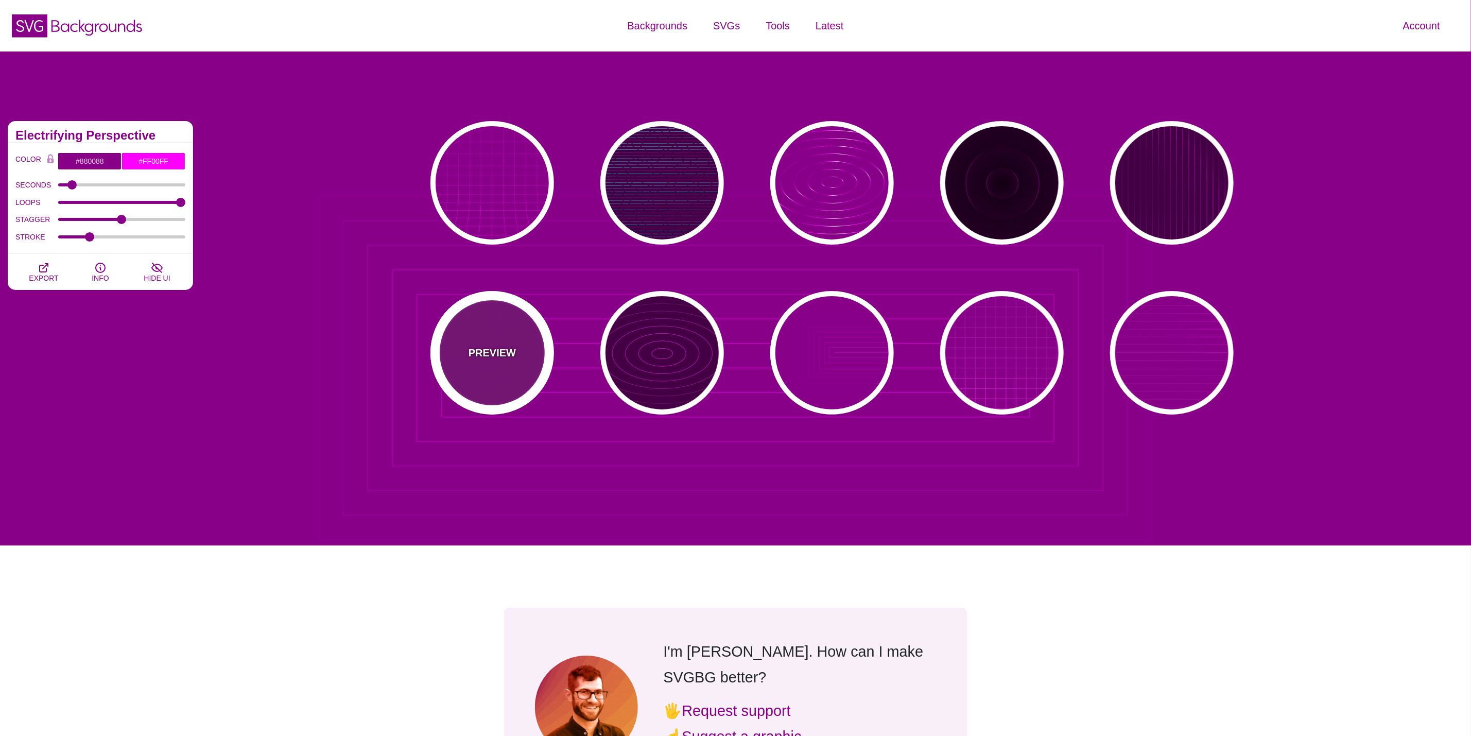
click at [528, 365] on div "PREVIEW" at bounding box center [492, 353] width 124 height 124
type input "15"
type input "1"
type input "0.1"
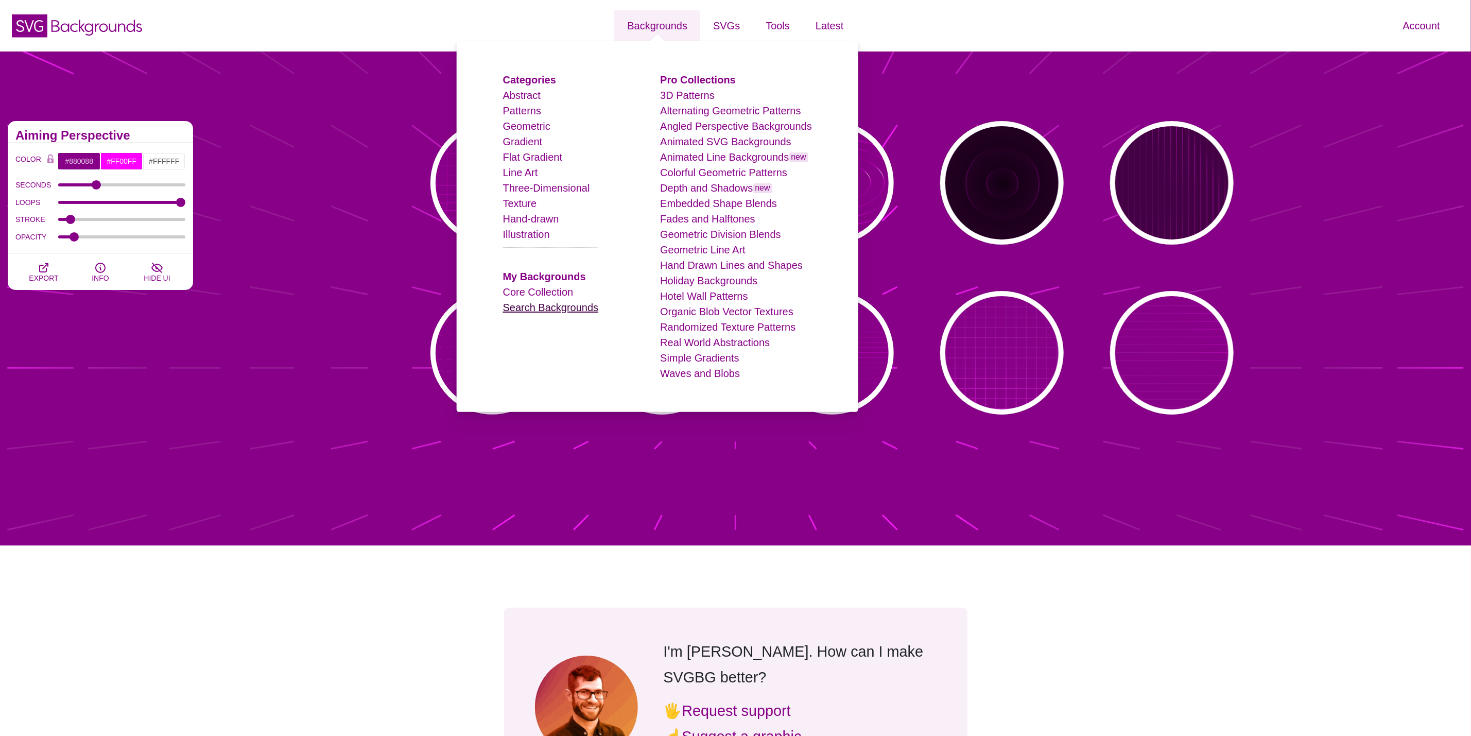
click at [558, 303] on link "Search Backgrounds" at bounding box center [551, 307] width 96 height 11
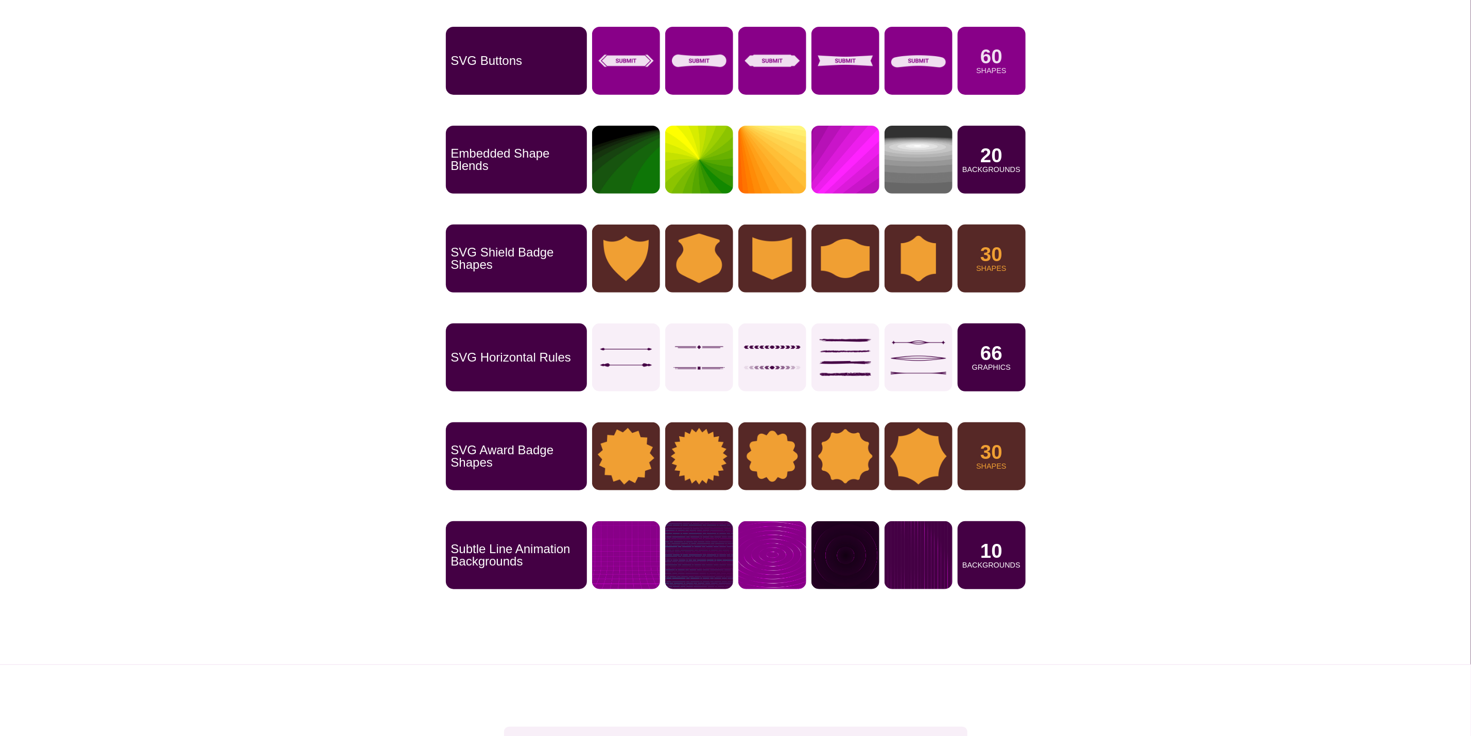
scroll to position [232, 0]
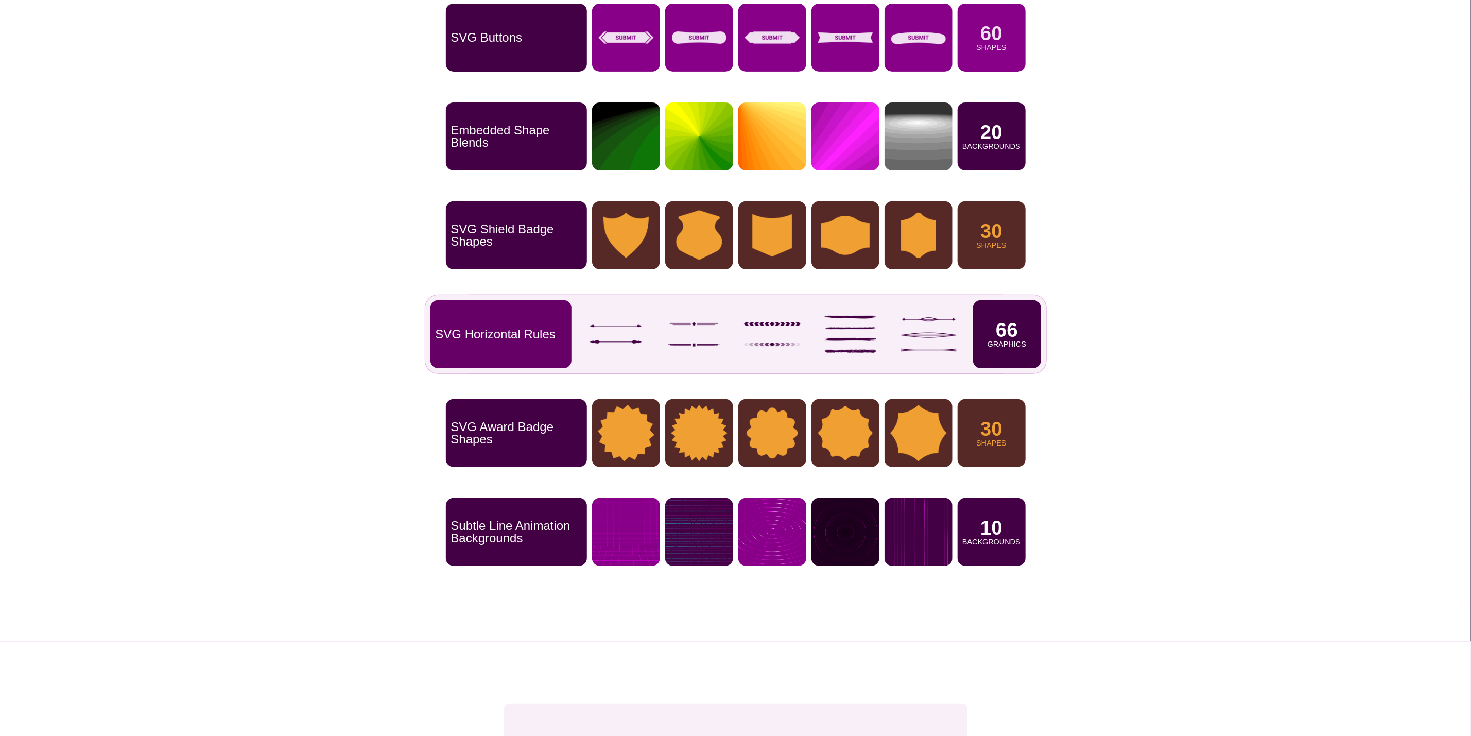
click at [871, 337] on img at bounding box center [851, 334] width 68 height 68
click at [944, 341] on img at bounding box center [929, 334] width 68 height 68
click at [442, 340] on p "SVG Horizontal Rules" at bounding box center [496, 334] width 120 height 12
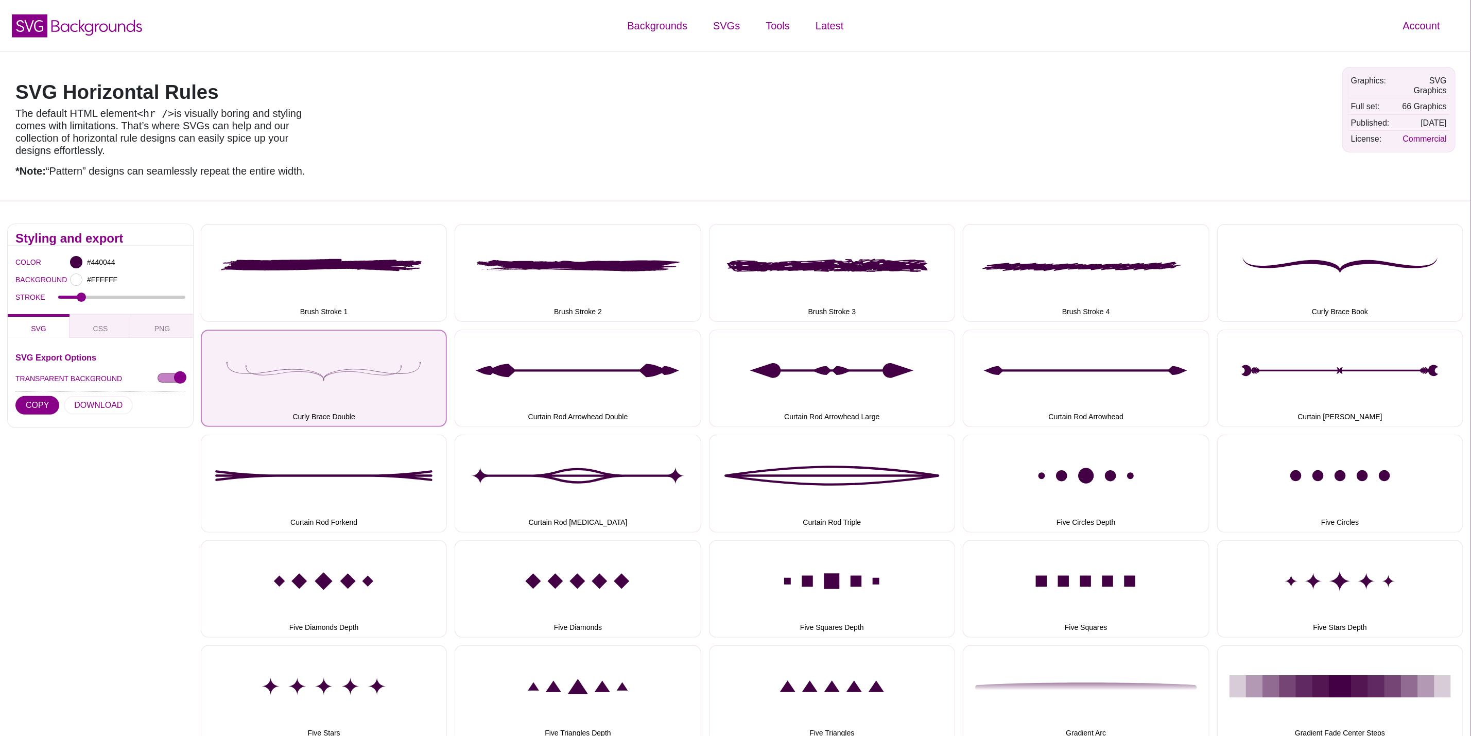
click at [299, 383] on button "Curly Brace Double" at bounding box center [324, 378] width 246 height 97
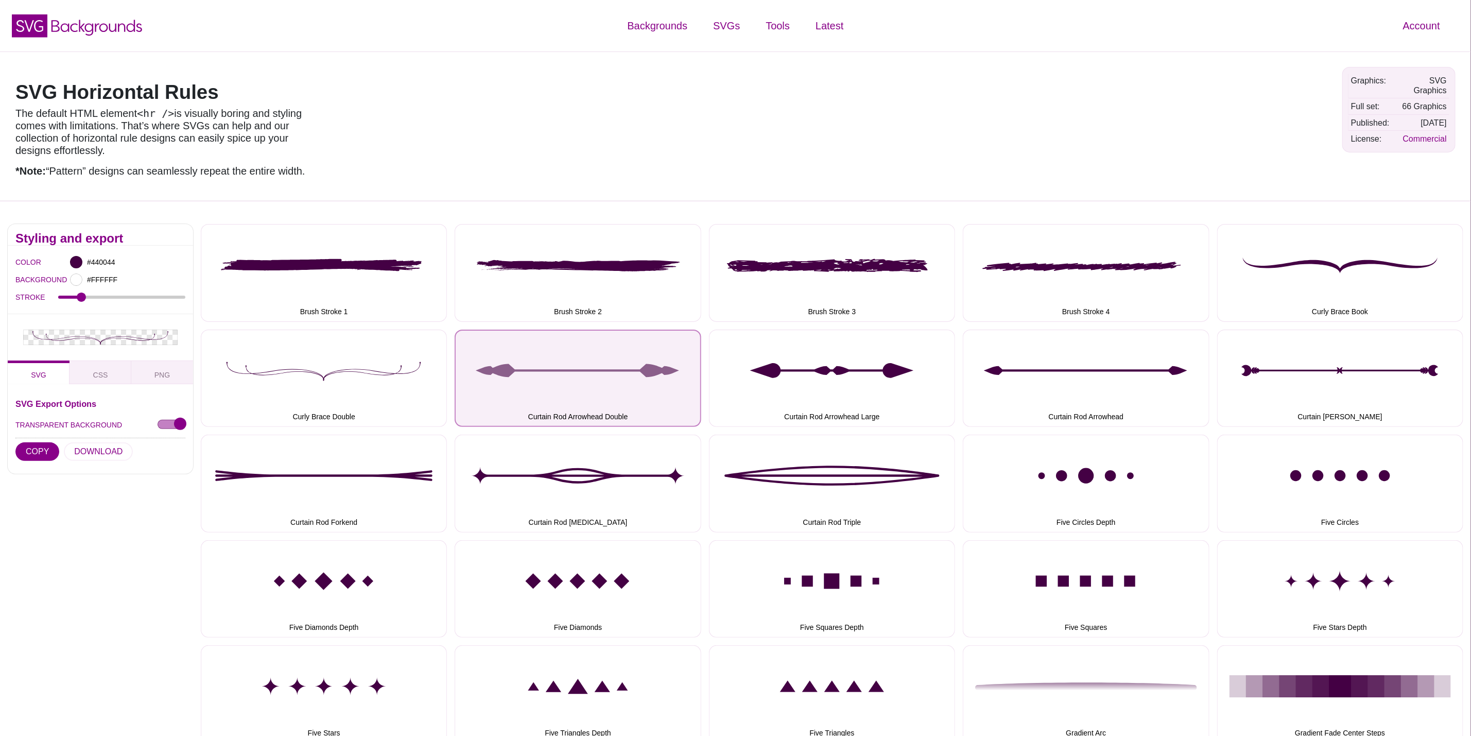
click at [575, 390] on button "Curtain Rod Arrowhead Double" at bounding box center [578, 378] width 246 height 97
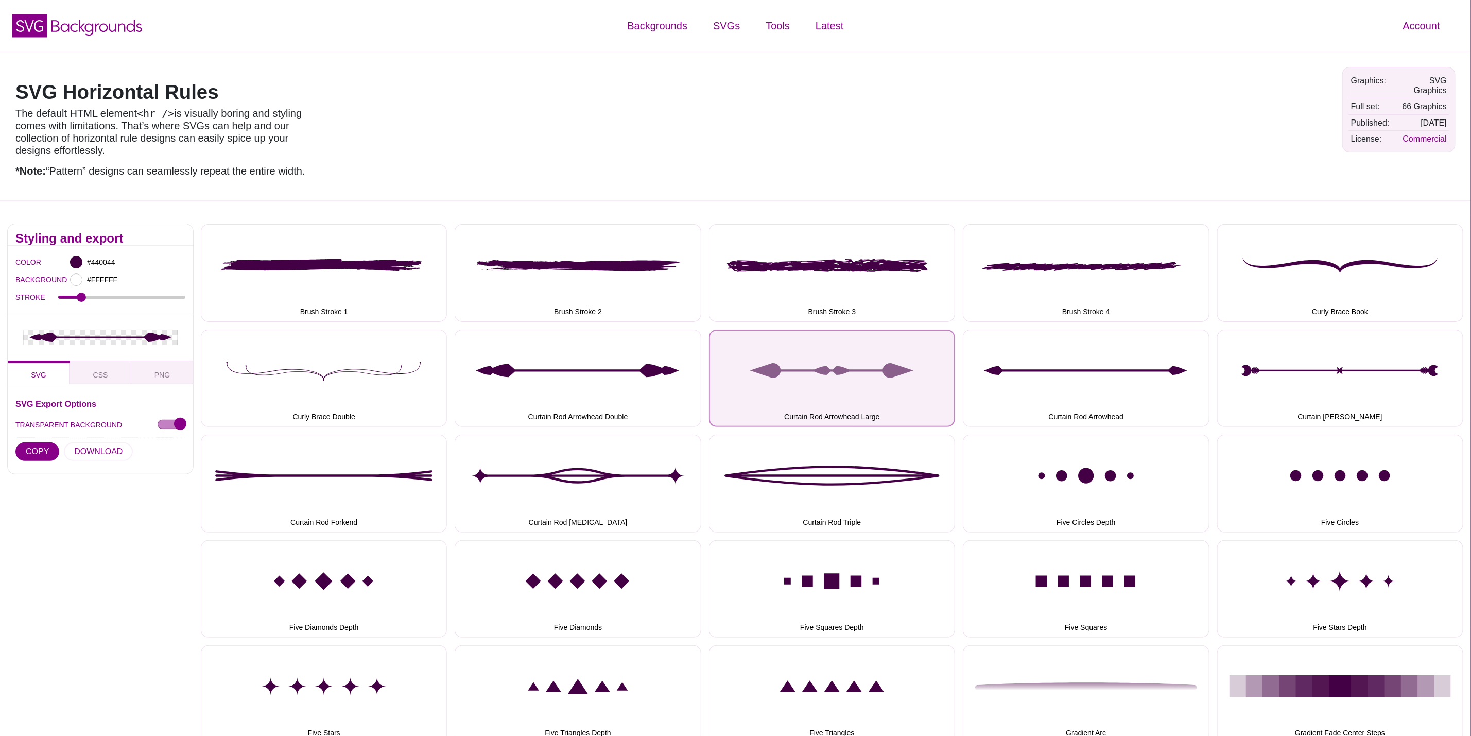
click at [780, 390] on button "Curtain Rod Arrowhead Large" at bounding box center [832, 378] width 246 height 97
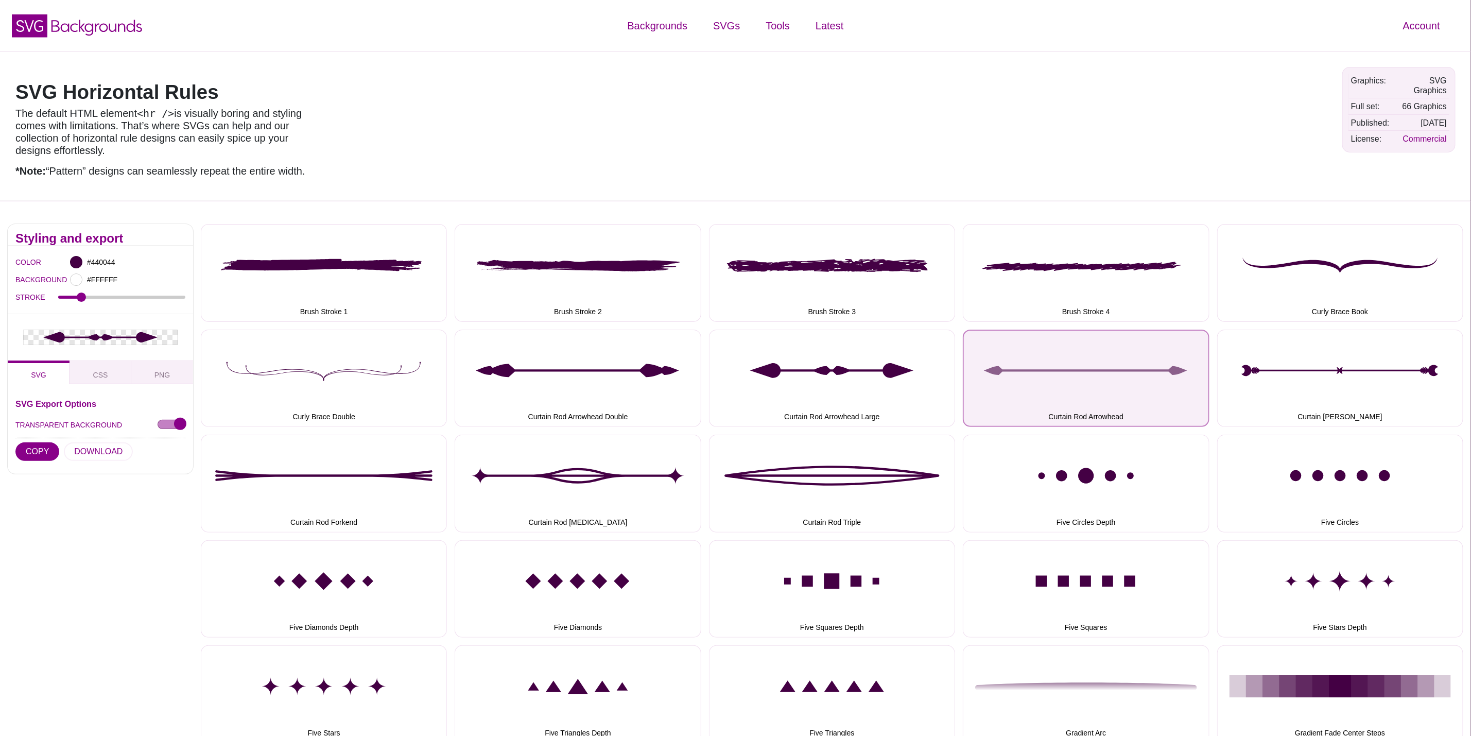
click at [1022, 394] on button "Curtain Rod Arrowhead" at bounding box center [1086, 378] width 246 height 97
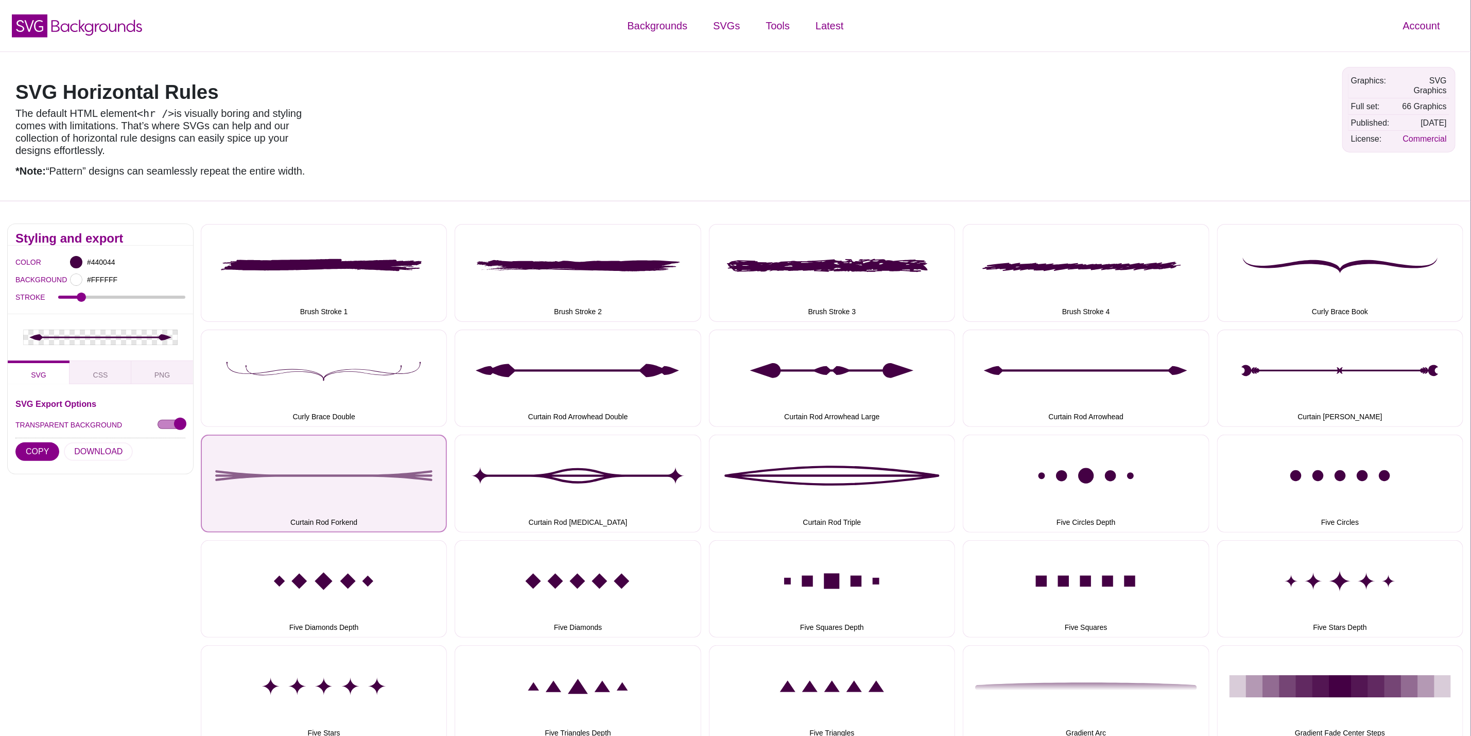
click at [392, 470] on button "Curtain Rod Forkend" at bounding box center [324, 483] width 246 height 97
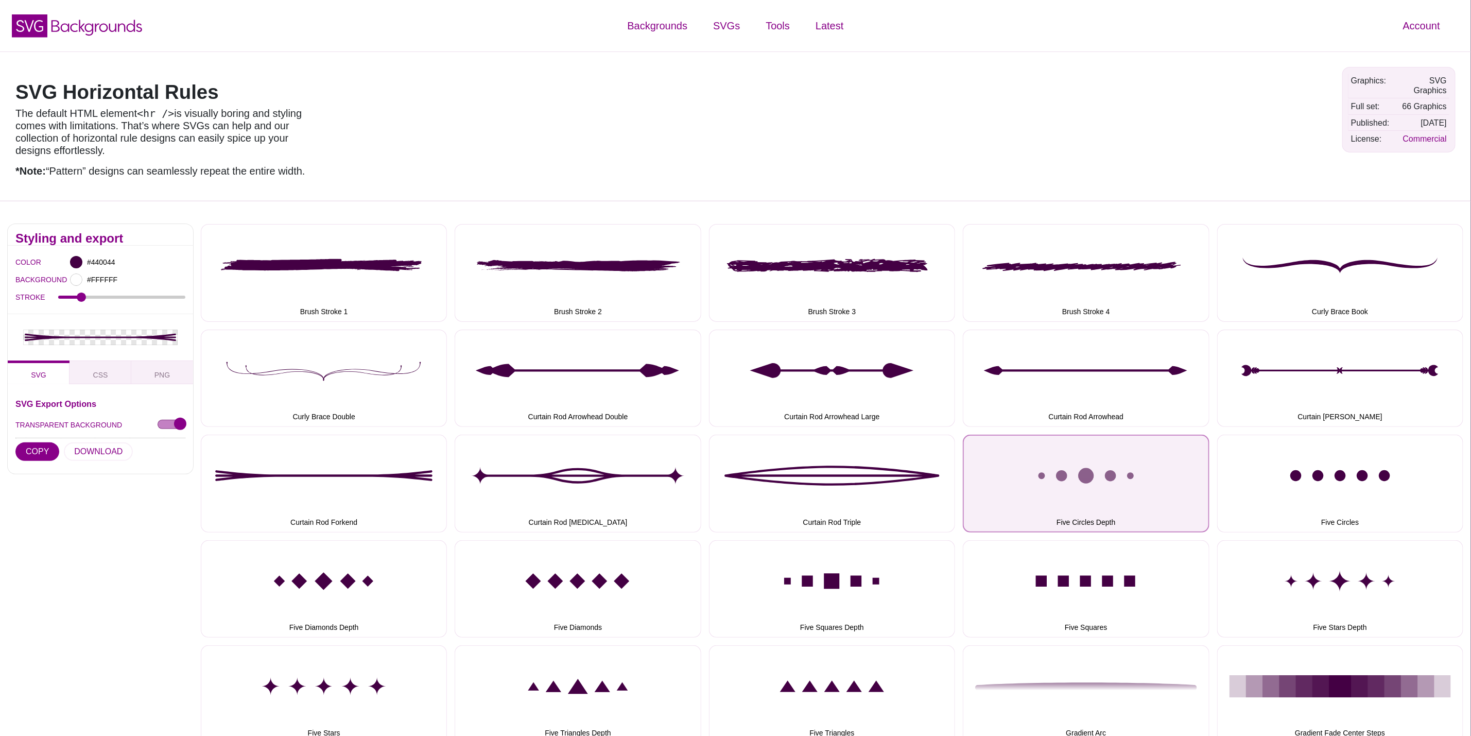
click at [1114, 513] on button "Five Circles Depth" at bounding box center [1086, 483] width 246 height 97
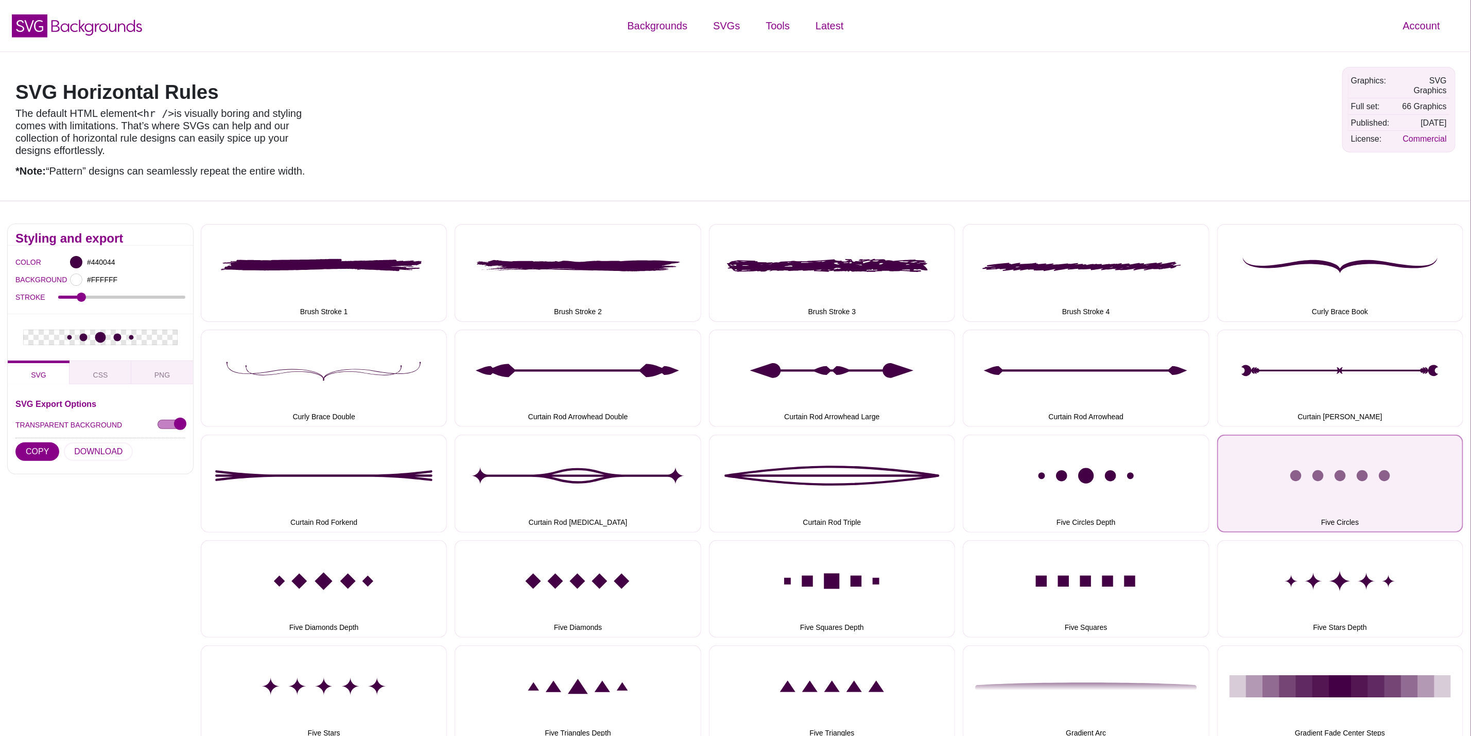
click at [1354, 498] on button "Five Circles" at bounding box center [1340, 483] width 246 height 97
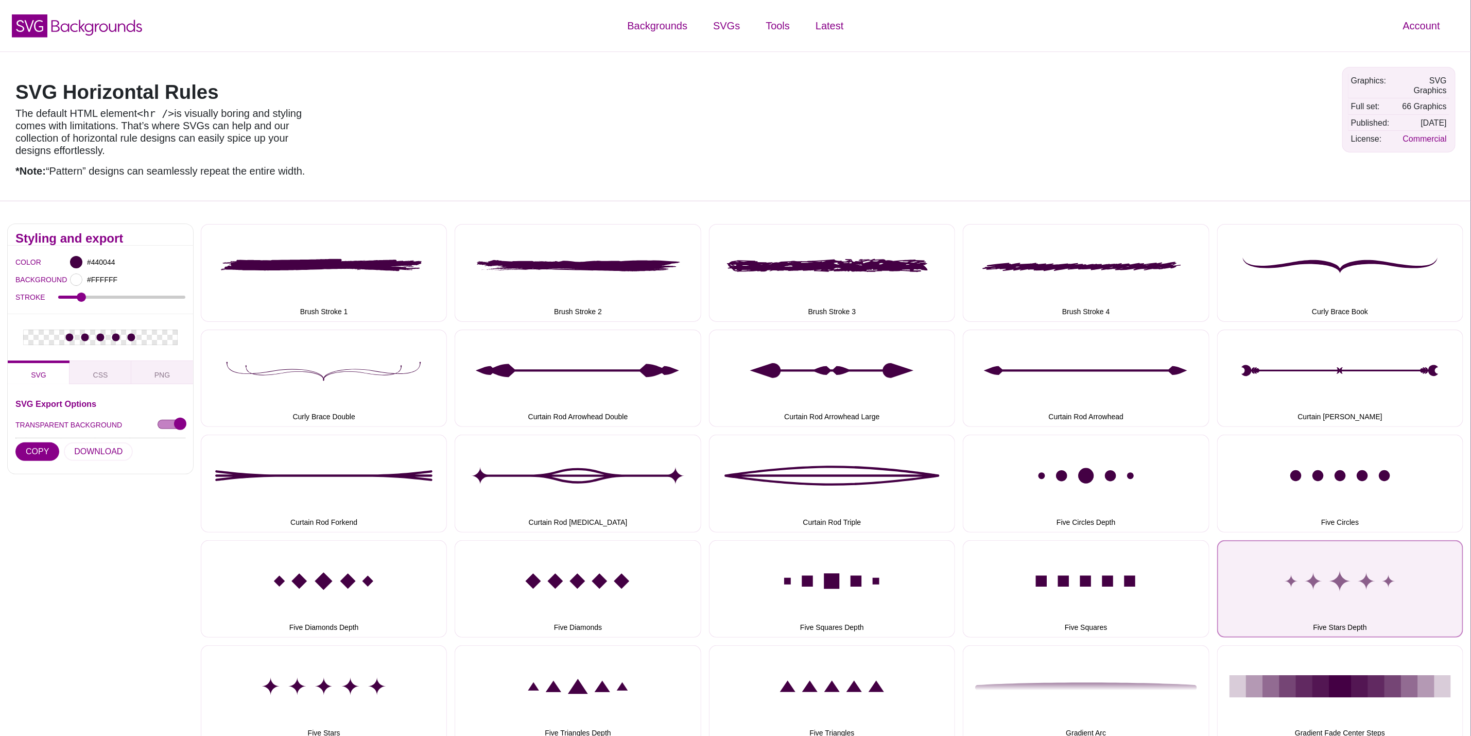
click at [1268, 576] on button "Five Stars Depth" at bounding box center [1340, 588] width 246 height 97
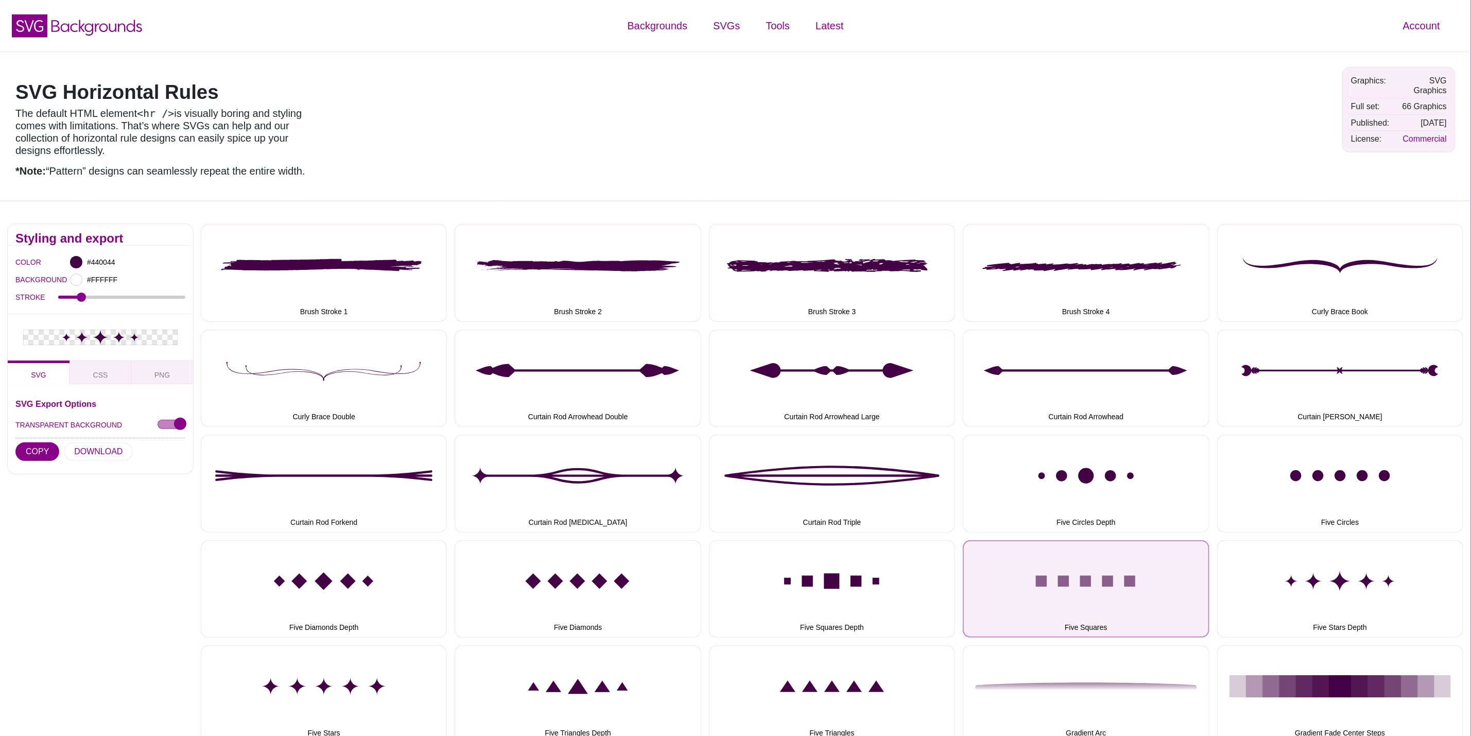
click at [1070, 563] on button "Five Squares" at bounding box center [1086, 588] width 246 height 97
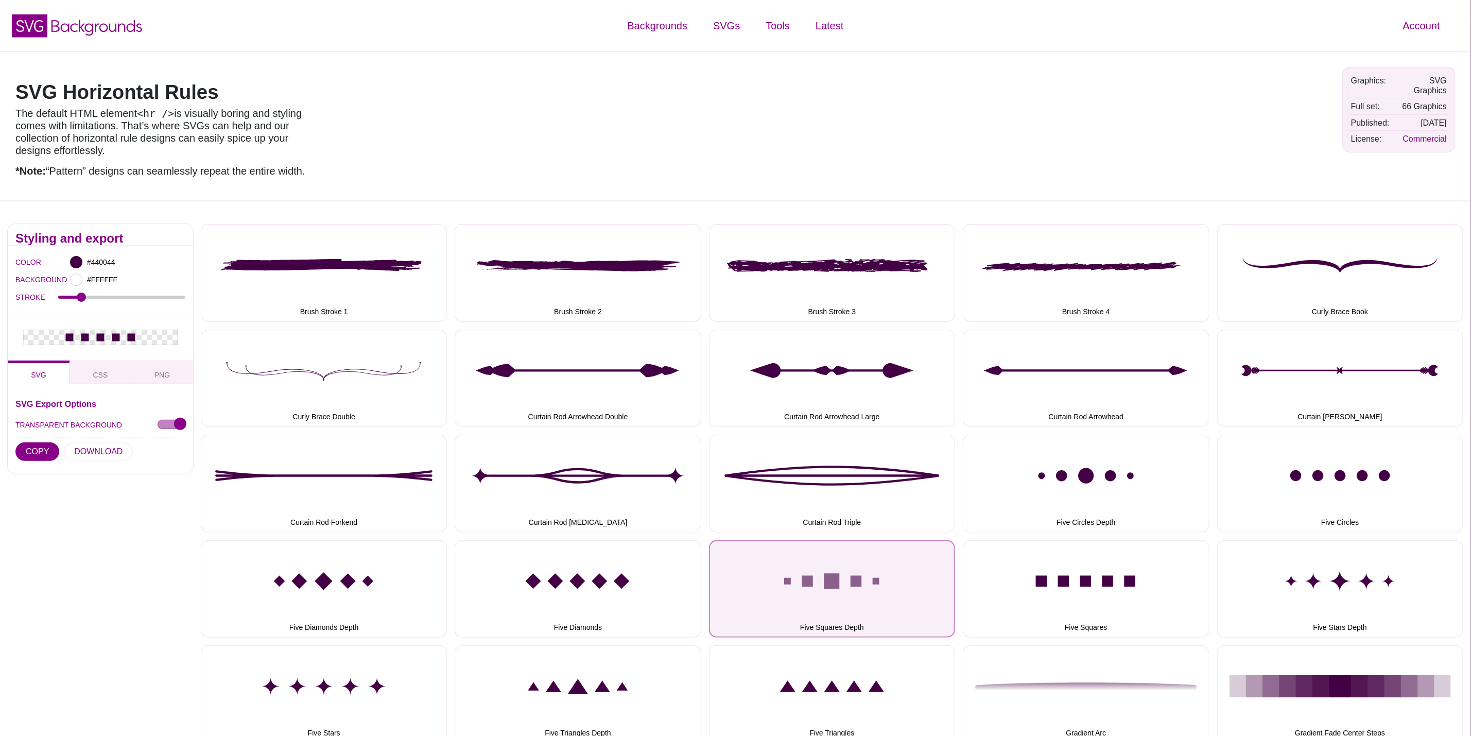
click at [870, 587] on button "Five Squares Depth" at bounding box center [832, 588] width 246 height 97
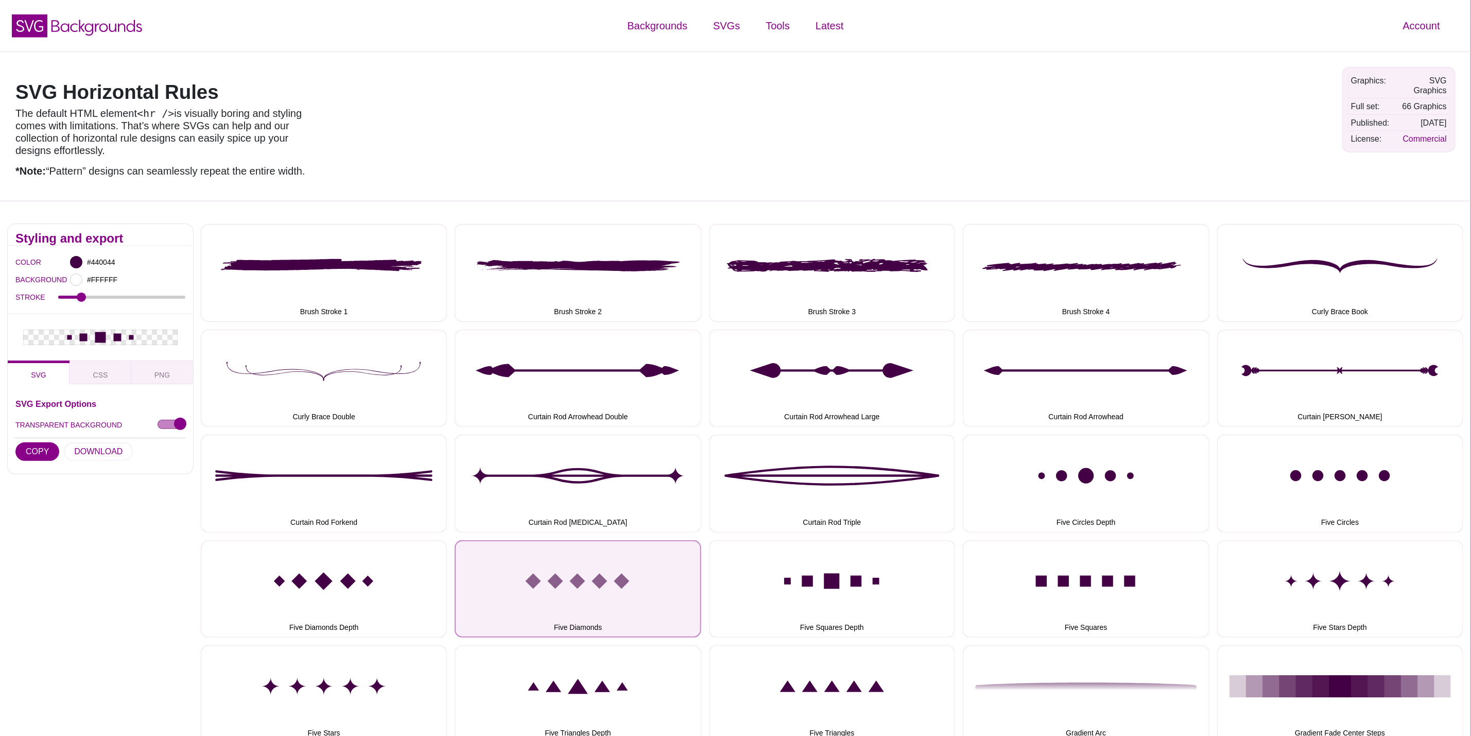
click at [638, 591] on button "Five Diamonds" at bounding box center [578, 588] width 246 height 97
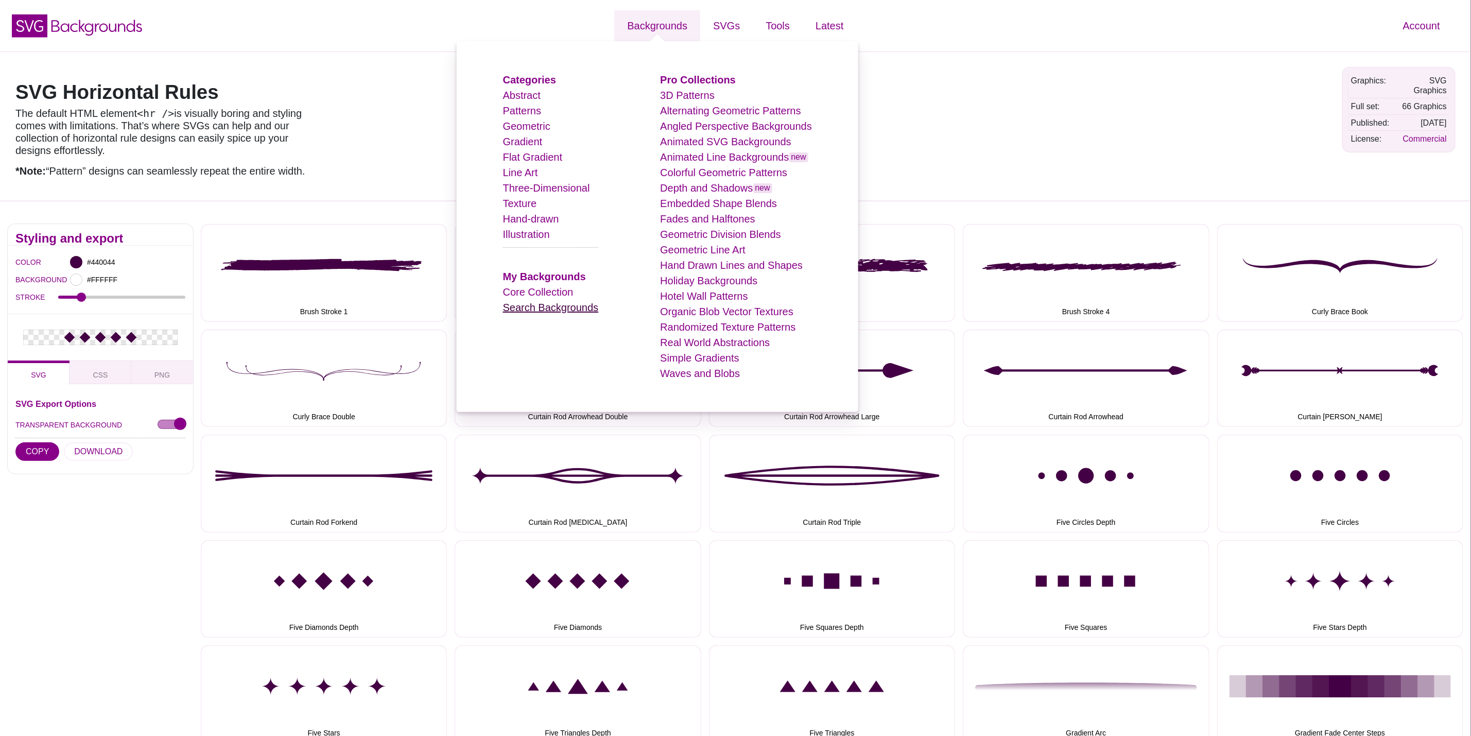
click at [543, 306] on link "Search Backgrounds" at bounding box center [551, 307] width 96 height 11
